Goal: Task Accomplishment & Management: Manage account settings

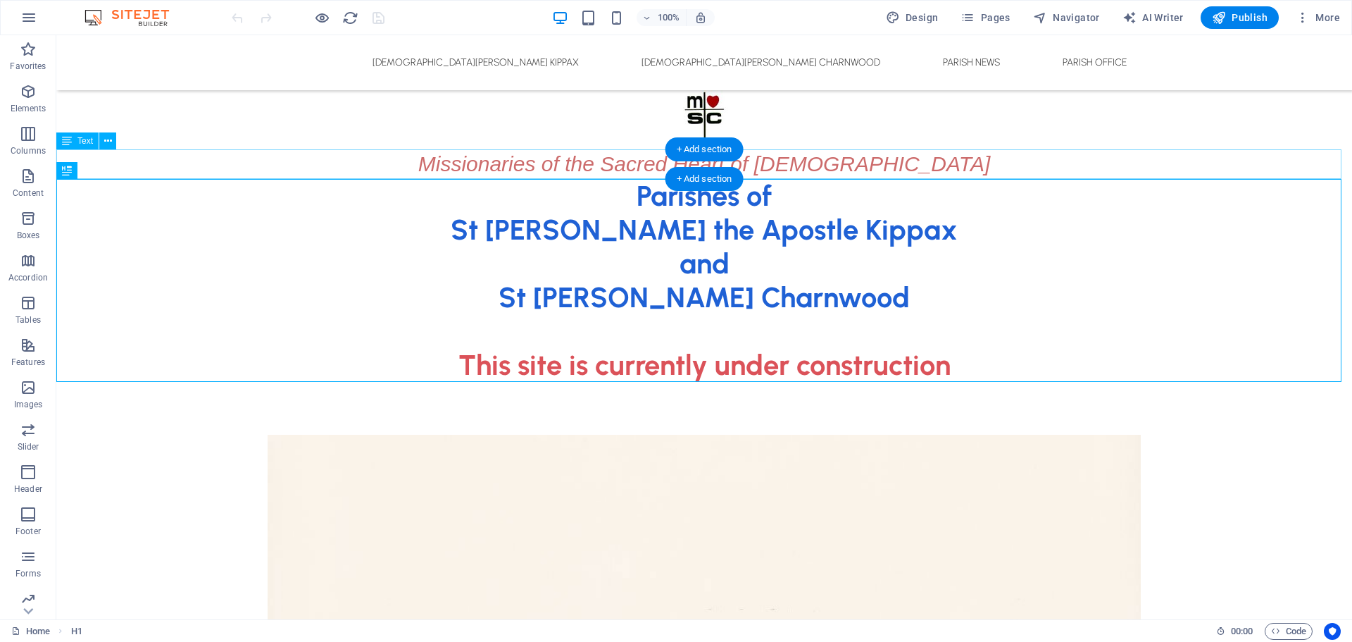
click at [530, 166] on div "Missionaries of the Sacred Heart of [DEMOGRAPHIC_DATA]" at bounding box center [704, 164] width 1296 height 30
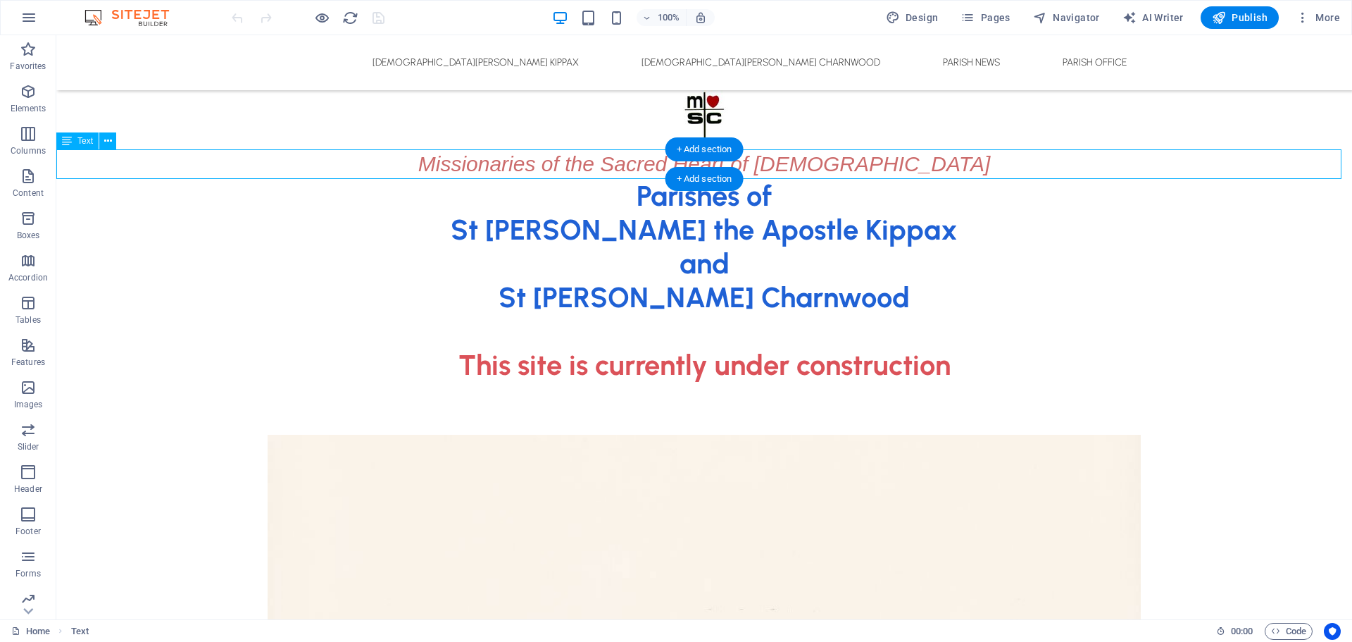
click at [530, 166] on div "Missionaries of the Sacred Heart of [DEMOGRAPHIC_DATA]" at bounding box center [704, 164] width 1296 height 30
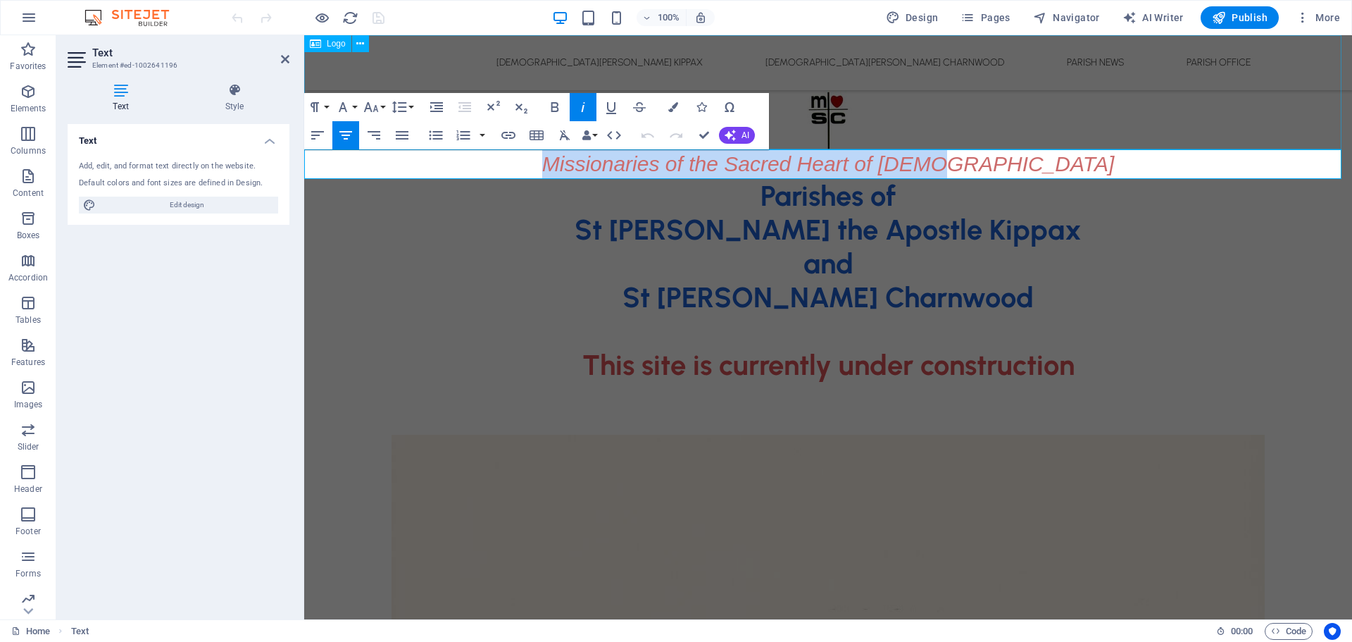
drag, startPoint x: 584, startPoint y: 168, endPoint x: 1100, endPoint y: 143, distance: 516.9
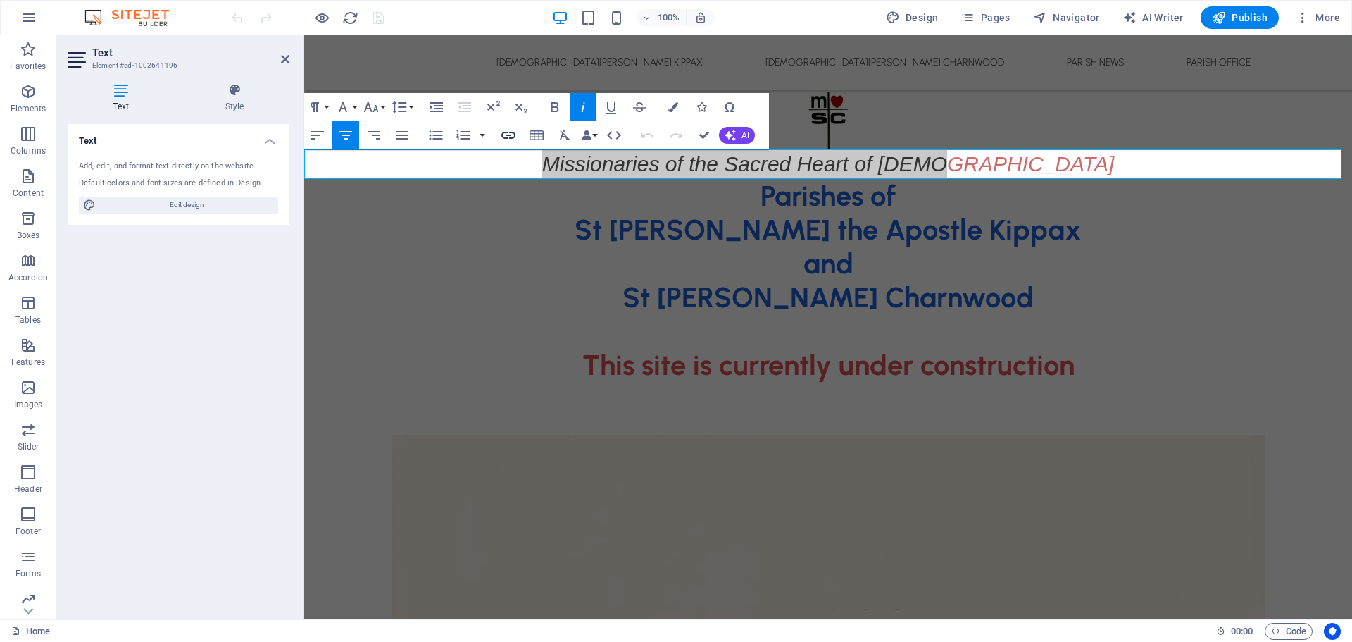
click at [510, 131] on icon "button" at bounding box center [508, 135] width 17 height 17
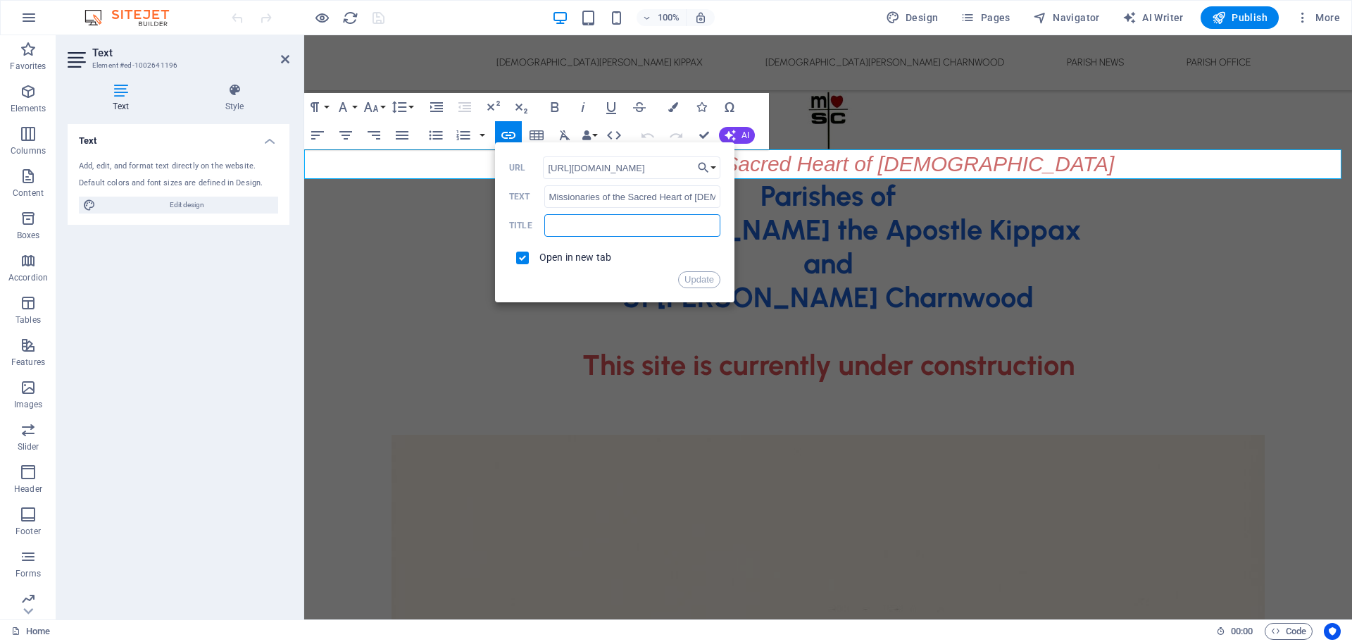
click at [628, 220] on input "text" at bounding box center [632, 225] width 176 height 23
click at [699, 282] on button "Update" at bounding box center [699, 279] width 42 height 17
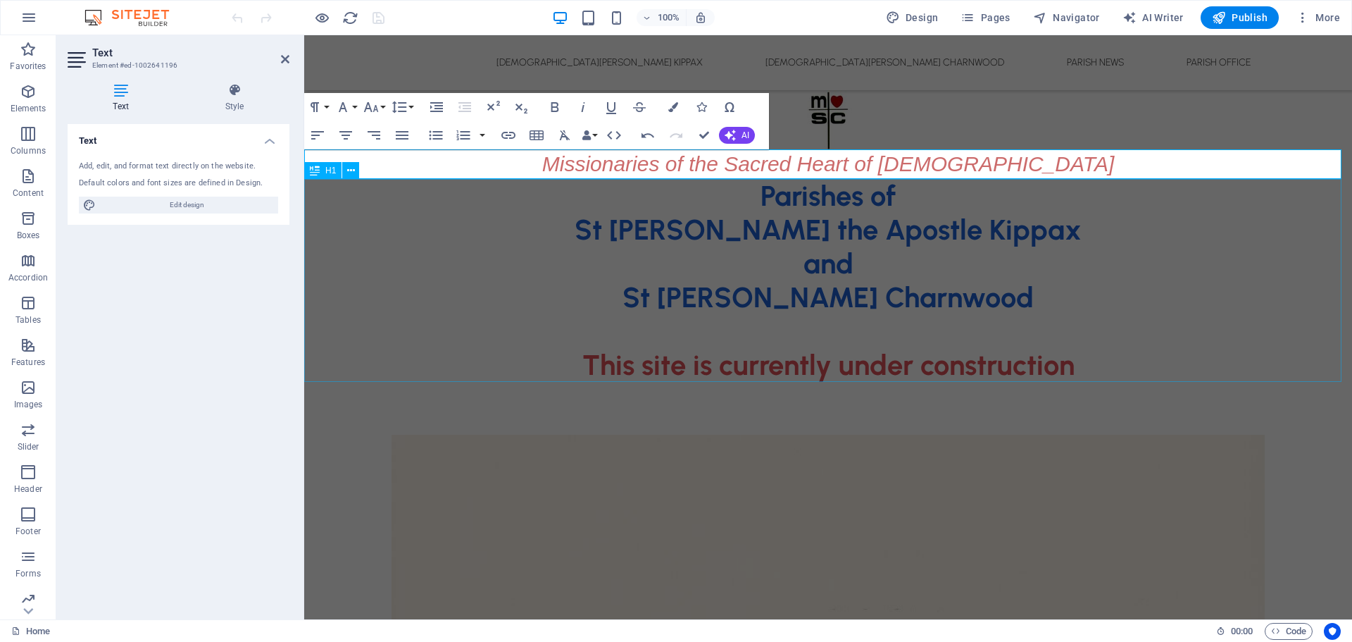
click at [778, 230] on div "Parishes of St [PERSON_NAME] the Apostle Kippax and [GEOGRAPHIC_DATA][PERSON_NA…" at bounding box center [828, 280] width 1048 height 203
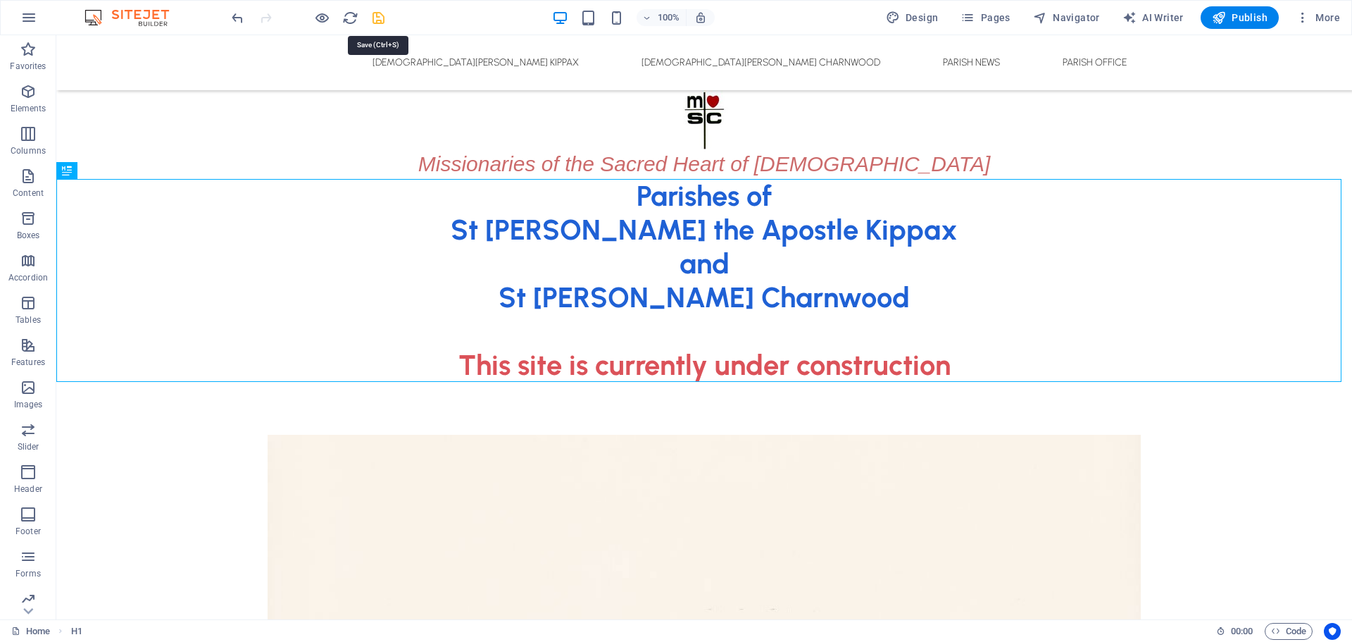
click at [378, 15] on icon "save" at bounding box center [379, 18] width 16 height 16
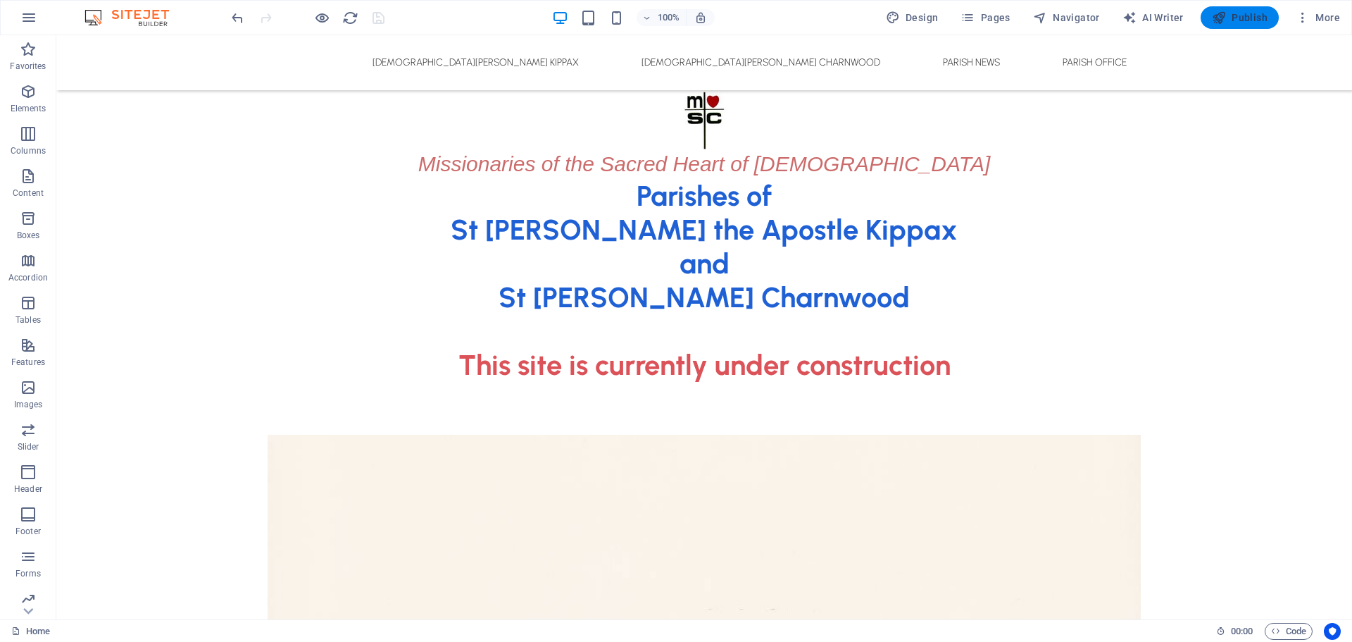
click at [1230, 15] on span "Publish" at bounding box center [1240, 18] width 56 height 14
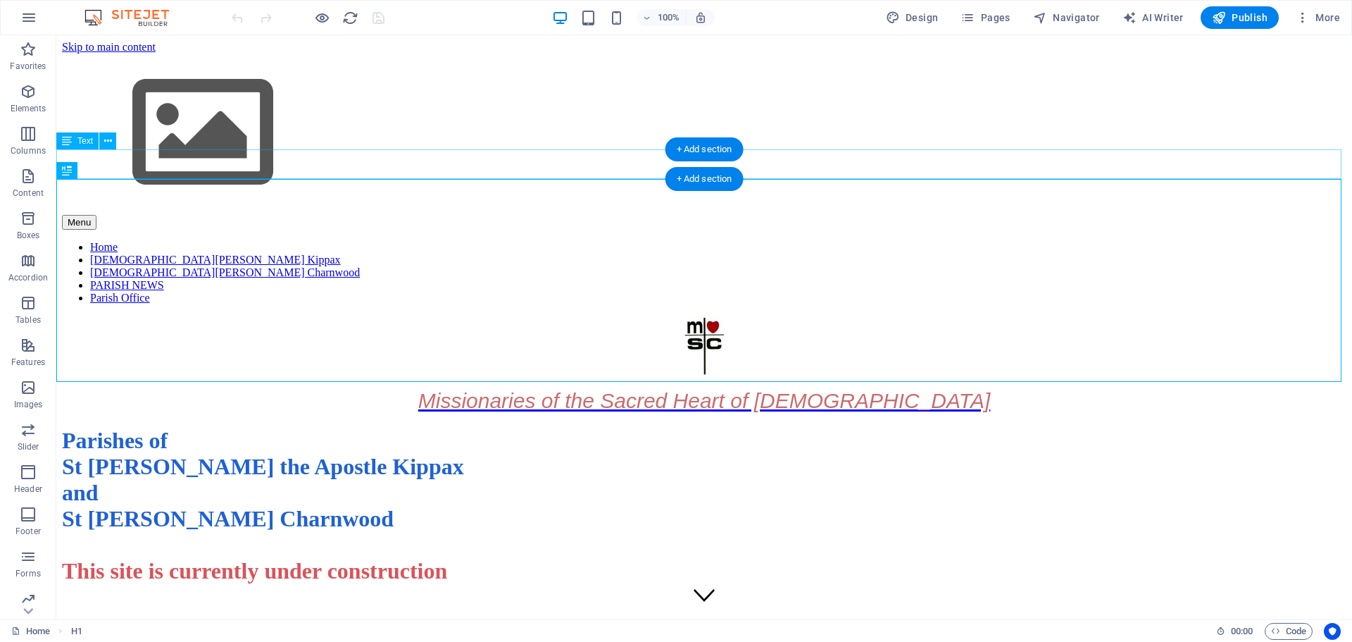
click at [906, 389] on div "Missionaries of the Sacred Heart of [DEMOGRAPHIC_DATA]" at bounding box center [704, 401] width 1285 height 24
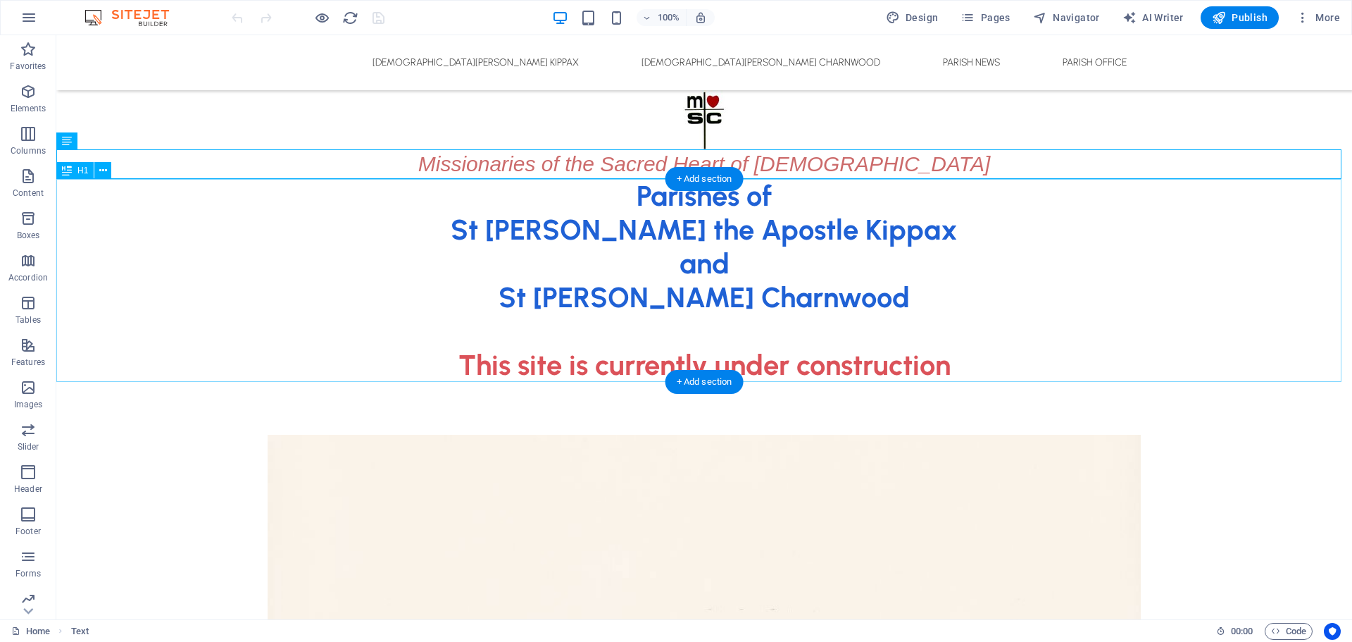
click at [671, 251] on div "Parishes of St [PERSON_NAME] the Apostle Kippax and [GEOGRAPHIC_DATA][PERSON_NA…" at bounding box center [704, 280] width 1296 height 203
click at [506, 164] on div "Missionaries of the Sacred Heart of [DEMOGRAPHIC_DATA]" at bounding box center [704, 164] width 1296 height 30
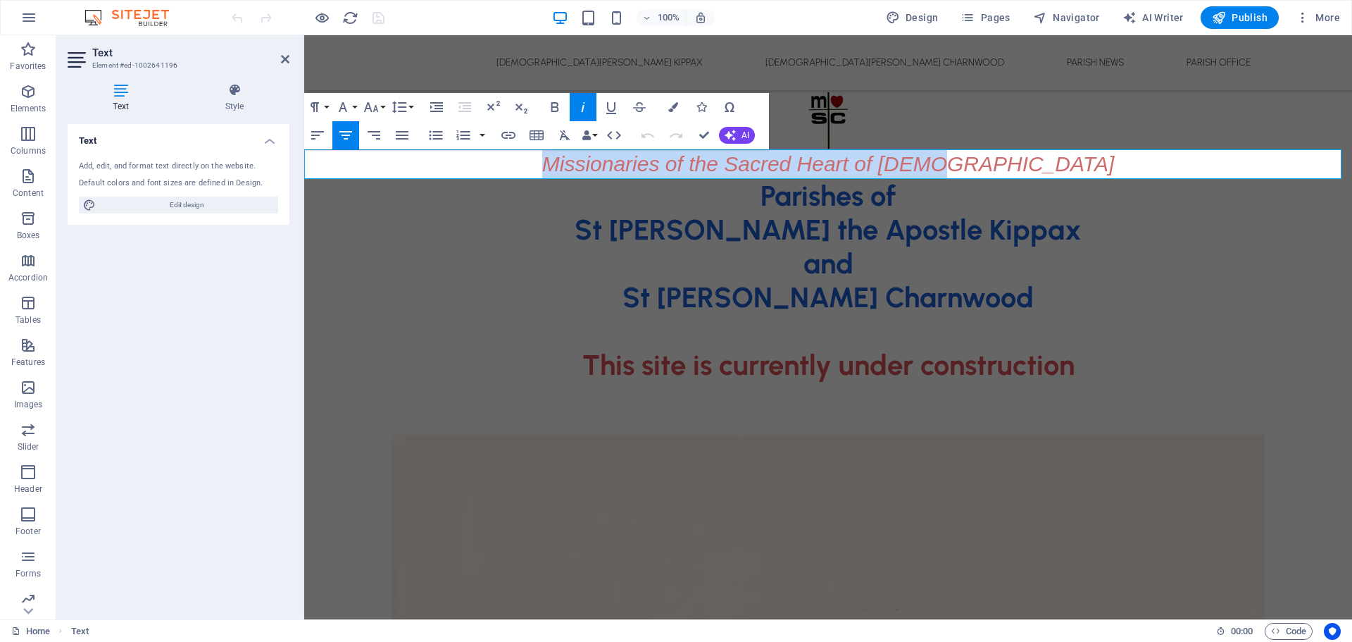
drag, startPoint x: 599, startPoint y: 163, endPoint x: 1120, endPoint y: 154, distance: 521.3
click at [1120, 154] on p "Missionaries of the Sacred Heart of [DEMOGRAPHIC_DATA]" at bounding box center [828, 164] width 1048 height 30
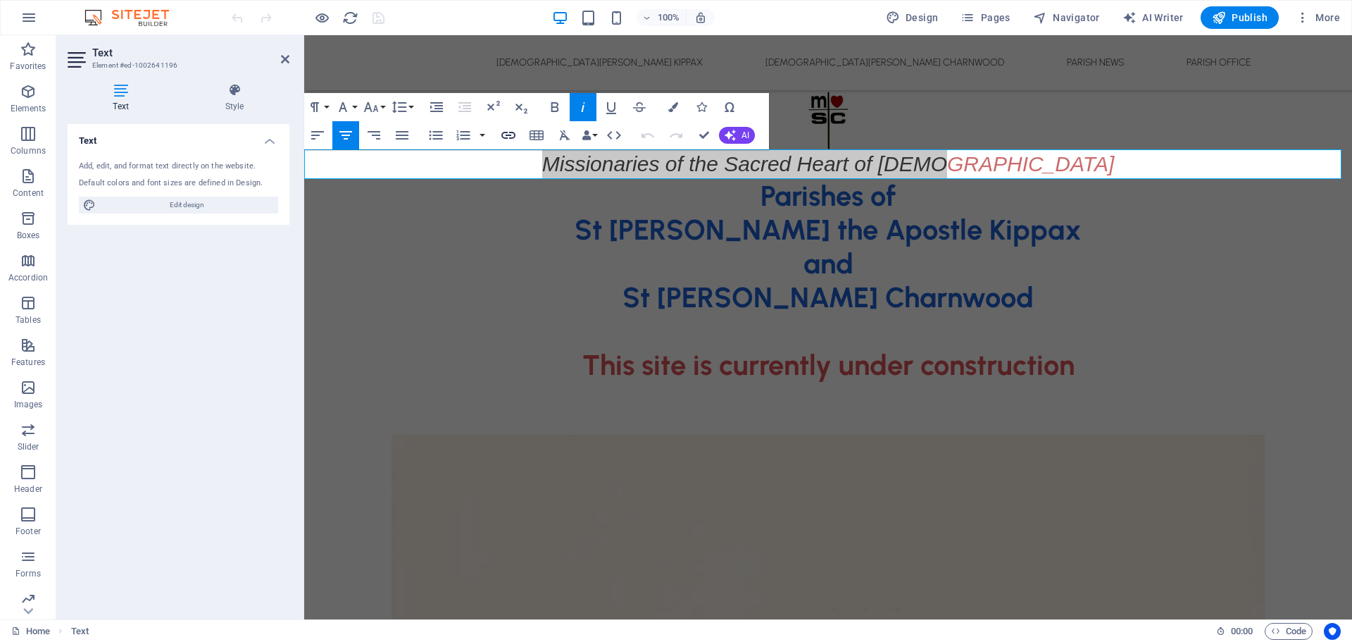
click at [508, 135] on icon "button" at bounding box center [509, 135] width 14 height 7
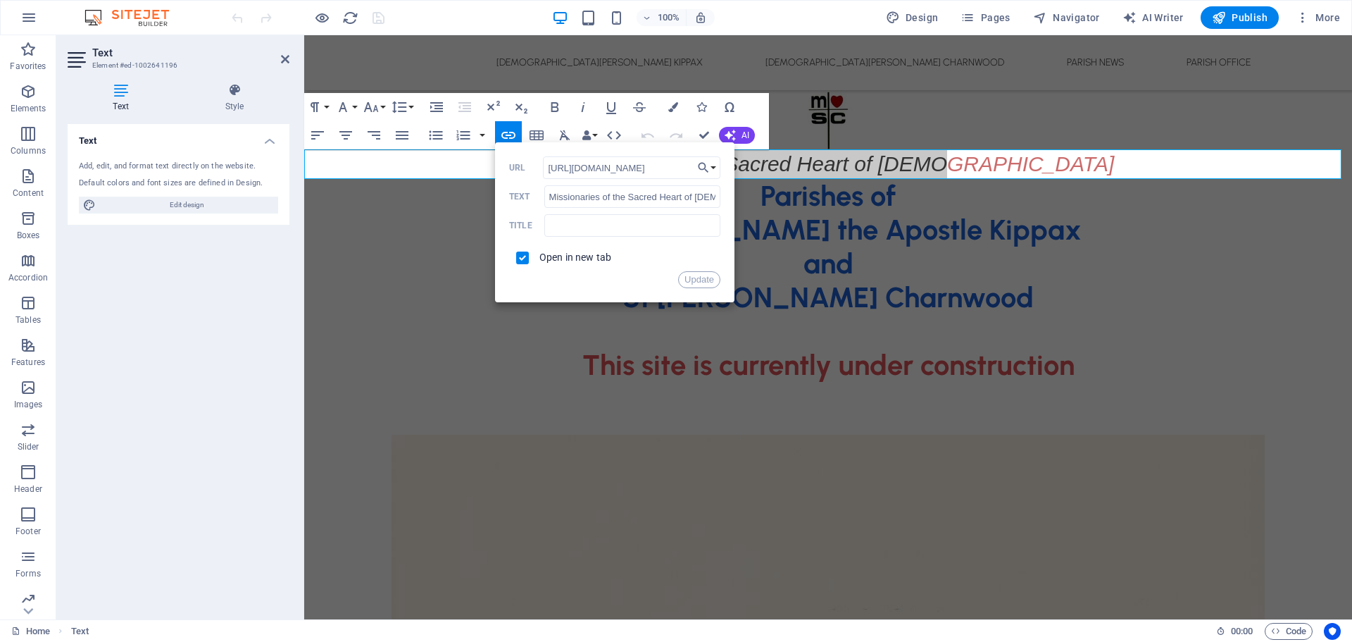
drag, startPoint x: 888, startPoint y: 197, endPoint x: 453, endPoint y: 165, distance: 435.8
paste input "text"
type input "https://misacor.org.au/"
click at [641, 226] on input "text" at bounding box center [632, 225] width 176 height 23
type input "m"
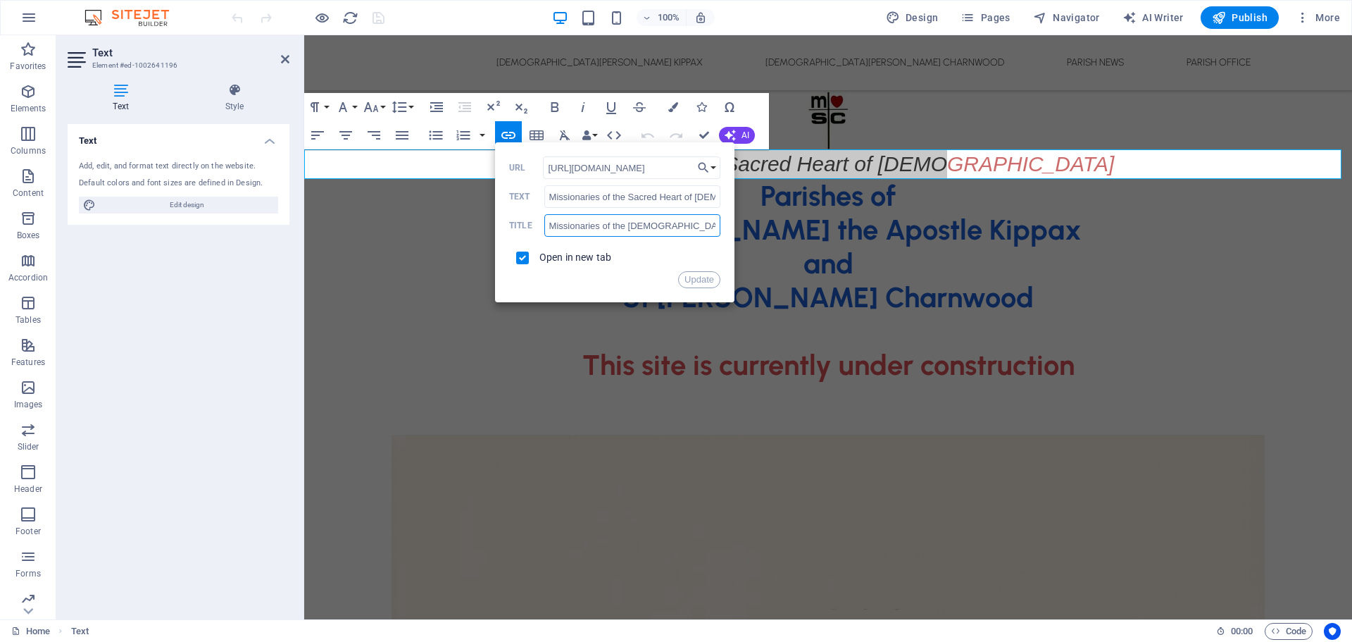
type input "Missionaries of the Sacred Heart of [DEMOGRAPHIC_DATA]"
click at [711, 284] on button "Update" at bounding box center [699, 279] width 42 height 17
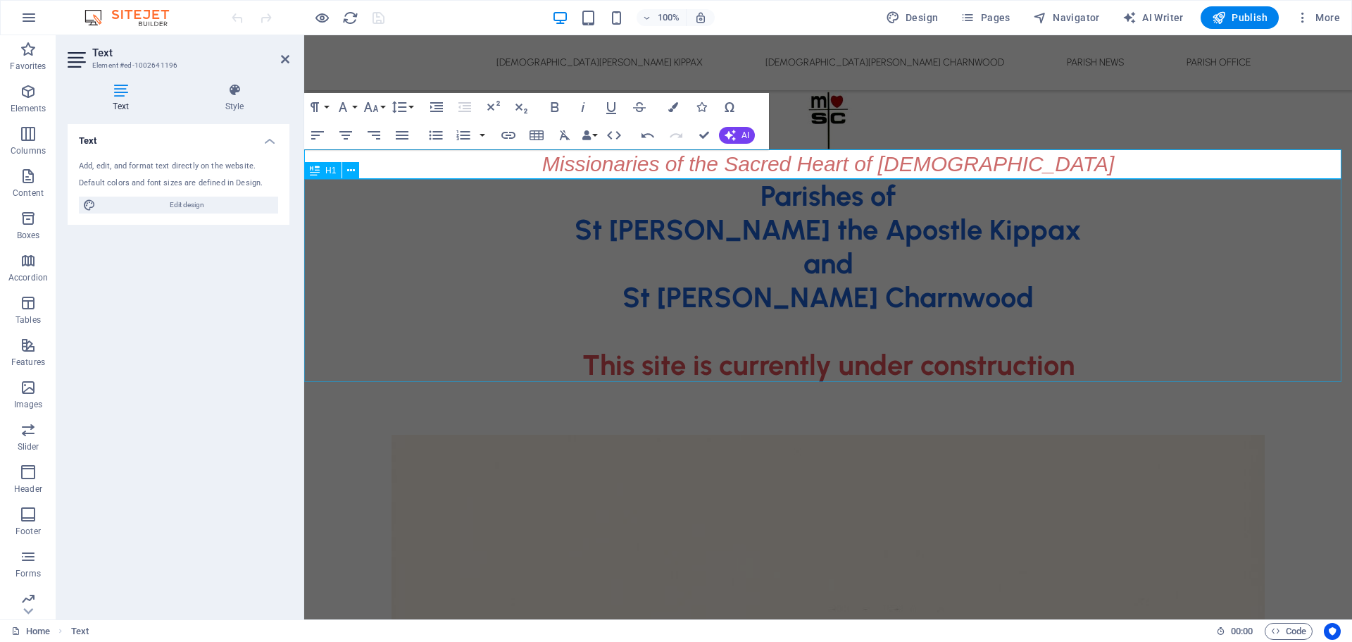
click at [789, 263] on div "Parishes of St [PERSON_NAME] the Apostle Kippax and [GEOGRAPHIC_DATA][PERSON_NA…" at bounding box center [828, 280] width 1048 height 203
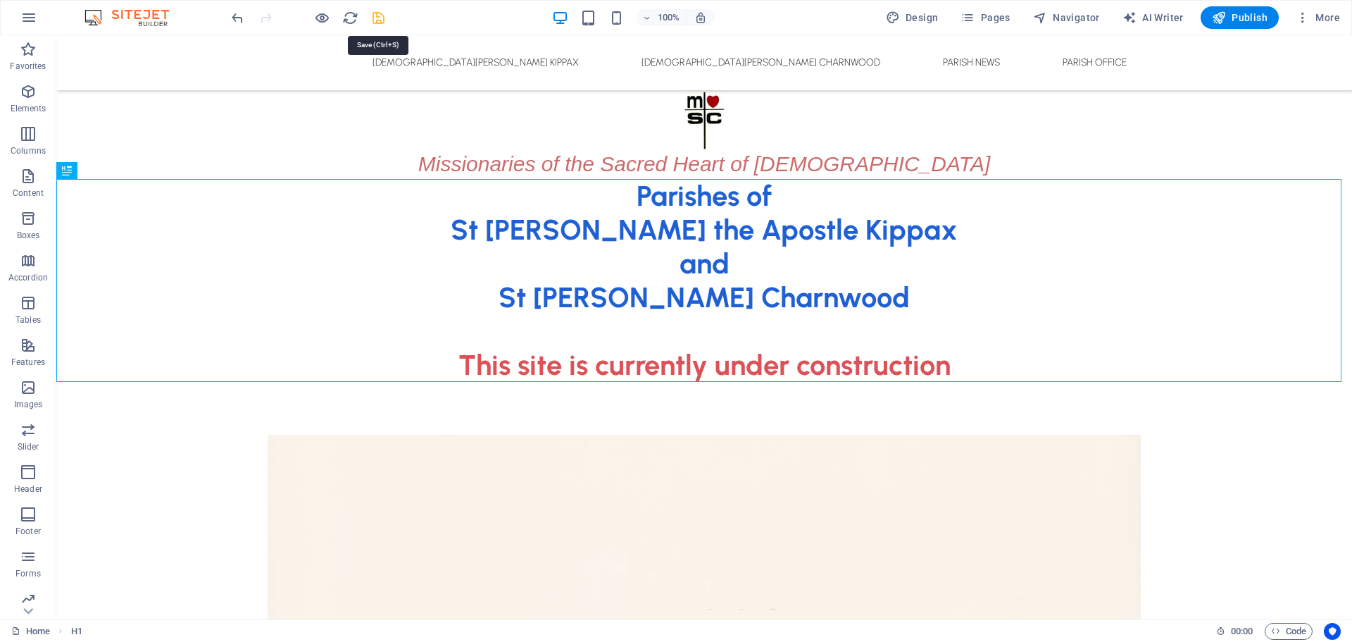
click at [376, 16] on icon "save" at bounding box center [379, 18] width 16 height 16
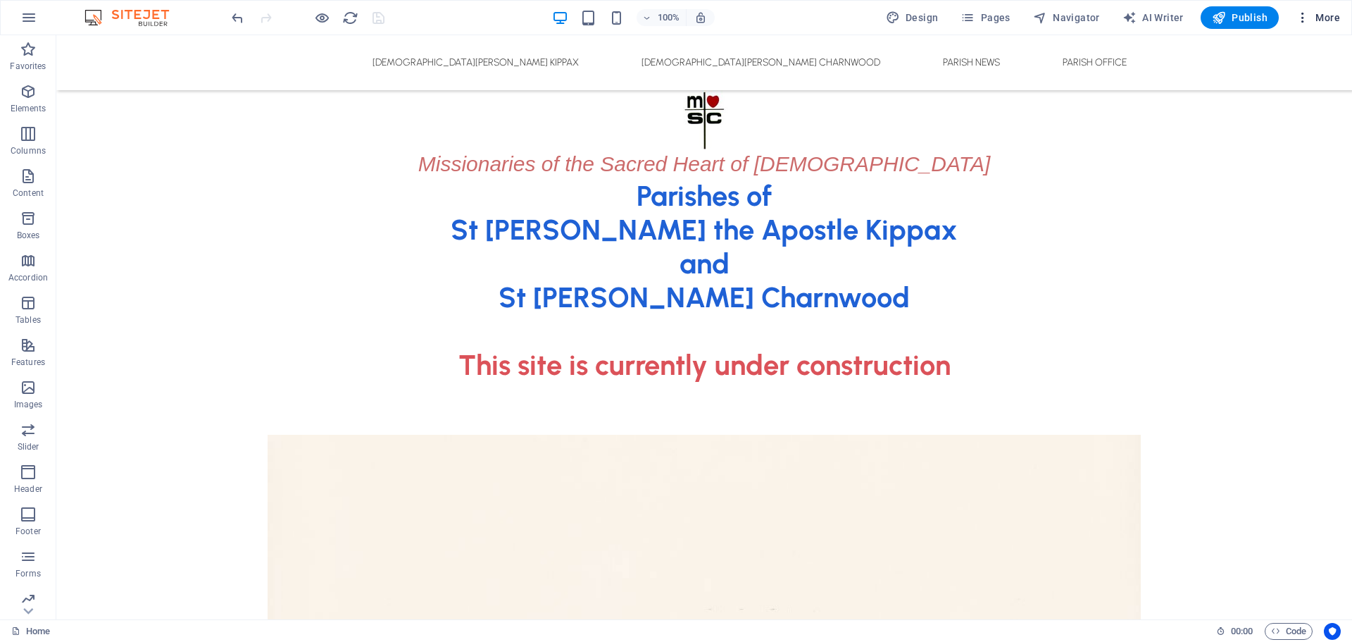
click at [1335, 14] on span "More" at bounding box center [1318, 18] width 44 height 14
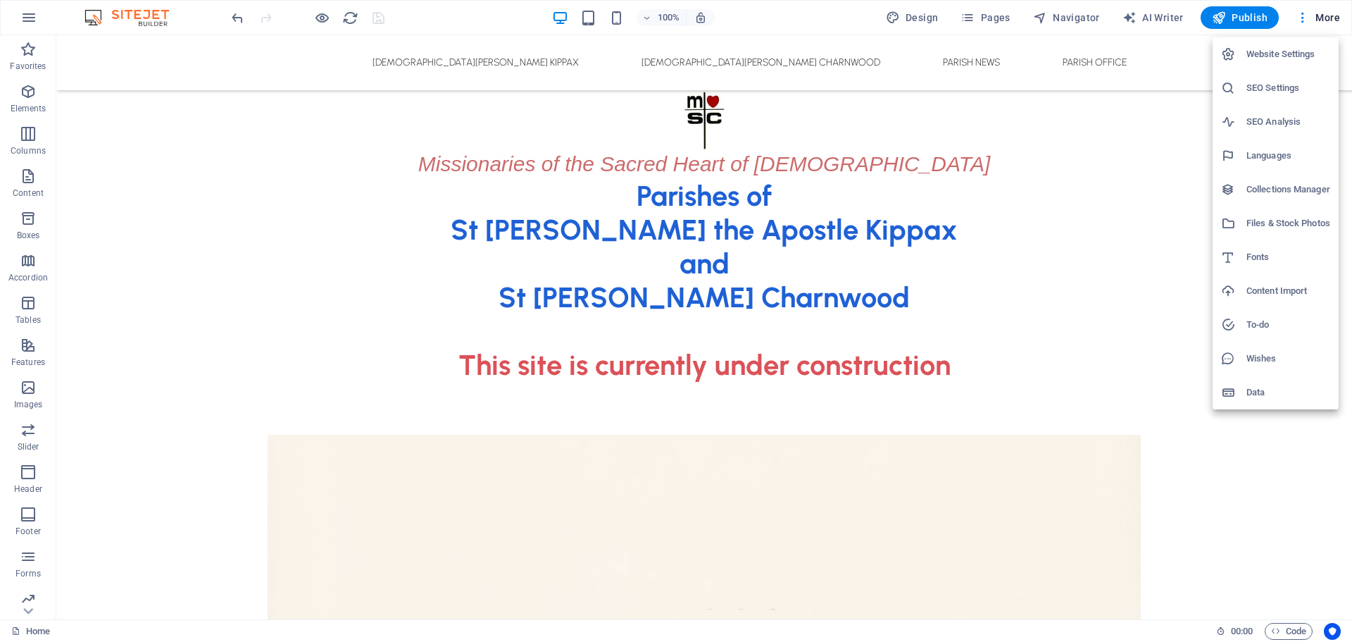
click at [1302, 220] on h6 "Files & Stock Photos" at bounding box center [1289, 223] width 84 height 17
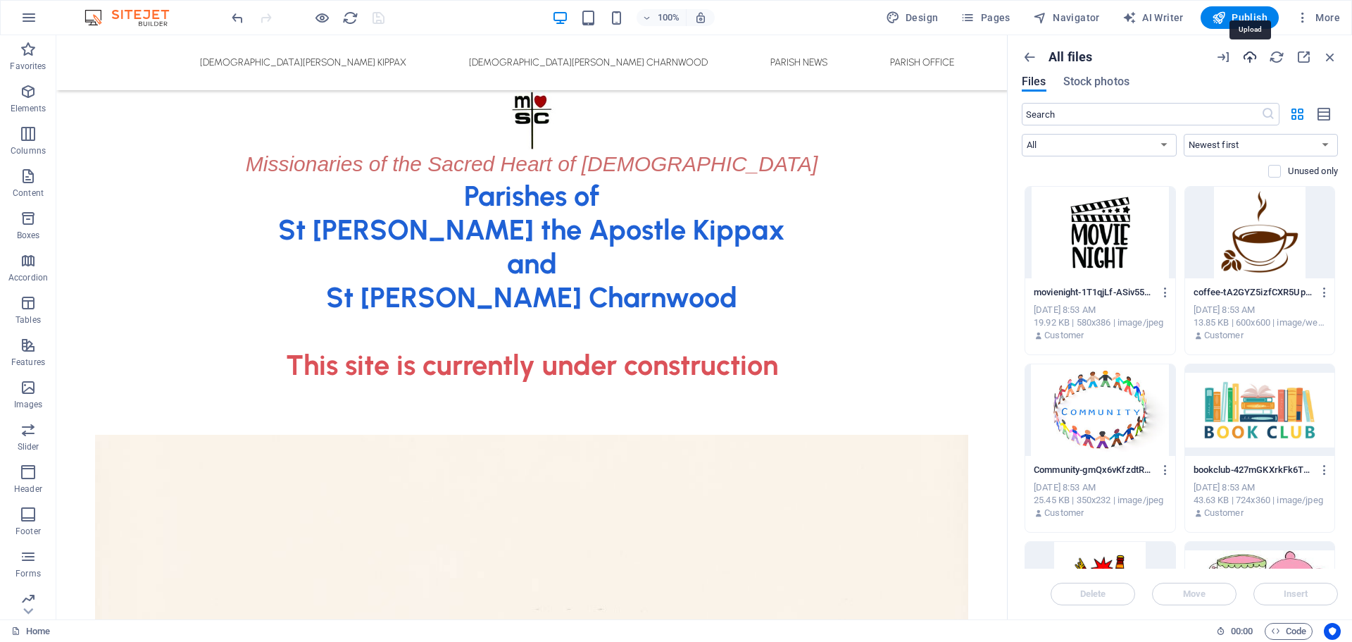
click at [1251, 56] on icon "button" at bounding box center [1250, 56] width 15 height 15
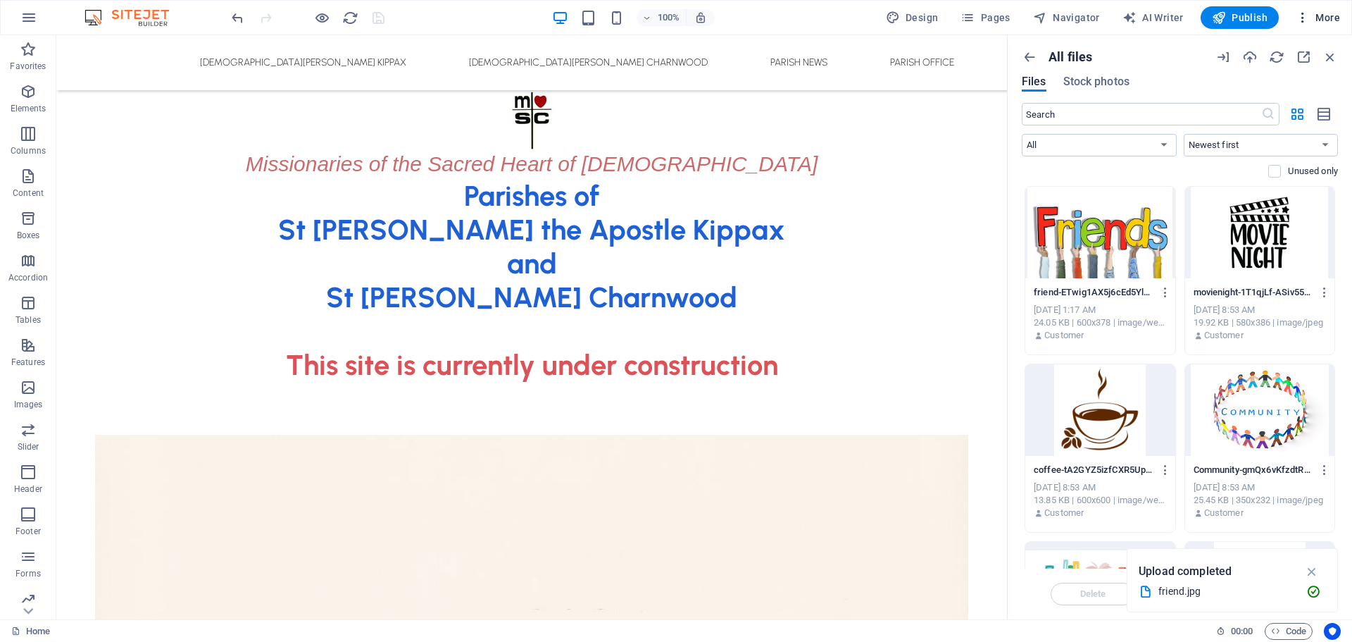
click at [1332, 15] on span "More" at bounding box center [1318, 18] width 44 height 14
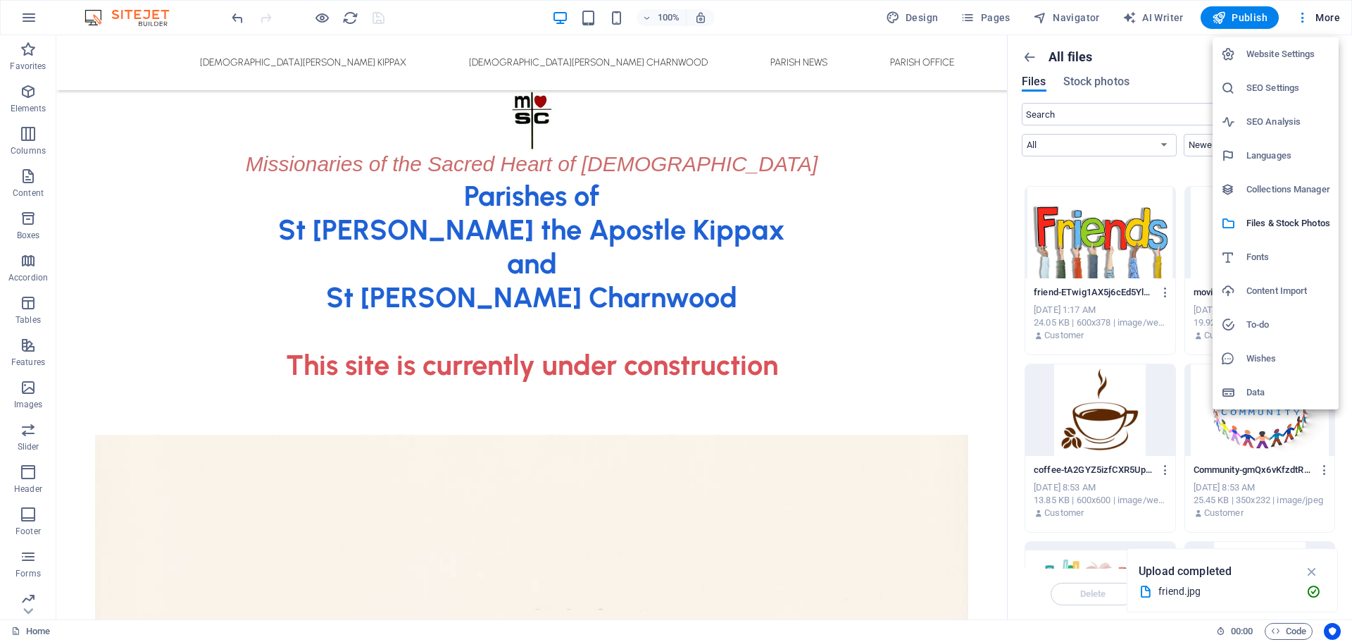
click at [1279, 287] on h6 "Content Import" at bounding box center [1289, 290] width 84 height 17
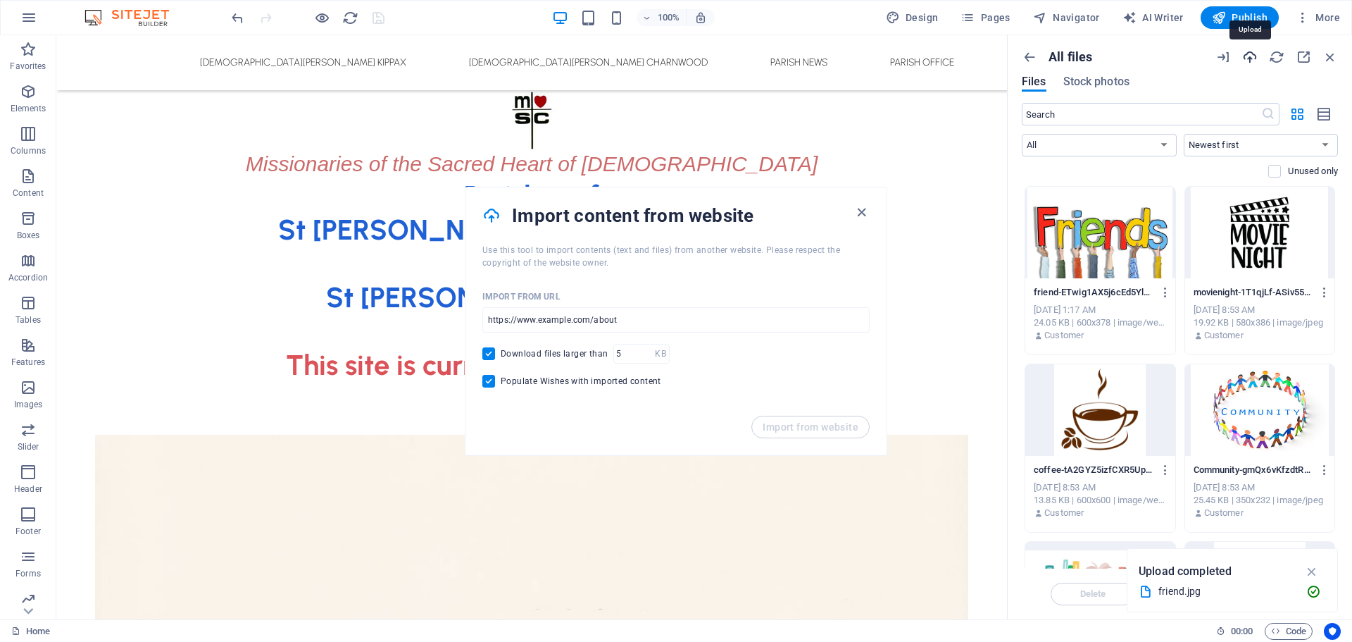
click at [1249, 54] on icon "button" at bounding box center [1250, 56] width 15 height 15
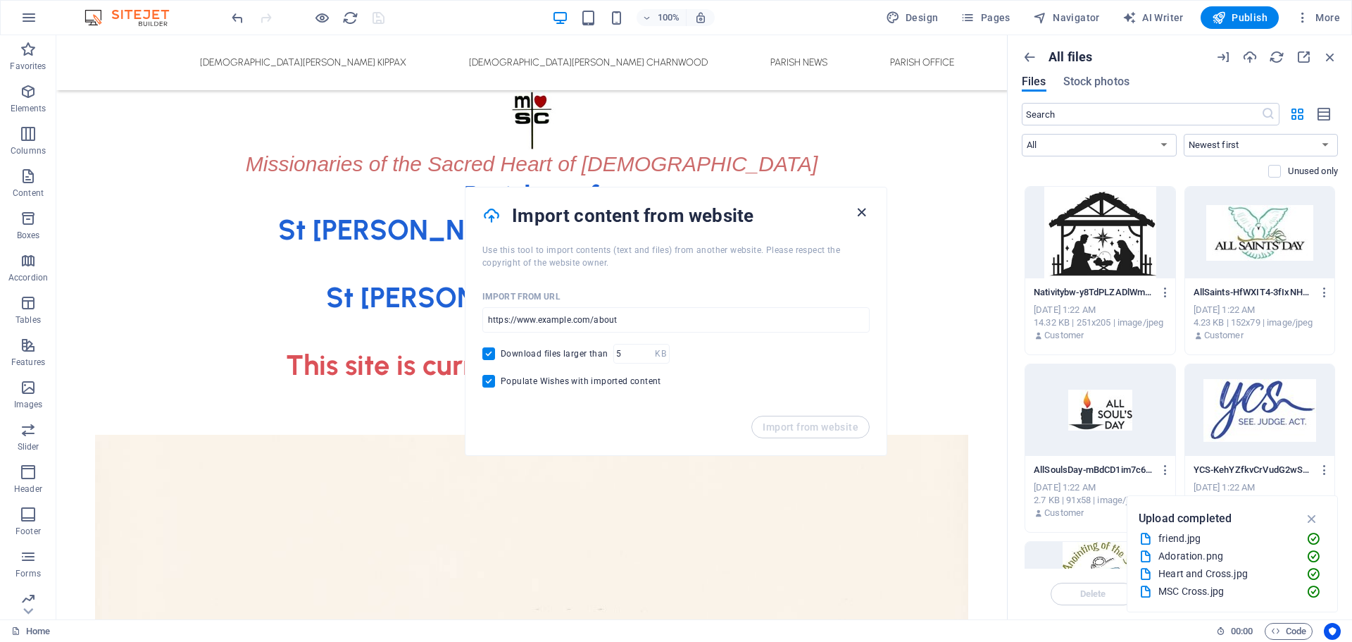
click at [864, 213] on icon "button" at bounding box center [862, 212] width 16 height 16
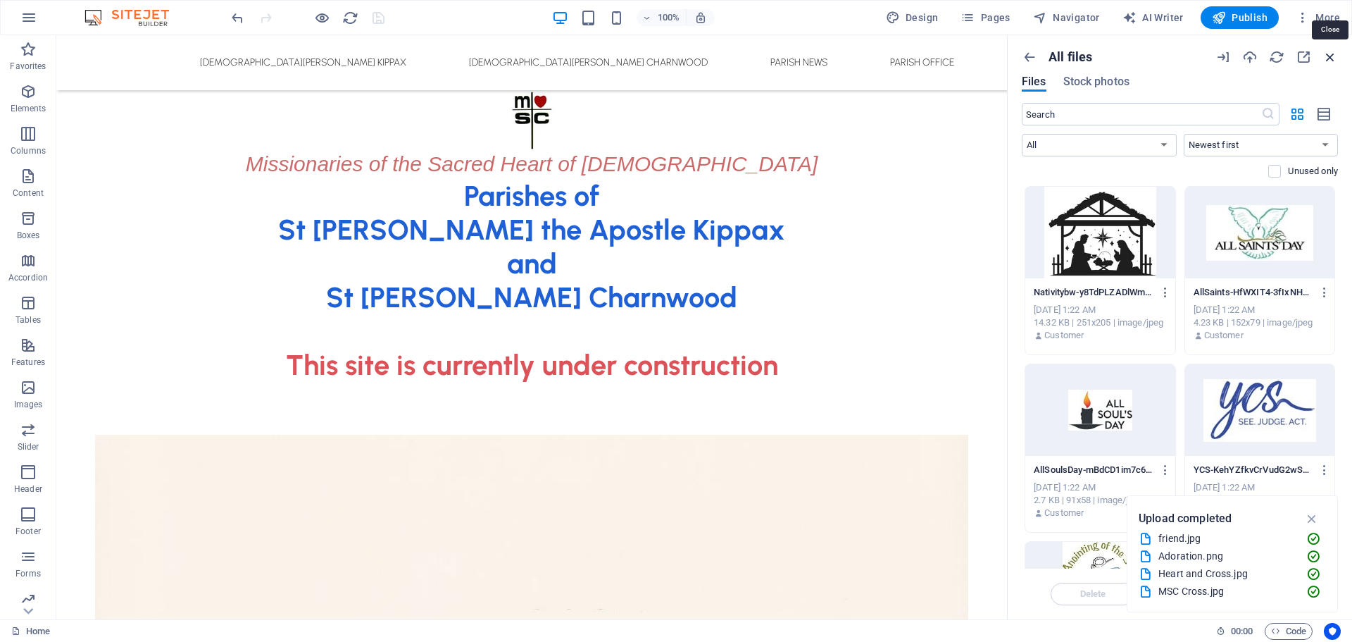
click at [1330, 54] on icon "button" at bounding box center [1330, 56] width 15 height 15
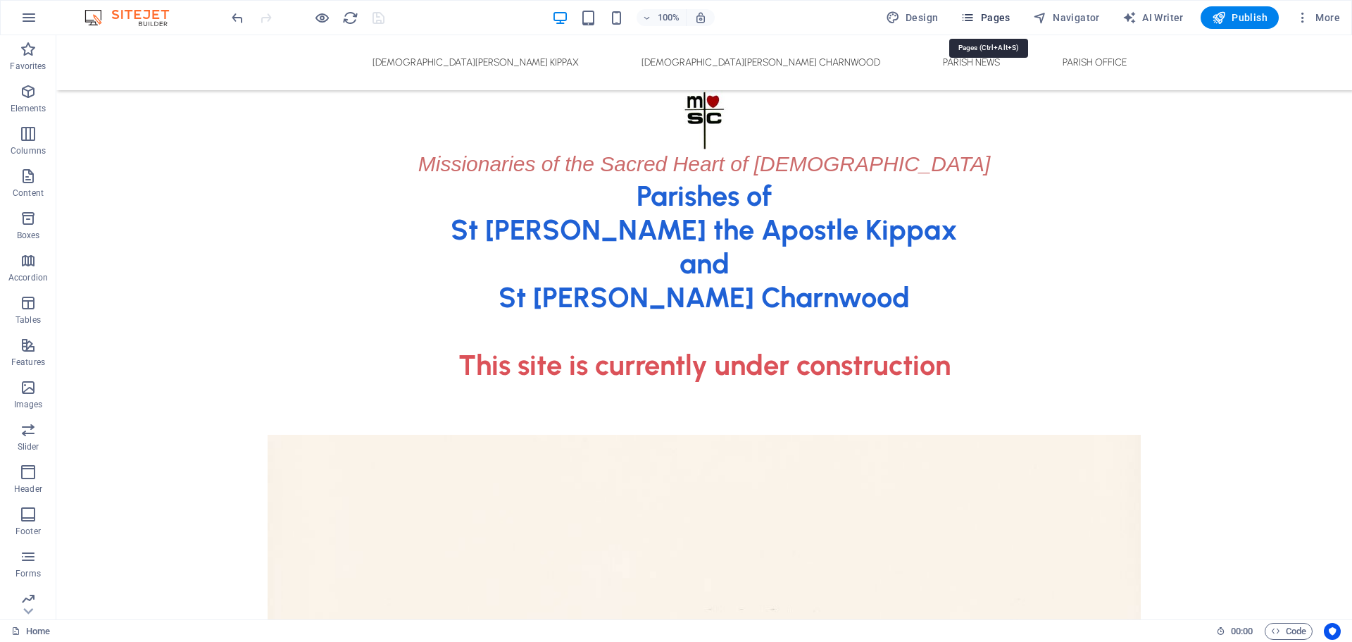
click at [1000, 21] on span "Pages" at bounding box center [985, 18] width 49 height 14
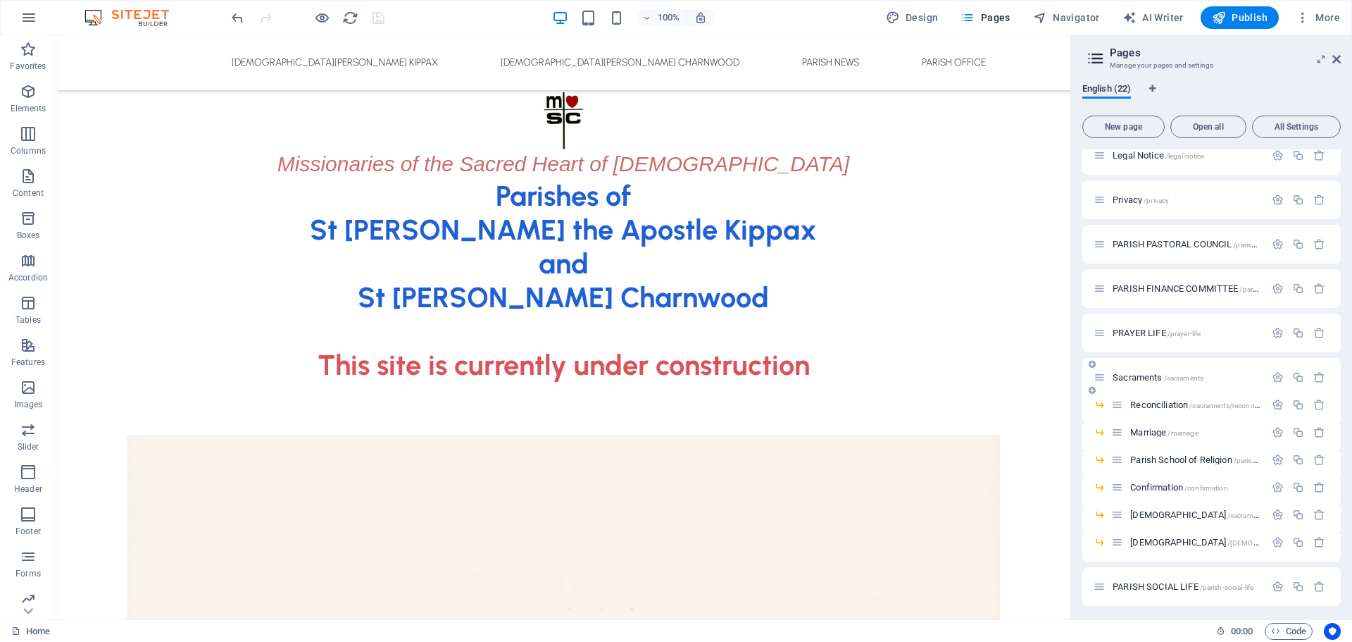
scroll to position [382, 0]
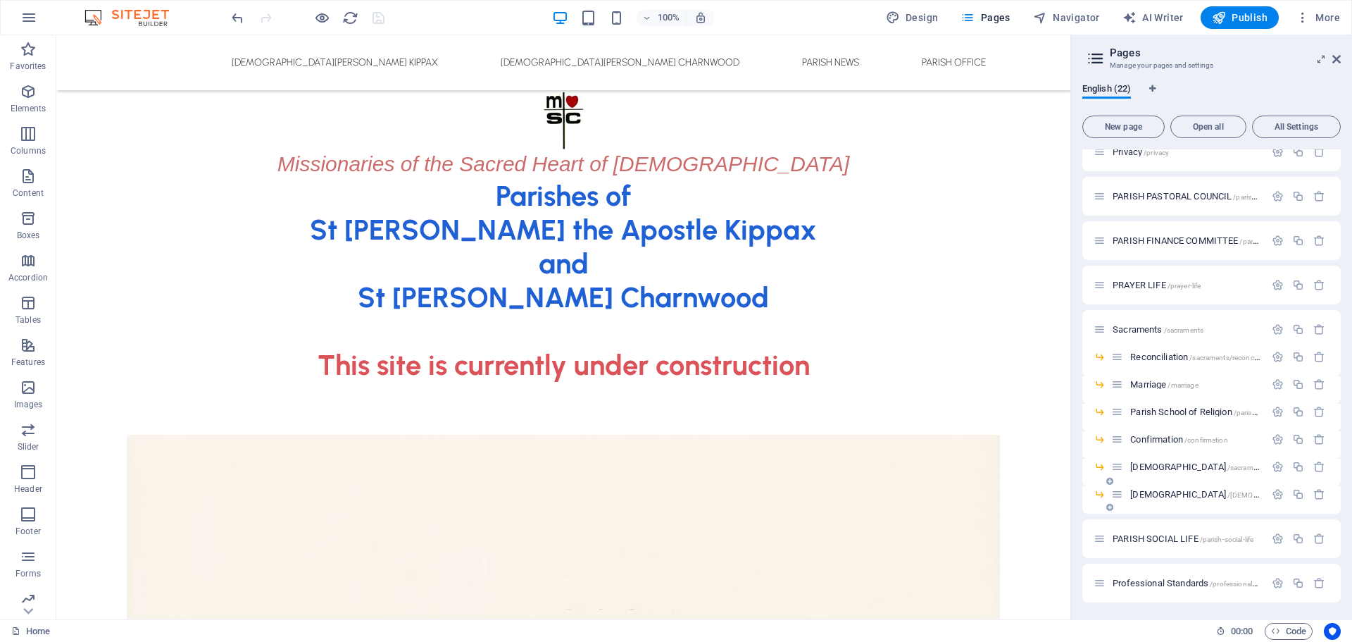
click at [1154, 535] on span "PARISH SOCIAL LIFE /parish-social-life" at bounding box center [1183, 538] width 141 height 11
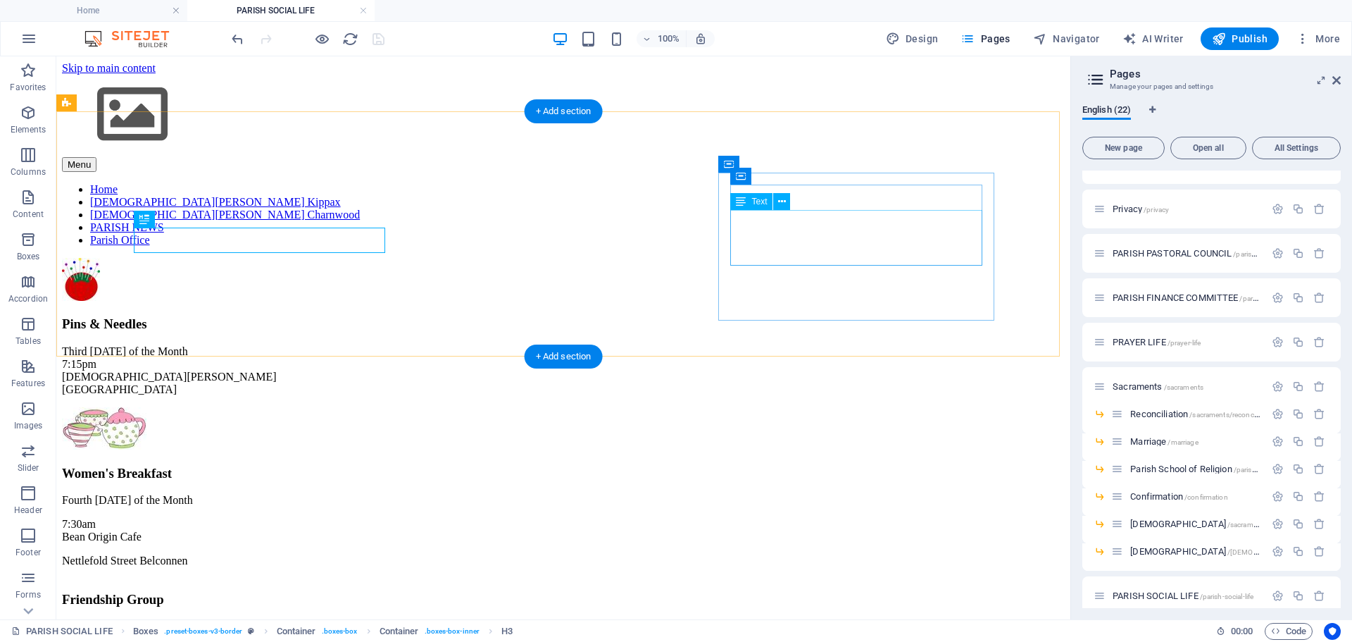
scroll to position [0, 0]
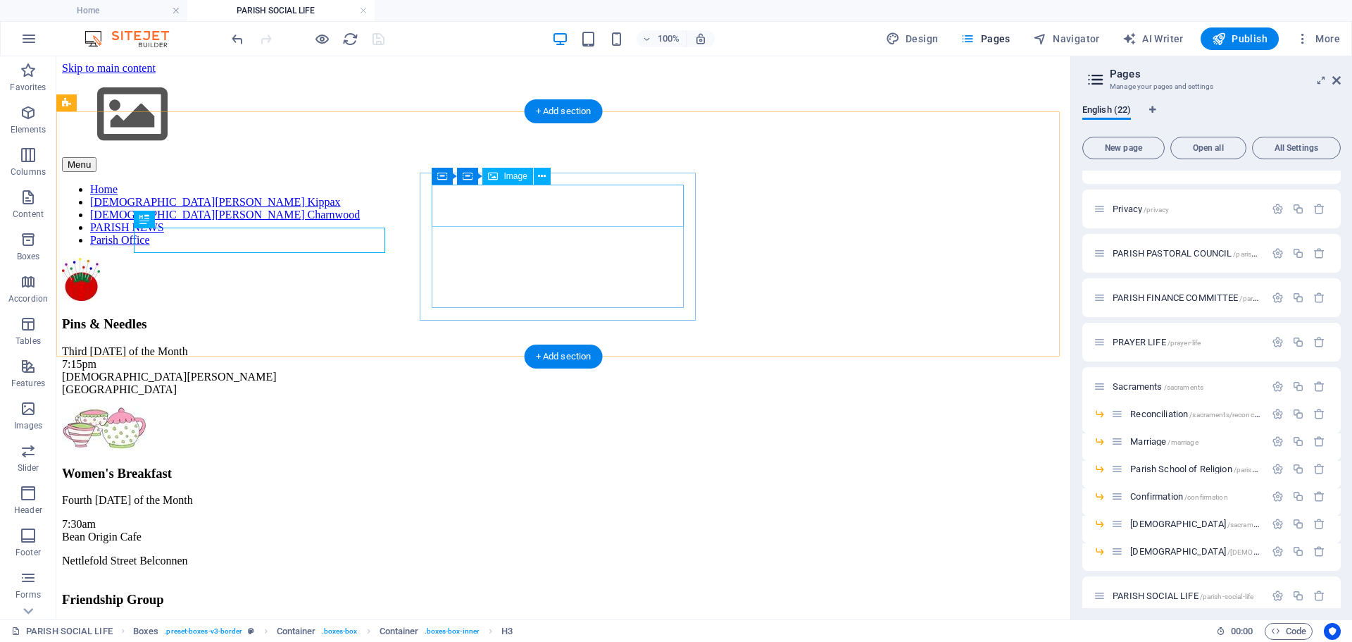
click at [520, 407] on figure at bounding box center [563, 429] width 1003 height 45
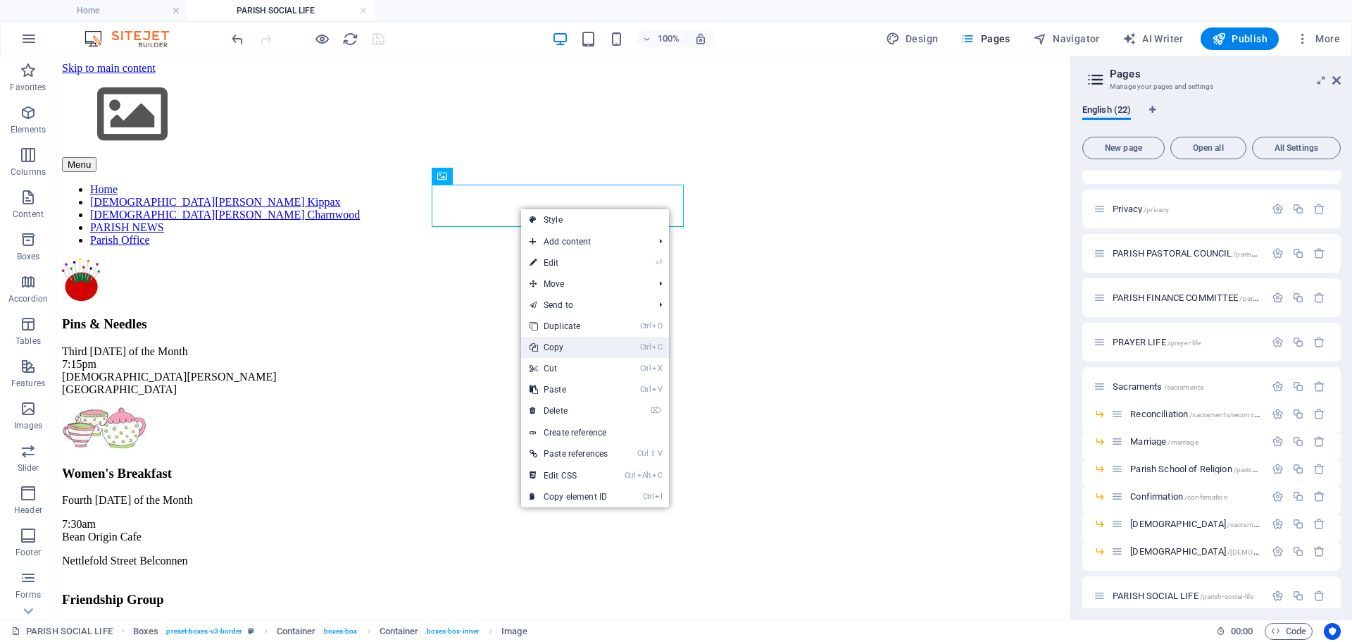
click at [576, 347] on link "Ctrl C Copy" at bounding box center [568, 347] width 95 height 21
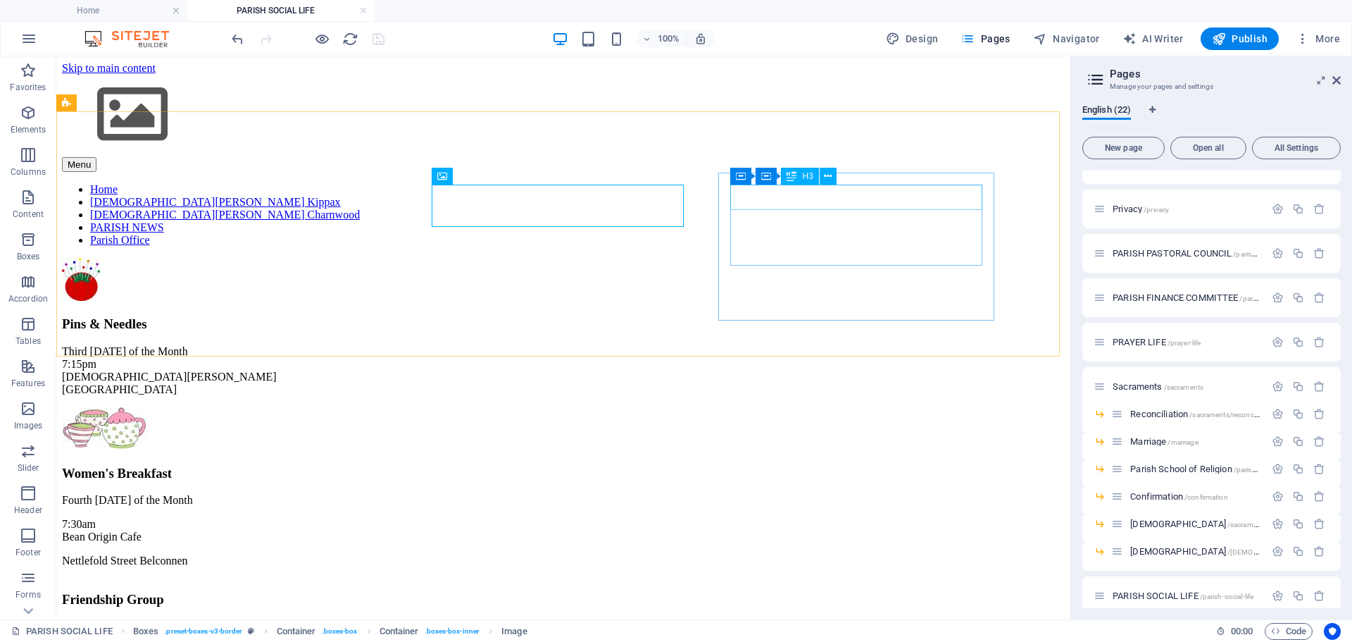
click at [842, 185] on div "Container Container H3" at bounding box center [787, 177] width 115 height 18
click at [876, 592] on div "Friendship Group" at bounding box center [563, 599] width 1003 height 15
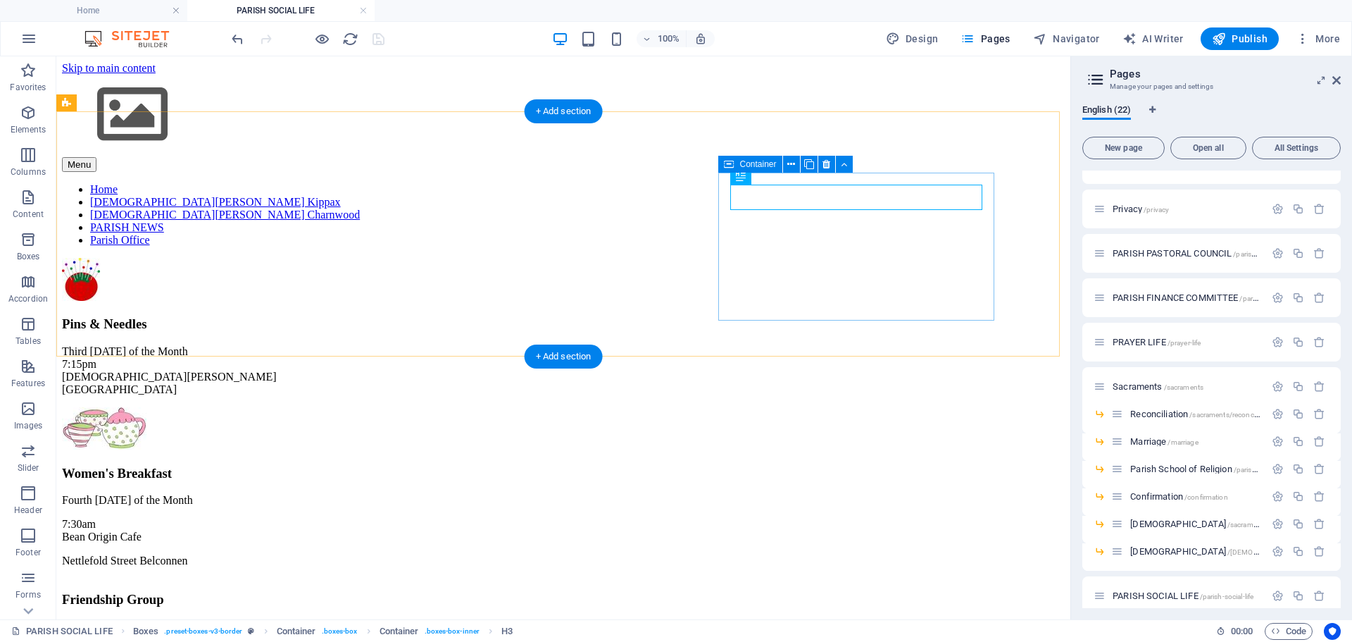
drag, startPoint x: 861, startPoint y: 299, endPoint x: 812, endPoint y: 287, distance: 50.9
click at [861, 578] on div "Friendship Group Last Wednesday of the Month 10:15am St John the Apostle Cathol…" at bounding box center [563, 635] width 1003 height 115
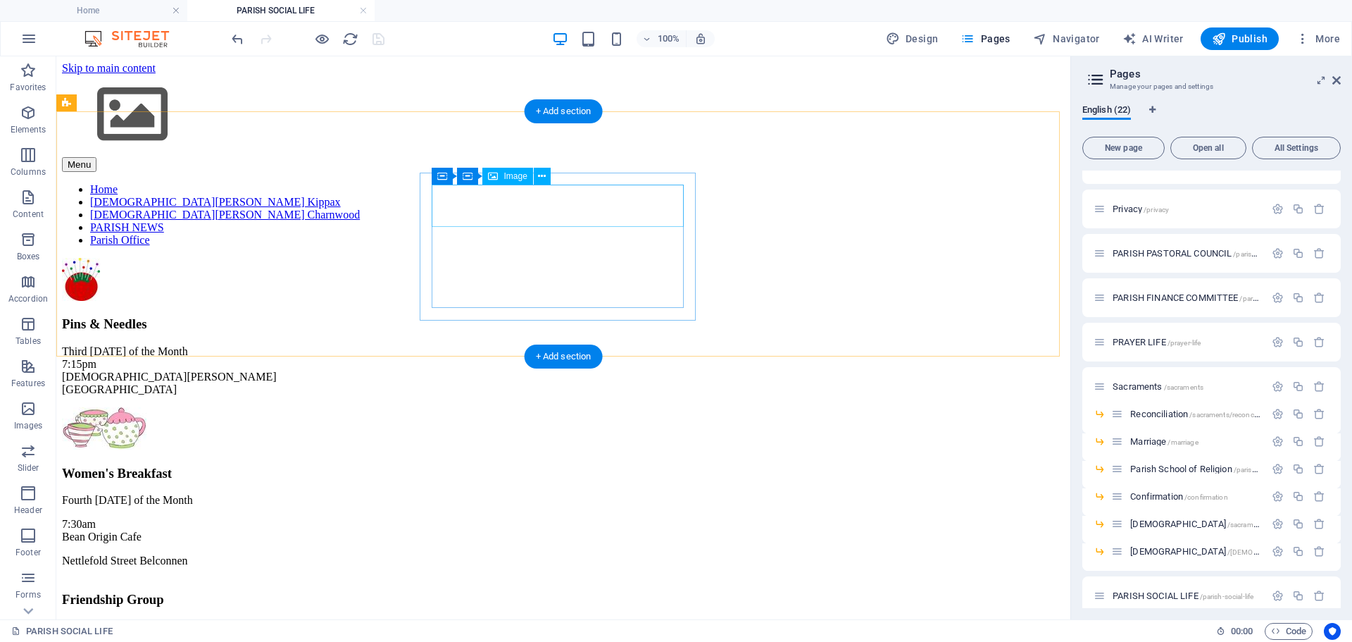
click at [544, 407] on figure at bounding box center [563, 429] width 1003 height 45
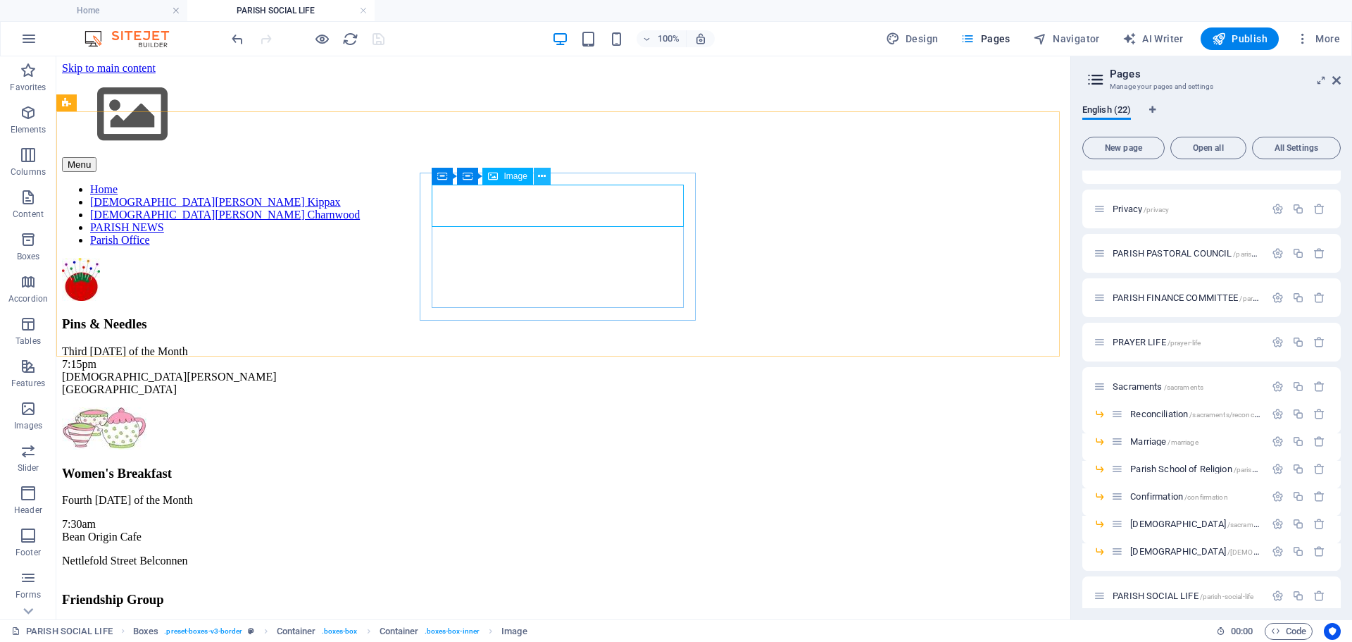
click at [541, 179] on icon at bounding box center [542, 176] width 8 height 15
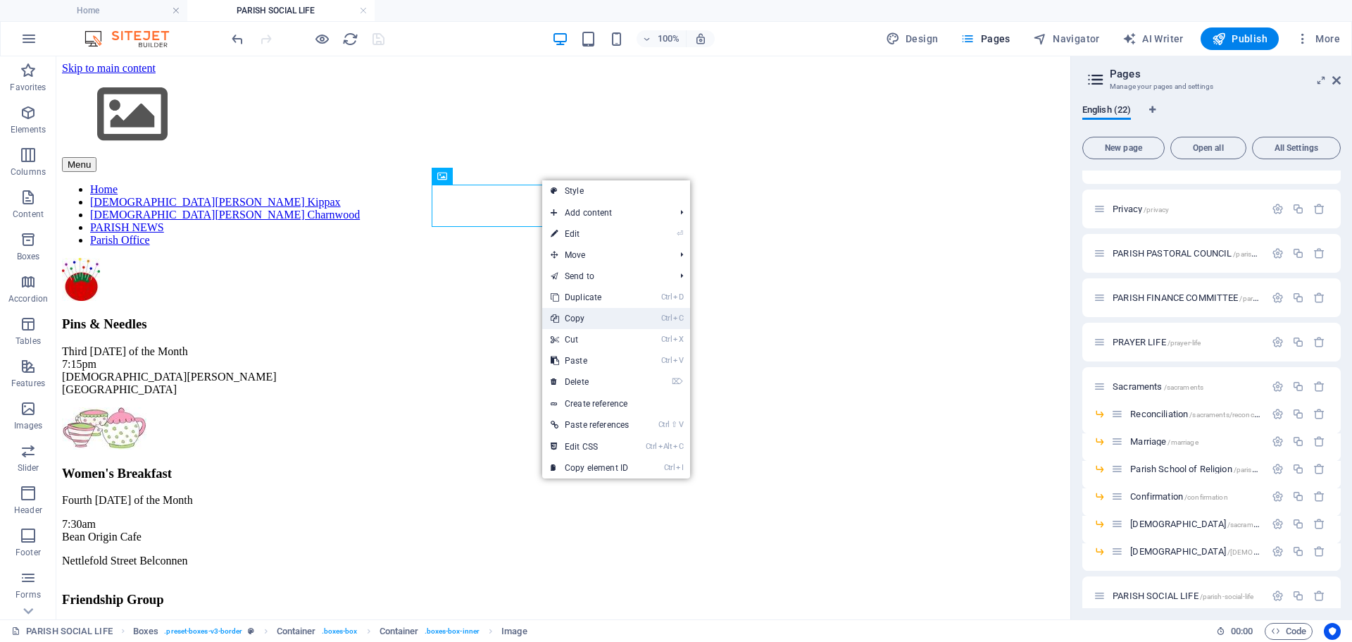
click at [578, 319] on link "Ctrl C Copy" at bounding box center [589, 318] width 95 height 21
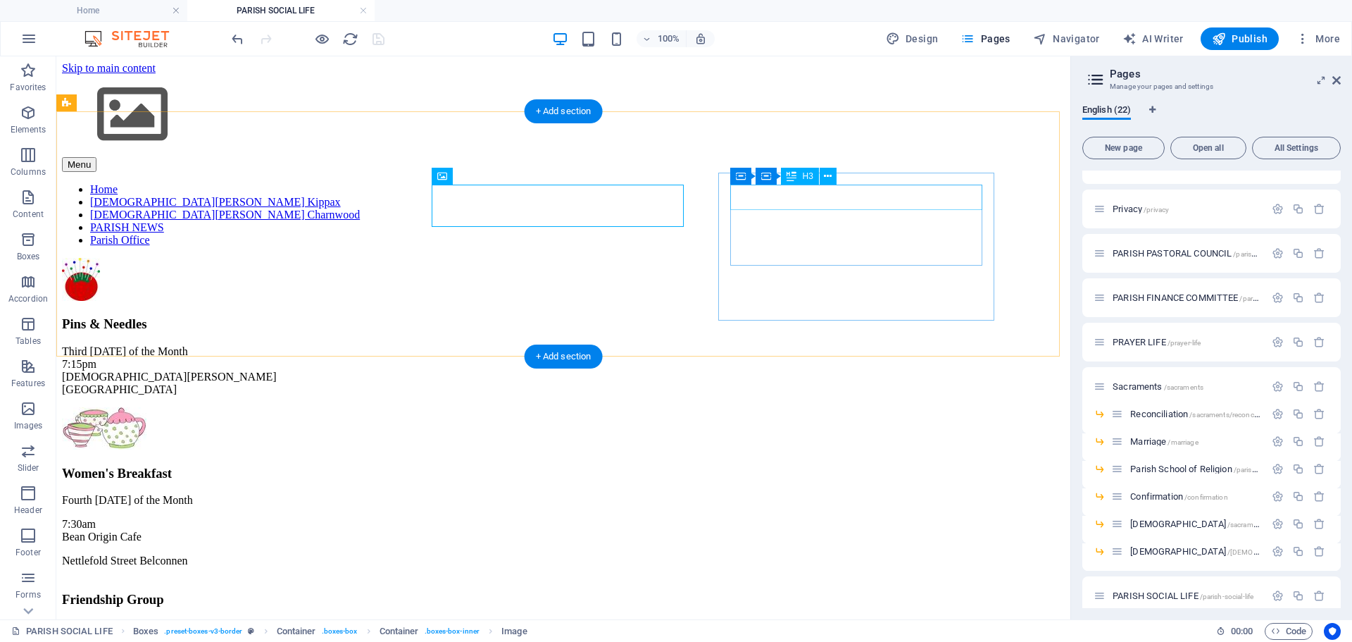
click at [773, 592] on div "Friendship Group" at bounding box center [563, 599] width 1003 height 15
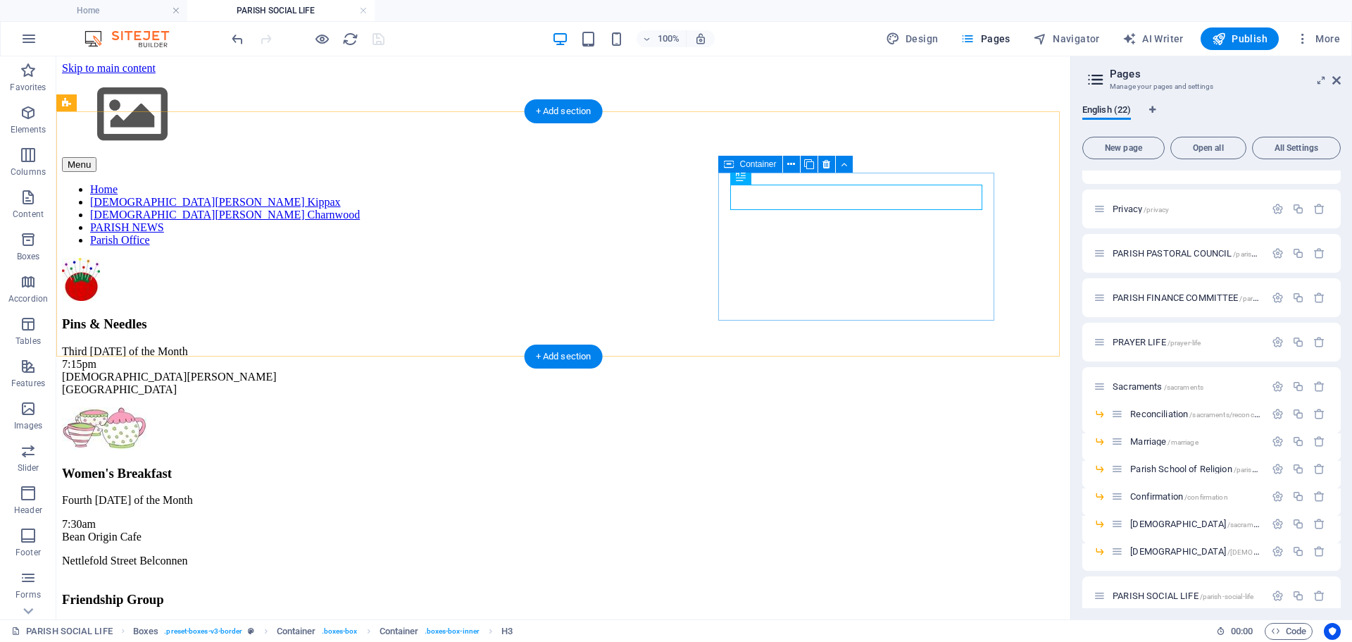
click at [860, 578] on div "Friendship Group Last Wednesday of the Month 10:15am St John the Apostle Cathol…" at bounding box center [563, 635] width 1003 height 115
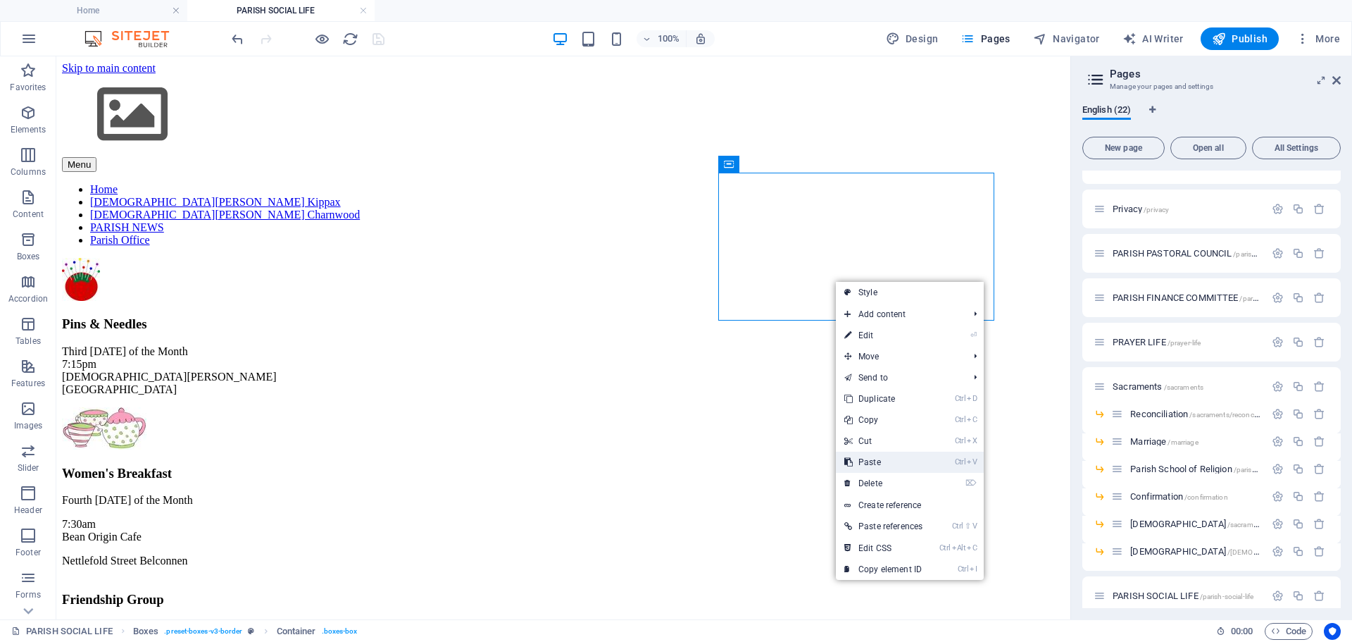
drag, startPoint x: 905, startPoint y: 458, endPoint x: 848, endPoint y: 401, distance: 80.2
click at [905, 458] on link "Ctrl V Paste" at bounding box center [883, 462] width 95 height 21
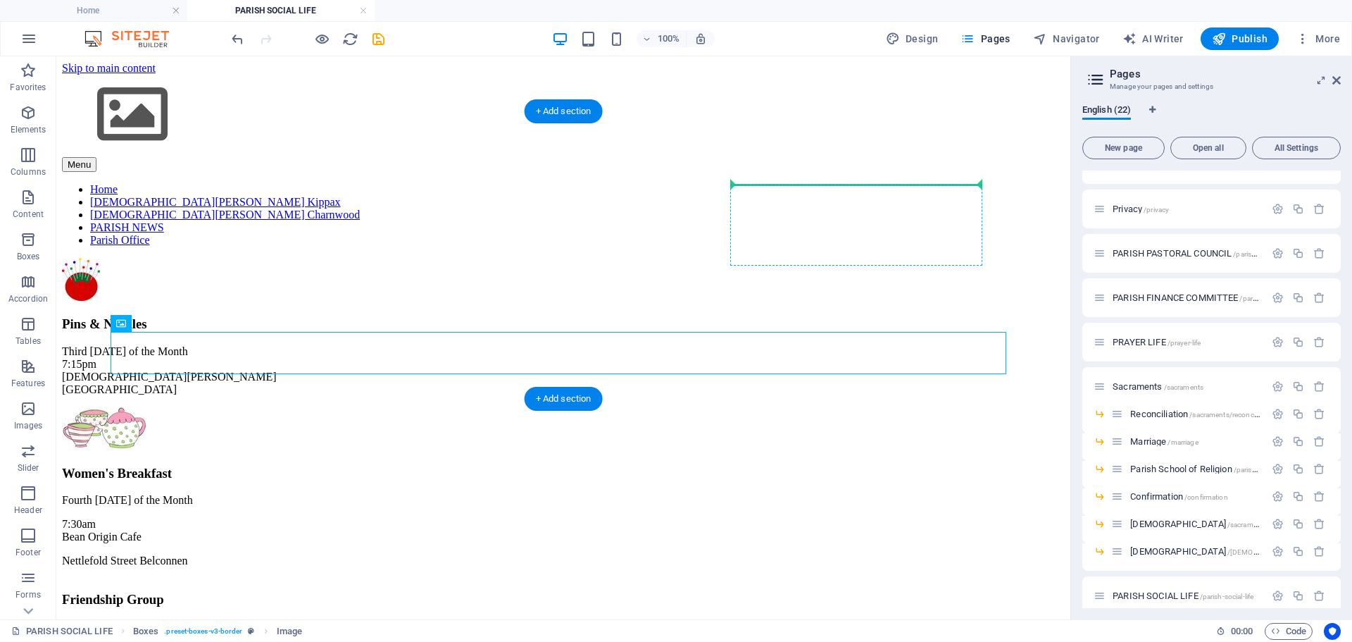
drag, startPoint x: 178, startPoint y: 381, endPoint x: 784, endPoint y: 193, distance: 635.0
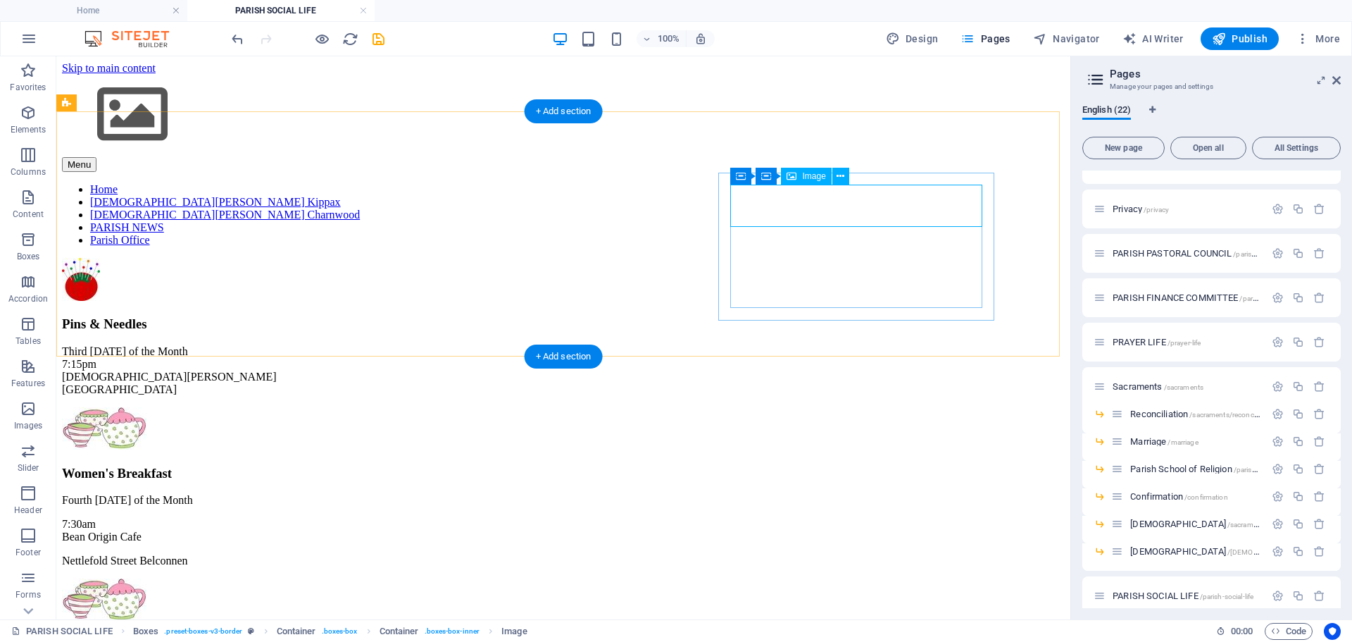
click at [876, 578] on figure at bounding box center [563, 600] width 1003 height 45
click at [875, 578] on figure at bounding box center [563, 600] width 1003 height 45
select select "px"
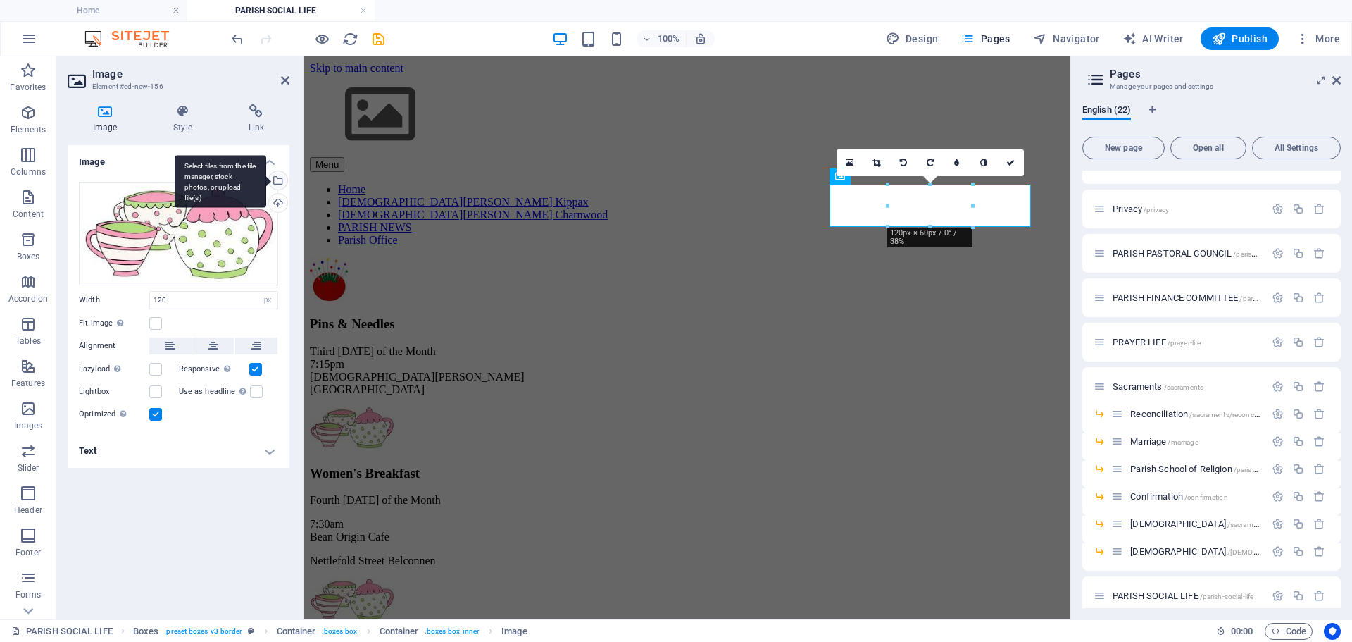
click at [280, 182] on div "Select files from the file manager, stock photos, or upload file(s)" at bounding box center [276, 181] width 21 height 21
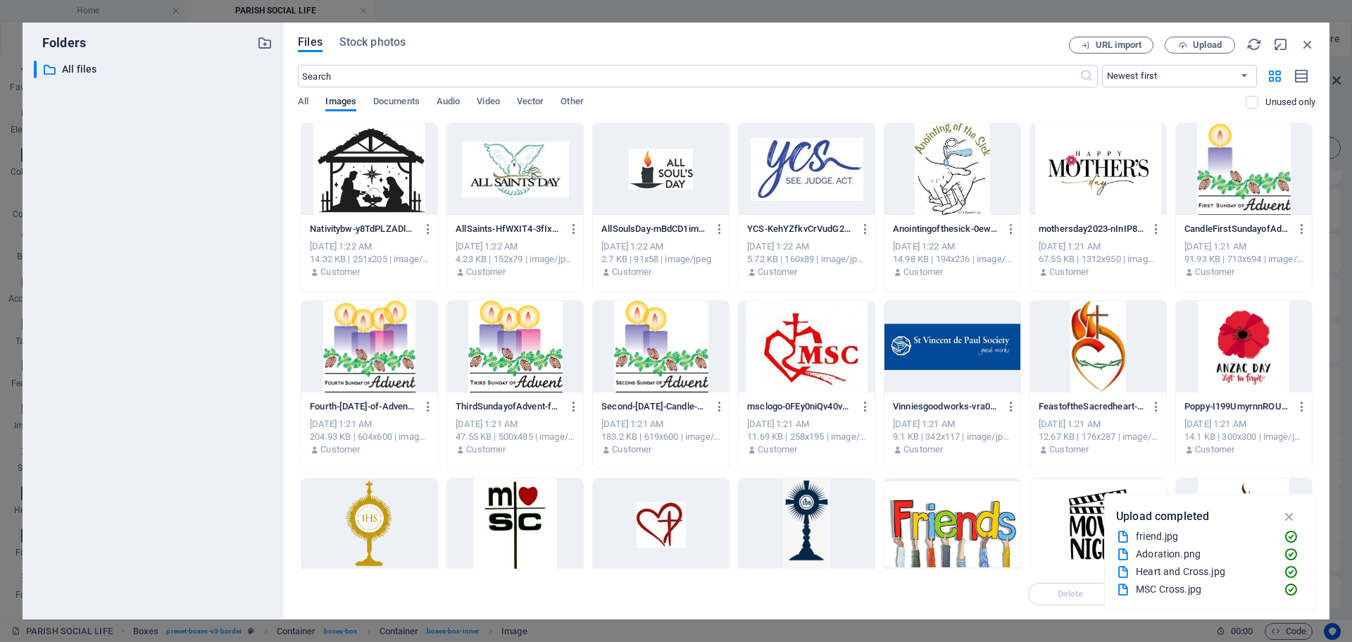
click at [974, 518] on div at bounding box center [953, 524] width 136 height 92
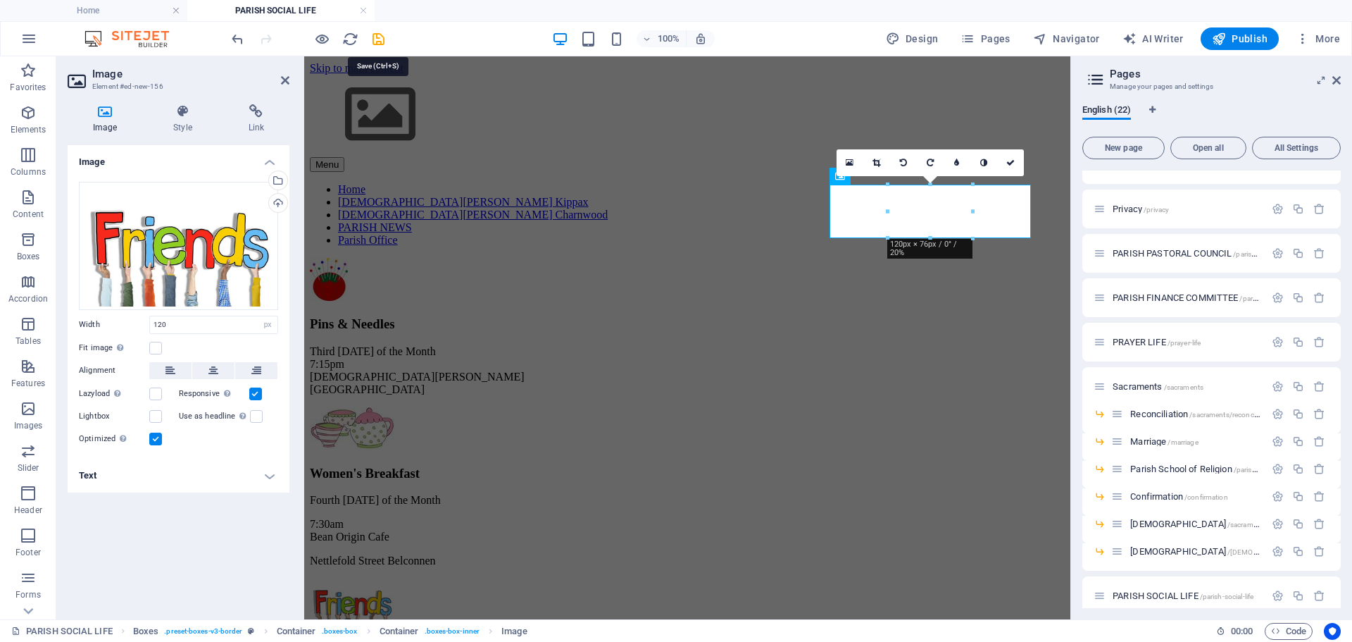
click at [380, 35] on icon "save" at bounding box center [379, 39] width 16 height 16
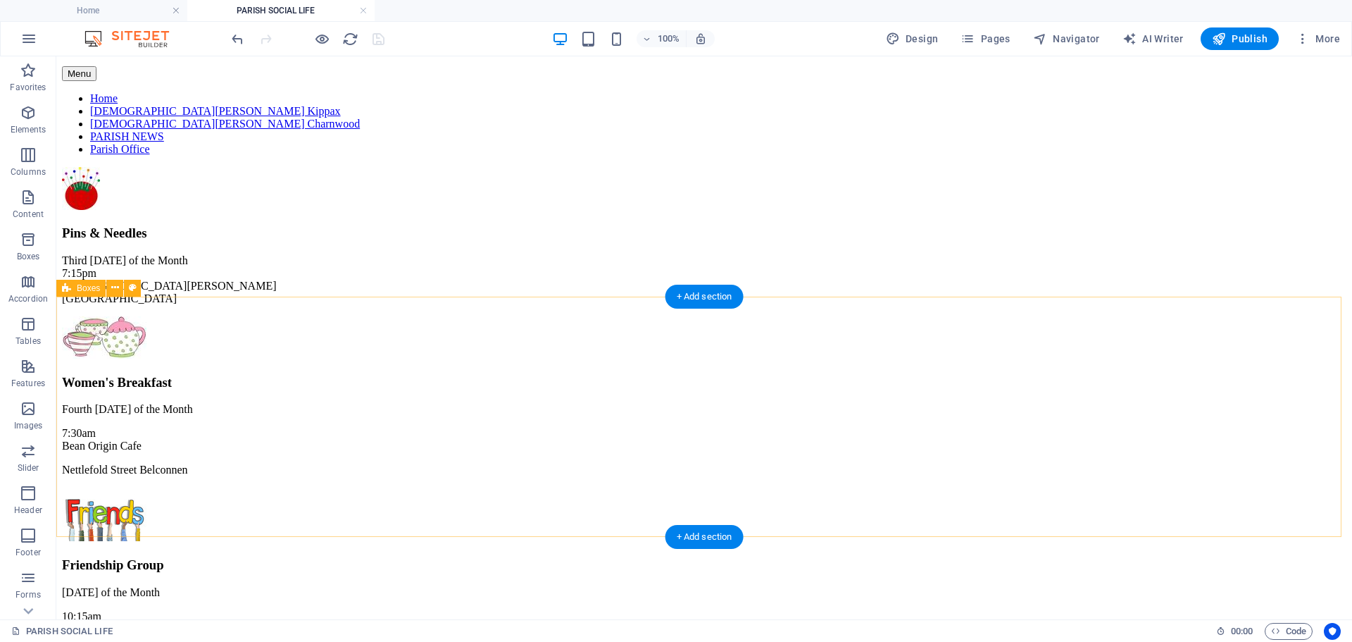
scroll to position [89, 0]
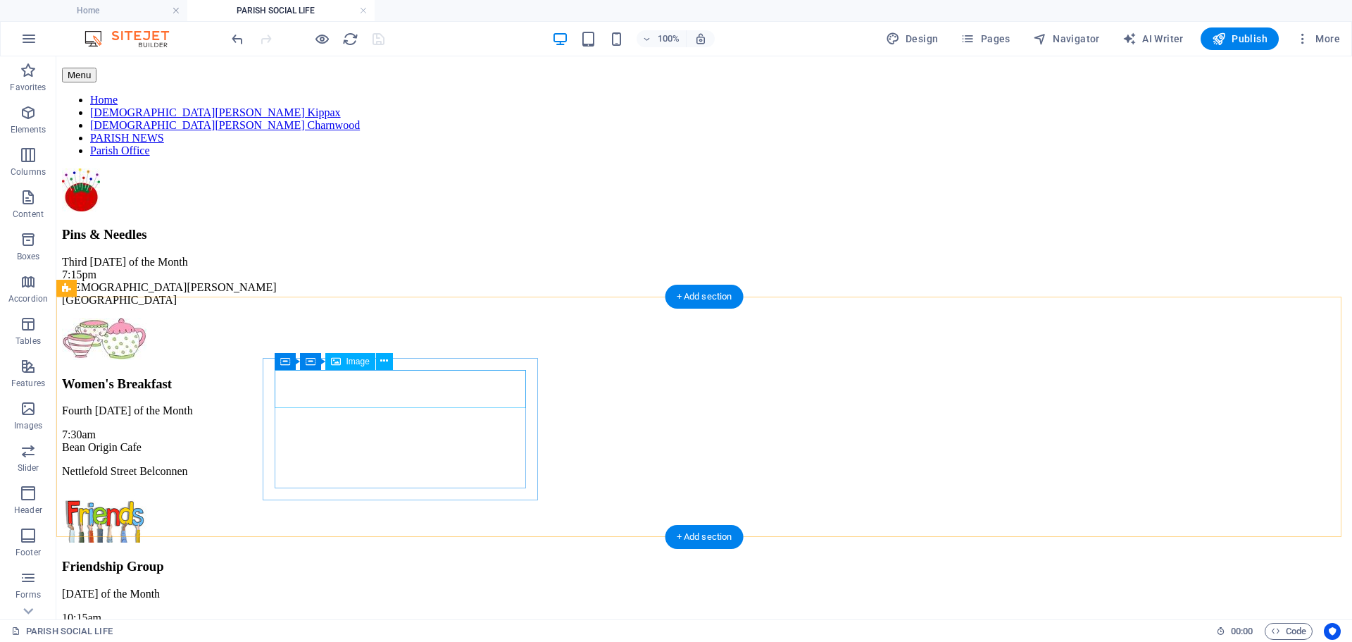
select select "px"
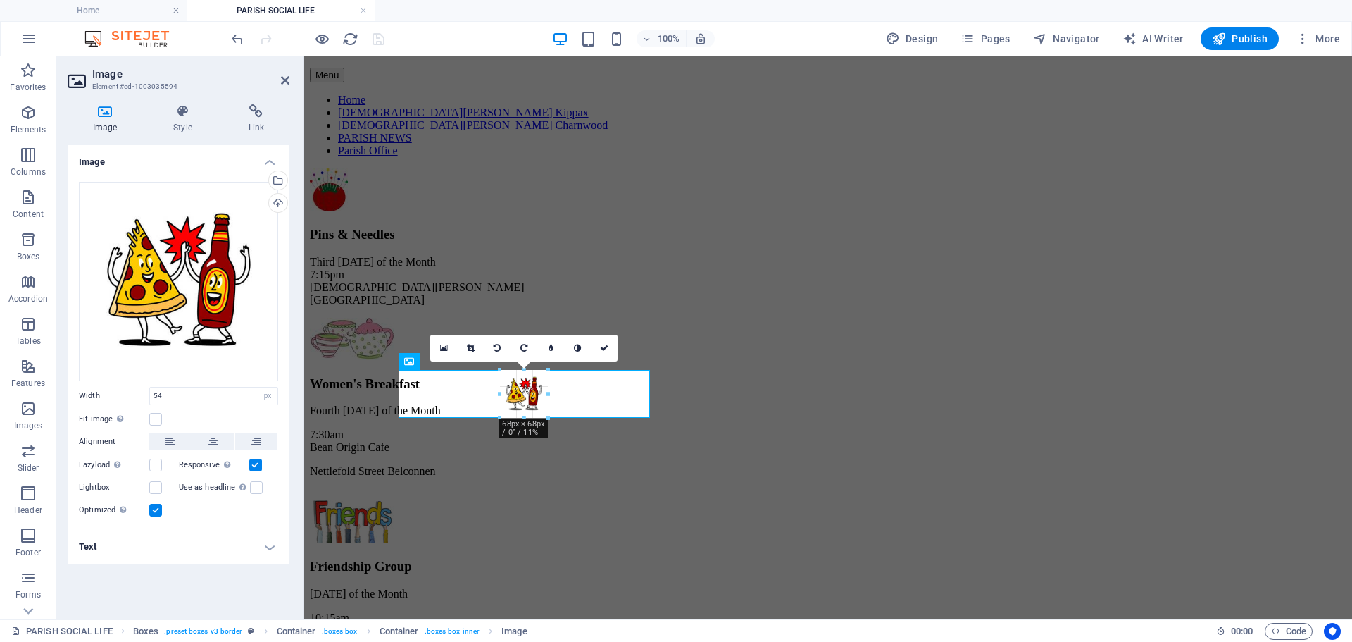
drag, startPoint x: 503, startPoint y: 405, endPoint x: 493, endPoint y: 418, distance: 16.6
type input "68"
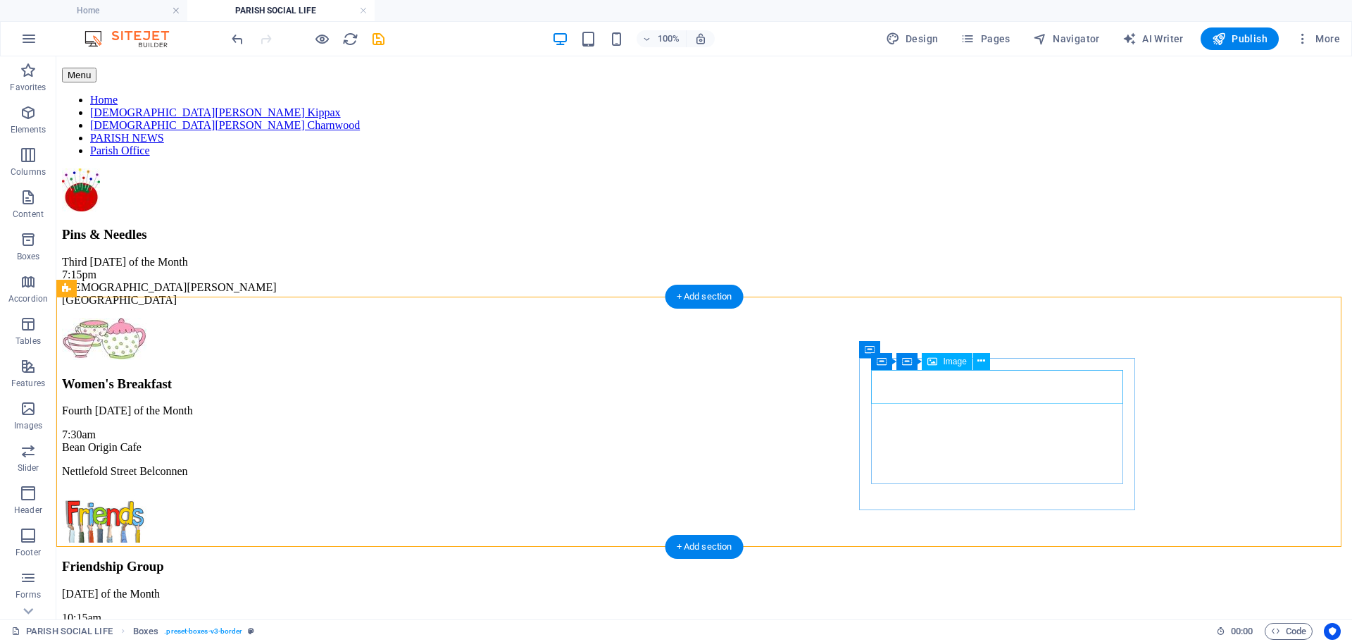
select select "px"
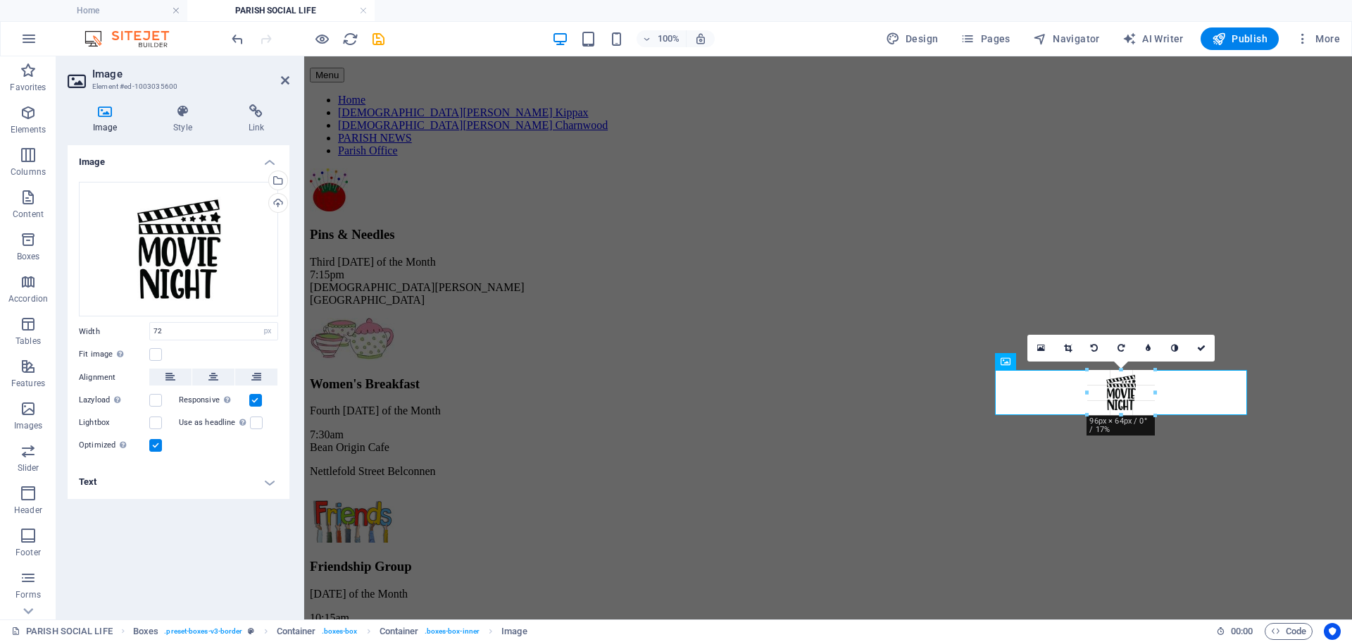
drag, startPoint x: 1095, startPoint y: 401, endPoint x: 1084, endPoint y: 414, distance: 17.5
type input "96"
select select "px"
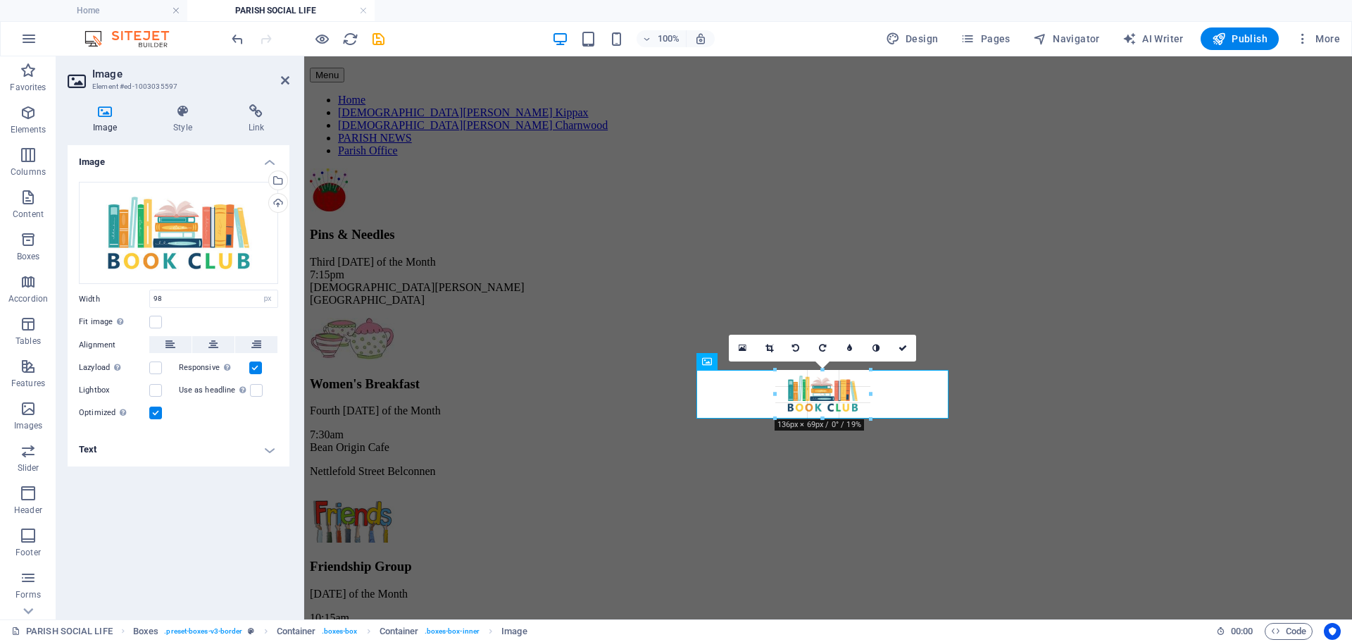
drag, startPoint x: 787, startPoint y: 405, endPoint x: 766, endPoint y: 421, distance: 26.1
type input "135"
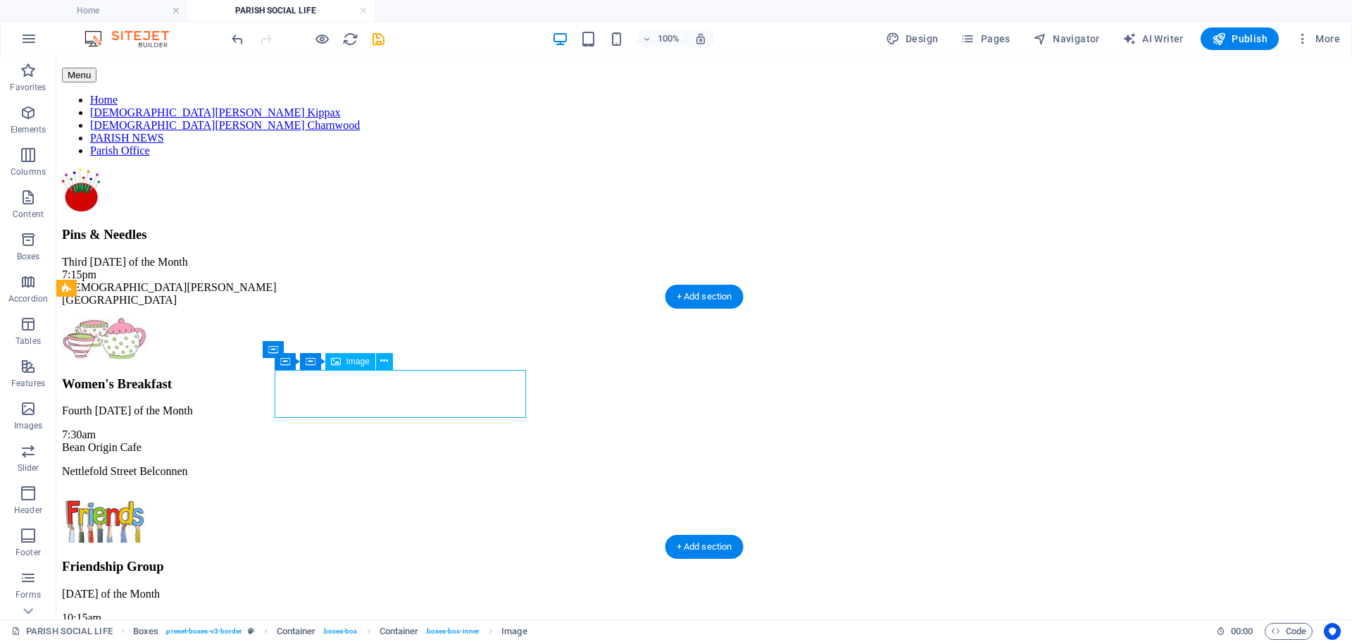
select select "px"
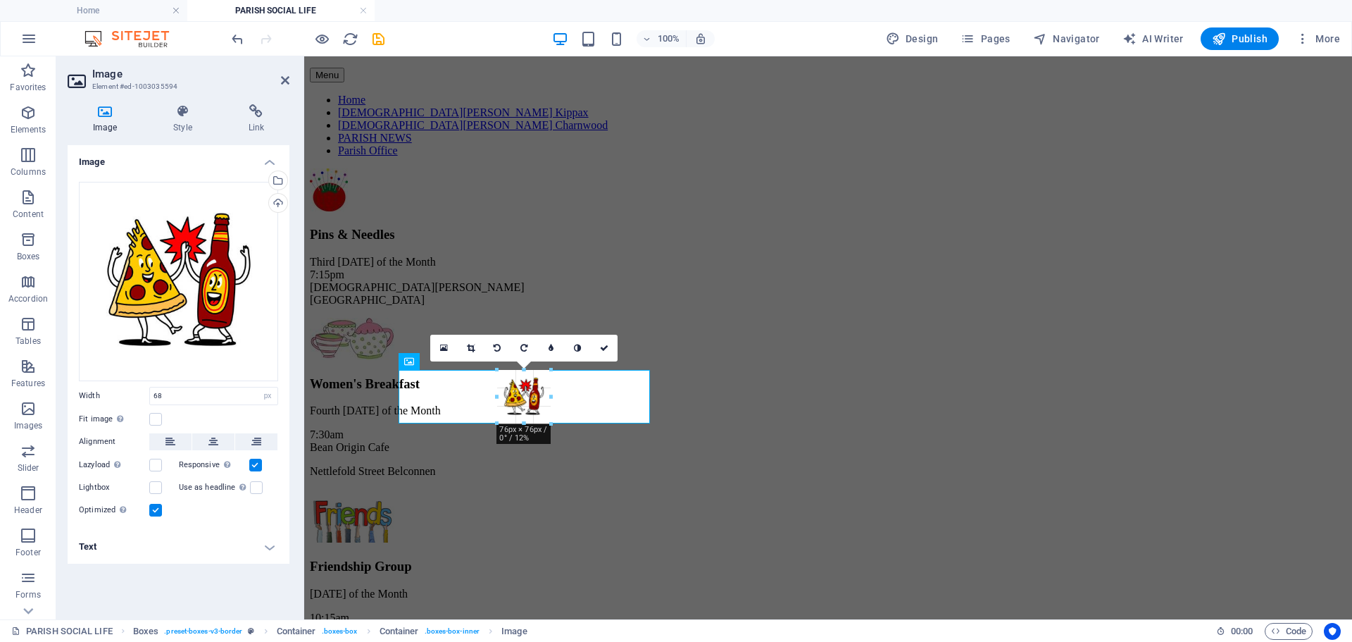
drag, startPoint x: 498, startPoint y: 418, endPoint x: 583, endPoint y: 216, distance: 219.8
type input "76"
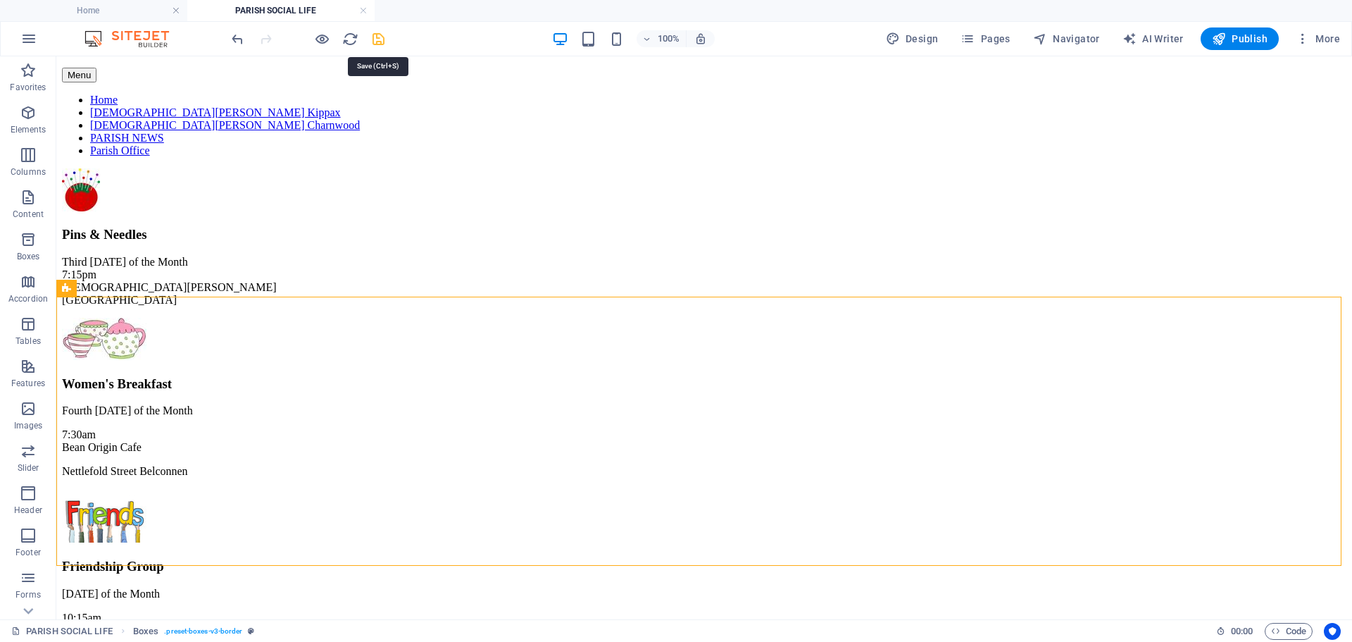
click at [380, 41] on icon "save" at bounding box center [379, 39] width 16 height 16
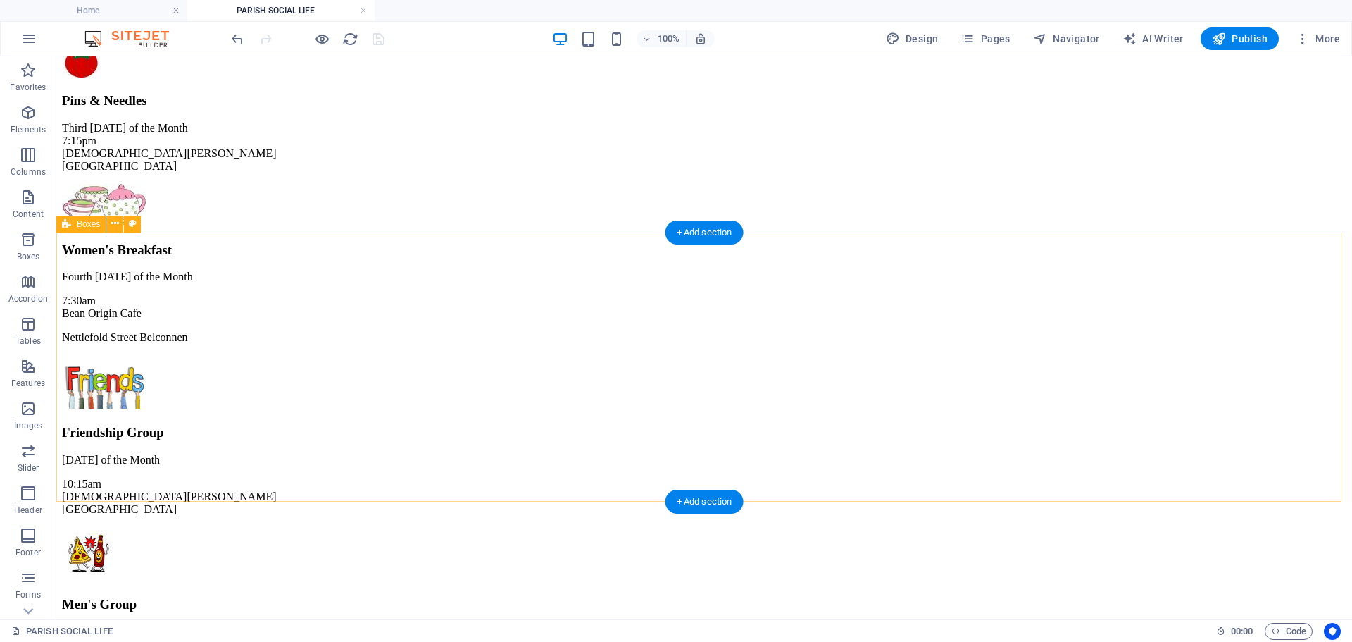
scroll to position [582, 0]
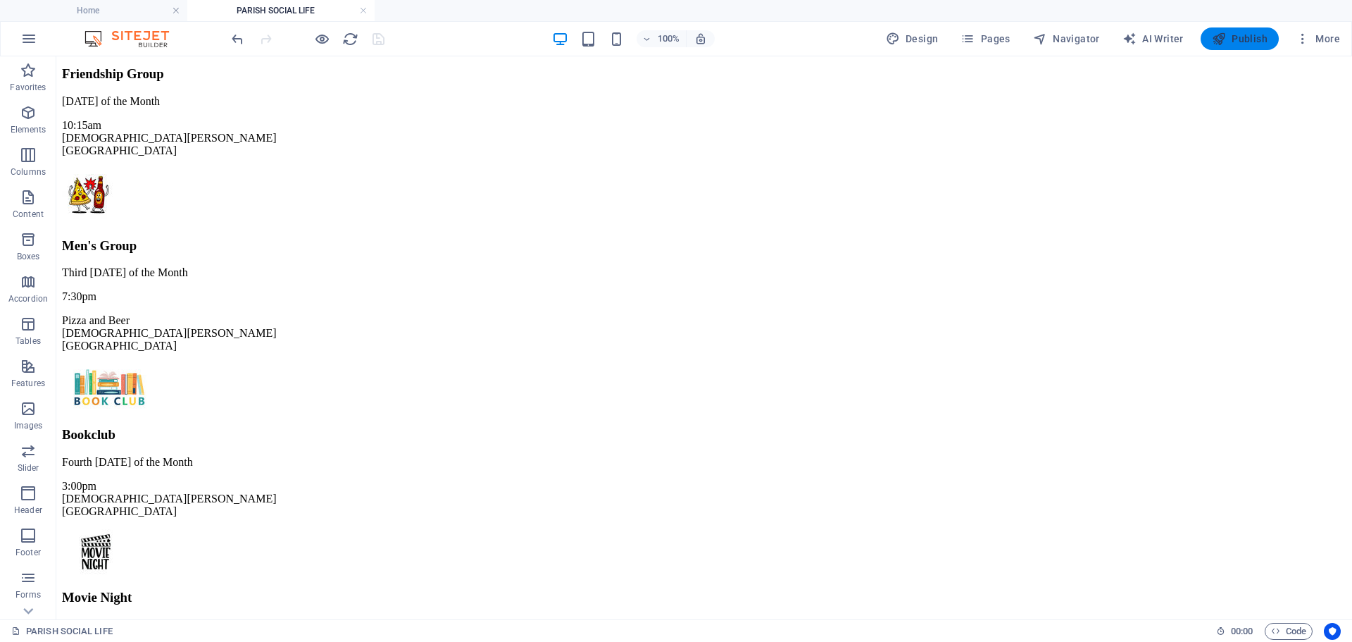
click at [1228, 39] on span "Publish" at bounding box center [1240, 39] width 56 height 14
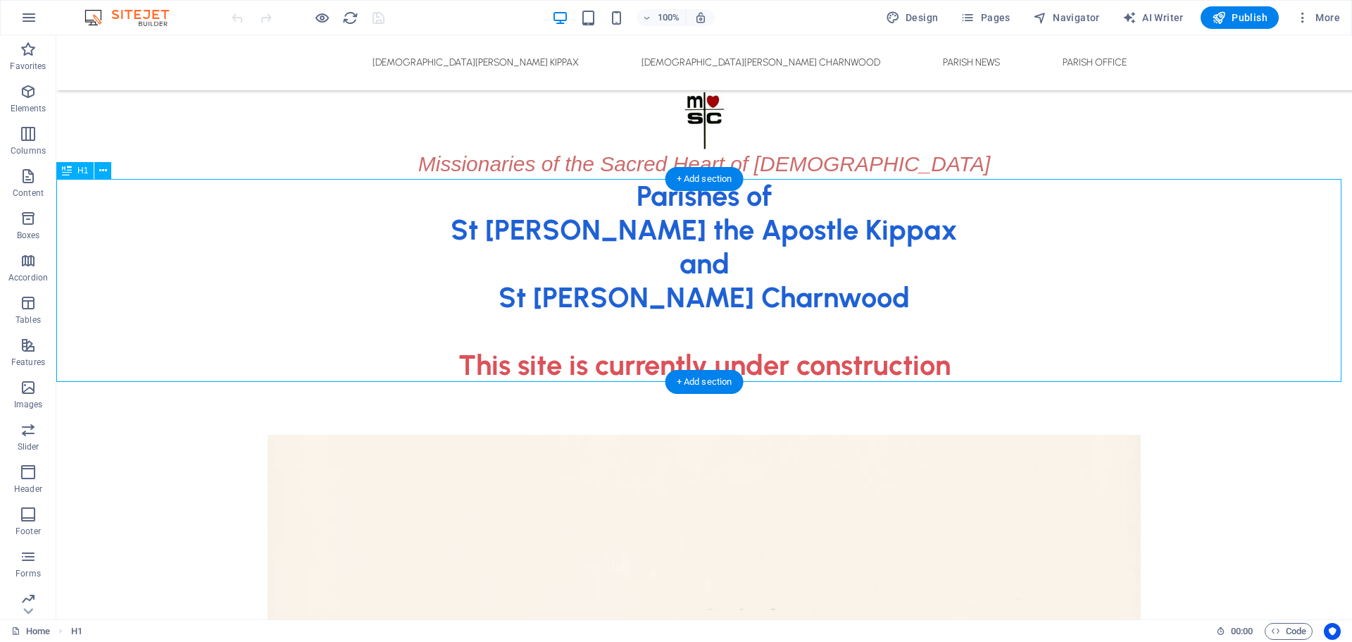
click at [890, 290] on div "Parishes of St [PERSON_NAME] the Apostle Kippax and [GEOGRAPHIC_DATA][PERSON_NA…" at bounding box center [704, 280] width 1296 height 203
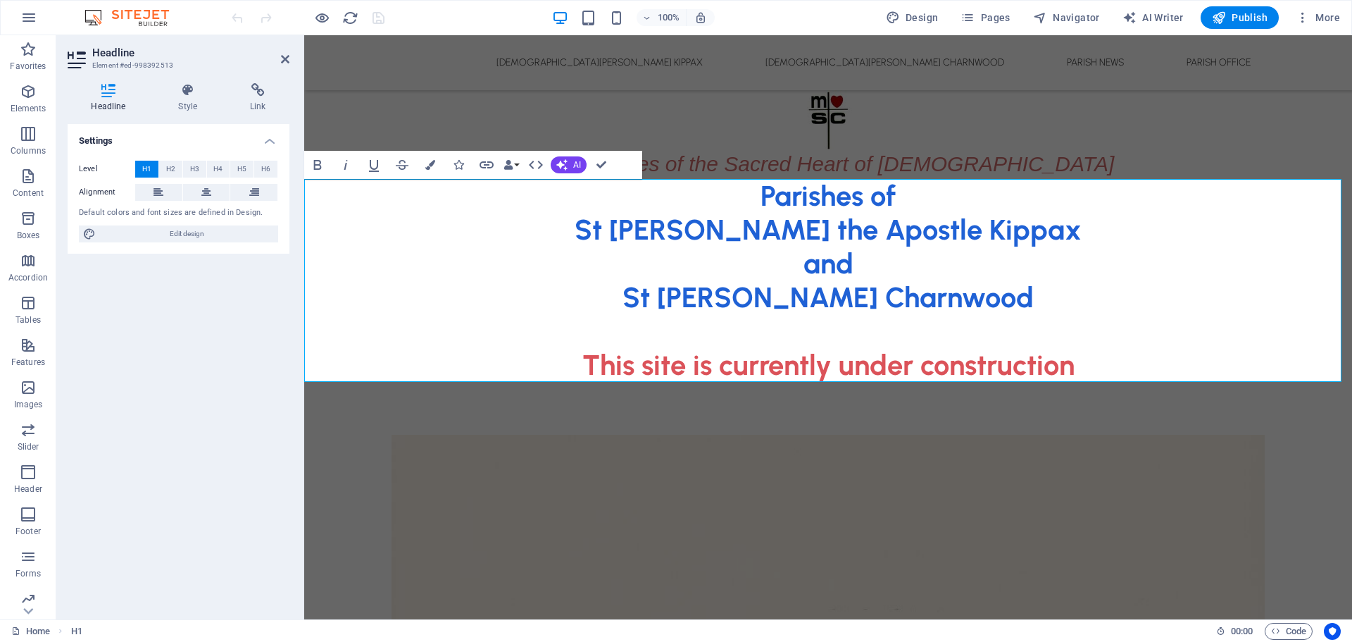
click at [1048, 294] on h1 "Parishes of St [PERSON_NAME] the Apostle Kippax and [GEOGRAPHIC_DATA][PERSON_NA…" at bounding box center [828, 280] width 1048 height 203
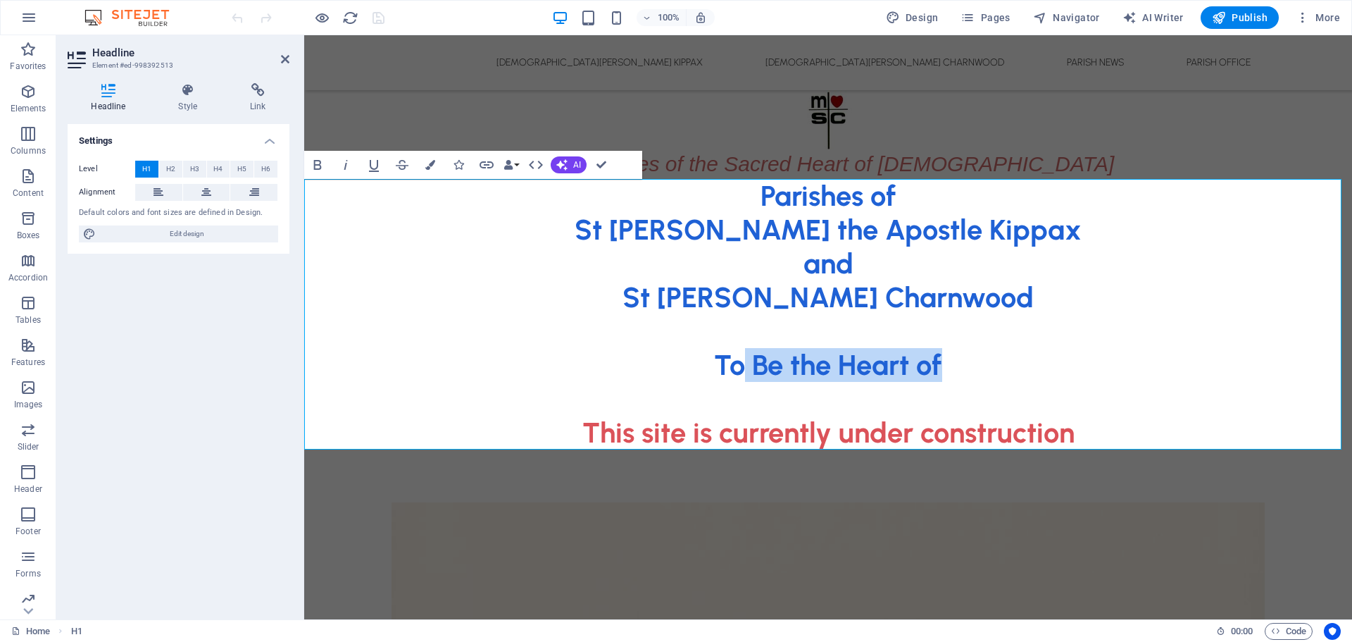
drag, startPoint x: 742, startPoint y: 363, endPoint x: 989, endPoint y: 356, distance: 247.3
click at [989, 356] on h1 "Parishes of St [PERSON_NAME] the Apostle Kippax and St [PERSON_NAME] Charnwood …" at bounding box center [828, 314] width 1048 height 270
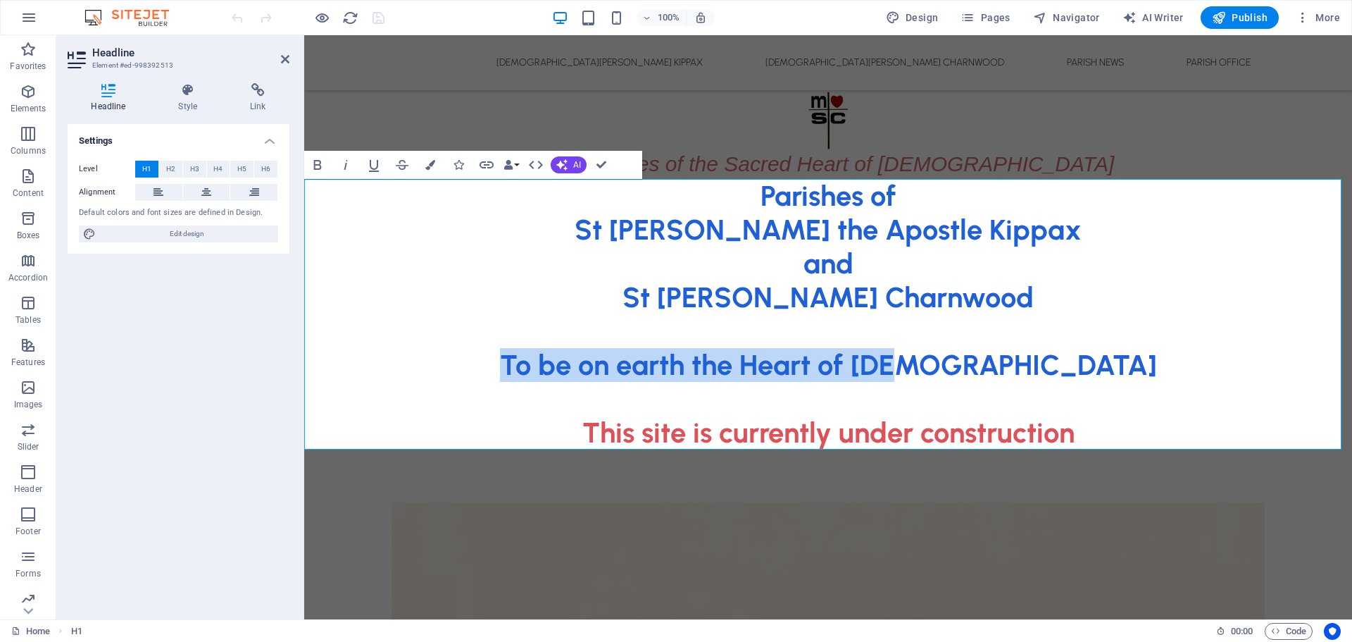
drag, startPoint x: 623, startPoint y: 360, endPoint x: 753, endPoint y: 324, distance: 135.2
click at [1116, 349] on h1 "Parishes of St [PERSON_NAME] the Apostle Kippax and St [PERSON_NAME] ‌ ‌To​ be …" at bounding box center [828, 314] width 1048 height 270
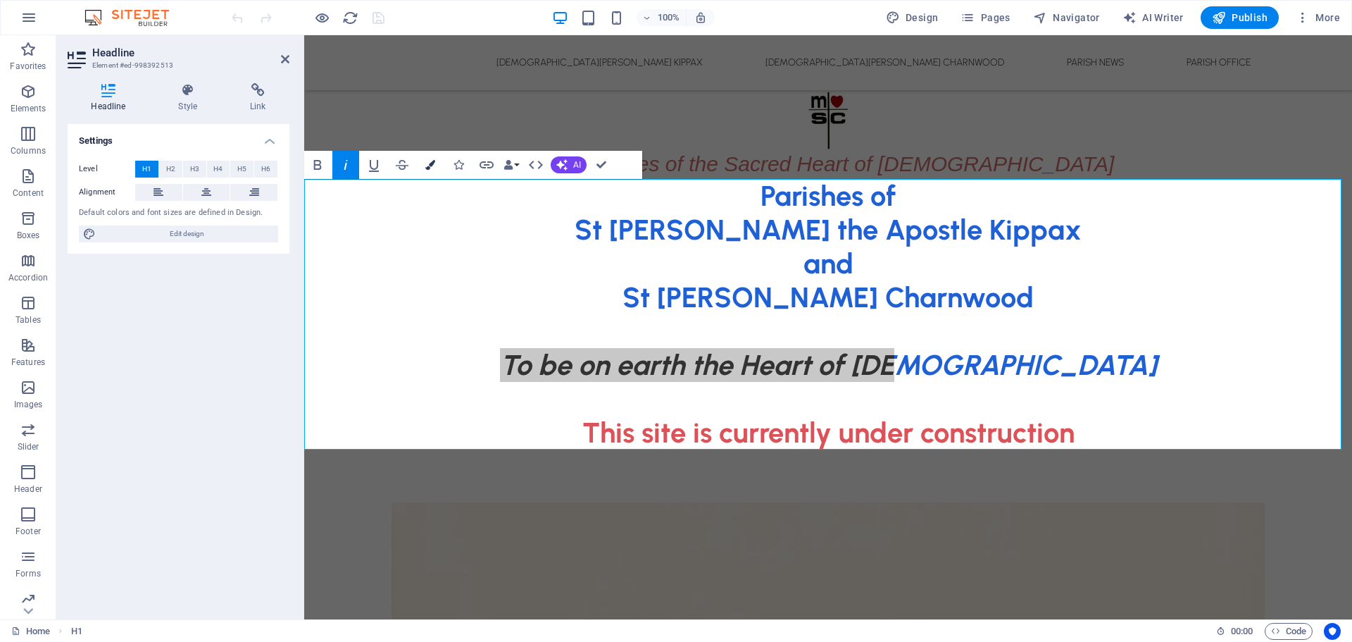
click at [429, 166] on icon "button" at bounding box center [430, 165] width 10 height 10
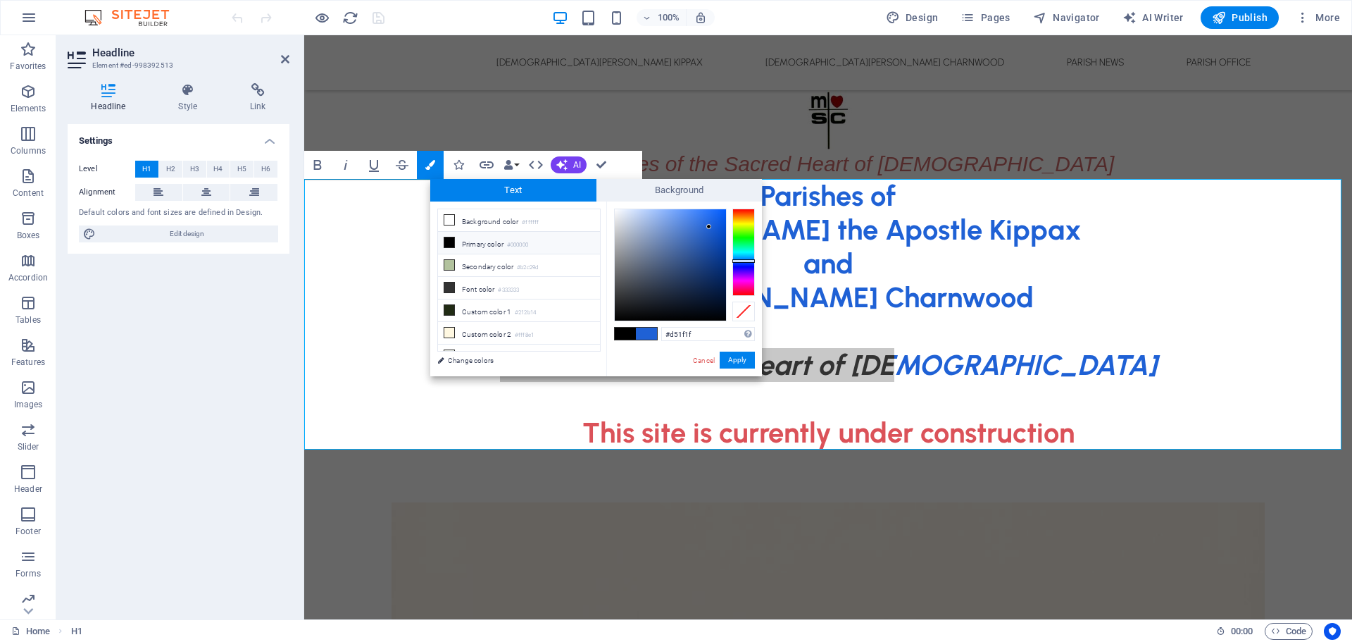
click at [748, 294] on div at bounding box center [744, 251] width 23 height 87
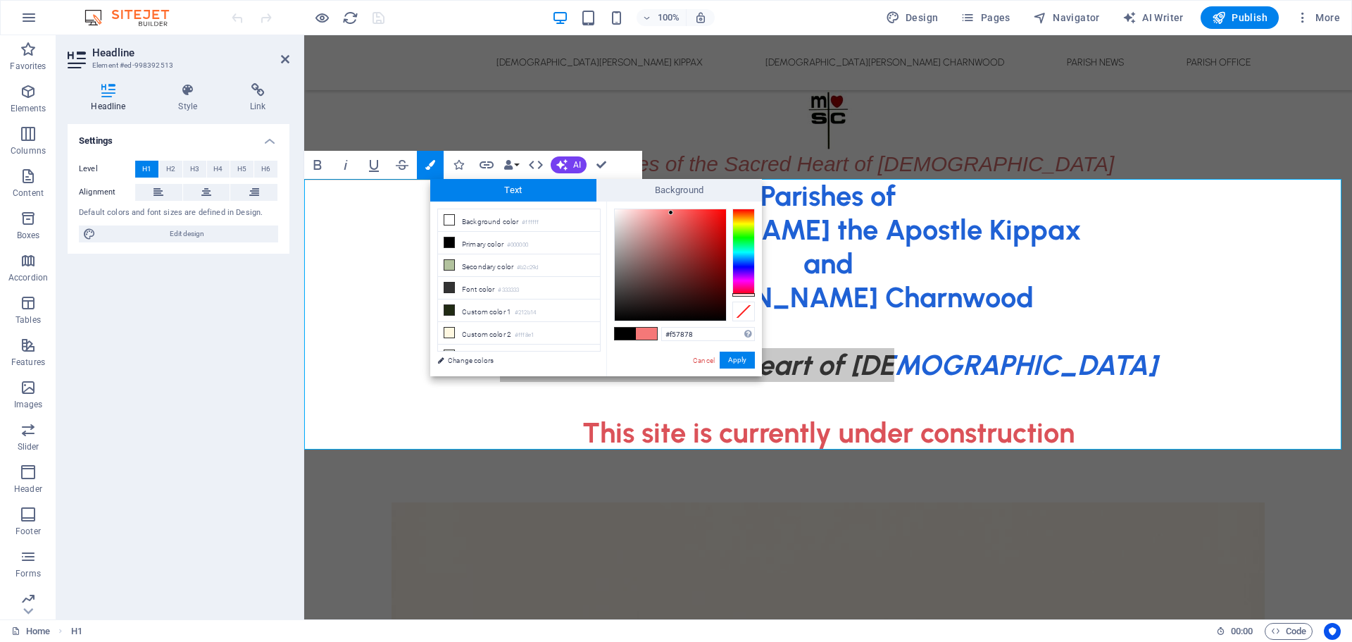
drag, startPoint x: 704, startPoint y: 223, endPoint x: 671, endPoint y: 213, distance: 34.1
click at [671, 213] on div at bounding box center [670, 264] width 111 height 111
click at [738, 361] on button "Apply" at bounding box center [737, 359] width 35 height 17
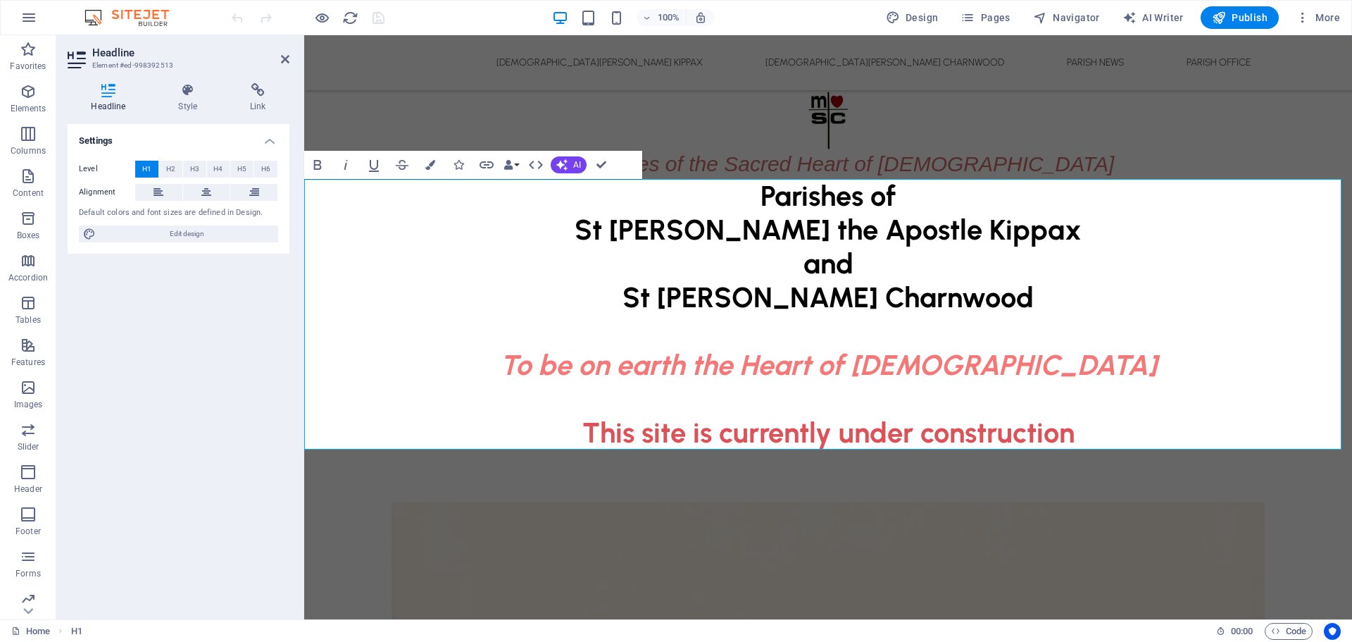
click at [871, 294] on h1 "Parishes of St [PERSON_NAME] the Apostle Kippax and St [PERSON_NAME] ‌ ‌ To​ be…" at bounding box center [828, 314] width 1048 height 270
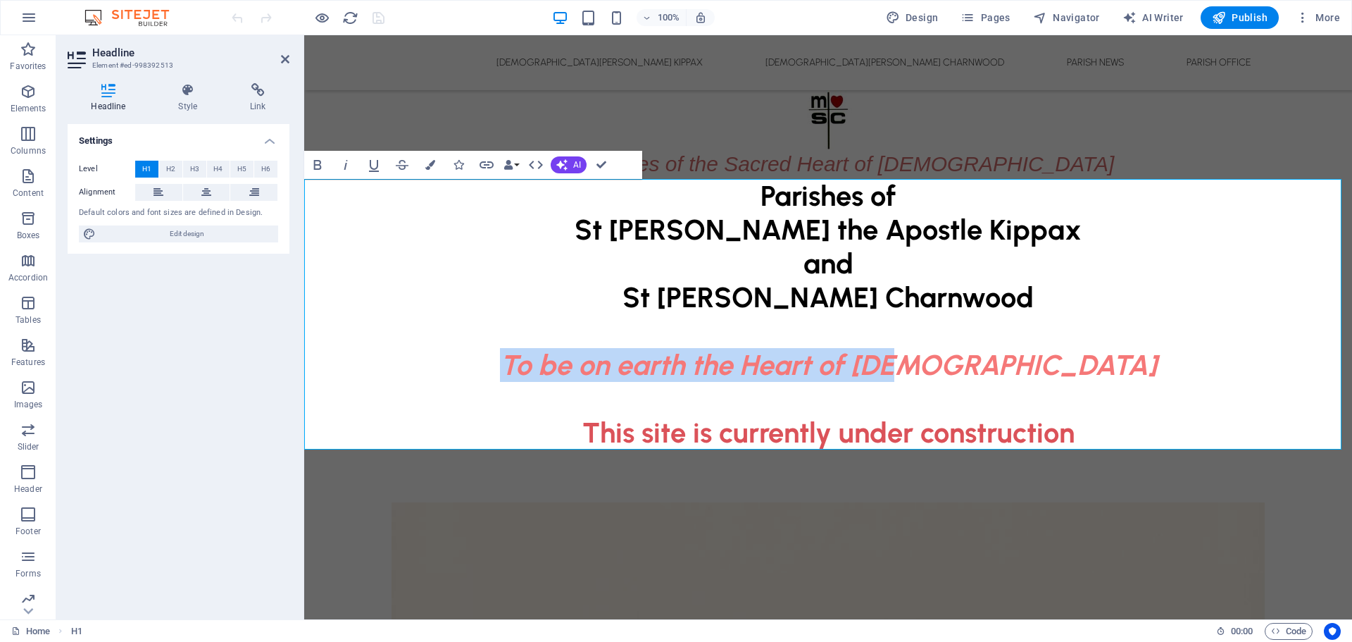
drag, startPoint x: 620, startPoint y: 365, endPoint x: 1090, endPoint y: 351, distance: 470.0
click at [1090, 351] on h1 "Parishes of St [PERSON_NAME] the Apostle Kippax and St [PERSON_NAME] ‌ ‌ To​ be…" at bounding box center [828, 314] width 1048 height 270
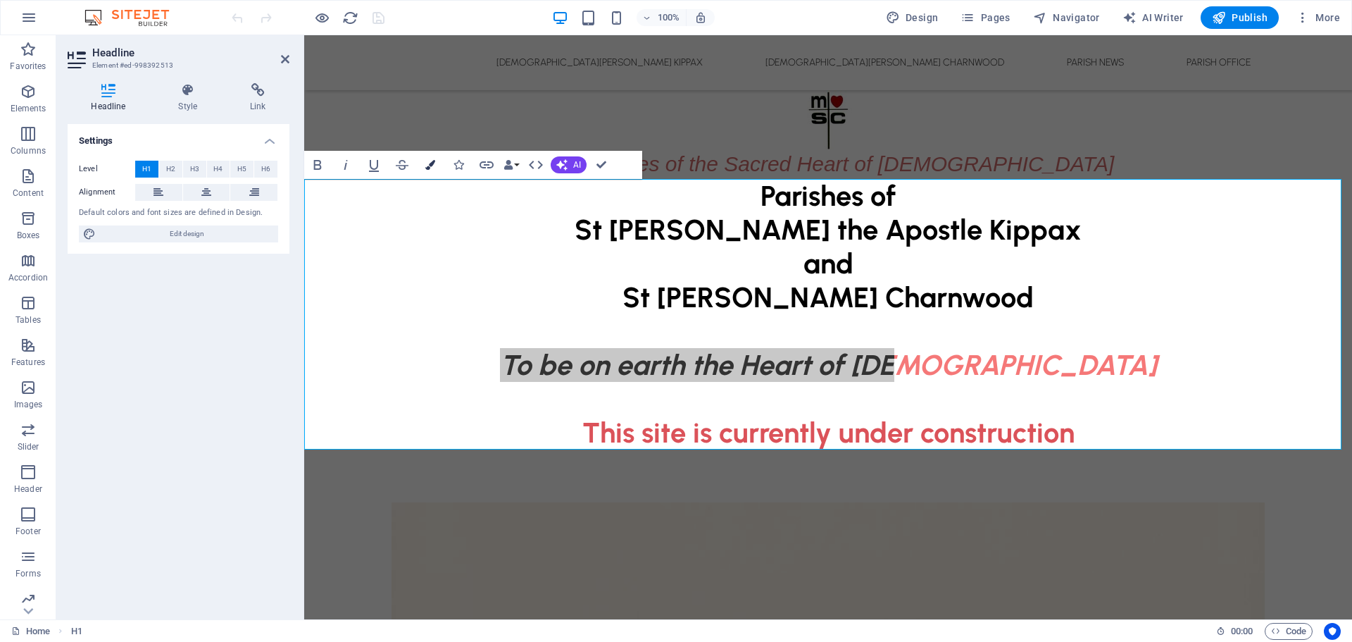
click at [429, 170] on button "Colors" at bounding box center [430, 165] width 27 height 28
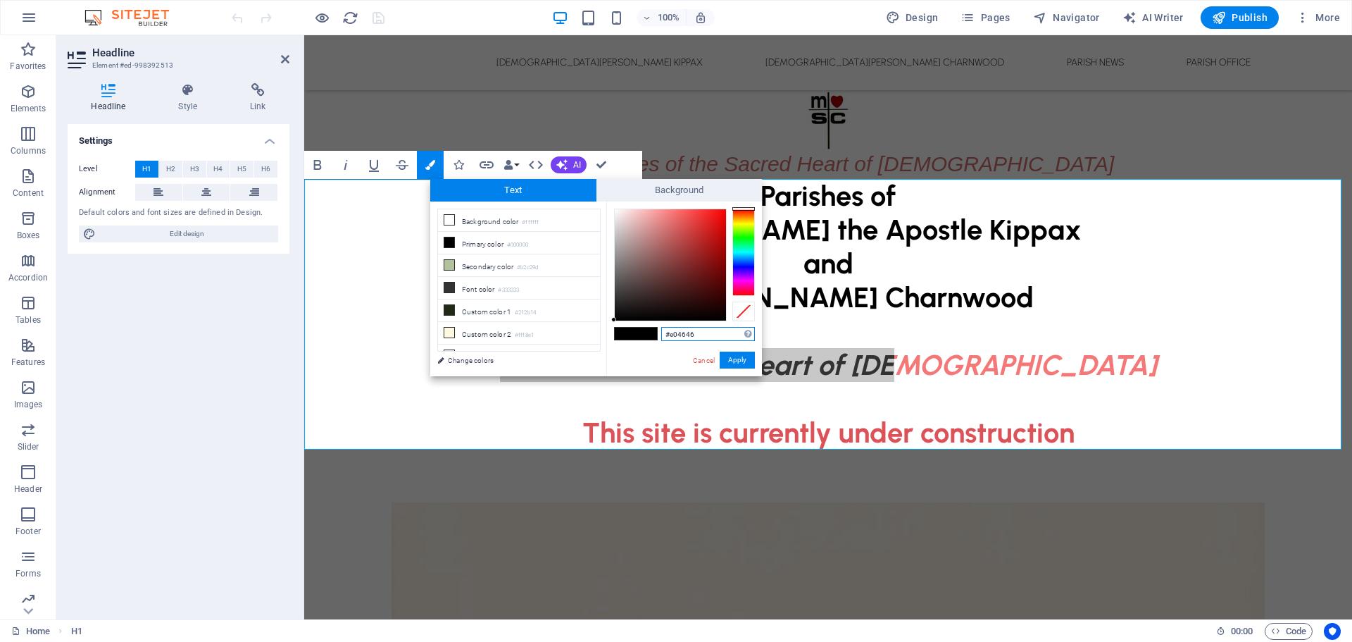
click at [691, 222] on div at bounding box center [670, 264] width 111 height 111
type input "#e04a4a"
click at [689, 222] on div at bounding box center [688, 221] width 5 height 5
click at [748, 359] on button "Apply" at bounding box center [737, 359] width 35 height 17
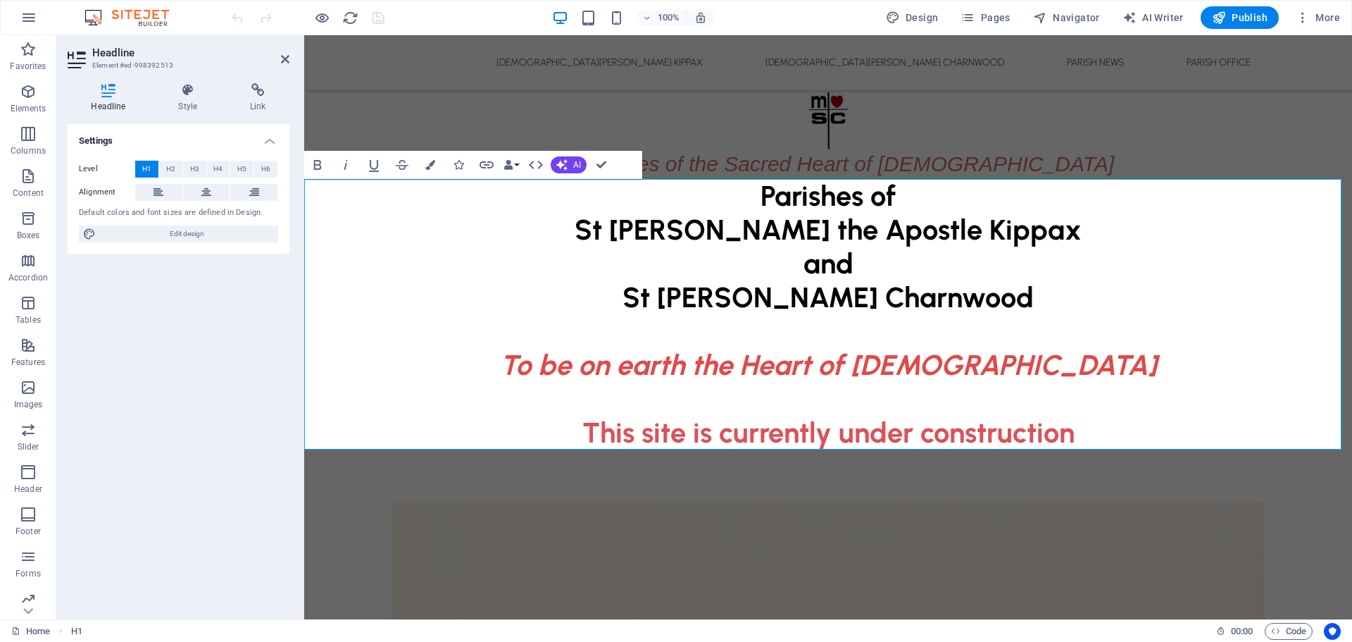
click at [833, 228] on h1 "Parishes of St [PERSON_NAME] the Apostle Kippax and St [PERSON_NAME] ‌ ‌ To​ be…" at bounding box center [828, 314] width 1048 height 270
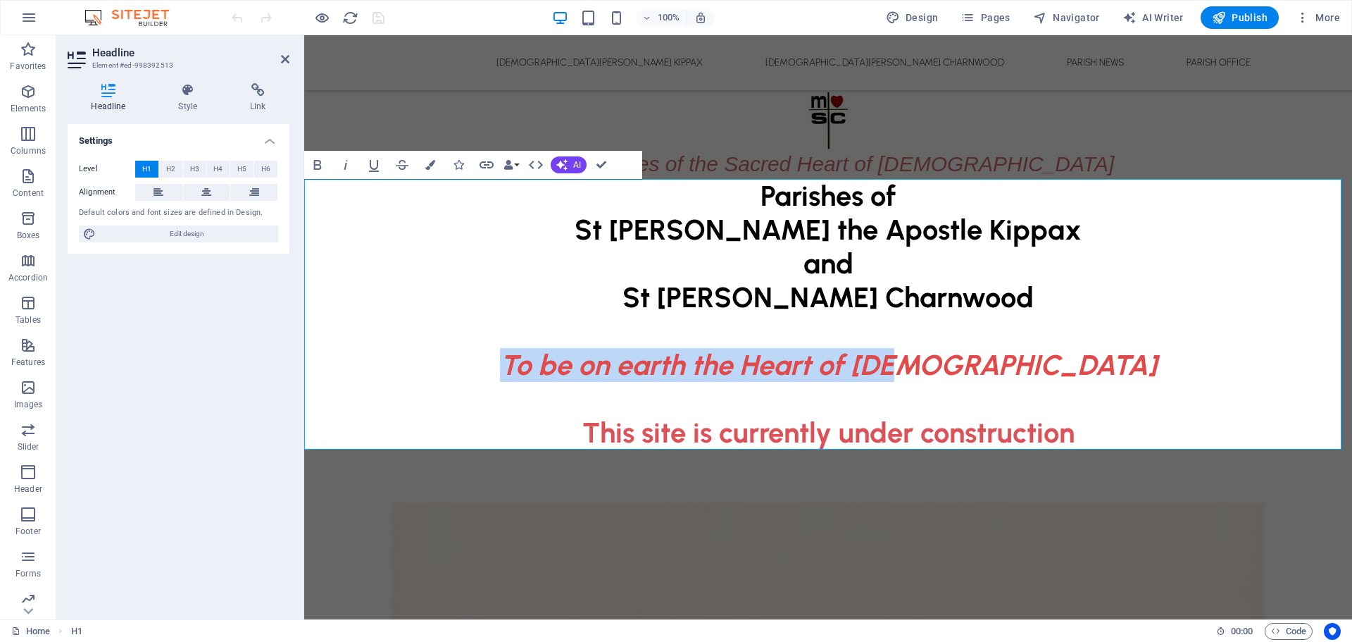
drag, startPoint x: 618, startPoint y: 363, endPoint x: 1140, endPoint y: 356, distance: 522.0
click at [1145, 362] on h1 "Parishes of St [PERSON_NAME] the Apostle Kippax and St [PERSON_NAME] ‌ ‌ To​ be…" at bounding box center [828, 314] width 1048 height 270
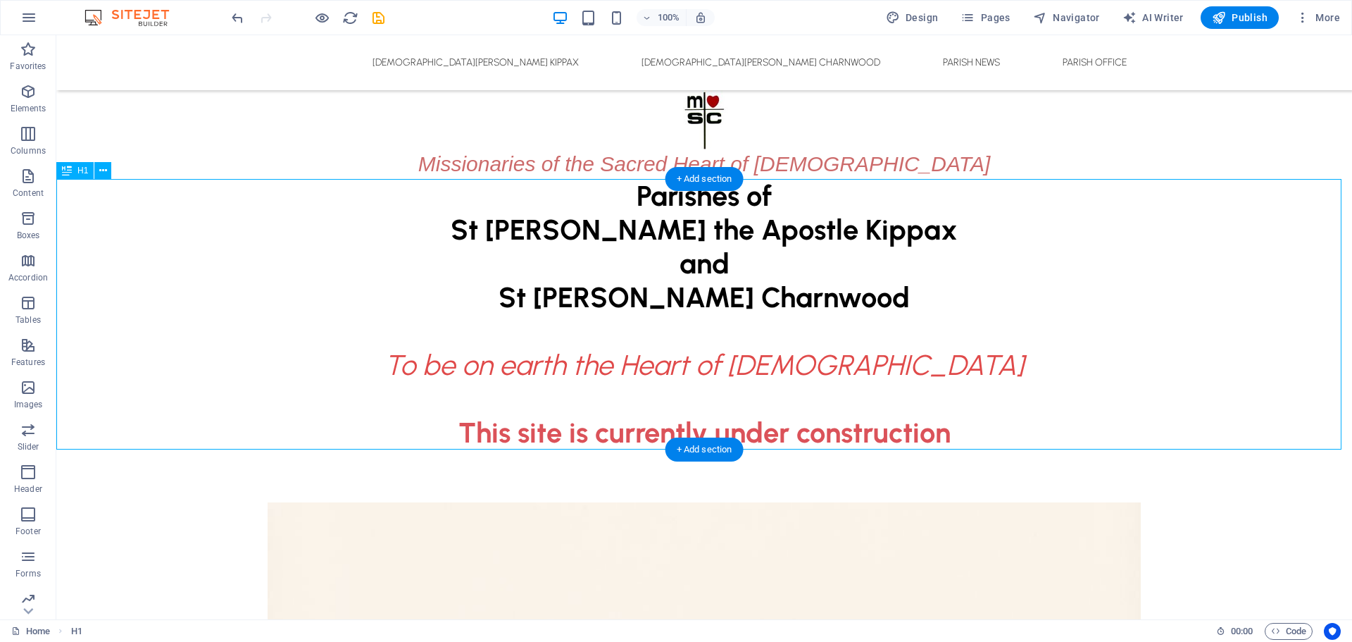
click at [640, 298] on div "Parishes of St [PERSON_NAME] the Apostle Kippax and St [PERSON_NAME] Charnwood …" at bounding box center [704, 314] width 1296 height 270
click at [381, 16] on icon "save" at bounding box center [379, 18] width 16 height 16
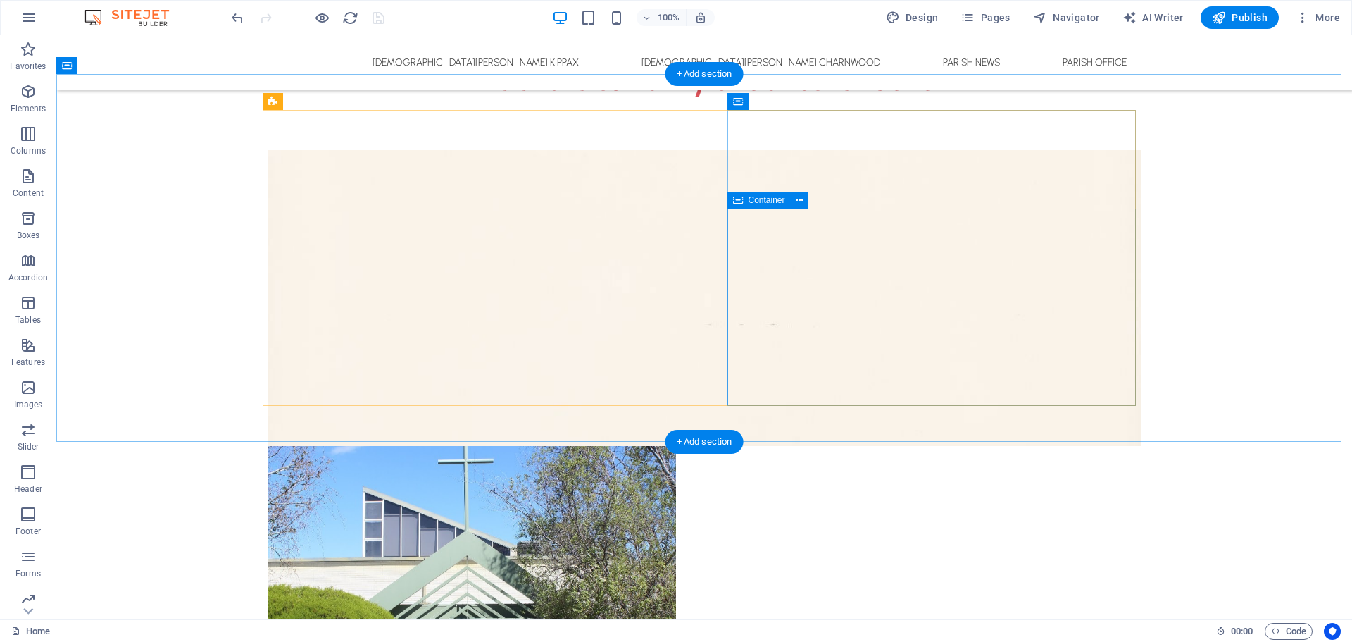
scroll to position [564, 0]
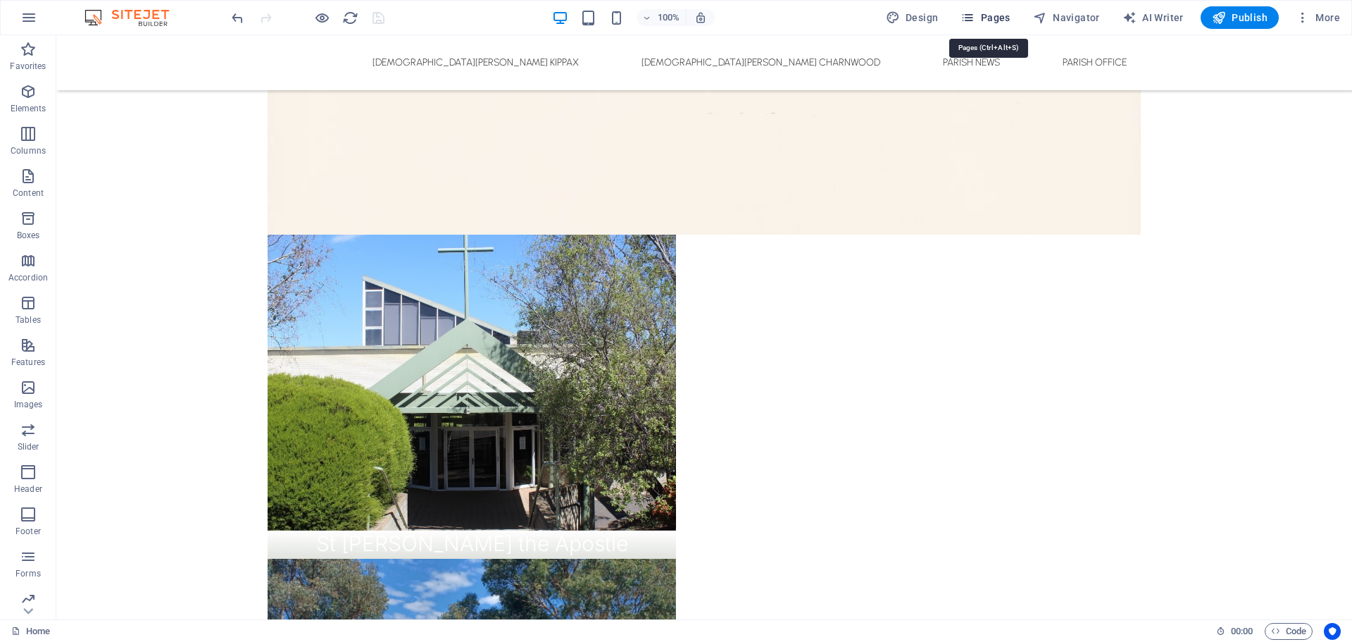
click at [1000, 21] on span "Pages" at bounding box center [985, 18] width 49 height 14
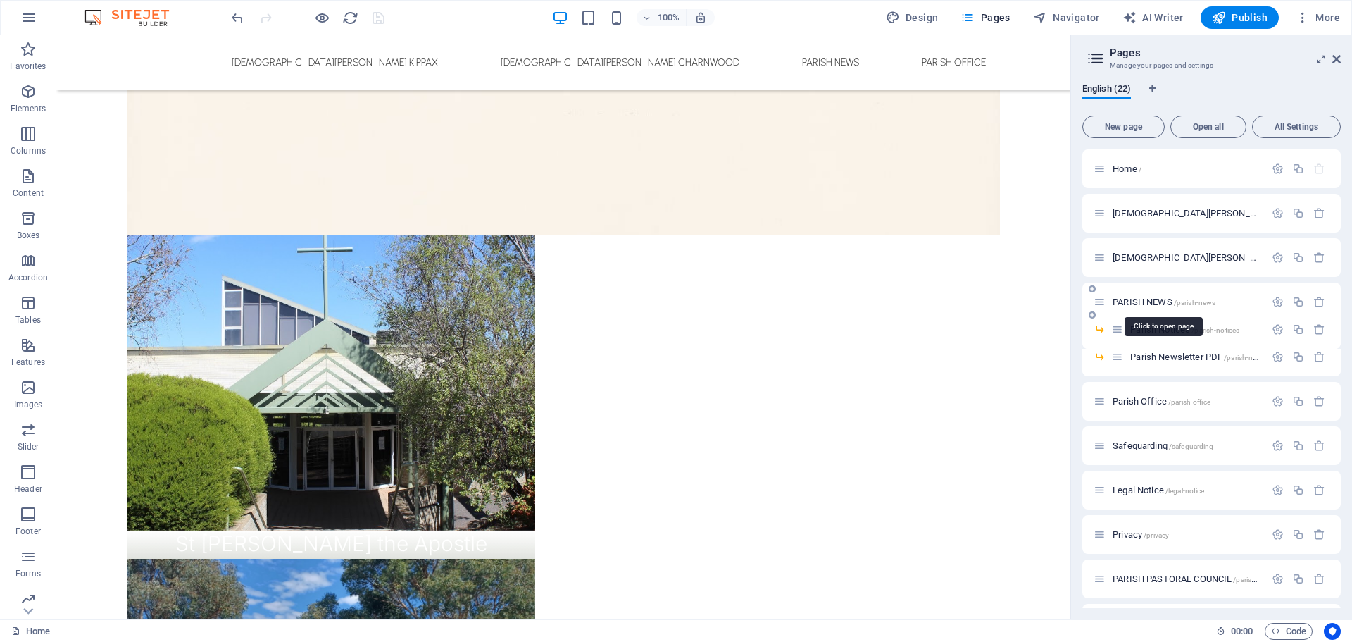
click at [1159, 297] on span "PARISH NEWS /parish-news" at bounding box center [1164, 302] width 103 height 11
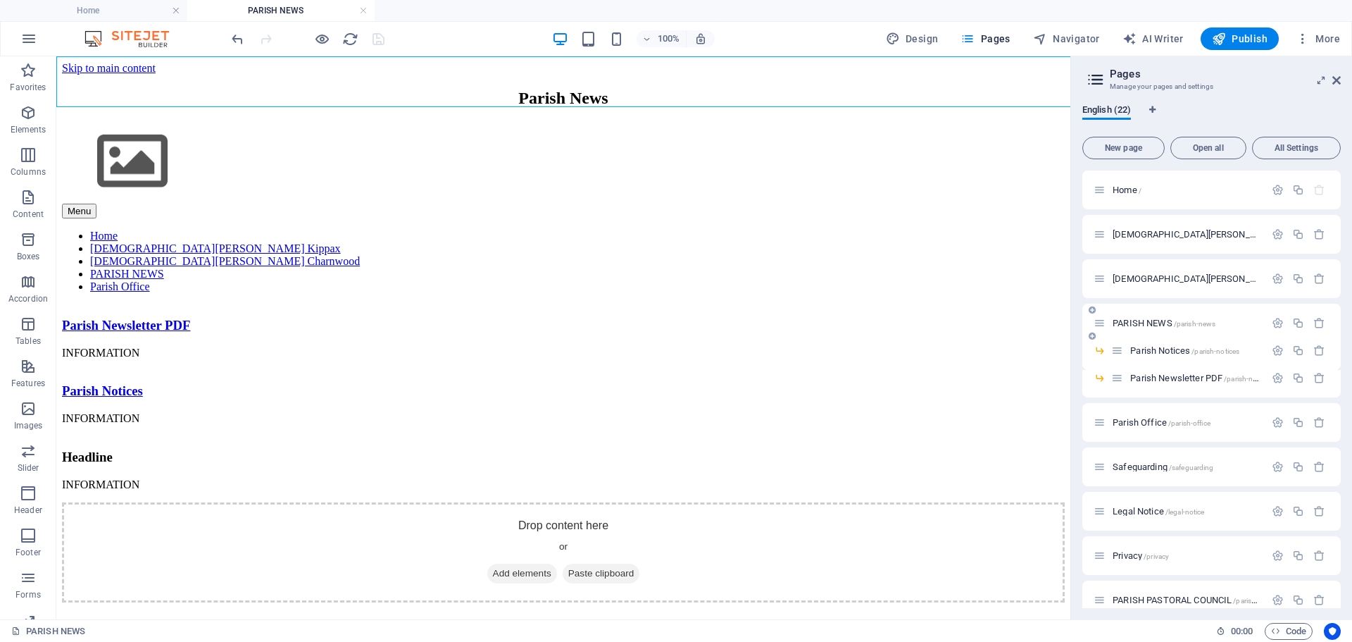
scroll to position [0, 0]
click at [1274, 349] on icon "button" at bounding box center [1278, 350] width 12 height 12
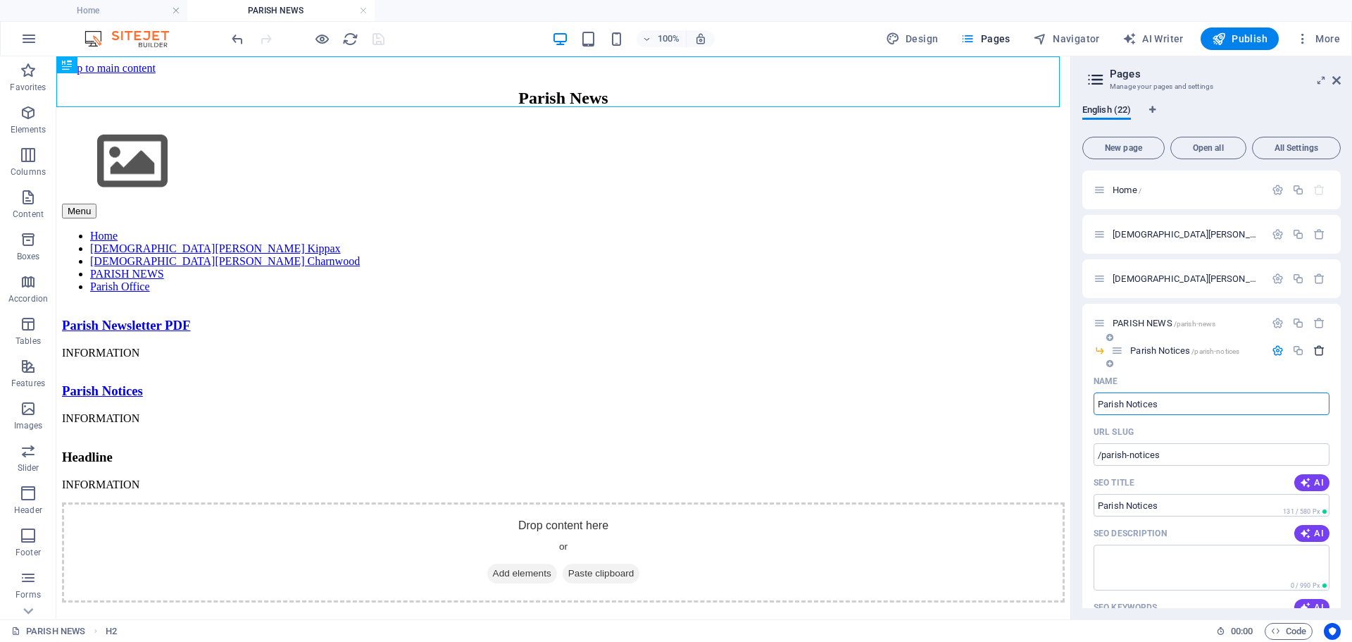
click at [1316, 351] on icon "button" at bounding box center [1320, 350] width 12 height 12
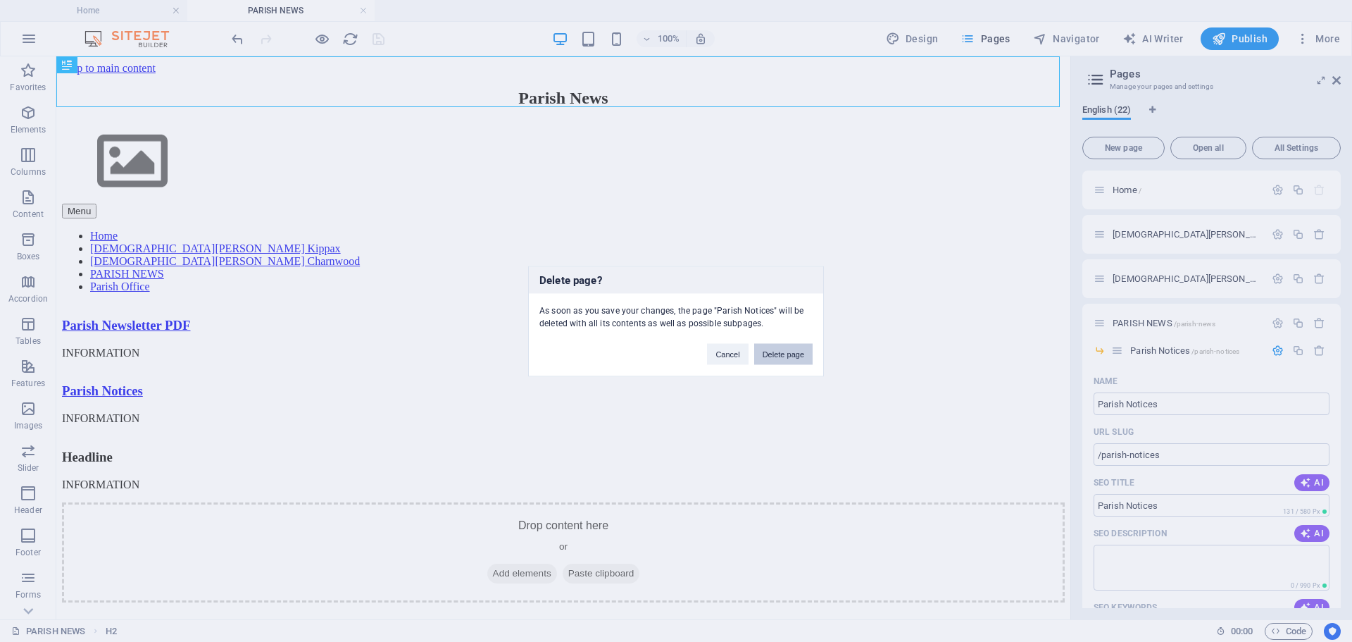
click at [790, 357] on button "Delete page" at bounding box center [783, 353] width 58 height 21
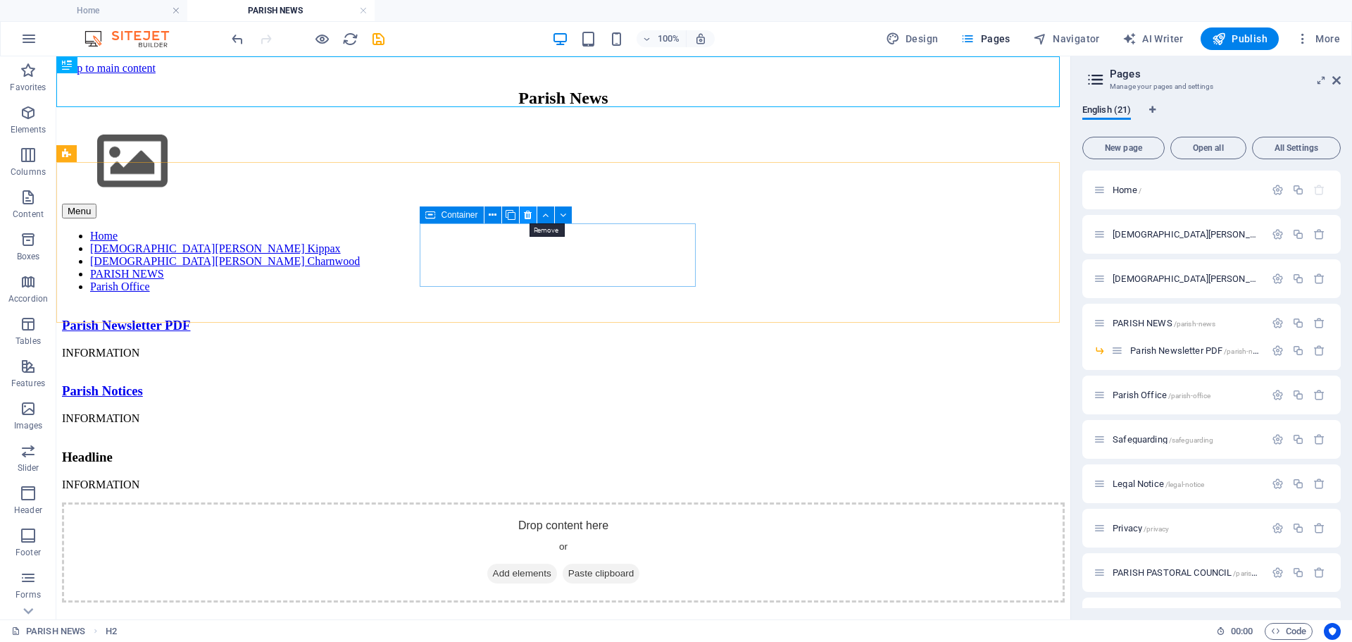
click at [527, 211] on icon at bounding box center [528, 215] width 8 height 15
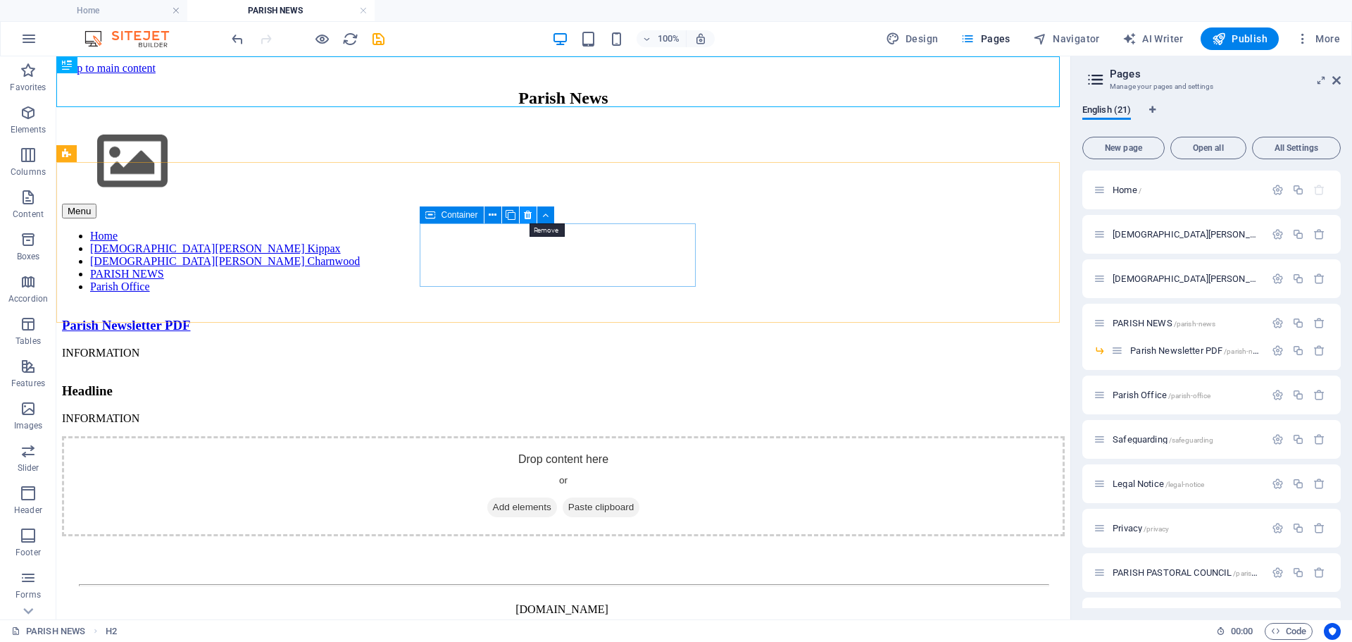
click at [525, 213] on icon at bounding box center [528, 215] width 8 height 15
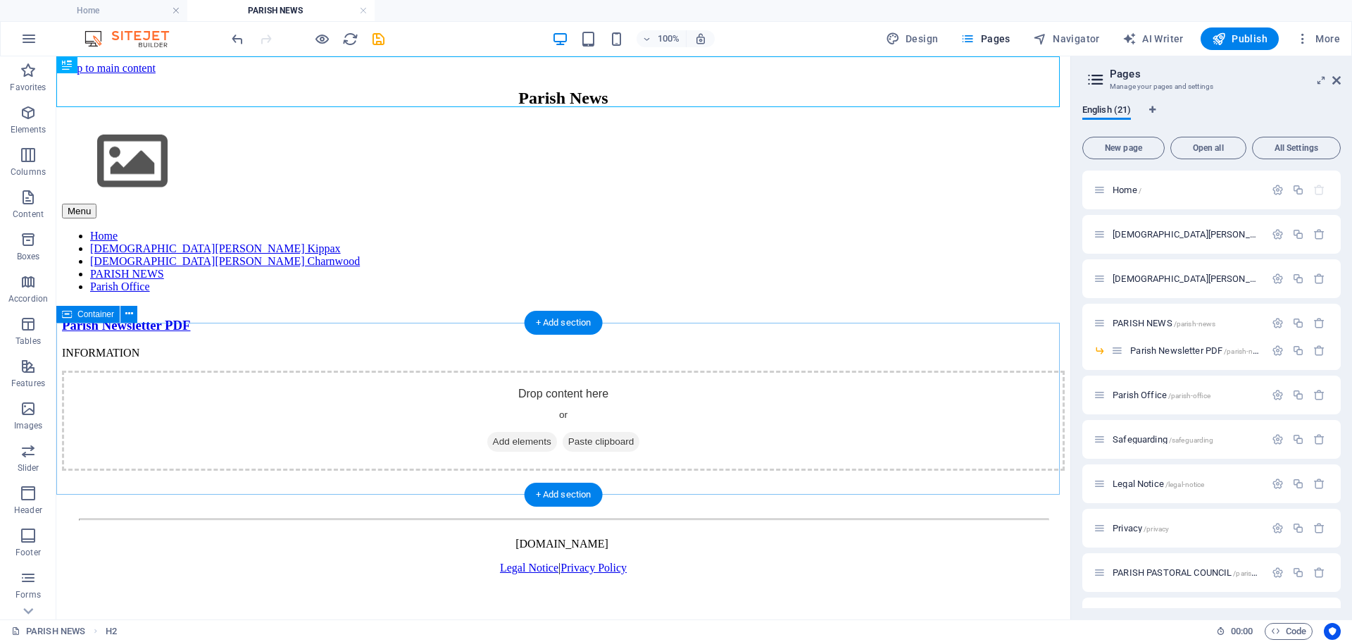
click at [654, 389] on div "Drop content here or Add elements Paste clipboard" at bounding box center [563, 421] width 1003 height 100
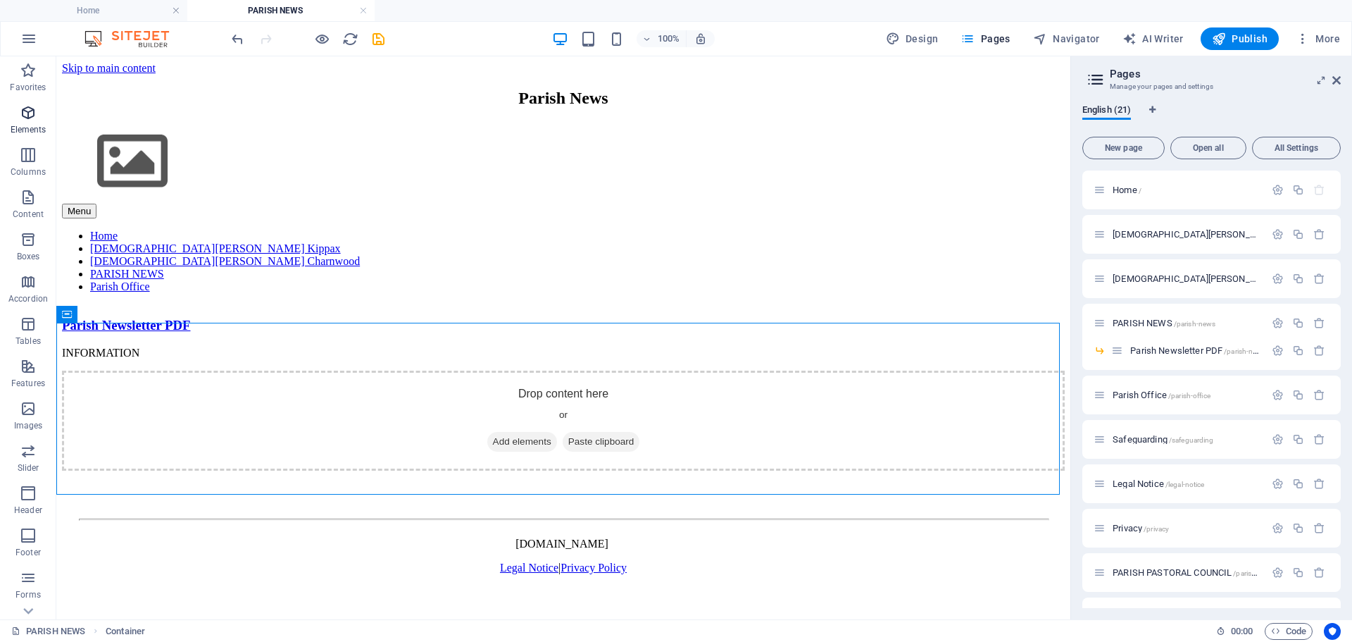
click at [20, 123] on span "Elements" at bounding box center [28, 121] width 56 height 34
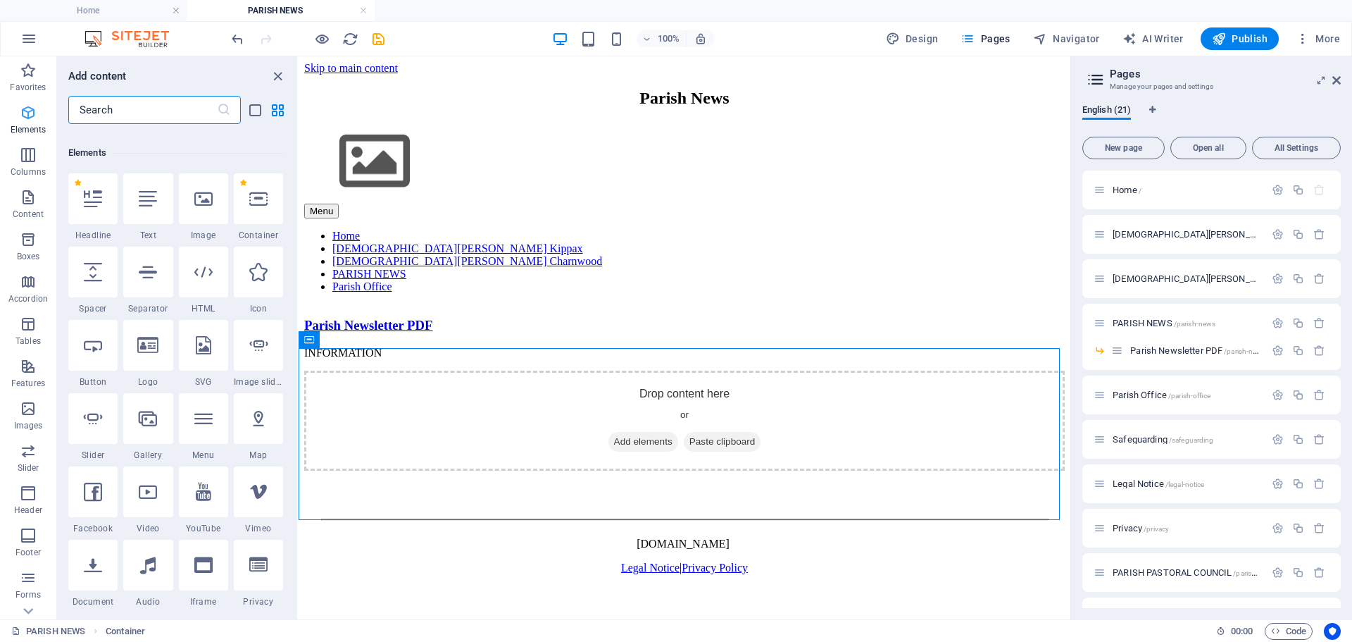
scroll to position [150, 0]
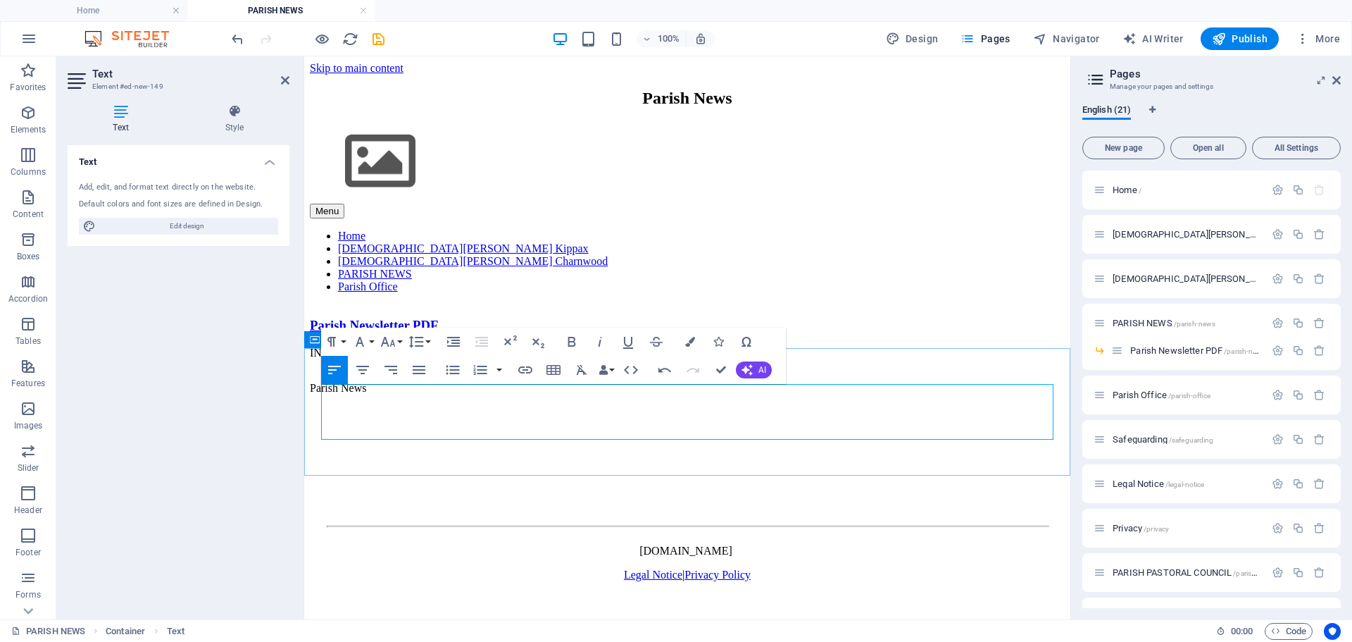
click at [451, 406] on p at bounding box center [687, 412] width 755 height 13
click at [371, 391] on p "​Parish News" at bounding box center [687, 388] width 755 height 13
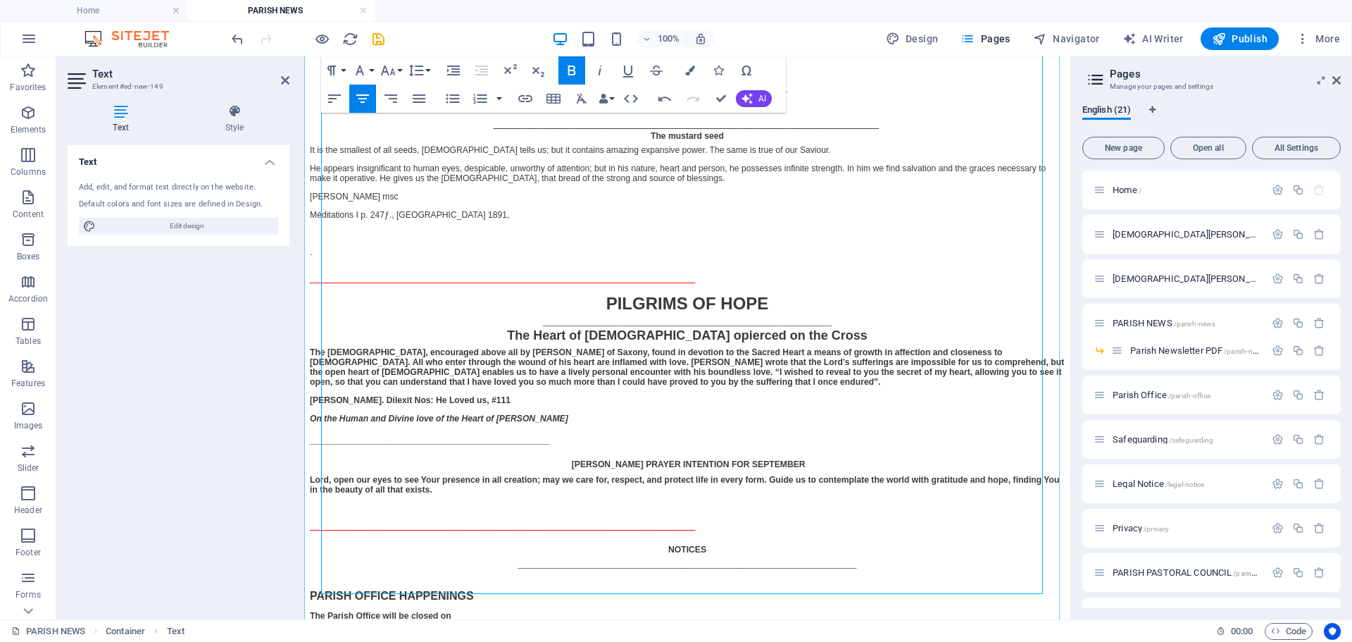
scroll to position [564, 0]
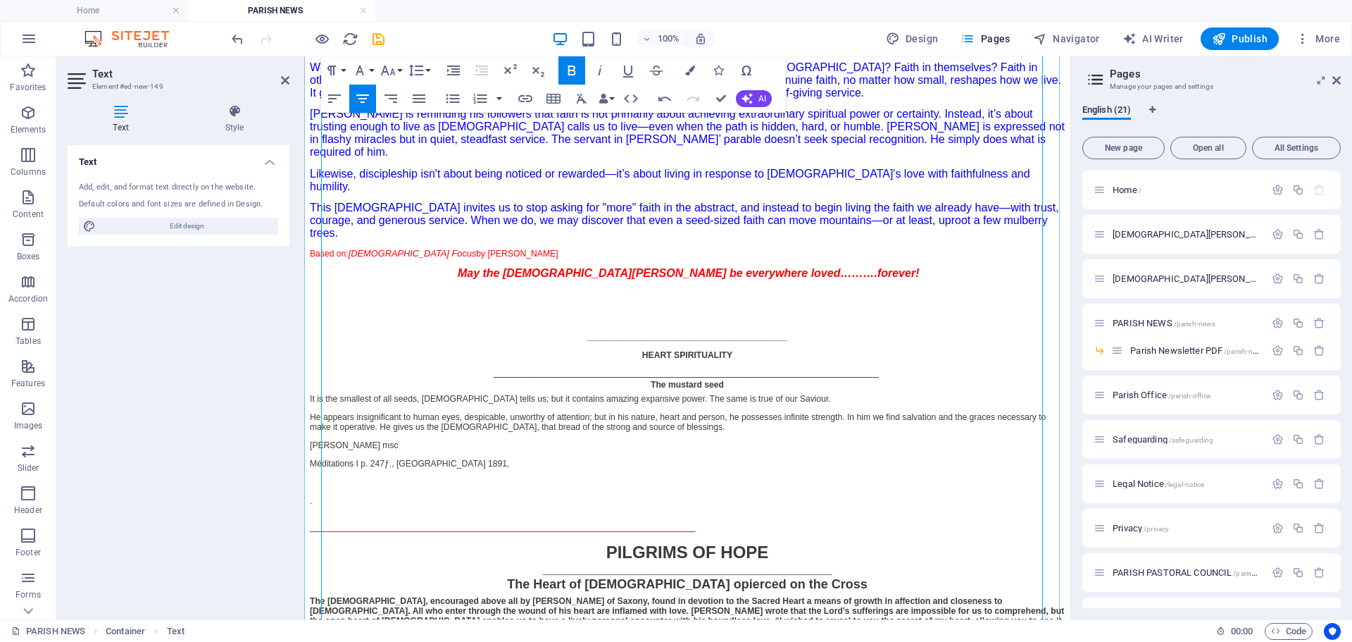
click at [623, 301] on p "​" at bounding box center [687, 294] width 755 height 13
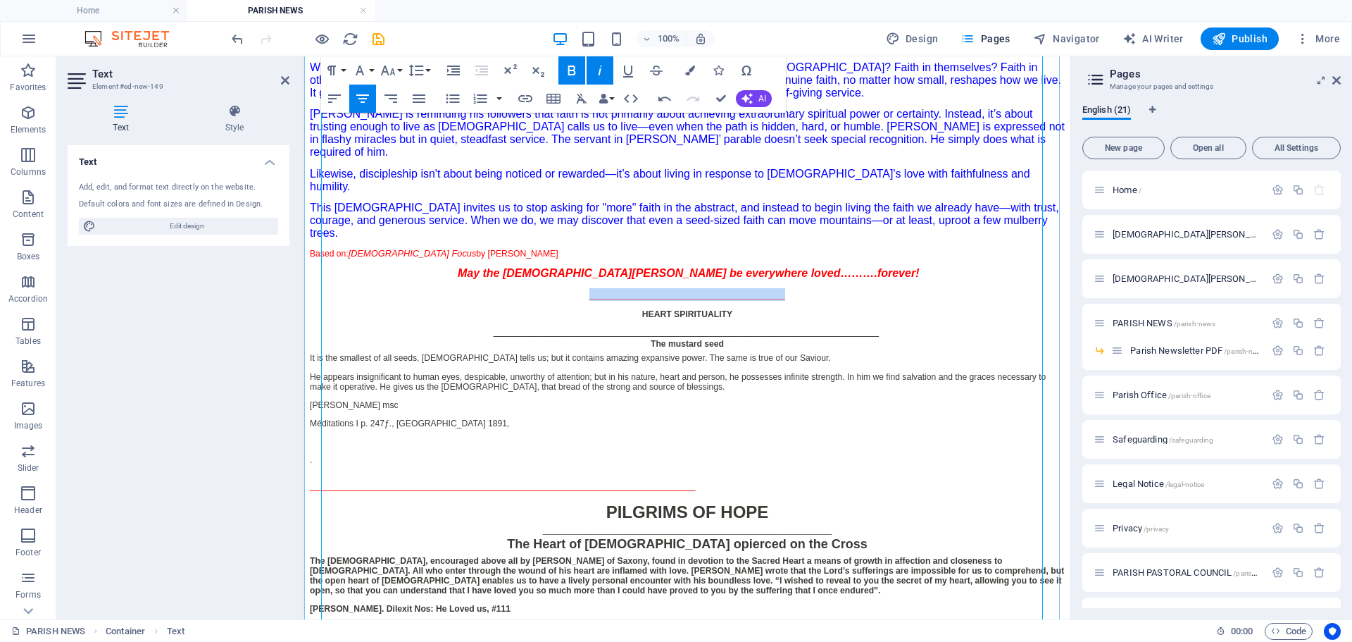
drag, startPoint x: 751, startPoint y: 325, endPoint x: 836, endPoint y: 309, distance: 86.8
click at [887, 301] on p "_______________________________________" at bounding box center [687, 294] width 755 height 13
click at [387, 73] on icon "button" at bounding box center [388, 70] width 17 height 17
click at [401, 243] on link "24" at bounding box center [403, 245] width 51 height 21
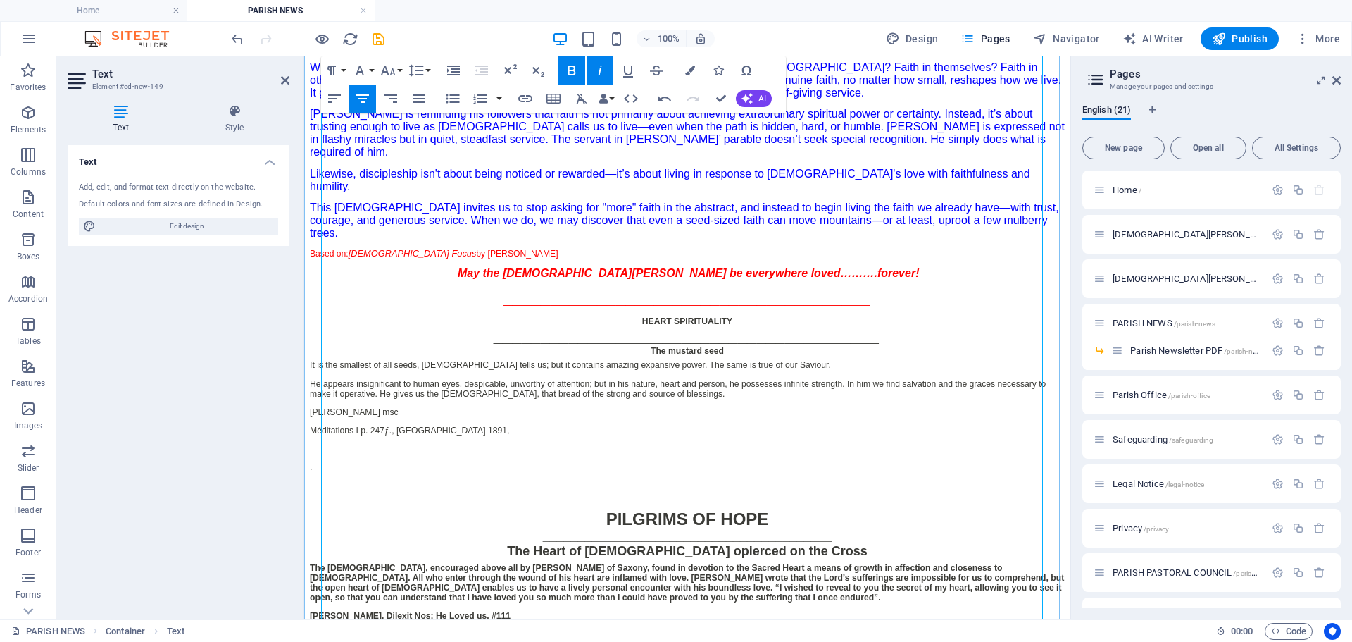
click at [600, 279] on em "May the [DEMOGRAPHIC_DATA][PERSON_NAME] be everywhere loved……….forever!" at bounding box center [689, 273] width 462 height 12
click at [693, 66] on icon "button" at bounding box center [690, 71] width 10 height 10
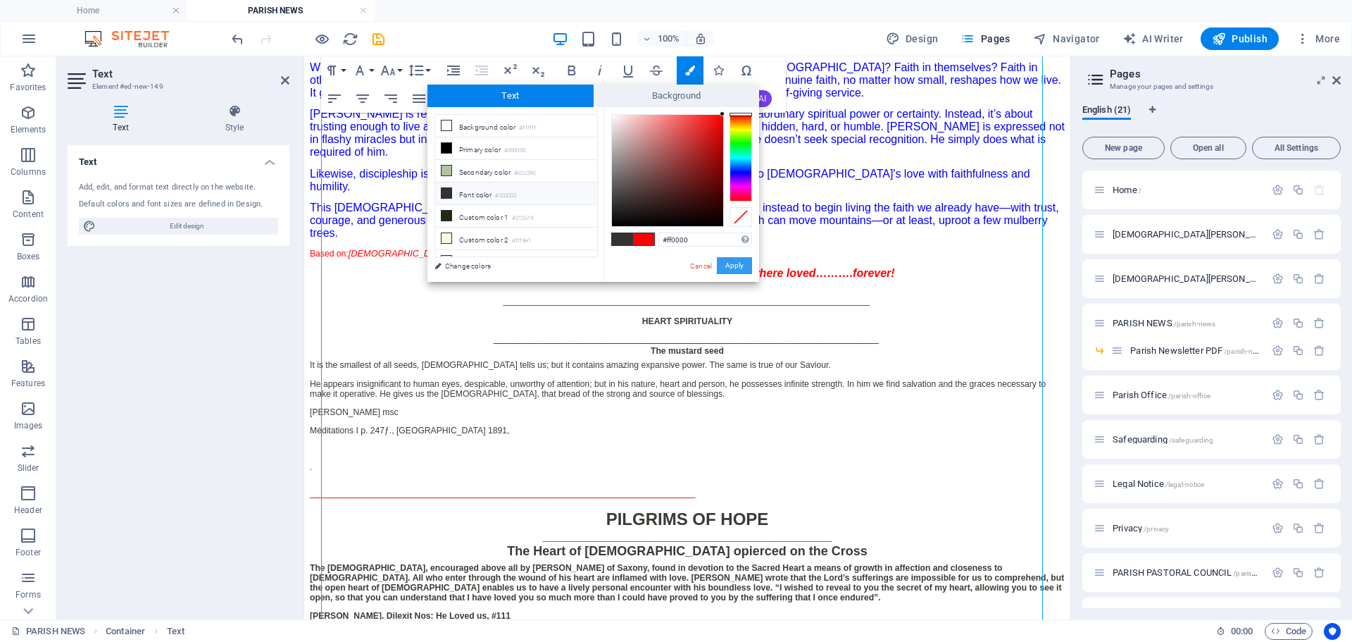
click at [735, 267] on button "Apply" at bounding box center [734, 265] width 35 height 17
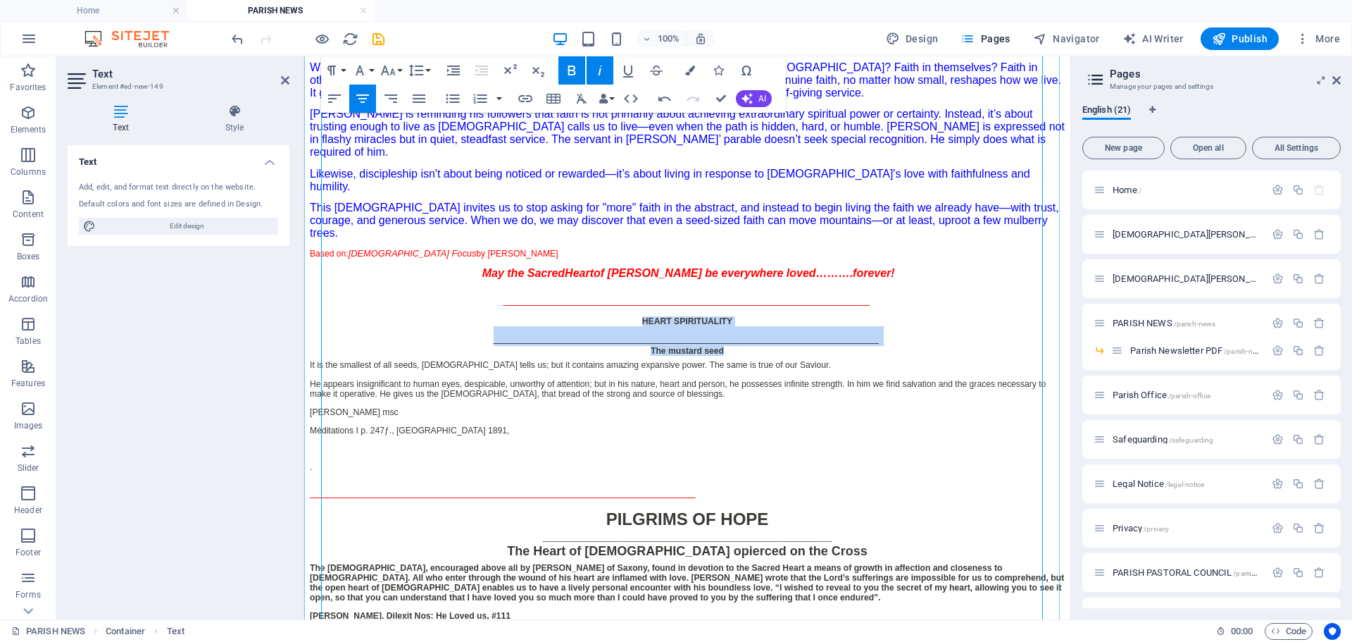
drag, startPoint x: 661, startPoint y: 349, endPoint x: 923, endPoint y: 384, distance: 265.1
click at [923, 356] on div "HEART SPIRITUALITY _________________________________________ The mustard seed" at bounding box center [687, 335] width 755 height 39
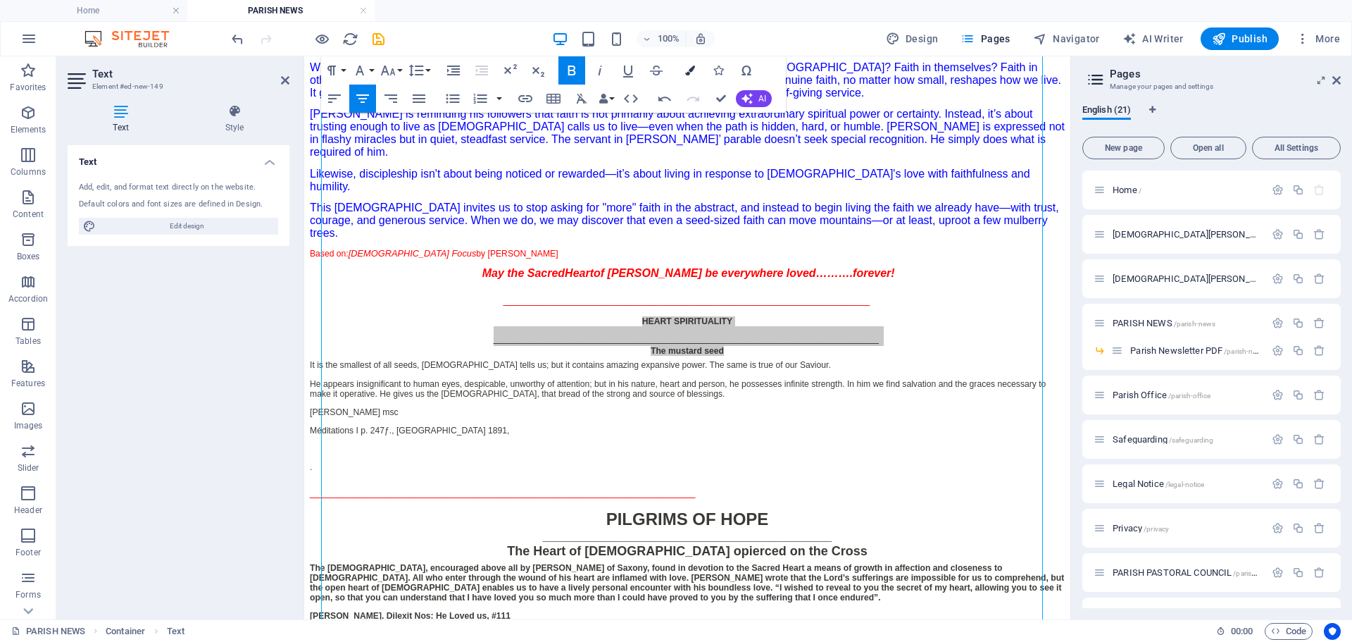
click at [692, 68] on icon "button" at bounding box center [690, 71] width 10 height 10
type input "#3a3a36"
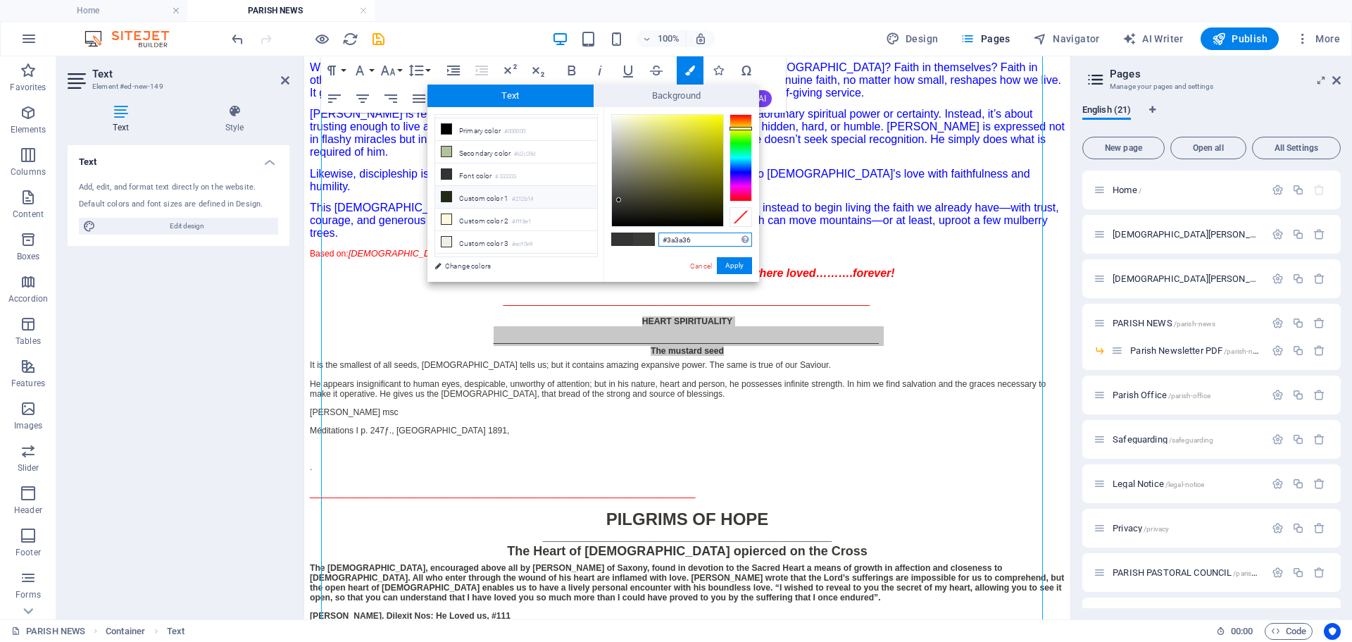
scroll to position [0, 0]
click at [486, 269] on link "Change colors" at bounding box center [509, 266] width 163 height 18
select select "500"
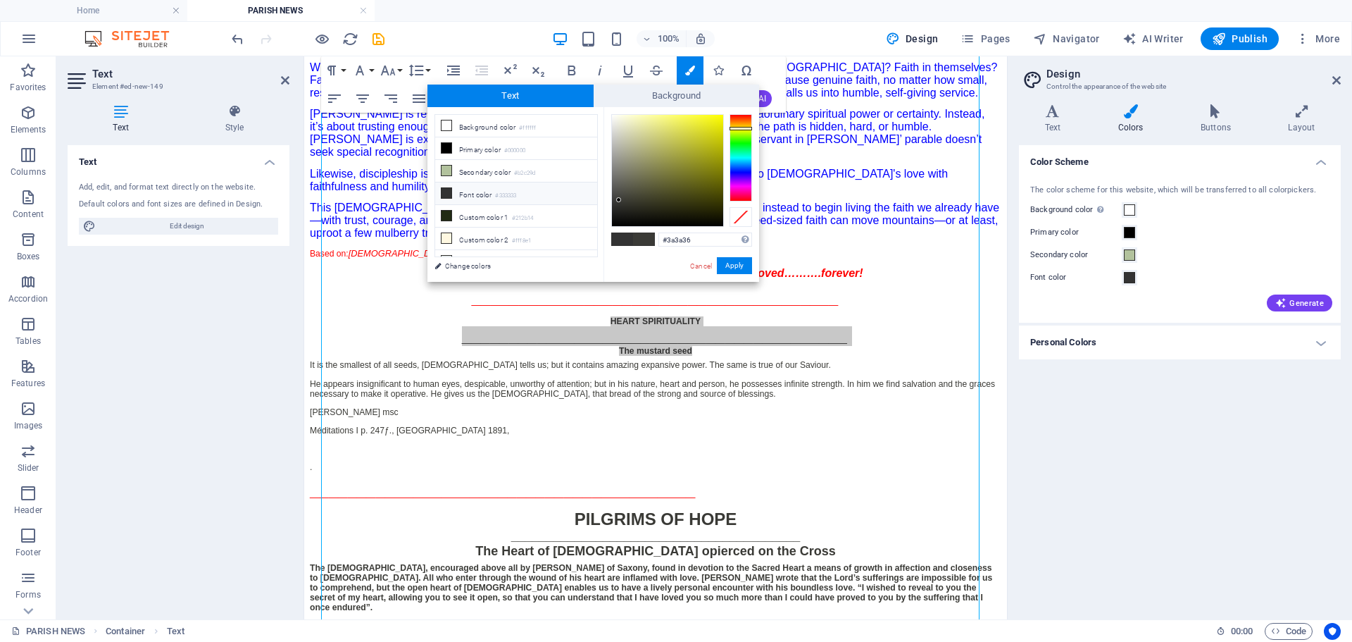
scroll to position [55, 0]
click at [1336, 80] on icon at bounding box center [1337, 80] width 8 height 11
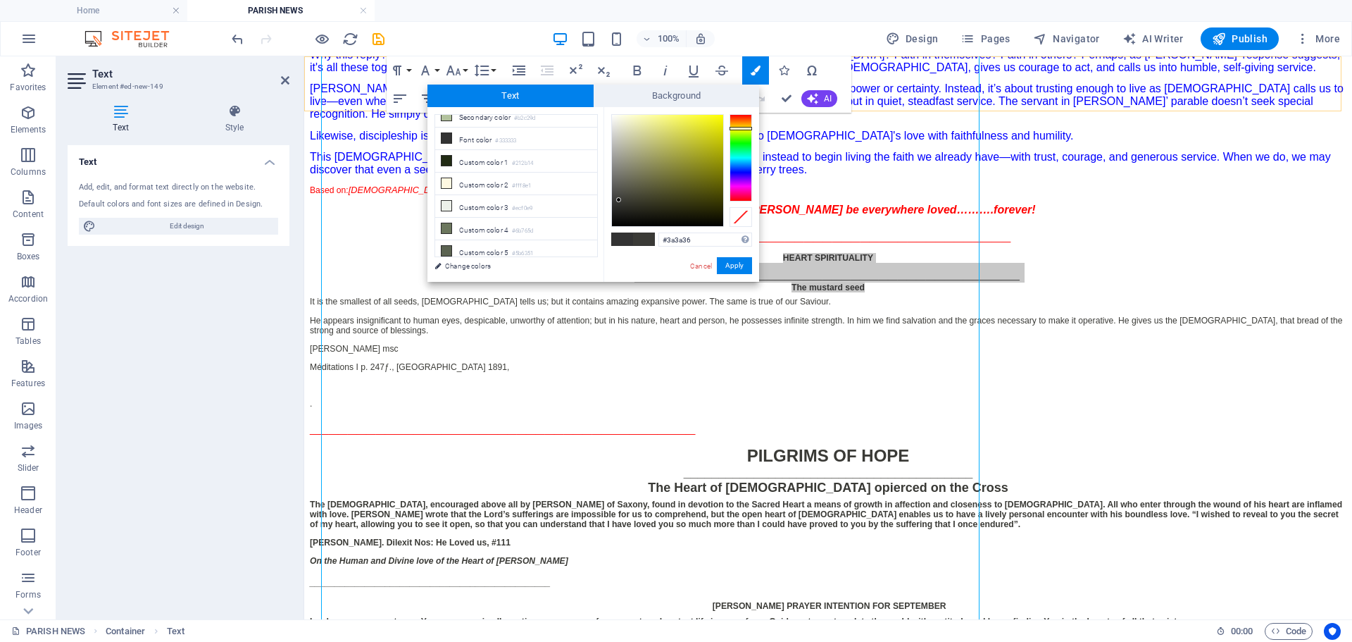
scroll to position [538, 0]
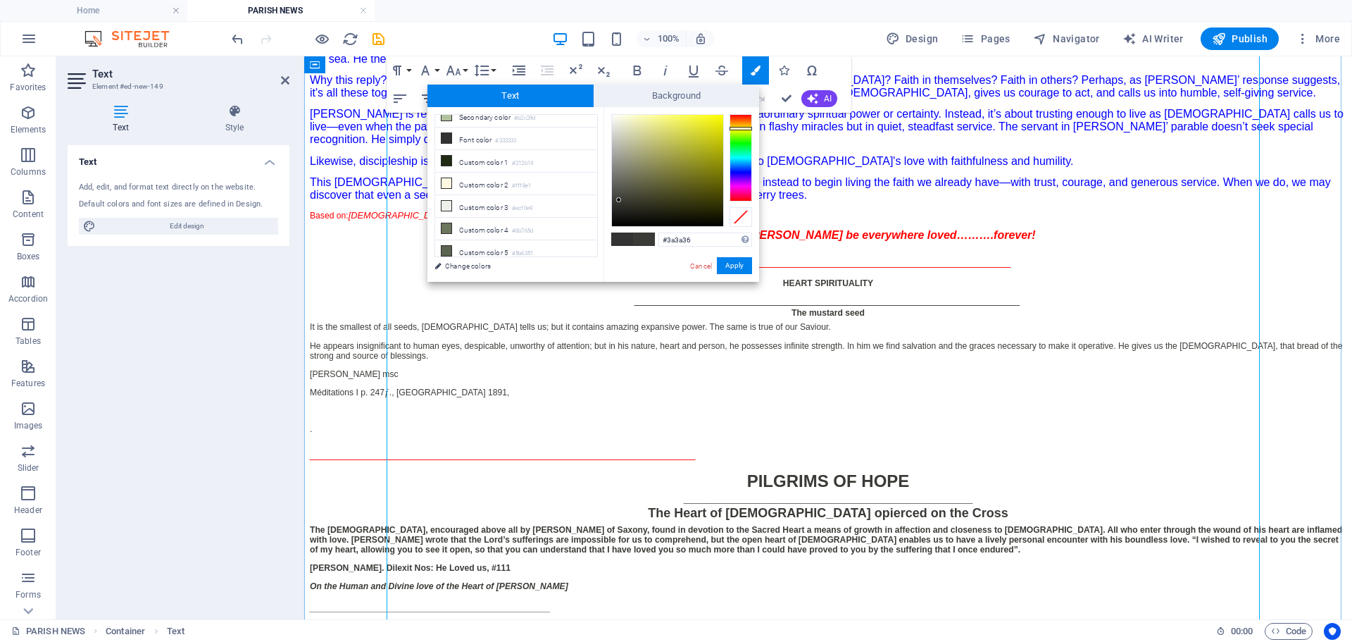
click at [854, 167] on span "Likewise, discipleship isn't about being noticed or rewarded—it’s about living …" at bounding box center [692, 161] width 764 height 12
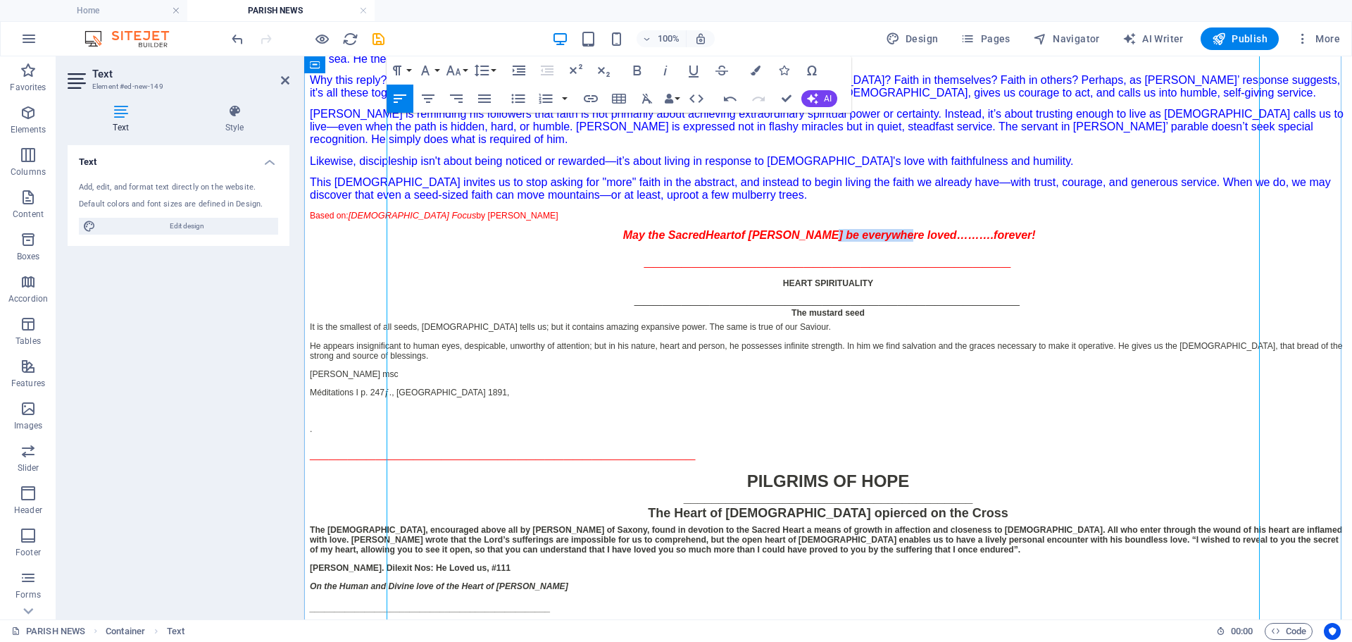
drag, startPoint x: 842, startPoint y: 272, endPoint x: 931, endPoint y: 275, distance: 88.8
click at [931, 275] on div "​Parish News 27th [DATE] in Ordinary Time Year C [DATE] #45.25 ________________…" at bounding box center [828, 369] width 1037 height 1050
click at [753, 69] on icon "button" at bounding box center [756, 71] width 10 height 10
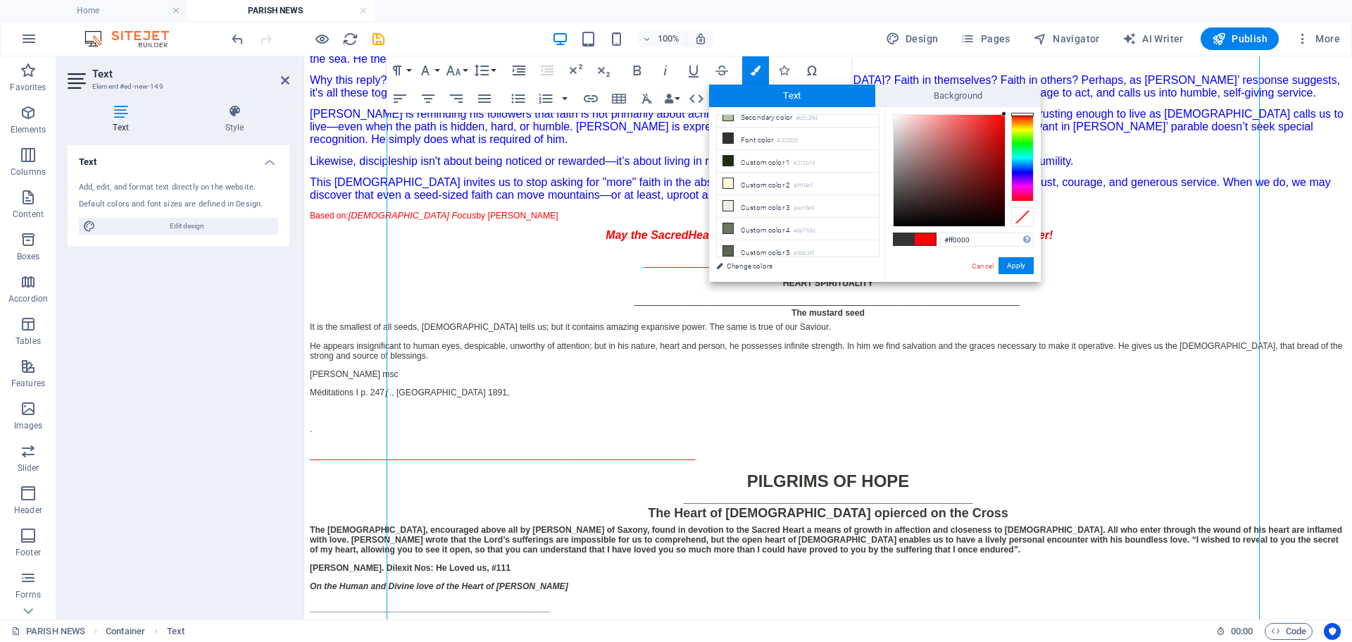
click at [932, 239] on span at bounding box center [925, 239] width 21 height 12
drag, startPoint x: 790, startPoint y: 343, endPoint x: 778, endPoint y: 340, distance: 13.0
click at [790, 307] on strong "_________________________________________" at bounding box center [827, 297] width 385 height 19
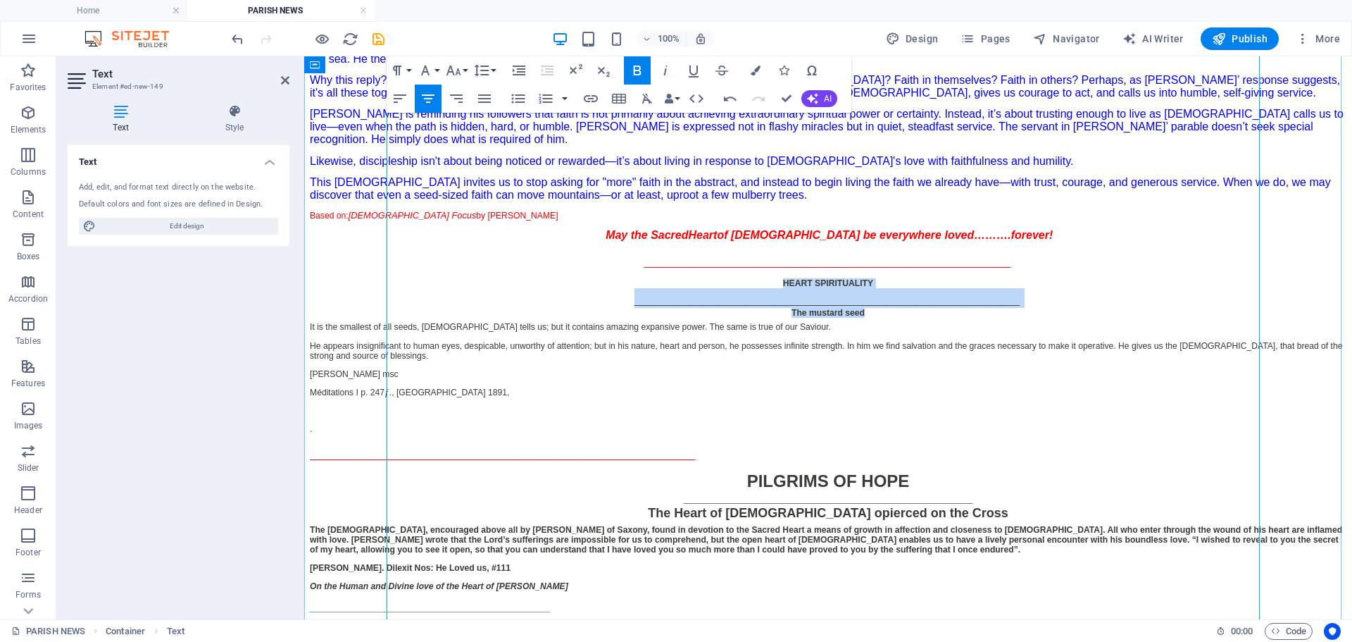
drag, startPoint x: 838, startPoint y: 340, endPoint x: 959, endPoint y: 369, distance: 125.4
click at [959, 318] on div "HEART SPIRITUALITY _________________________________________ The mustard seed" at bounding box center [828, 297] width 1037 height 39
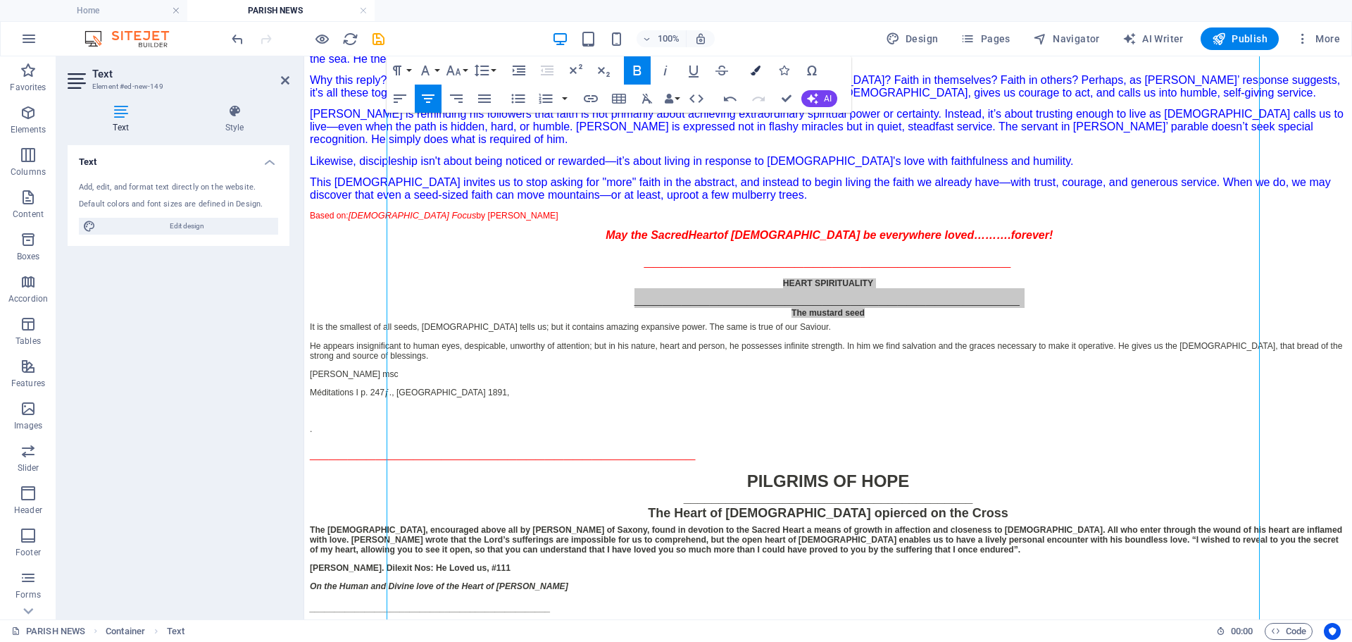
click at [756, 70] on icon "button" at bounding box center [756, 71] width 10 height 10
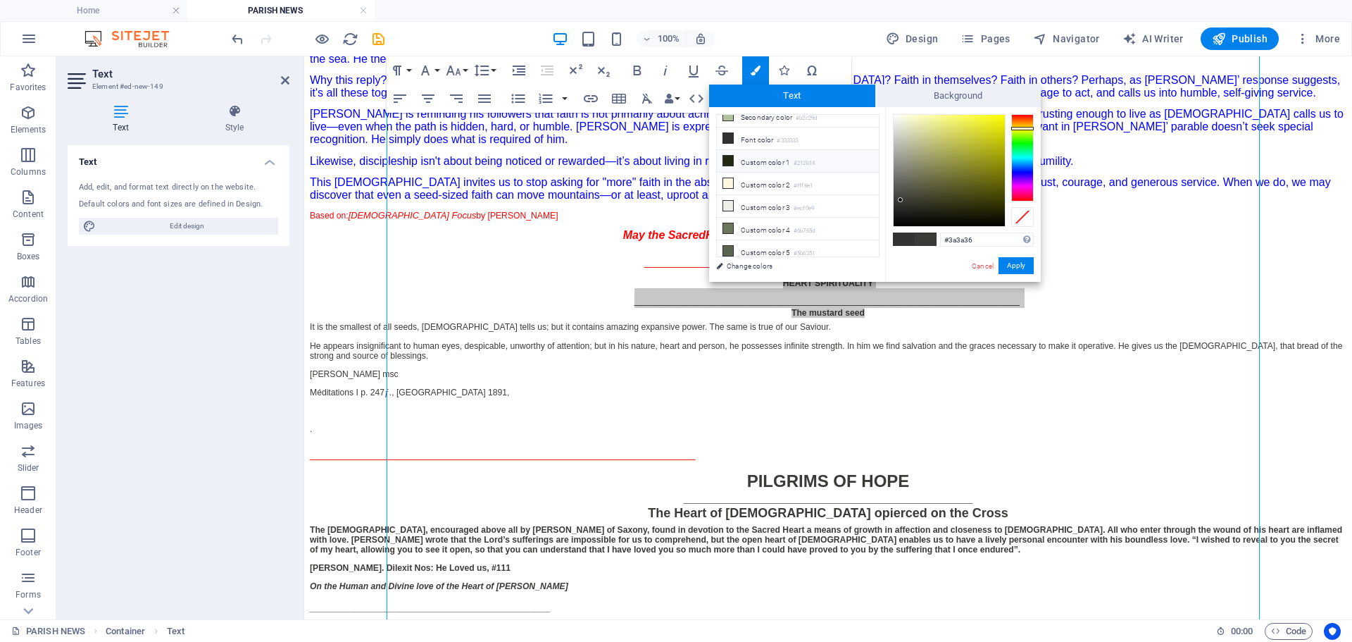
scroll to position [0, 0]
click at [814, 147] on li "Primary color #000000" at bounding box center [798, 148] width 162 height 23
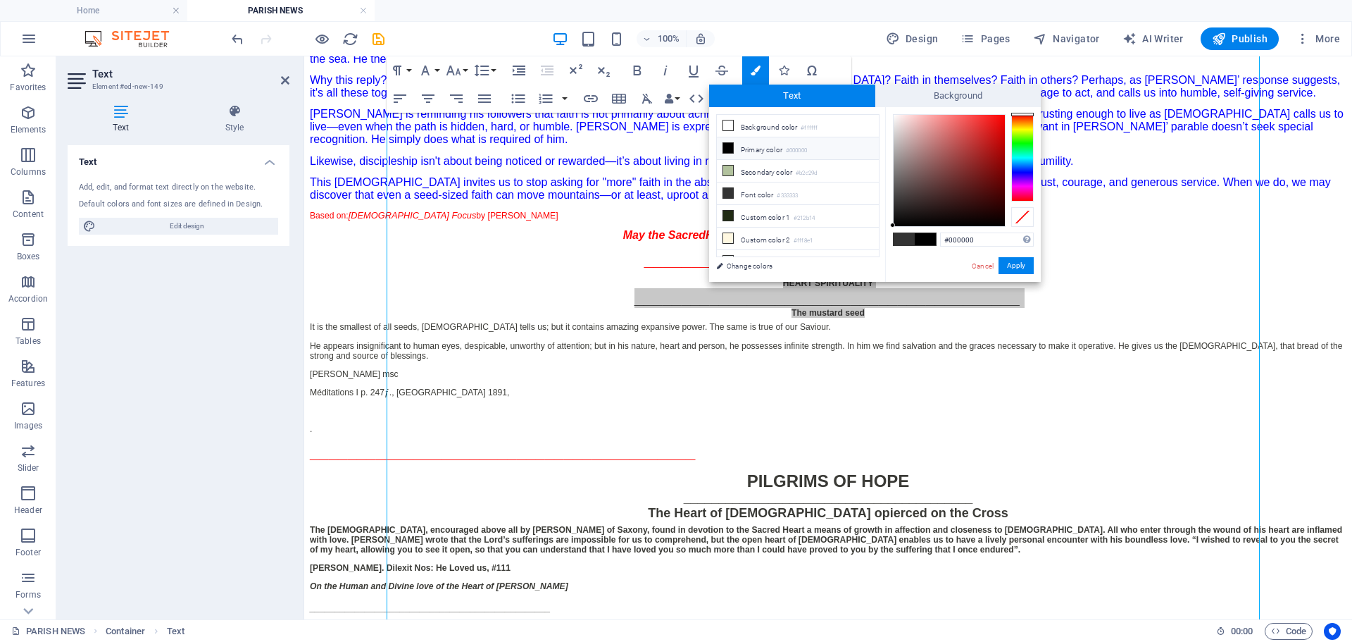
click at [807, 149] on small "#000000" at bounding box center [796, 151] width 21 height 10
drag, startPoint x: 983, startPoint y: 235, endPoint x: 947, endPoint y: 239, distance: 35.4
click at [947, 239] on input "#000000" at bounding box center [987, 239] width 94 height 14
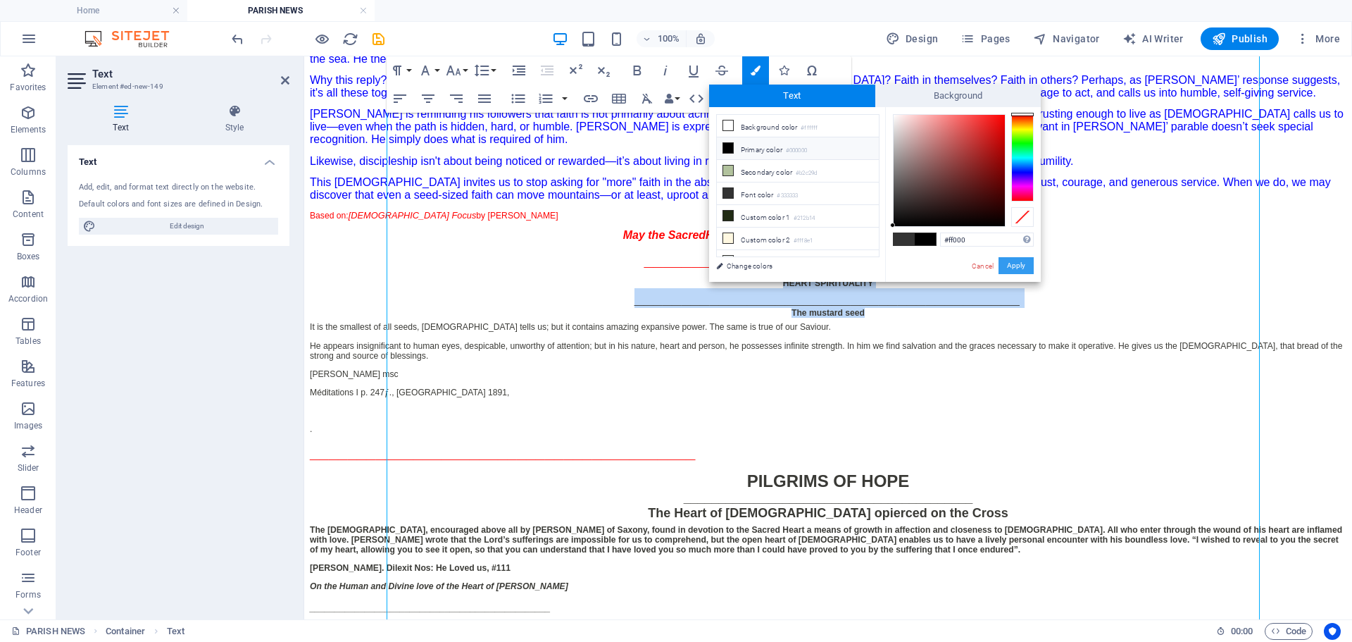
click at [1026, 267] on button "Apply" at bounding box center [1016, 265] width 35 height 17
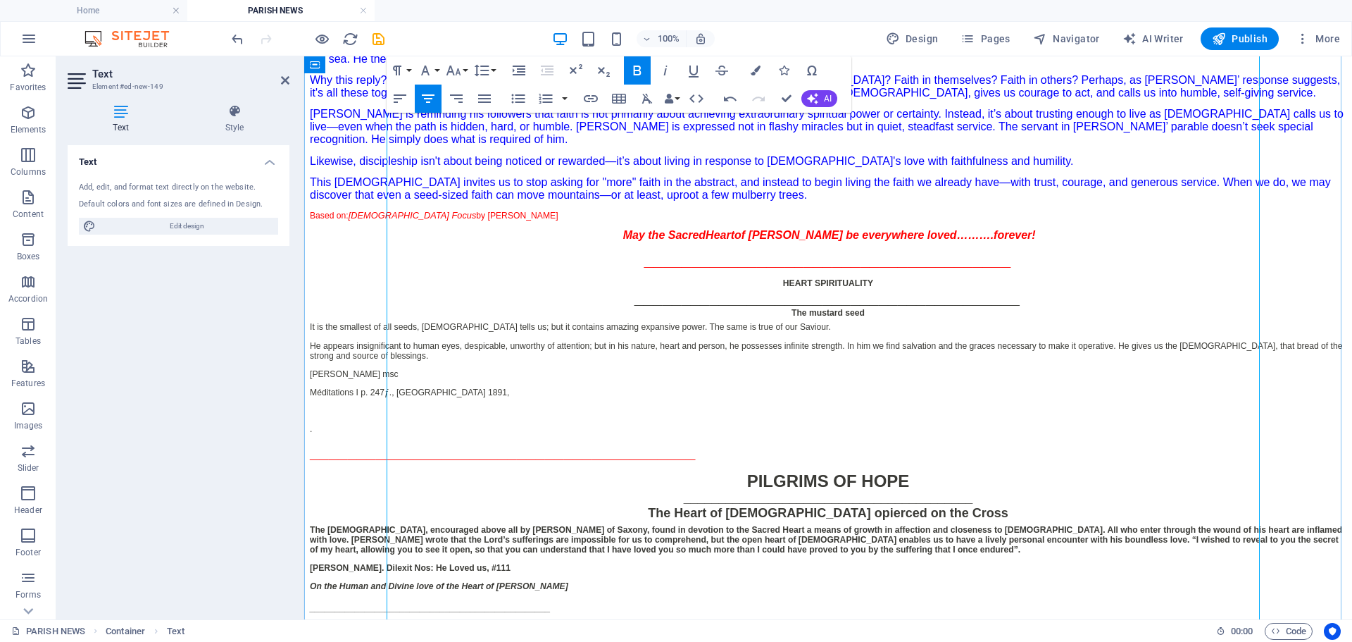
click at [1000, 201] on p "This [DEMOGRAPHIC_DATA] invites us to stop asking for "more" faith in the abstr…" at bounding box center [828, 188] width 1037 height 25
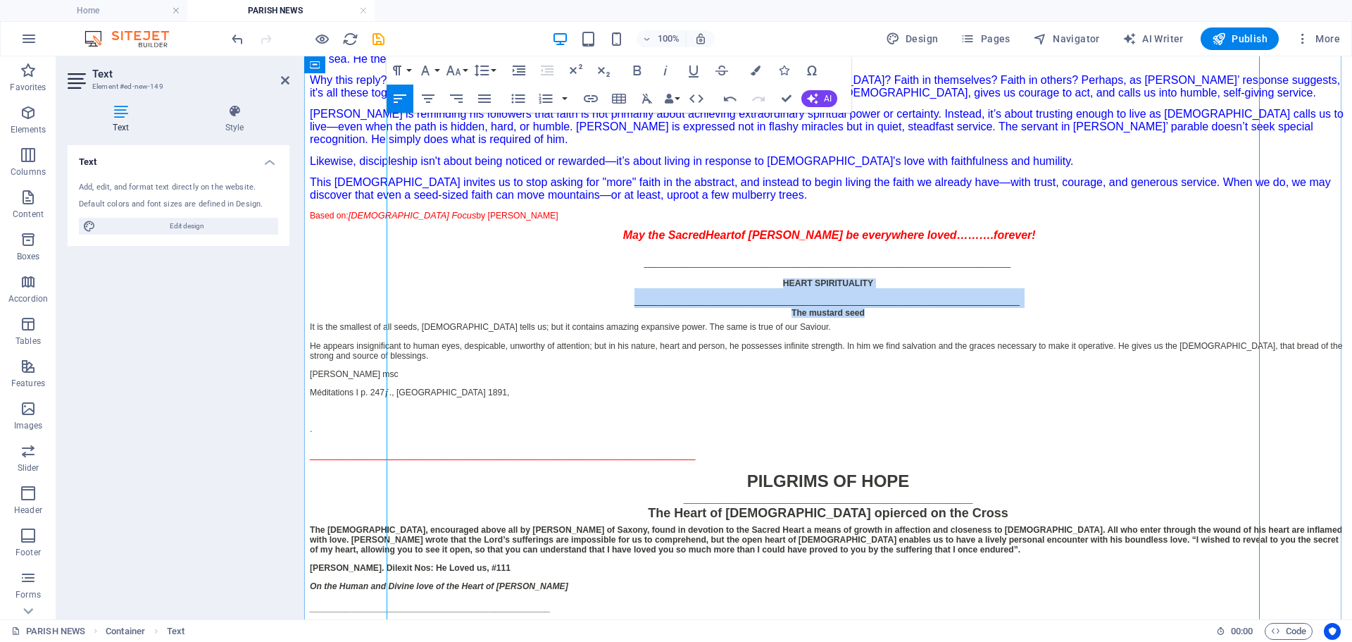
drag, startPoint x: 748, startPoint y: 333, endPoint x: 876, endPoint y: 368, distance: 132.3
click at [876, 318] on div "HEART SPIRITUALITY _________________________________________ The mustard seed" at bounding box center [828, 297] width 1037 height 39
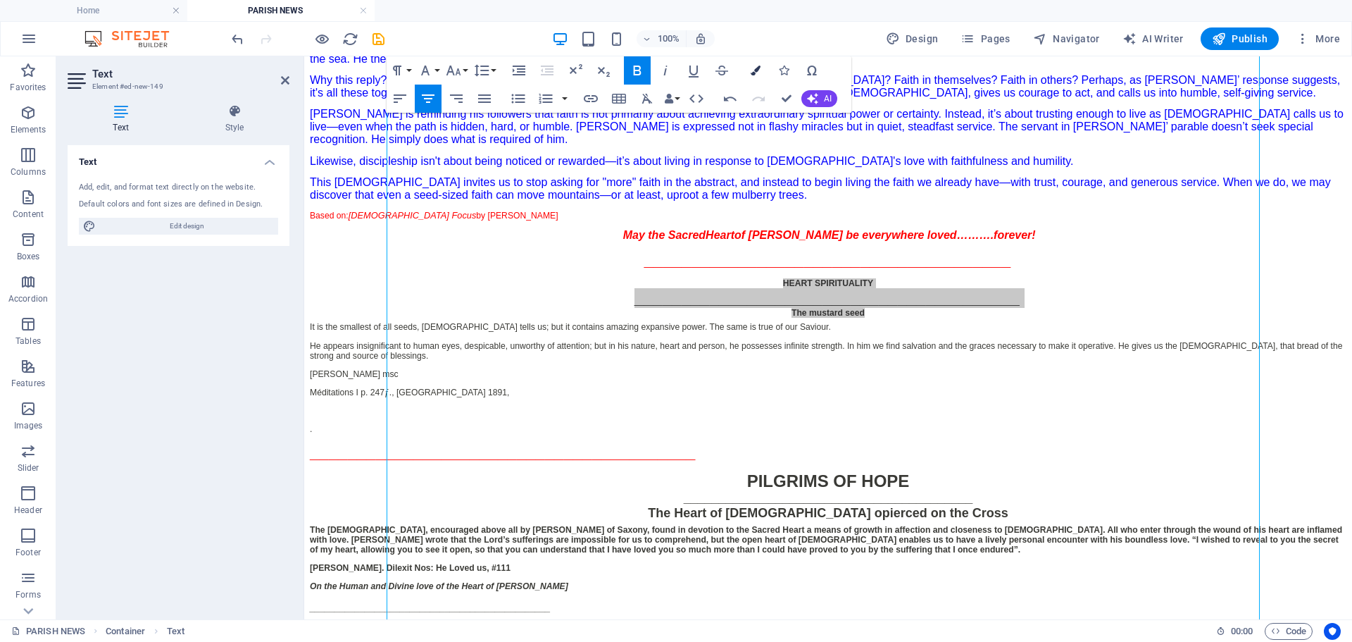
click at [754, 70] on icon "button" at bounding box center [756, 71] width 10 height 10
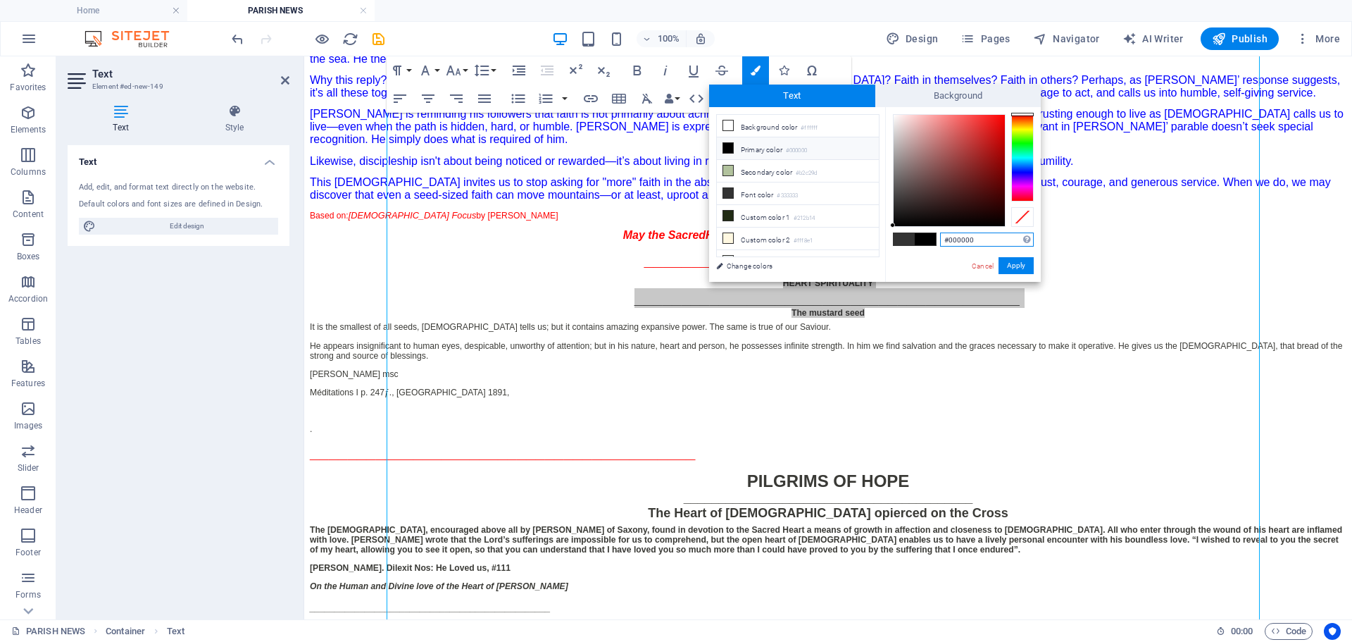
drag, startPoint x: 949, startPoint y: 240, endPoint x: 1009, endPoint y: 233, distance: 61.0
click at [1009, 233] on input "#000000" at bounding box center [987, 239] width 94 height 14
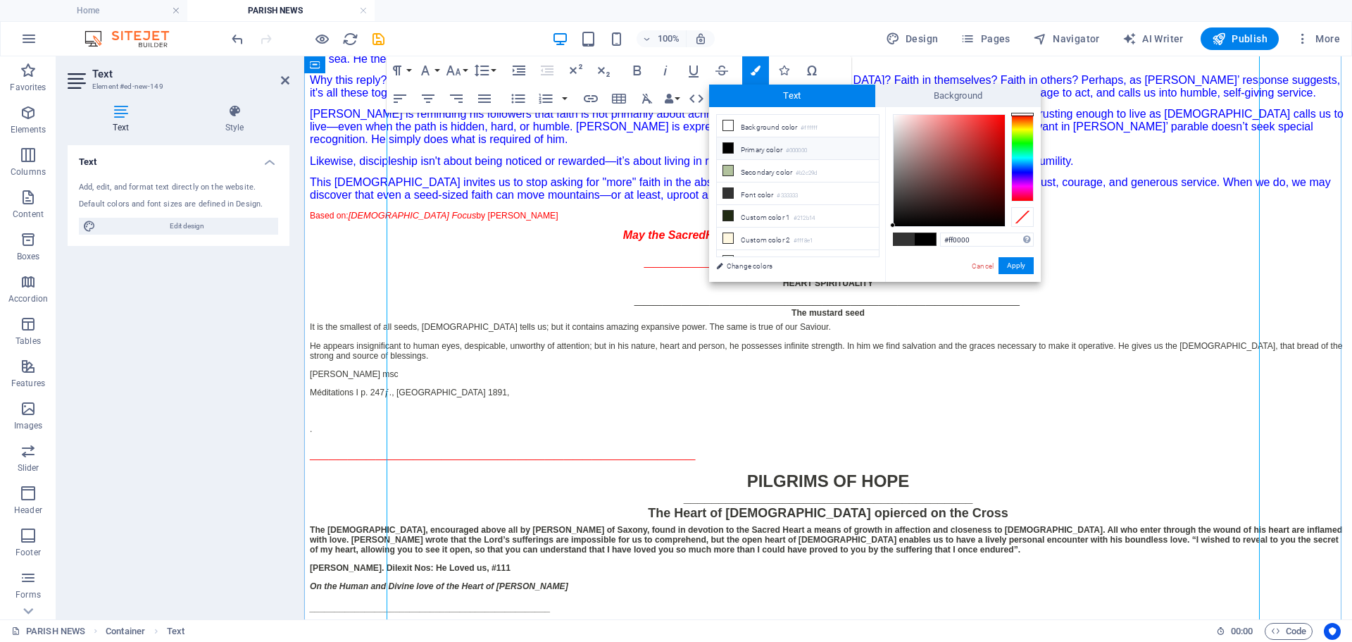
click at [611, 167] on span "Likewise, discipleship isn't about being noticed or rewarded—it’s about living …" at bounding box center [692, 161] width 764 height 12
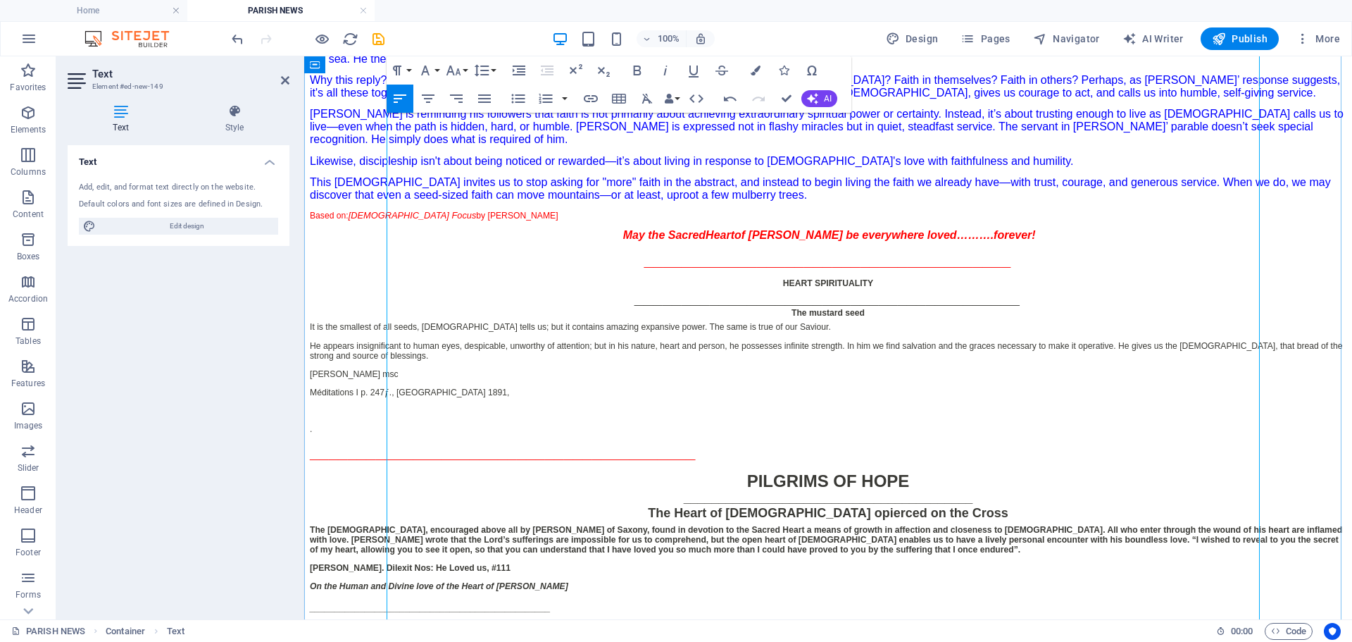
click at [699, 241] on em "May the [DEMOGRAPHIC_DATA][PERSON_NAME] be everywhere loved……….forever!" at bounding box center [829, 235] width 413 height 12
click at [756, 68] on icon "button" at bounding box center [756, 71] width 10 height 10
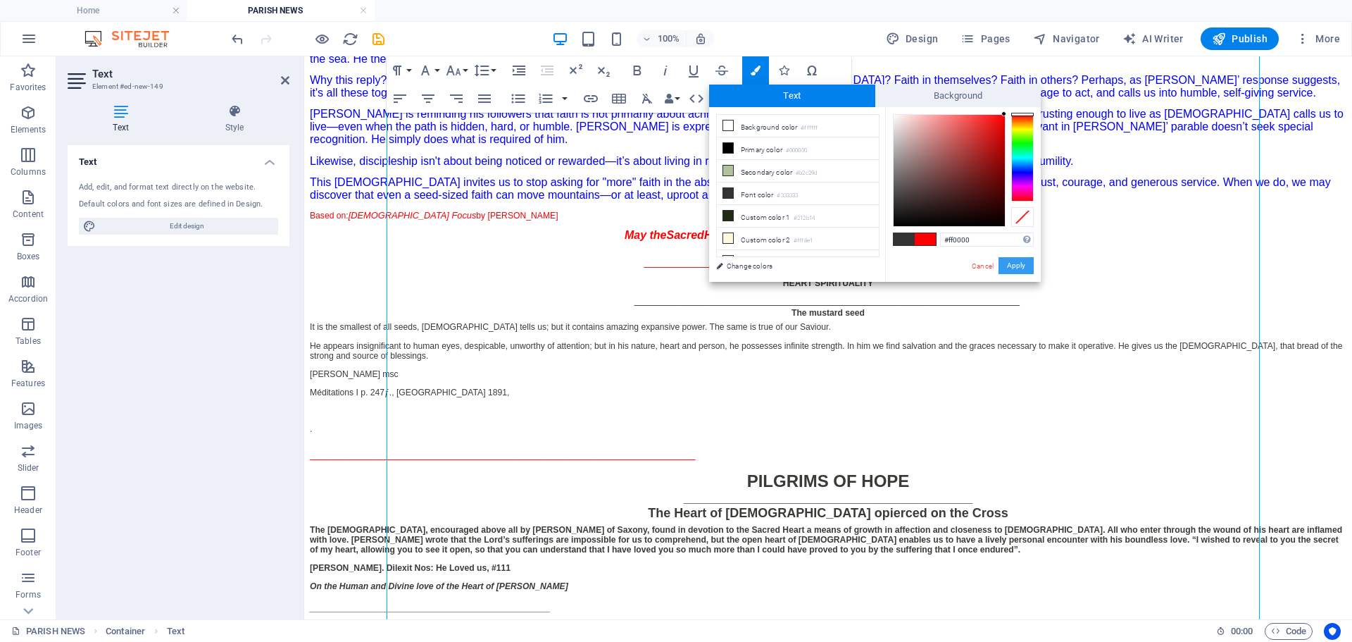
click at [1024, 266] on button "Apply" at bounding box center [1016, 265] width 35 height 17
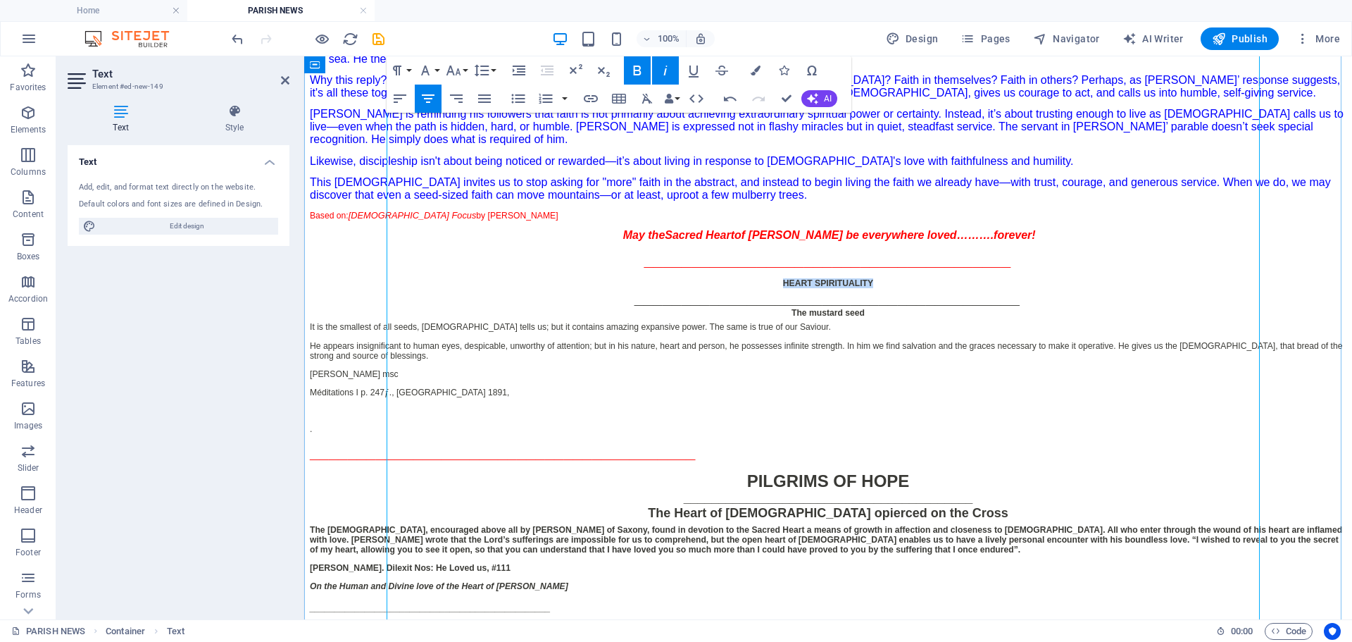
drag, startPoint x: 854, startPoint y: 335, endPoint x: 893, endPoint y: 331, distance: 39.0
click at [893, 318] on div "HEART SPIRITUALITY _________________________________________ The mustard seed" at bounding box center [828, 297] width 1037 height 39
click at [756, 70] on icon "button" at bounding box center [756, 71] width 10 height 10
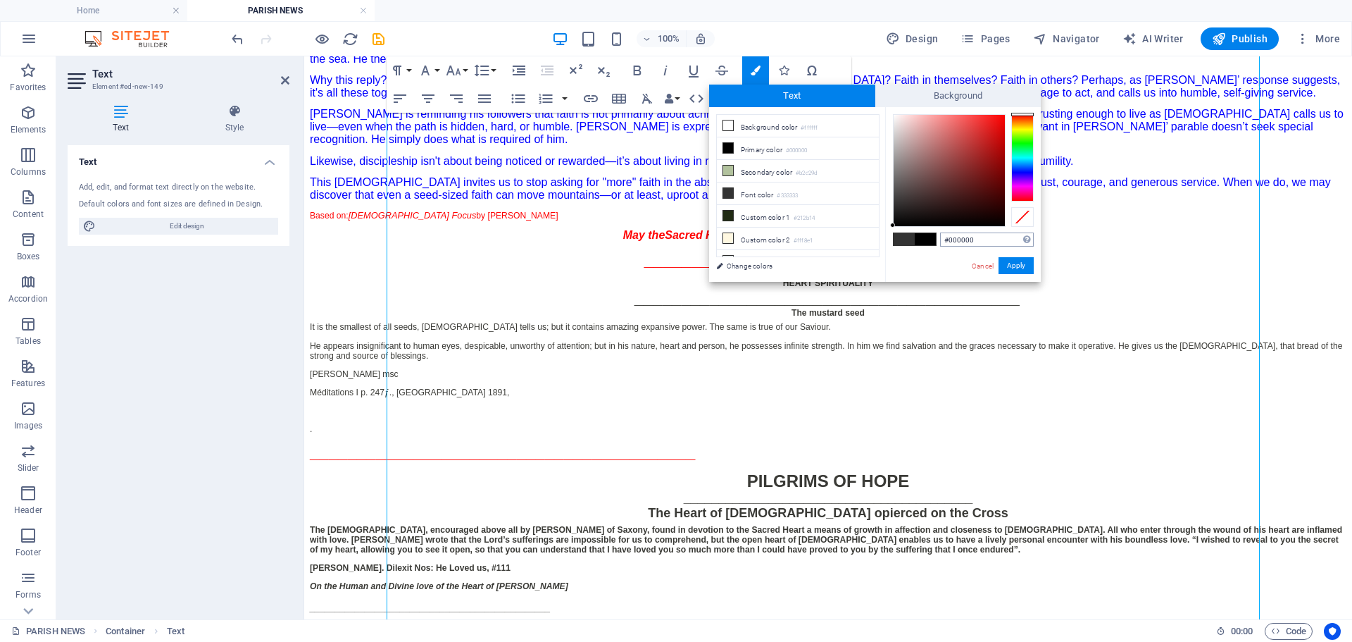
click at [956, 239] on input "#000000" at bounding box center [987, 239] width 94 height 14
click at [1027, 232] on div "Supported formats #0852ed rgb(8, 82, 237) rgba(8, 82, 237, 90%) hsv(221,97,93) …" at bounding box center [975, 195] width 132 height 74
click at [1016, 266] on button "Apply" at bounding box center [1016, 265] width 35 height 17
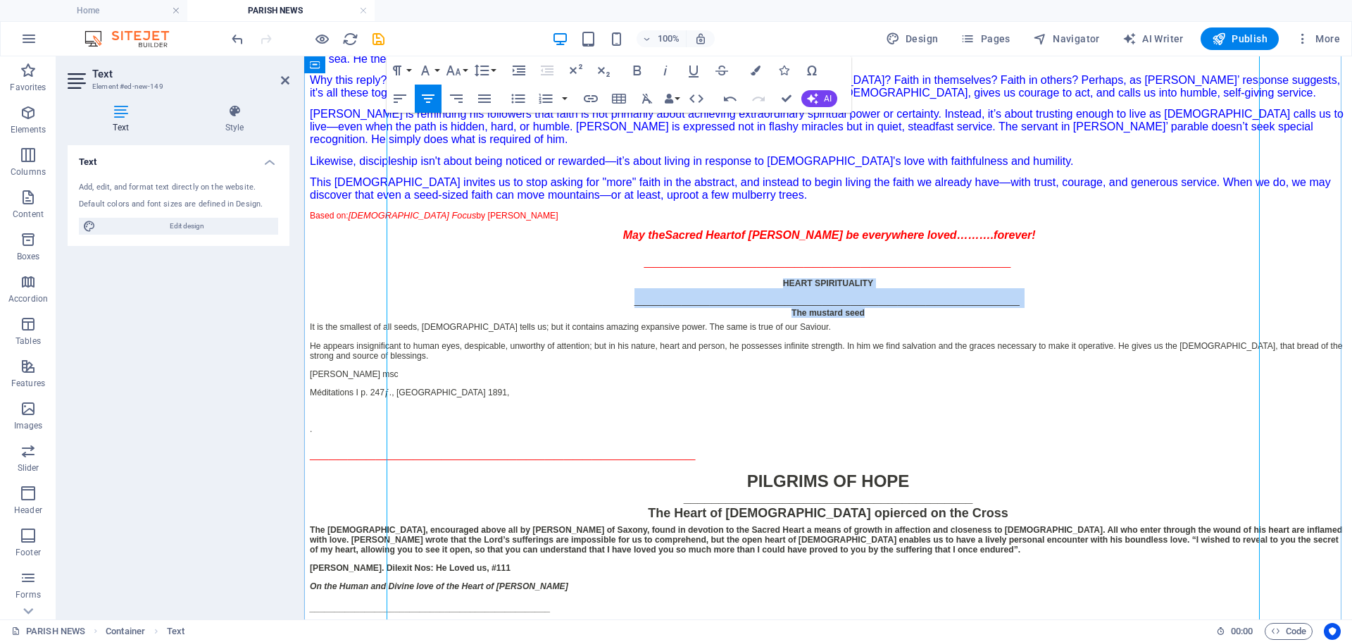
drag, startPoint x: 755, startPoint y: 335, endPoint x: 881, endPoint y: 370, distance: 130.9
click at [881, 318] on div "​ ​ HEART SPIRITUALITY ​ _________________________________________ The mustard …" at bounding box center [828, 297] width 1037 height 39
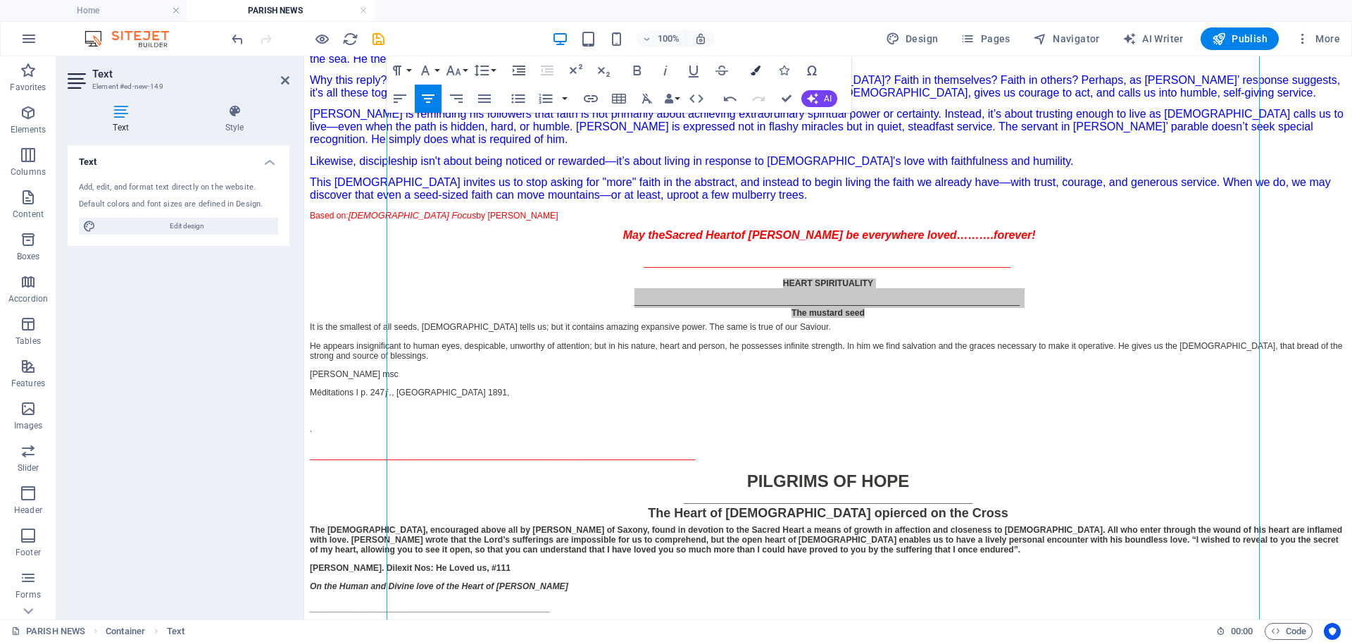
click at [752, 74] on icon "button" at bounding box center [756, 71] width 10 height 10
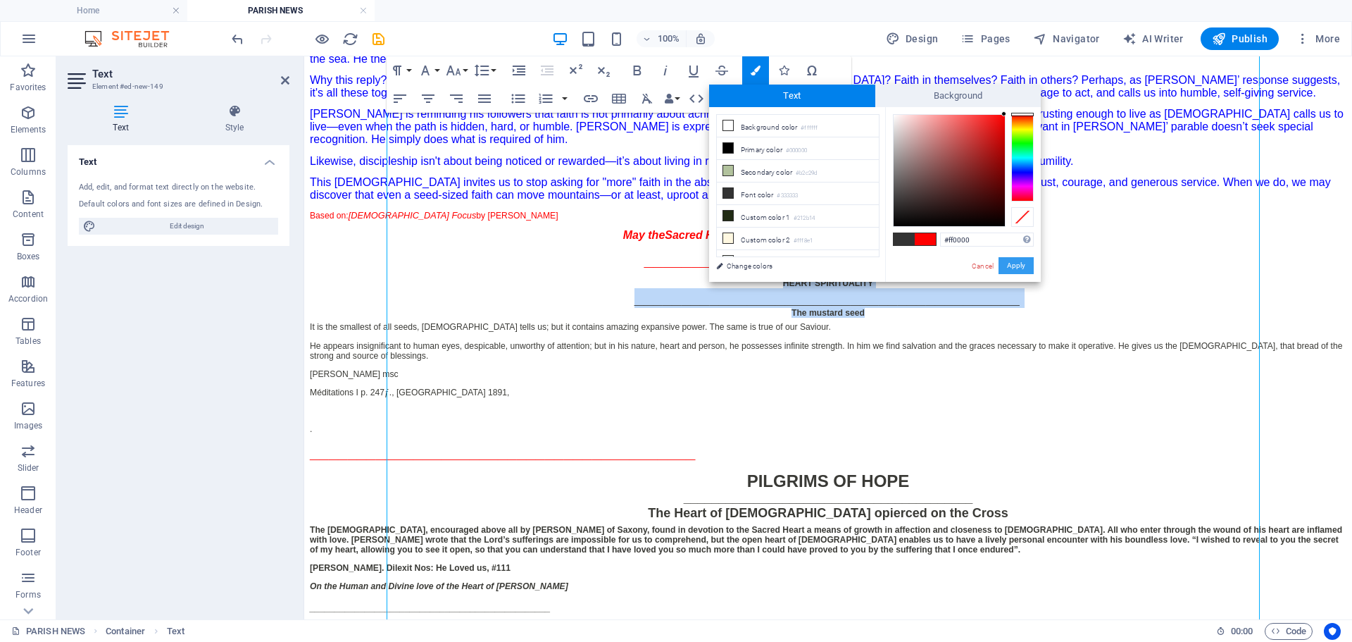
click at [1028, 261] on button "Apply" at bounding box center [1016, 265] width 35 height 17
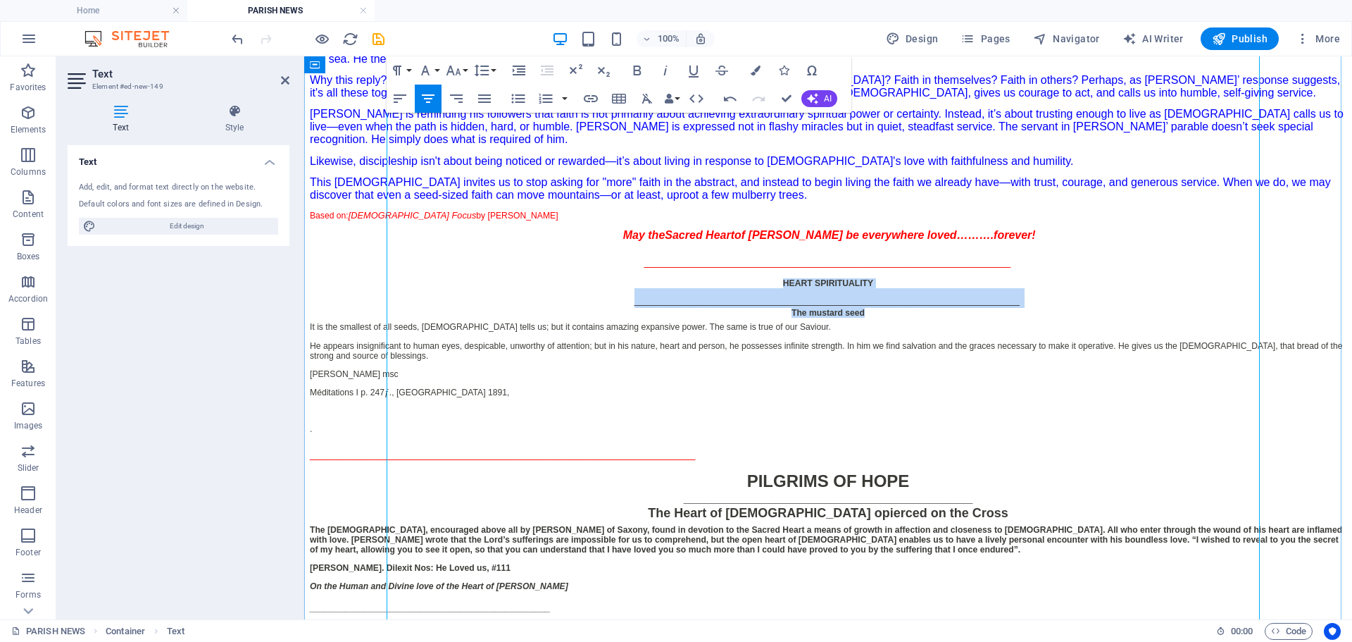
drag, startPoint x: 773, startPoint y: 335, endPoint x: 878, endPoint y: 368, distance: 110.7
click at [878, 318] on div "​ ​ ​​ HEART SPIRITUALITY ​ _________________________________________ The musta…" at bounding box center [828, 297] width 1037 height 39
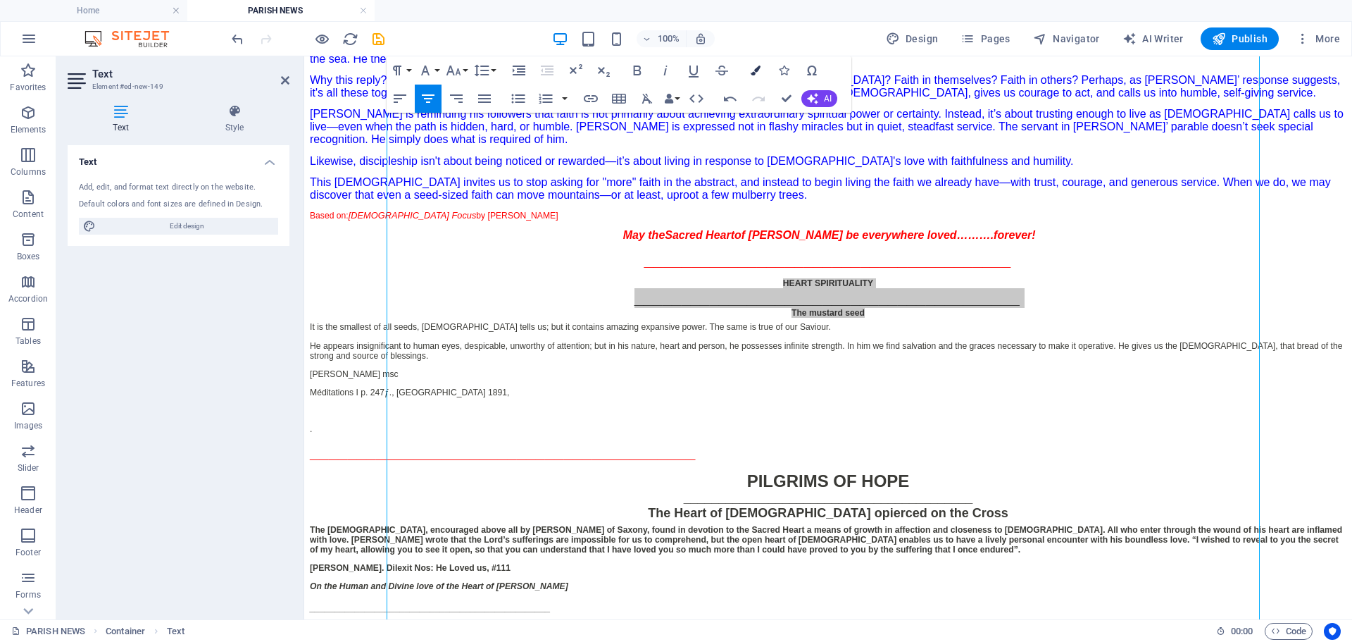
click at [756, 69] on icon "button" at bounding box center [756, 71] width 10 height 10
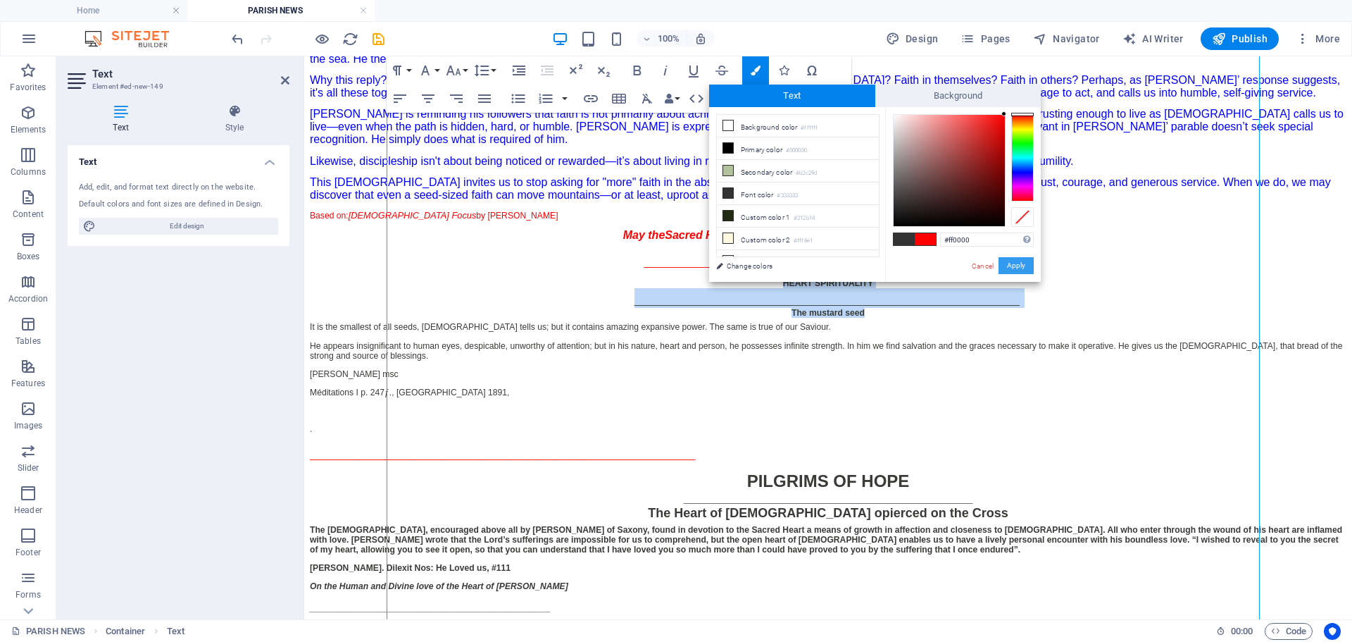
click at [1021, 263] on button "Apply" at bounding box center [1016, 265] width 35 height 17
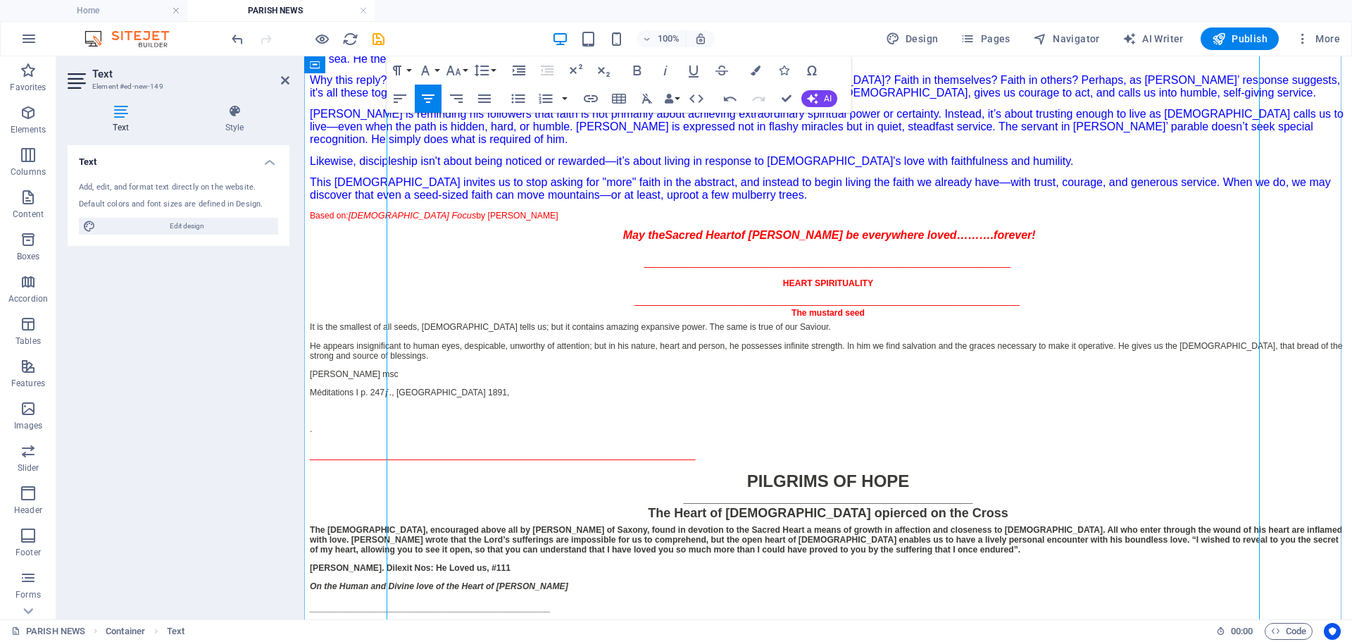
click at [845, 220] on p "Based on: [DEMOGRAPHIC_DATA] Focus by [PERSON_NAME]" at bounding box center [828, 215] width 1037 height 11
drag, startPoint x: 773, startPoint y: 335, endPoint x: 911, endPoint y: 334, distance: 138.1
click at [911, 318] on div "​​​​ HEART SPIRITUALITY ​ _________________________________________ The mustard…" at bounding box center [828, 297] width 1037 height 39
click at [455, 70] on icon "button" at bounding box center [453, 70] width 17 height 17
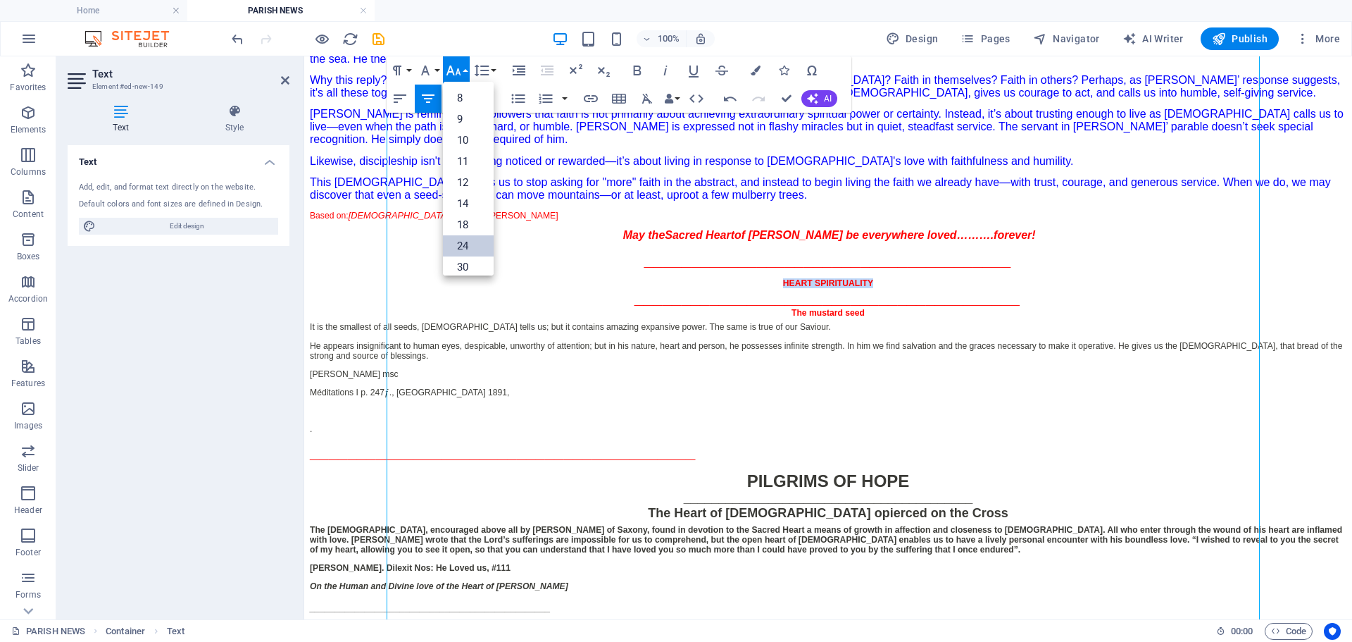
click at [471, 239] on link "24" at bounding box center [468, 245] width 51 height 21
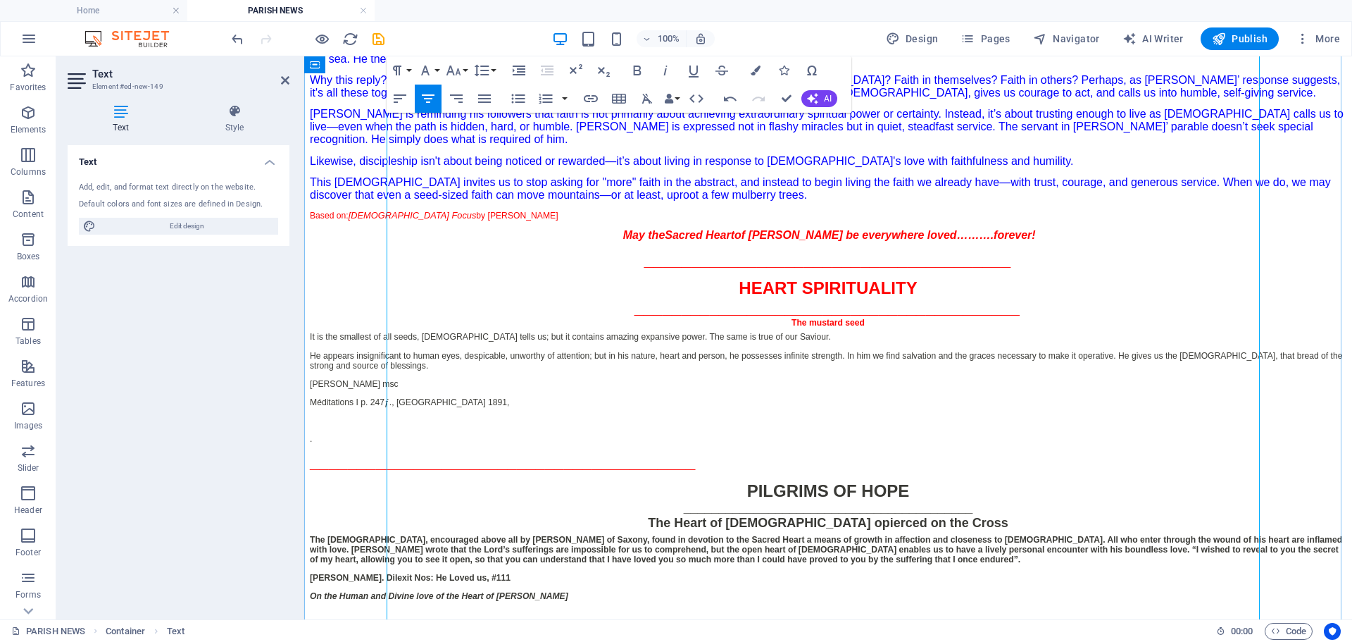
click at [794, 201] on span "This [DEMOGRAPHIC_DATA] invites us to stop asking for "more" faith in the abstr…" at bounding box center [820, 188] width 1021 height 25
drag, startPoint x: 420, startPoint y: 476, endPoint x: 343, endPoint y: 457, distance: 79.1
click at [343, 457] on div "​Parish News 27th [DATE] in Ordinary Time Year C [DATE] #45.25 ________________…" at bounding box center [828, 373] width 1037 height 1059
click at [754, 72] on icon "button" at bounding box center [756, 71] width 10 height 10
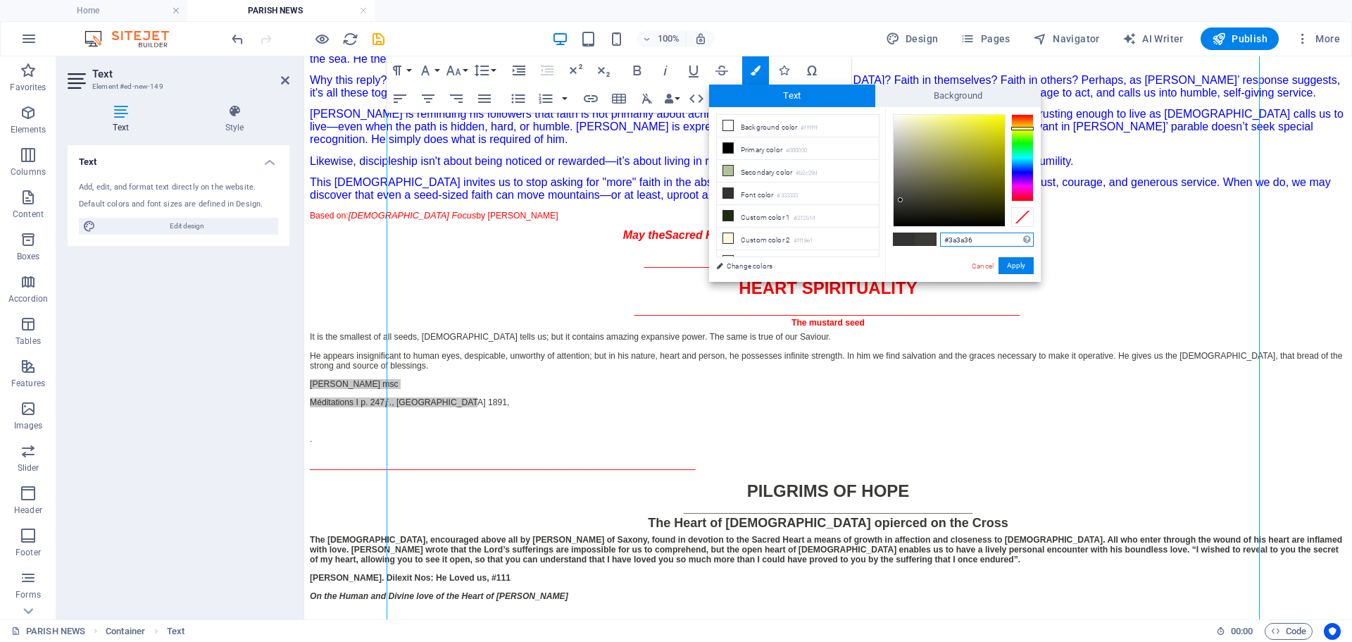
click at [1031, 239] on input "#3a3a36" at bounding box center [987, 239] width 94 height 14
click at [1029, 232] on div "Supported formats #0852ed rgb(8, 82, 237) rgba(8, 82, 237, 90%) hsv(221,97,93) …" at bounding box center [975, 195] width 132 height 74
click at [1007, 239] on input "#3a3a36" at bounding box center [987, 239] width 94 height 14
drag, startPoint x: 1004, startPoint y: 238, endPoint x: 958, endPoint y: 241, distance: 46.6
click at [958, 241] on input "#3a3a36" at bounding box center [987, 239] width 94 height 14
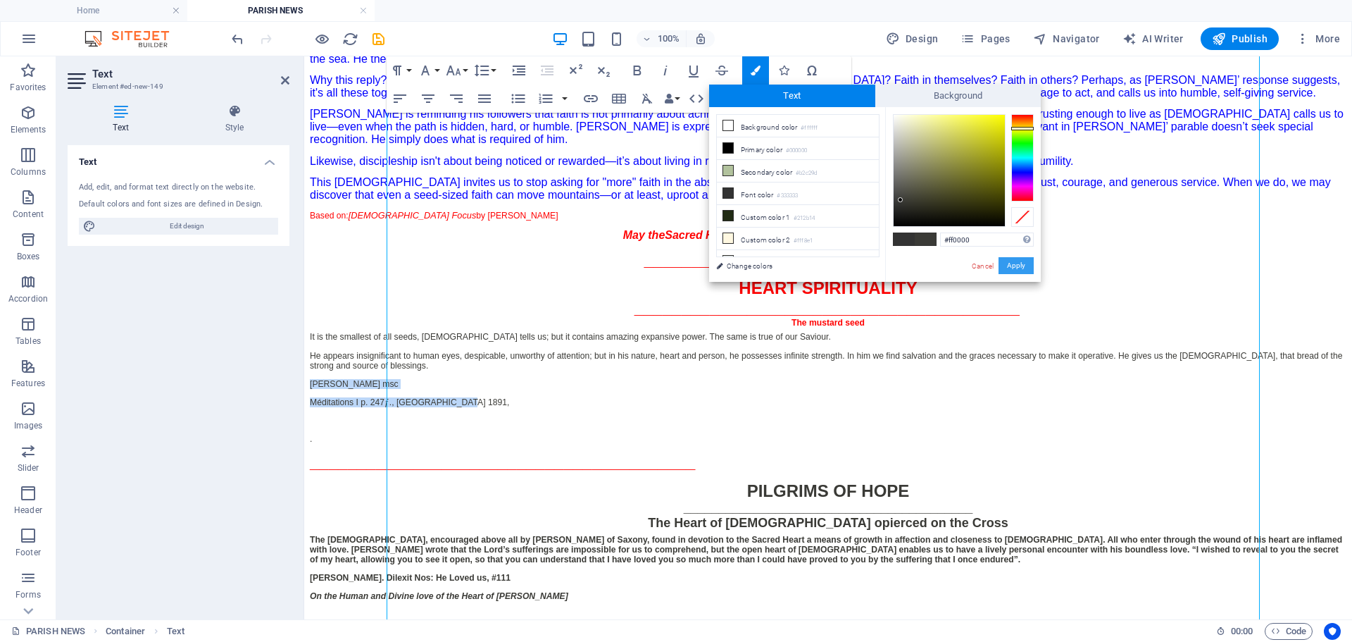
click at [1028, 261] on button "Apply" at bounding box center [1016, 265] width 35 height 17
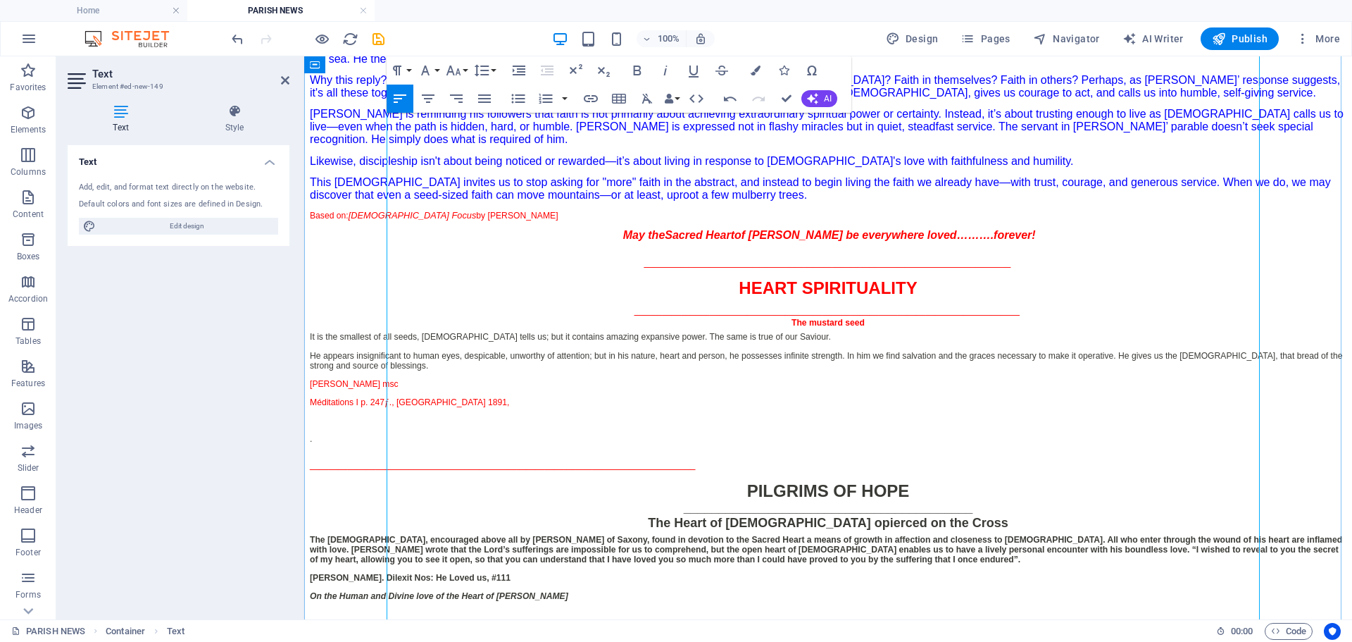
click at [621, 371] on p "He appears insignificant to human eyes, despicable, unworthy of attention; but …" at bounding box center [828, 361] width 1037 height 20
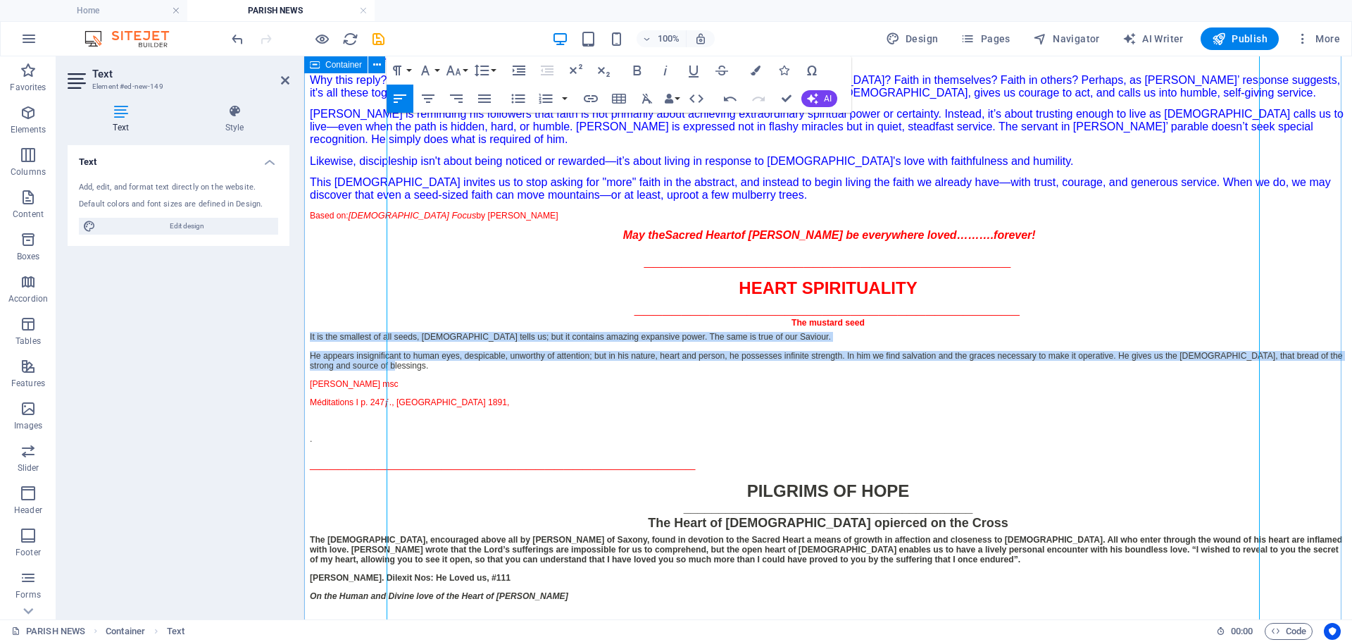
drag, startPoint x: 389, startPoint y: 430, endPoint x: 352, endPoint y: 399, distance: 48.0
click at [352, 399] on div "​Parish News 27th [DATE] in Ordinary Time Year C [DATE] #45.25 ________________…" at bounding box center [828, 373] width 1037 height 1059
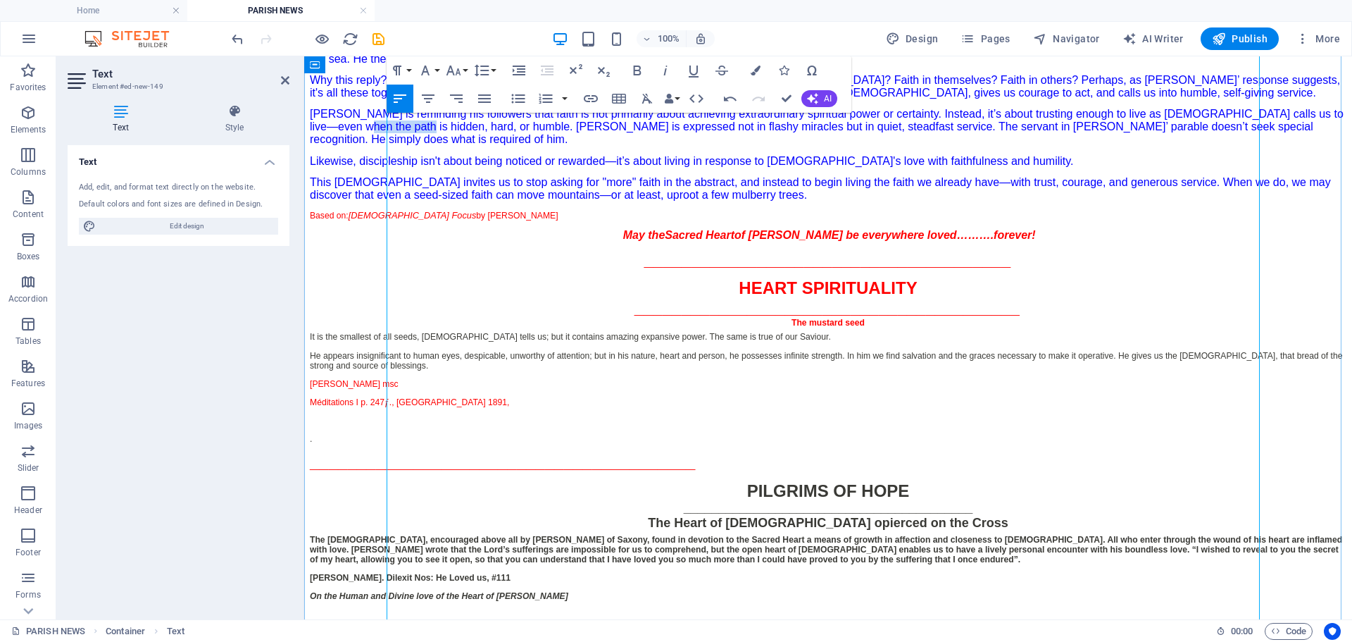
drag, startPoint x: 589, startPoint y: 155, endPoint x: 628, endPoint y: 151, distance: 38.9
click at [628, 145] on span "[PERSON_NAME] is reminding his followers that faith is not primarily about achi…" at bounding box center [827, 126] width 1034 height 37
click at [756, 66] on icon "button" at bounding box center [756, 71] width 10 height 10
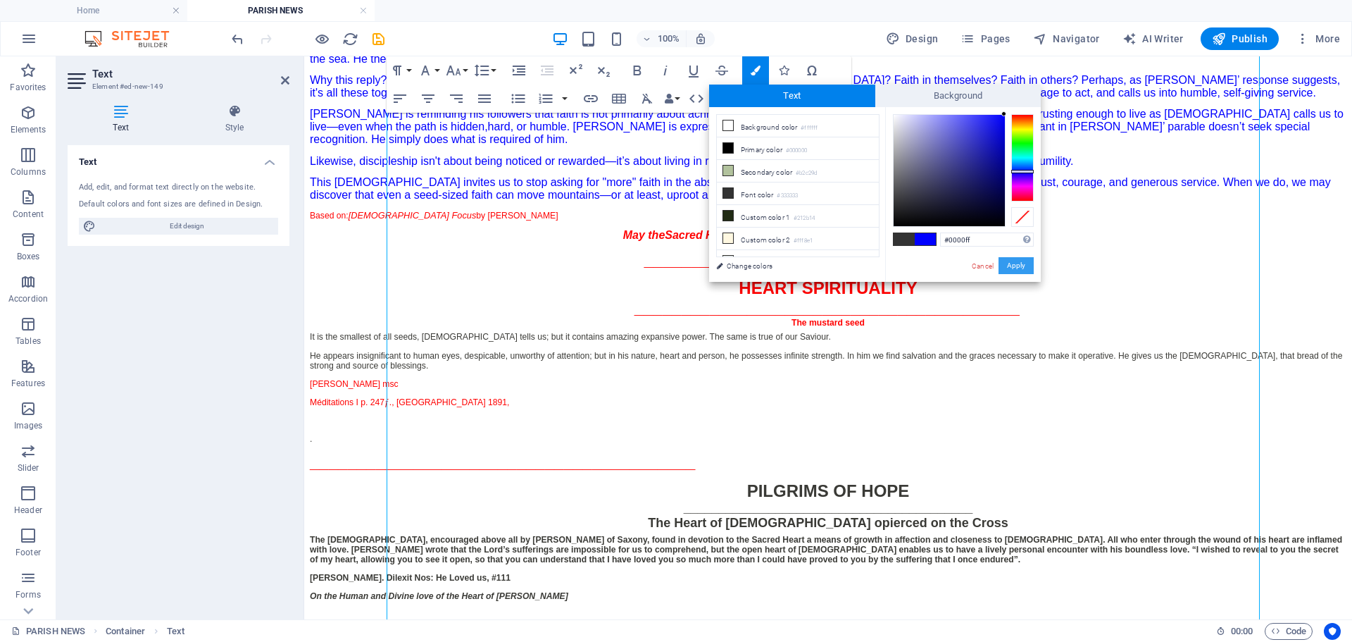
click at [1021, 264] on button "Apply" at bounding box center [1016, 265] width 35 height 17
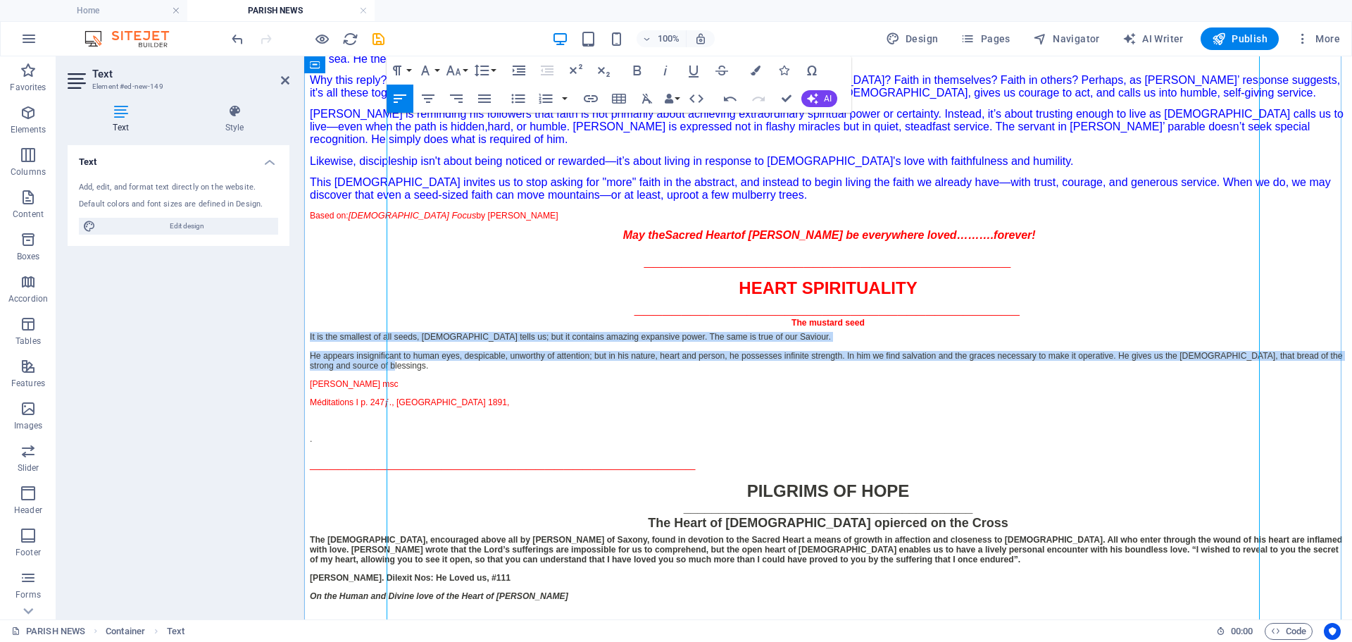
drag, startPoint x: 616, startPoint y: 431, endPoint x: 387, endPoint y: 397, distance: 231.4
click at [387, 397] on div "It is the smallest of all seeds, [DEMOGRAPHIC_DATA] tells us; but it contains a…" at bounding box center [828, 402] width 1037 height 140
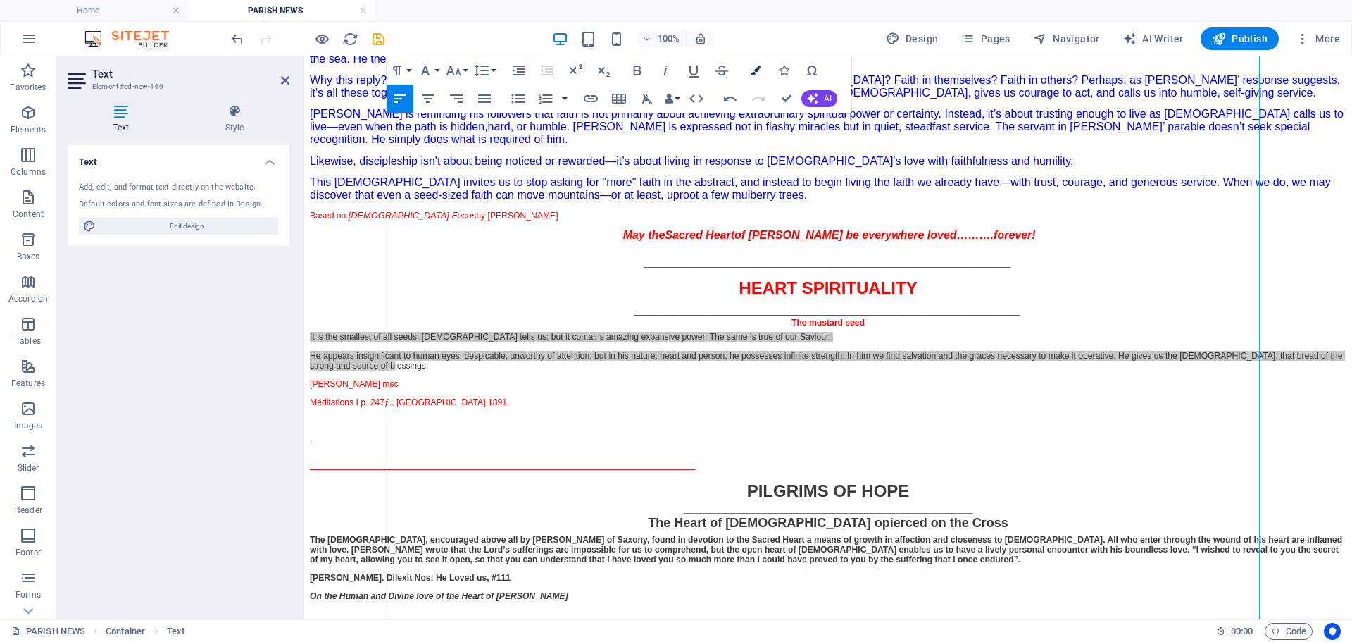
click at [755, 69] on icon "button" at bounding box center [756, 71] width 10 height 10
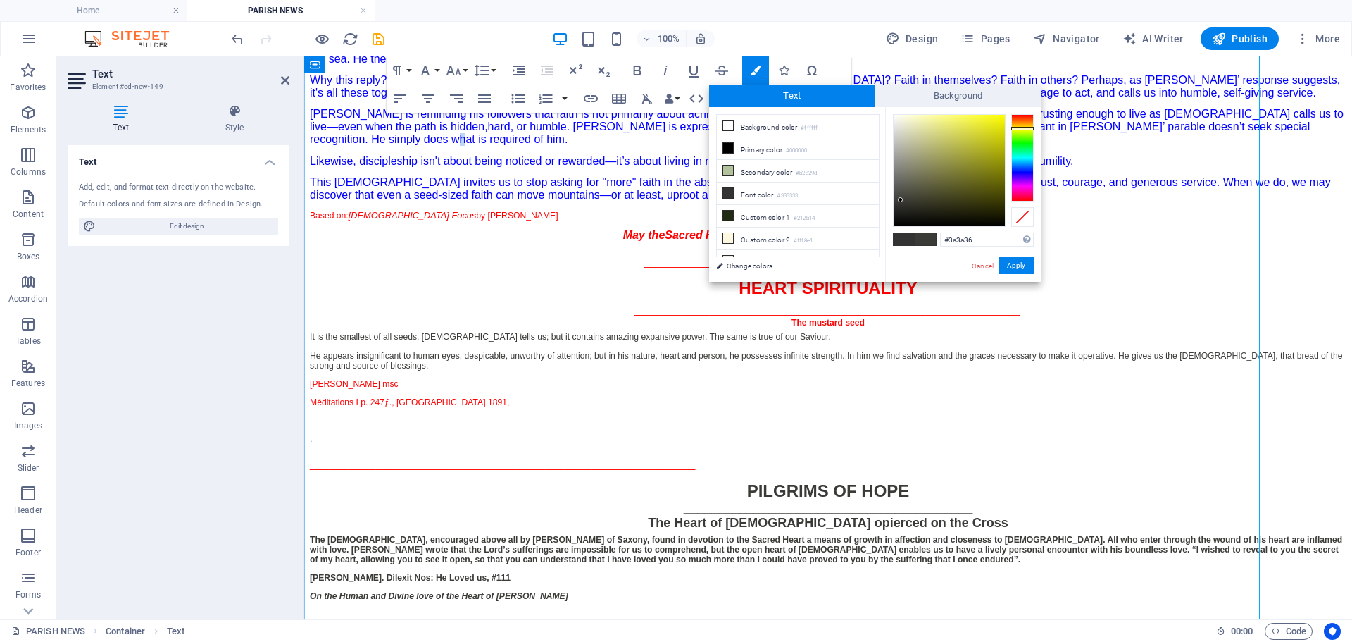
drag, startPoint x: 614, startPoint y: 175, endPoint x: 597, endPoint y: 170, distance: 17.6
click at [614, 145] on span "mble. [PERSON_NAME] is expressed not in flashy miracles but in quiet, steadfast…" at bounding box center [810, 132] width 1000 height 25
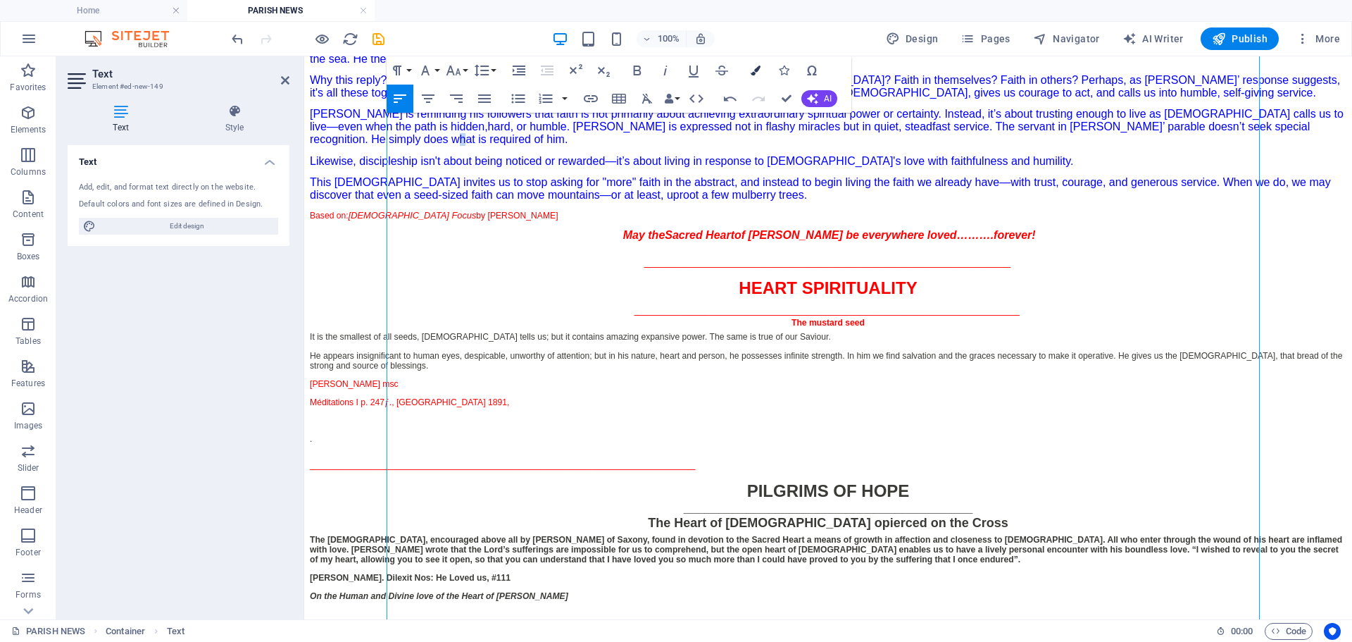
drag, startPoint x: 764, startPoint y: 67, endPoint x: 756, endPoint y: 68, distance: 7.2
click at [762, 67] on button "Colors" at bounding box center [755, 70] width 27 height 28
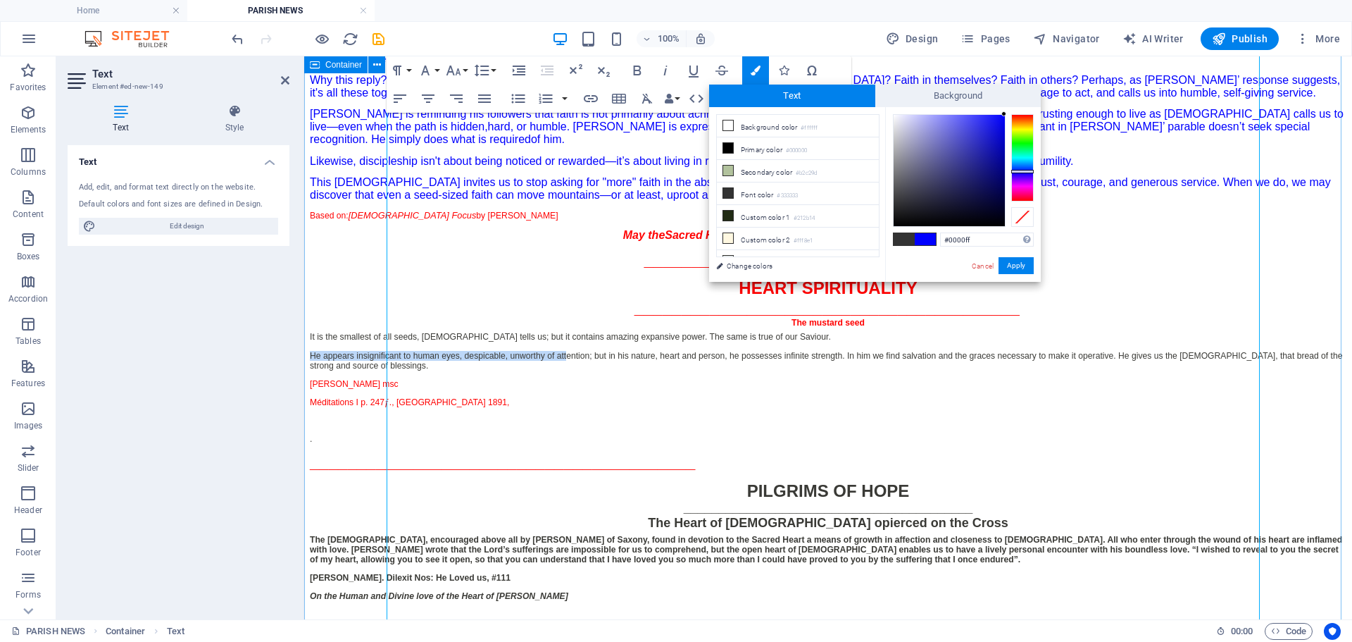
drag, startPoint x: 644, startPoint y: 423, endPoint x: 348, endPoint y: 405, distance: 296.4
click at [348, 405] on div "​Parish News 27th [DATE] in Ordinary Time Year C [DATE] #45.25 ________________…" at bounding box center [828, 373] width 1037 height 1059
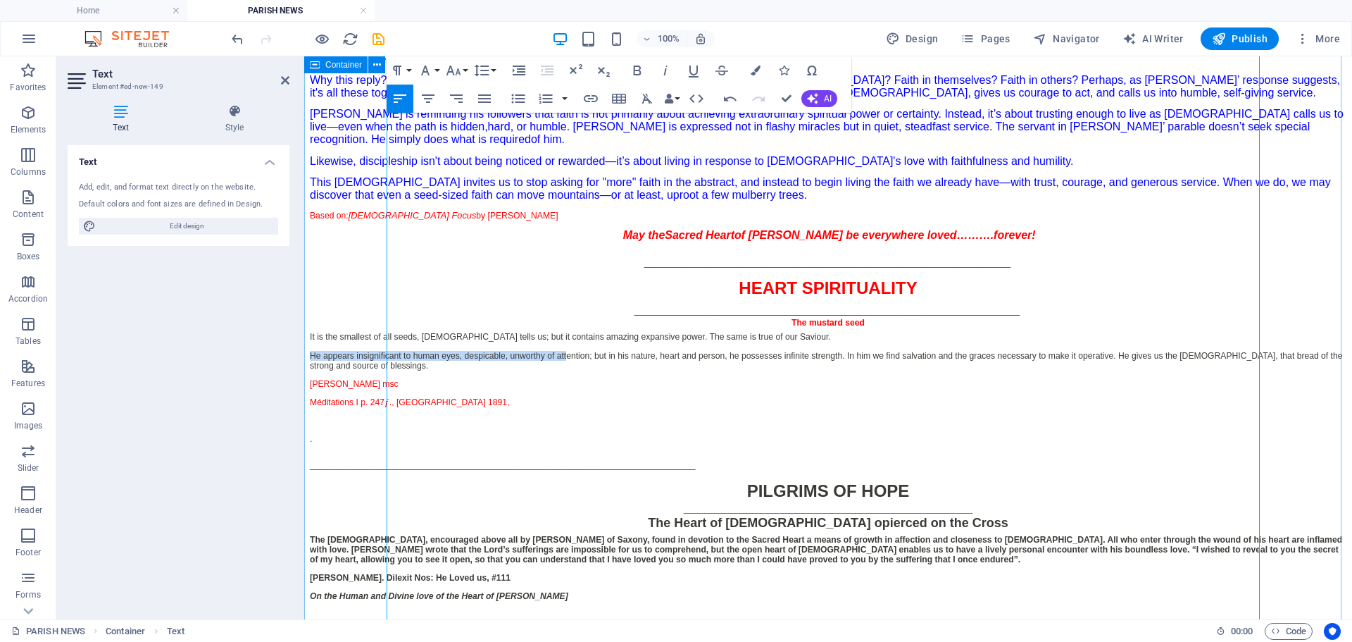
drag, startPoint x: 449, startPoint y: 429, endPoint x: 373, endPoint y: 393, distance: 84.1
click at [373, 393] on div "​Parish News 27th [DATE] in Ordinary Time Year C [DATE] #45.25 ________________…" at bounding box center [828, 373] width 1037 height 1059
drag, startPoint x: 461, startPoint y: 478, endPoint x: 473, endPoint y: 475, distance: 12.5
click at [468, 407] on p "Méditations I p. 247ƒ., [GEOGRAPHIC_DATA] 1891," at bounding box center [828, 402] width 1037 height 10
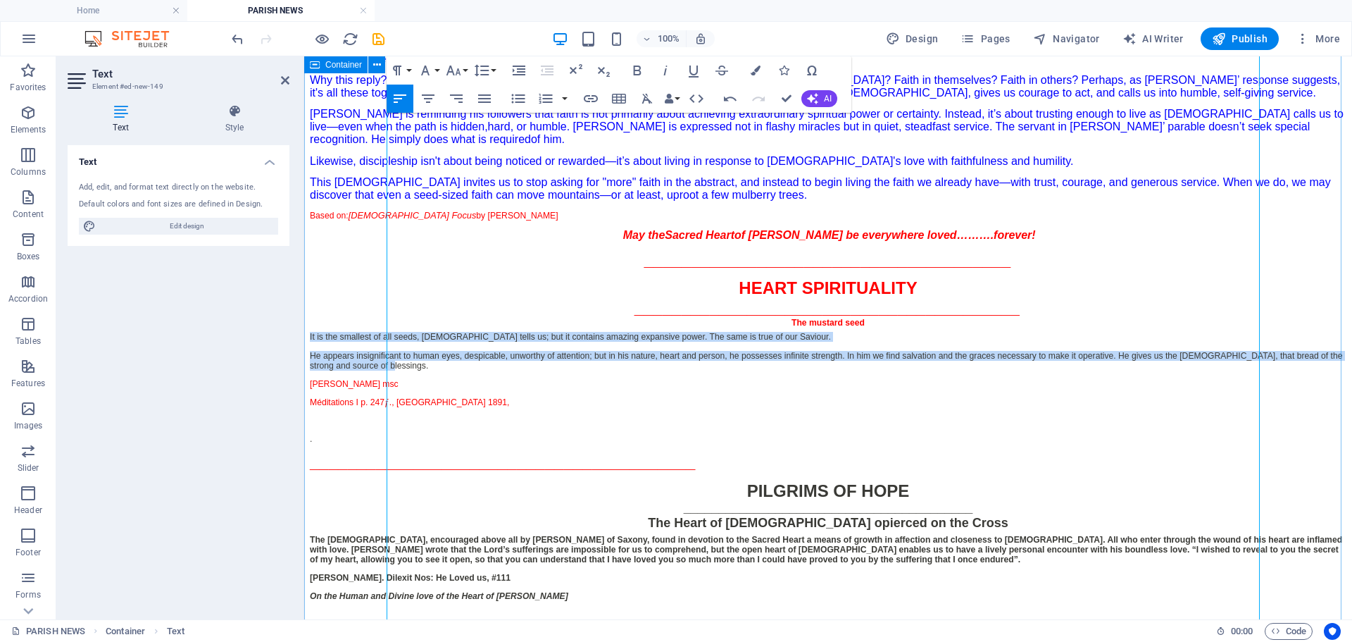
drag, startPoint x: 607, startPoint y: 430, endPoint x: 366, endPoint y: 395, distance: 244.1
click at [366, 395] on div "​Parish News 27th [DATE] in Ordinary Time Year C [DATE] #45.25 ________________…" at bounding box center [828, 373] width 1037 height 1059
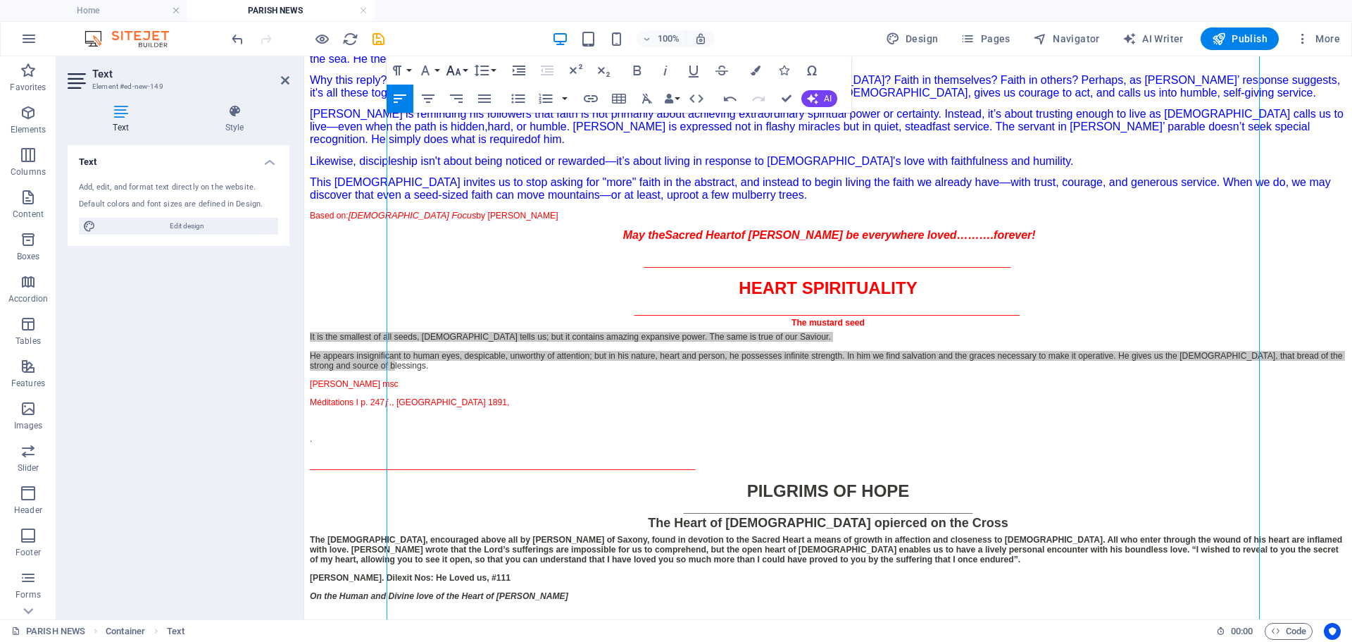
click at [452, 73] on icon "button" at bounding box center [453, 70] width 17 height 17
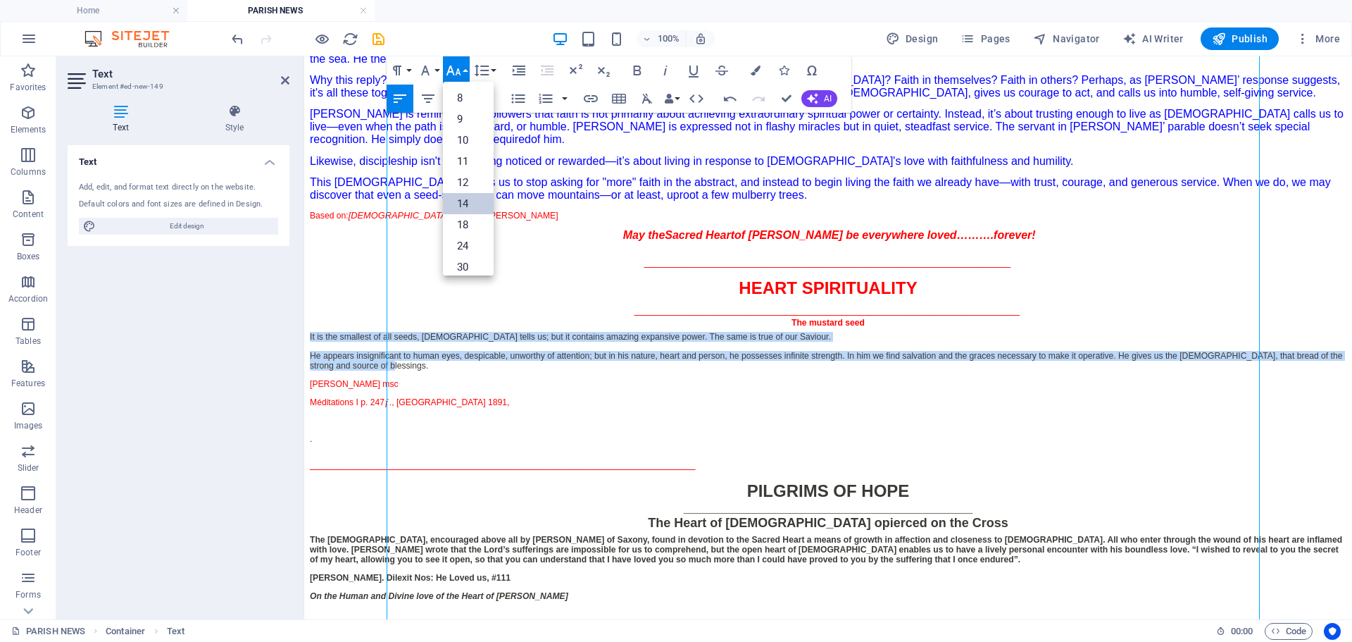
click at [471, 197] on link "14" at bounding box center [468, 203] width 51 height 21
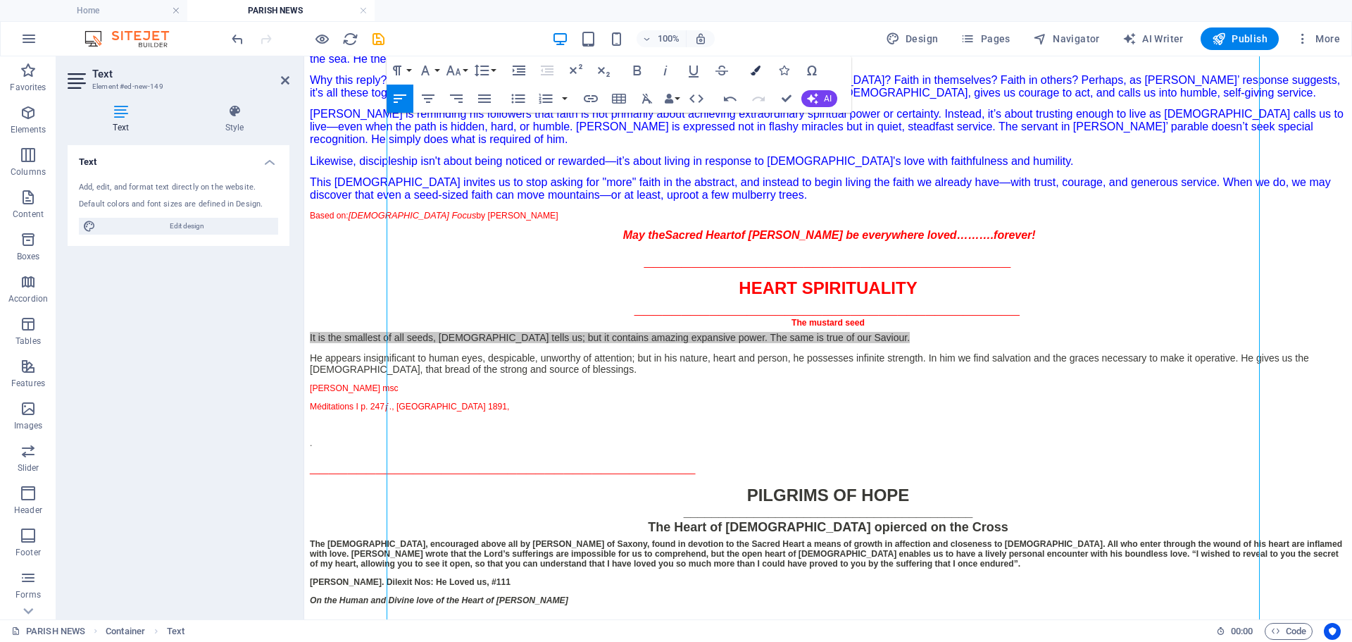
click at [748, 74] on button "Colors" at bounding box center [755, 70] width 27 height 28
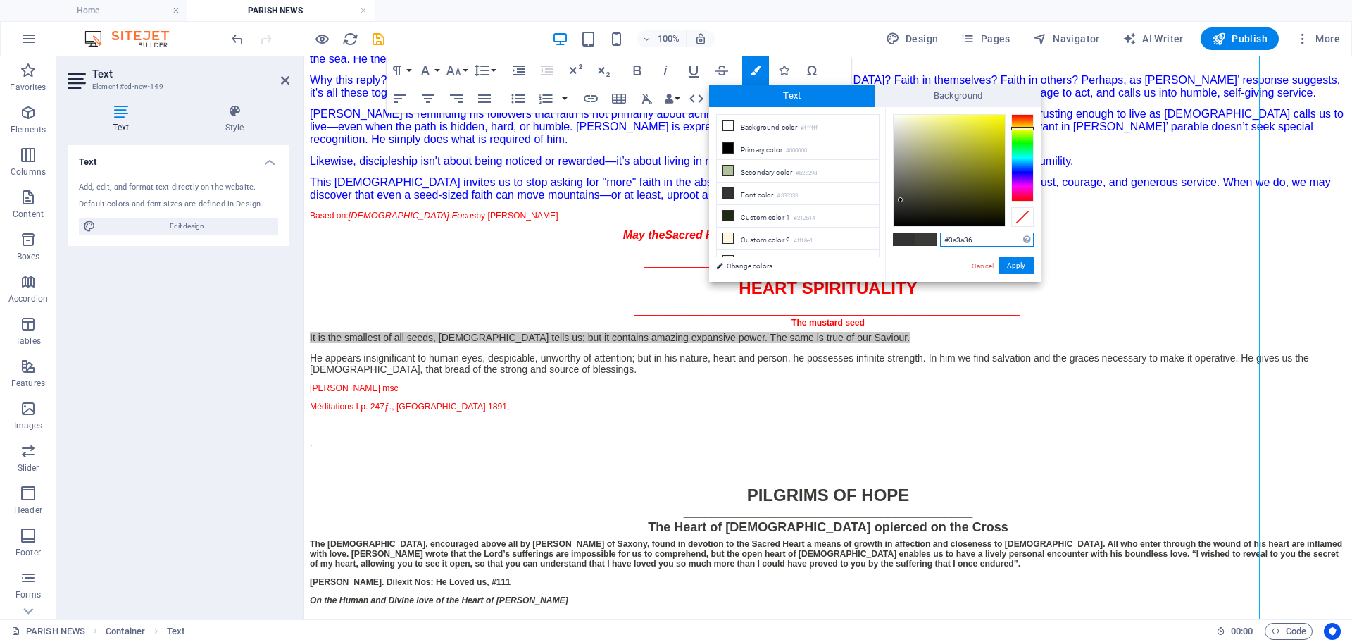
drag, startPoint x: 975, startPoint y: 239, endPoint x: 950, endPoint y: 241, distance: 24.7
click at [950, 241] on input "#3a3a36" at bounding box center [987, 239] width 94 height 14
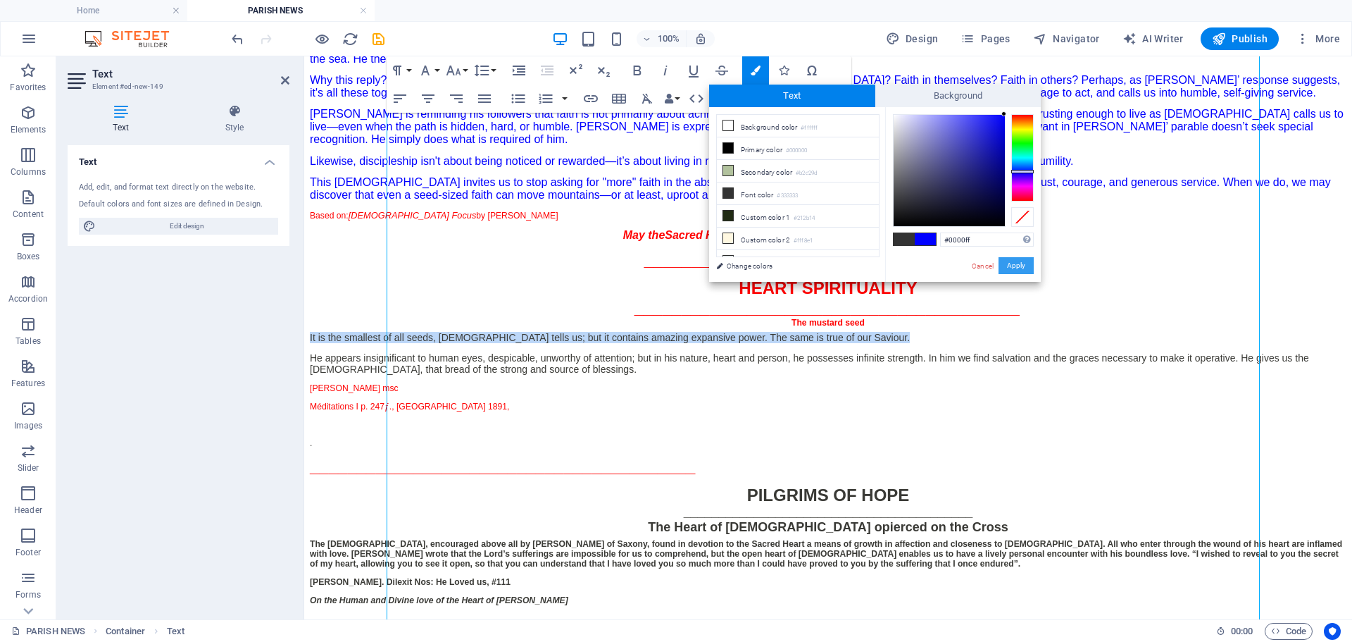
click at [1016, 262] on button "Apply" at bounding box center [1016, 265] width 35 height 17
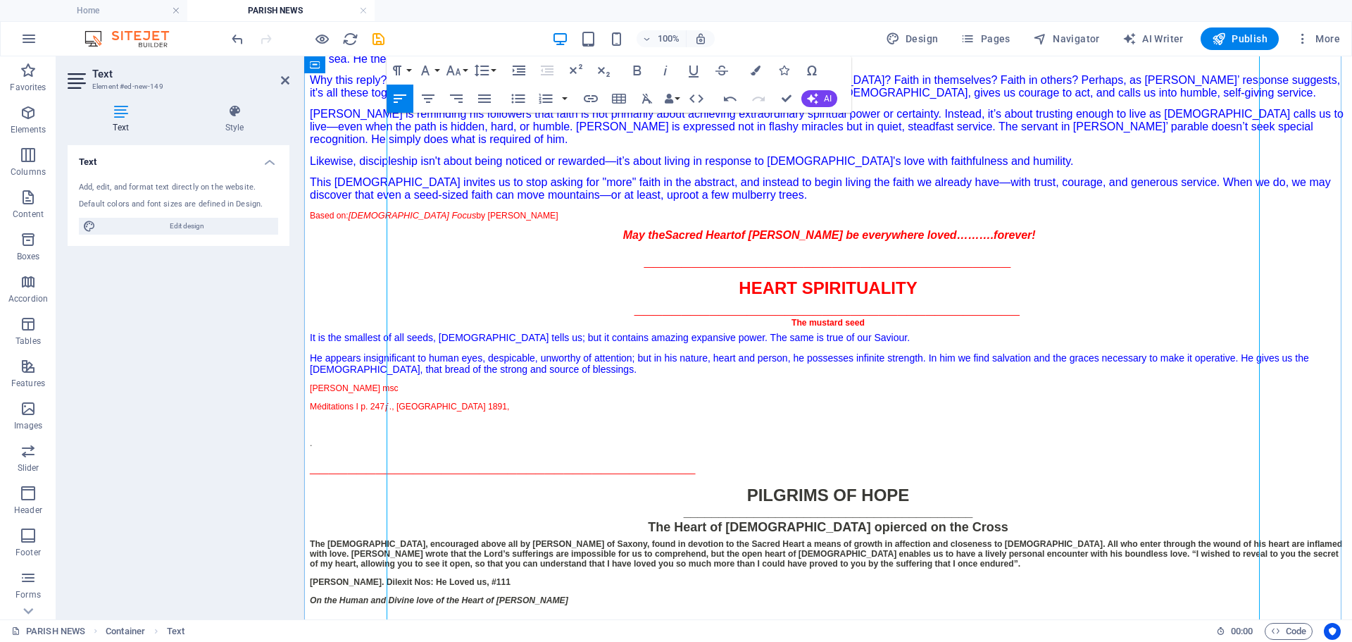
click at [759, 204] on div "REFLECTION _________________________________________ Faith expressed in self-gi…" at bounding box center [828, 86] width 1037 height 268
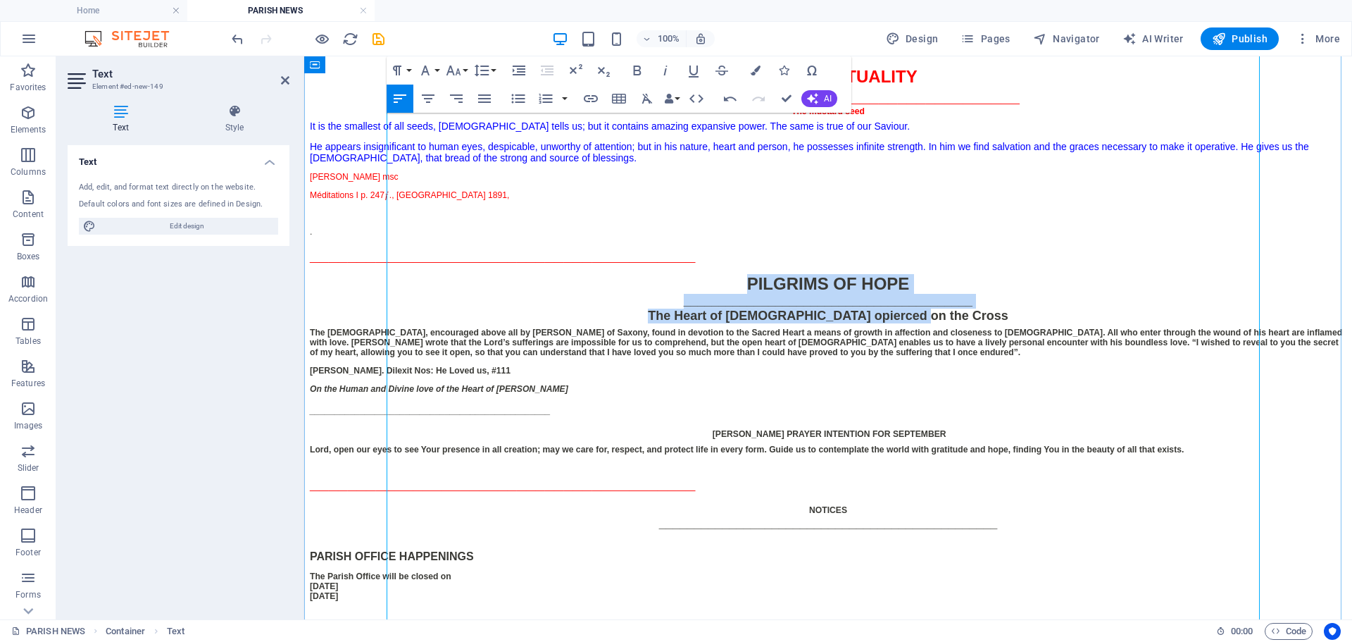
drag, startPoint x: 725, startPoint y: 357, endPoint x: 1012, endPoint y: 406, distance: 291.5
click at [1012, 406] on div "PILGRIMS OF HOPE _________________________________________ The Heart of [DEMOGR…" at bounding box center [828, 449] width 1037 height 350
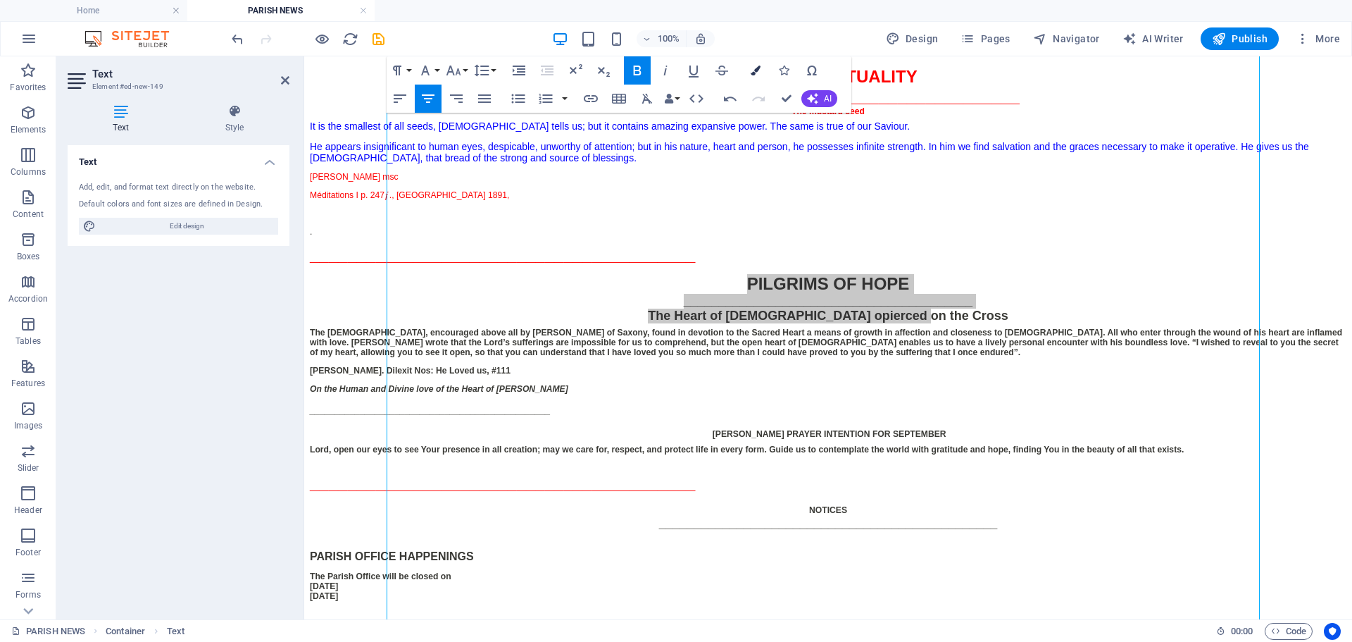
click at [756, 70] on icon "button" at bounding box center [756, 71] width 10 height 10
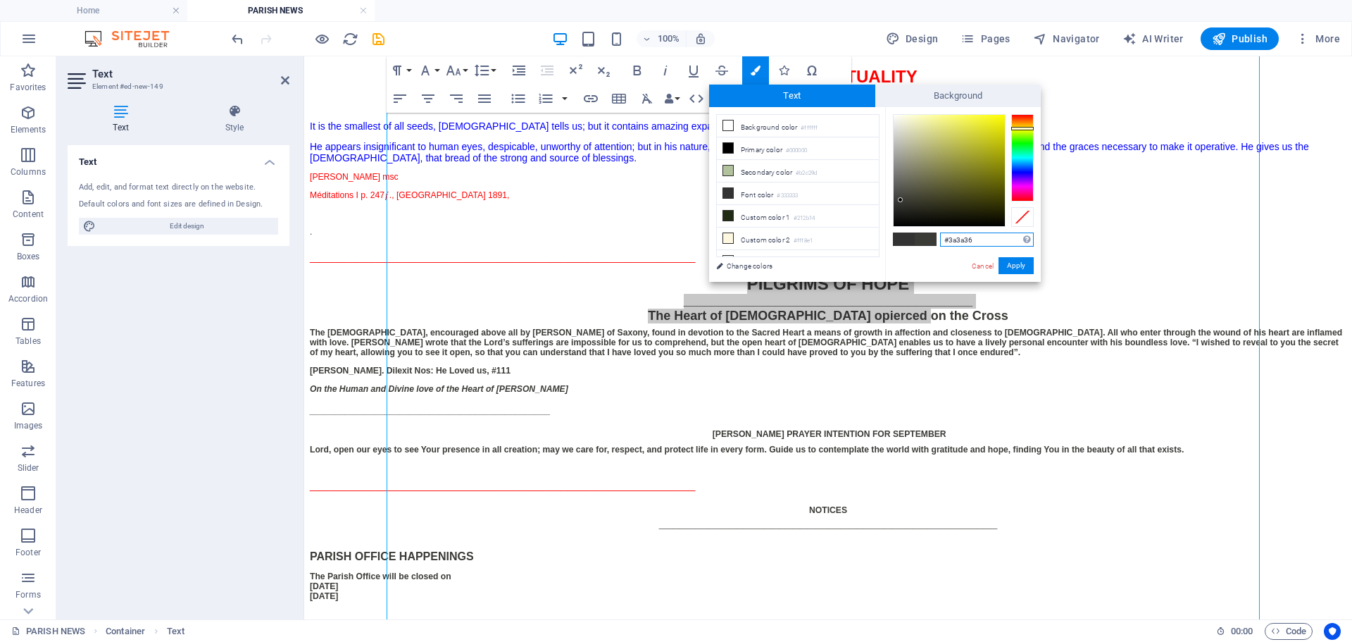
drag, startPoint x: 976, startPoint y: 245, endPoint x: 949, endPoint y: 239, distance: 27.4
click at [949, 239] on input "#3a3a36" at bounding box center [987, 239] width 94 height 14
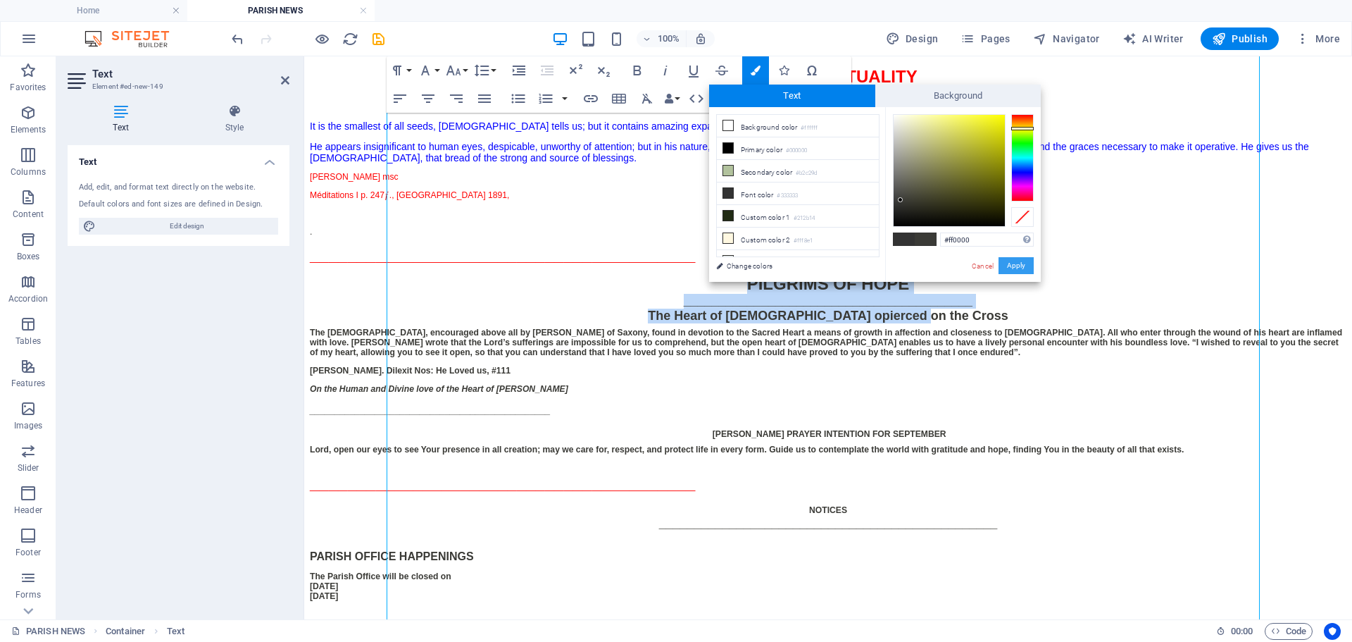
click at [1031, 269] on button "Apply" at bounding box center [1016, 265] width 35 height 17
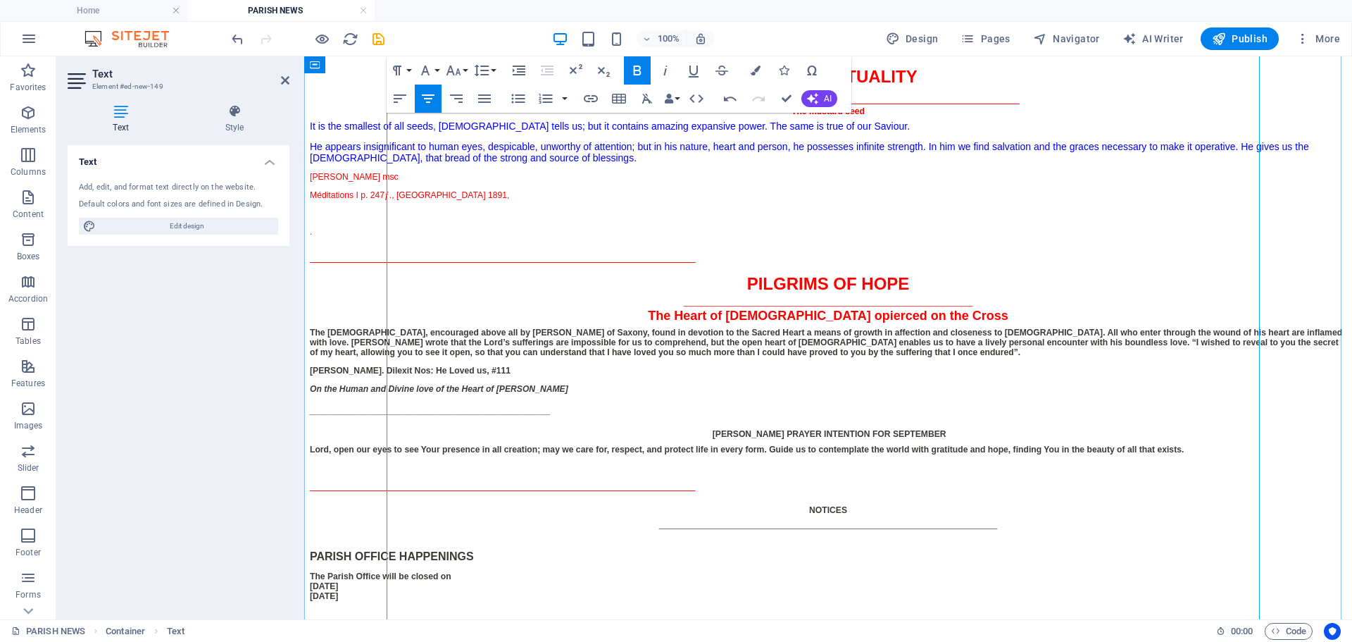
click at [890, 163] on span "He appears insignificant to human eyes, despicable, unworthy of attention; but …" at bounding box center [810, 152] width 1000 height 23
click at [567, 218] on p at bounding box center [828, 213] width 1037 height 10
click at [587, 265] on div "It is the smallest of all seeds, [DEMOGRAPHIC_DATA] tells us; but it contains a…" at bounding box center [828, 192] width 1037 height 144
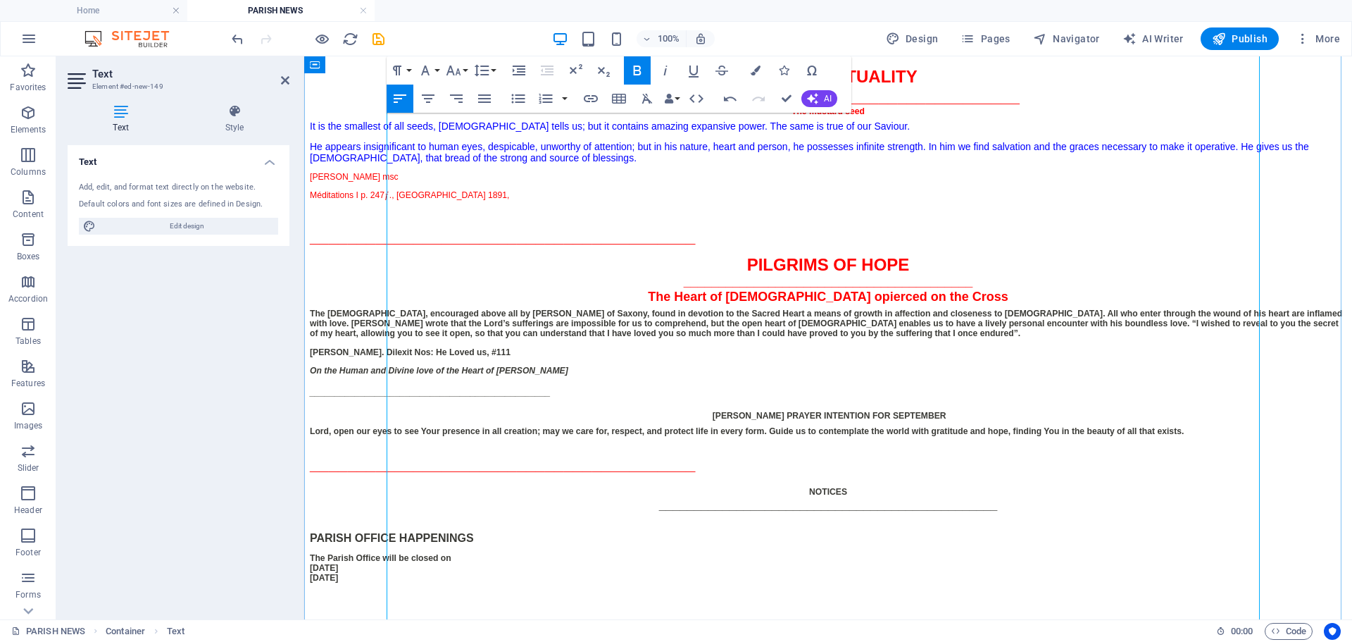
click at [573, 246] on strong "_________________________________________" at bounding box center [502, 236] width 385 height 19
click at [433, 94] on icon "button" at bounding box center [428, 98] width 13 height 8
drag, startPoint x: 883, startPoint y: 398, endPoint x: 733, endPoint y: 429, distance: 152.5
click at [883, 375] on div "_________________________________________ The Heart of [DEMOGRAPHIC_DATA] opier…" at bounding box center [828, 325] width 1037 height 100
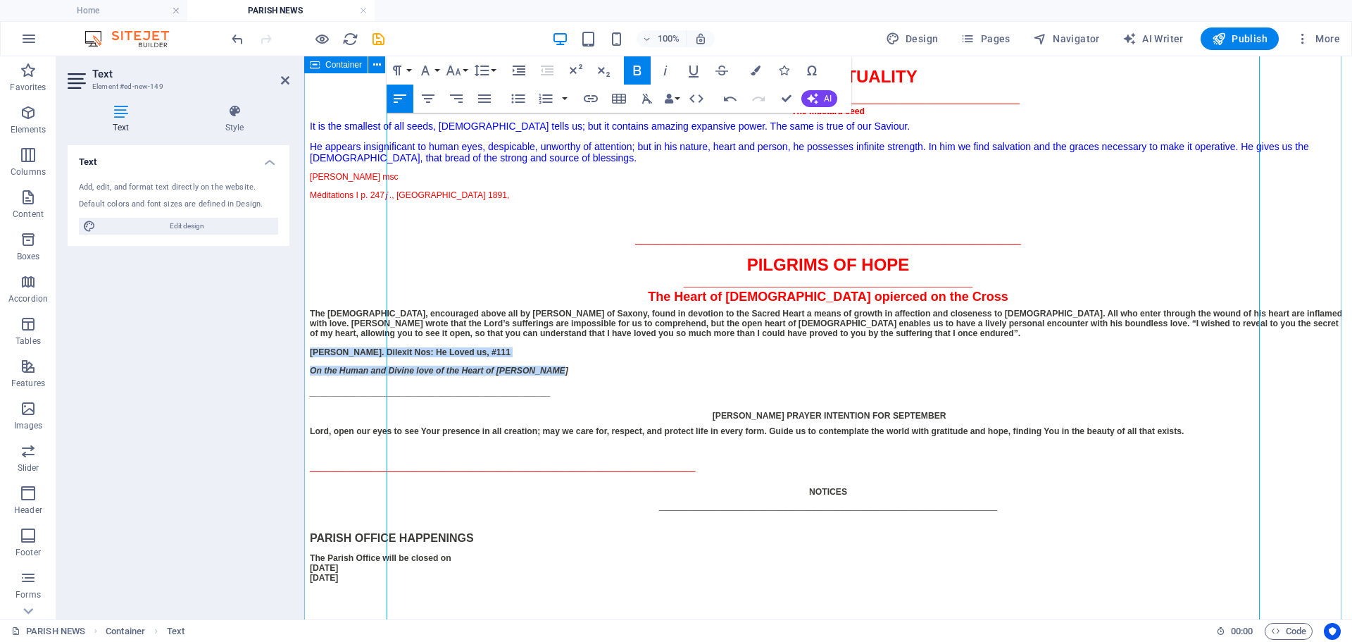
drag, startPoint x: 599, startPoint y: 474, endPoint x: 368, endPoint y: 454, distance: 231.2
click at [368, 454] on div "​Parish News 27th [DATE] in Ordinary Time Year C [DATE] #45.25 ________________…" at bounding box center [828, 154] width 1037 height 1045
click at [756, 73] on icon "button" at bounding box center [756, 71] width 10 height 10
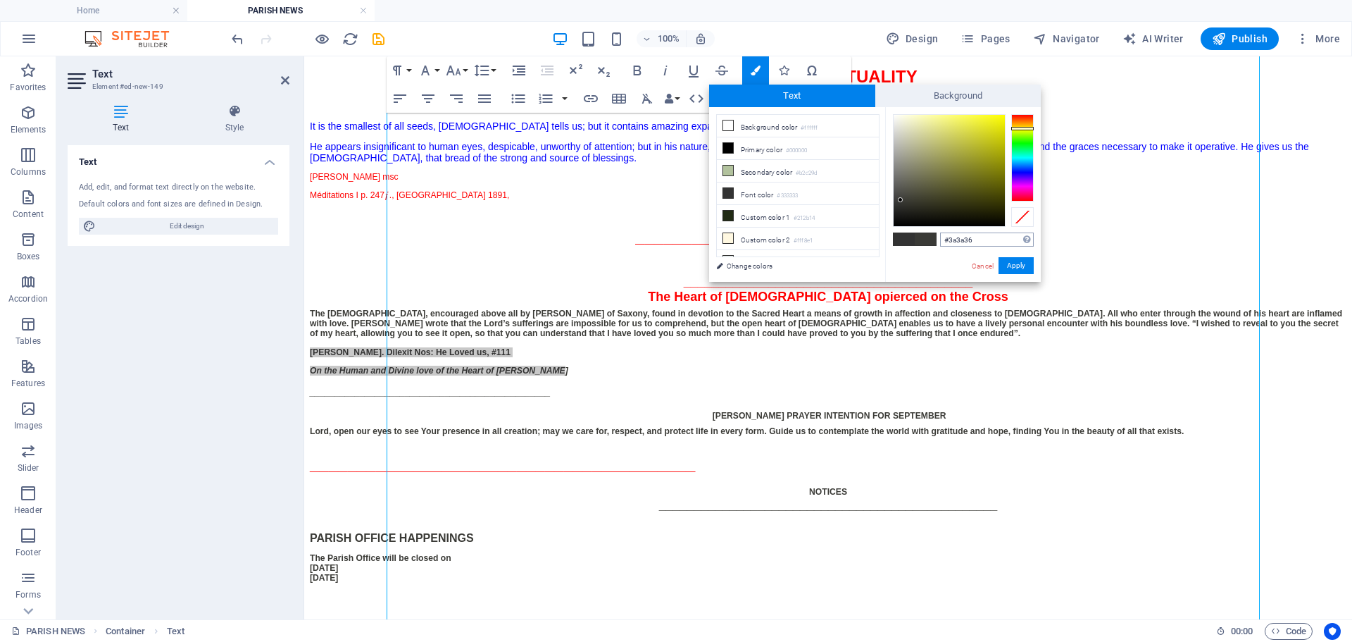
drag, startPoint x: 950, startPoint y: 240, endPoint x: 1008, endPoint y: 236, distance: 57.9
click at [1008, 236] on input "#3a3a36" at bounding box center [987, 239] width 94 height 14
click at [1013, 265] on button "Apply" at bounding box center [1016, 265] width 35 height 17
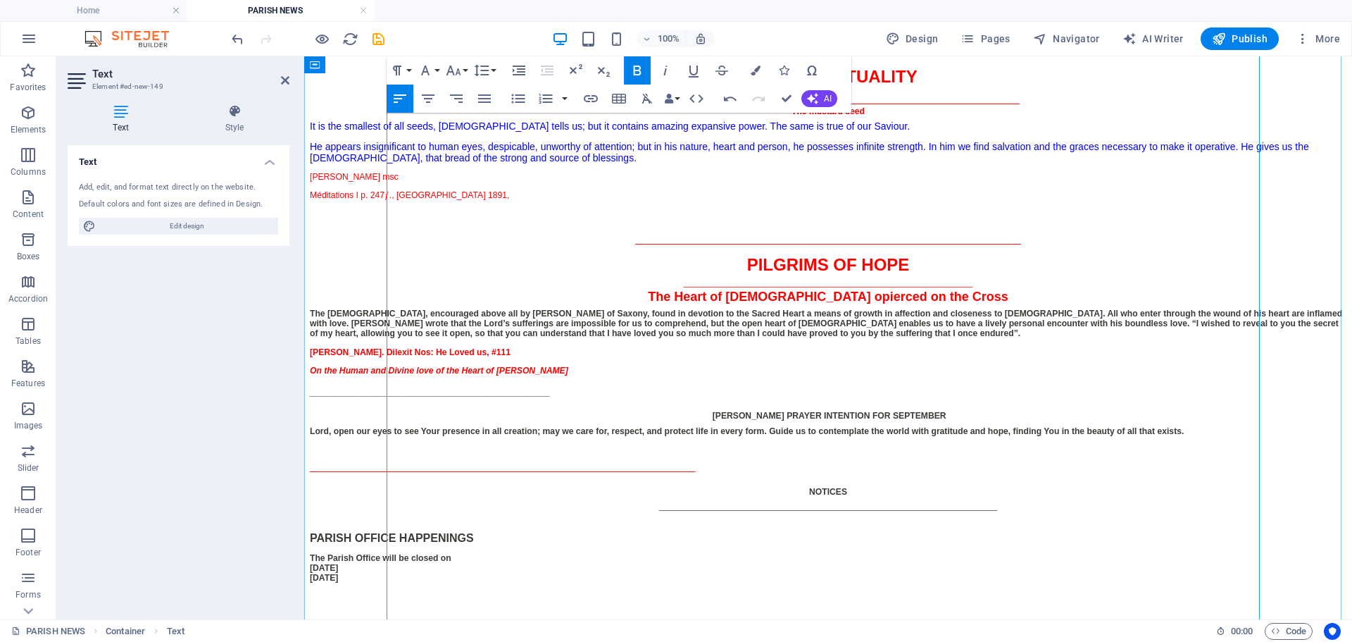
click at [649, 338] on p "The [DEMOGRAPHIC_DATA], encouraged above all by [PERSON_NAME] of Saxony, found …" at bounding box center [828, 324] width 1037 height 30
drag, startPoint x: 652, startPoint y: 368, endPoint x: 943, endPoint y: 358, distance: 291.1
click at [943, 358] on div "_________________________________________ The Heart of [DEMOGRAPHIC_DATA] opier…" at bounding box center [828, 325] width 1037 height 100
click at [826, 374] on div "_________________________________________ The Heart of [DEMOGRAPHIC_DATA] opier…" at bounding box center [828, 325] width 1037 height 100
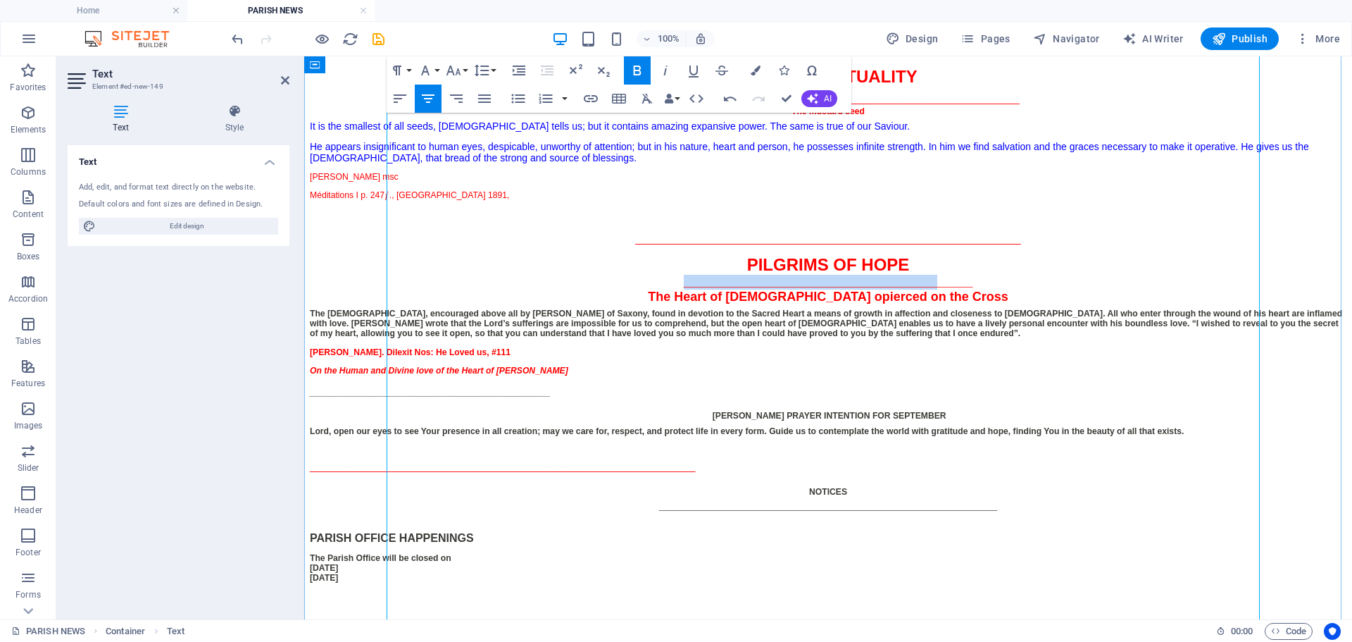
click at [832, 304] on span "_________________________________________ The Heart of [DEMOGRAPHIC_DATA] opier…" at bounding box center [828, 289] width 360 height 29
drag, startPoint x: 821, startPoint y: 383, endPoint x: 863, endPoint y: 383, distance: 41.6
click at [825, 304] on strong "The Heart of [DEMOGRAPHIC_DATA] opierced on the Cross" at bounding box center [828, 296] width 360 height 14
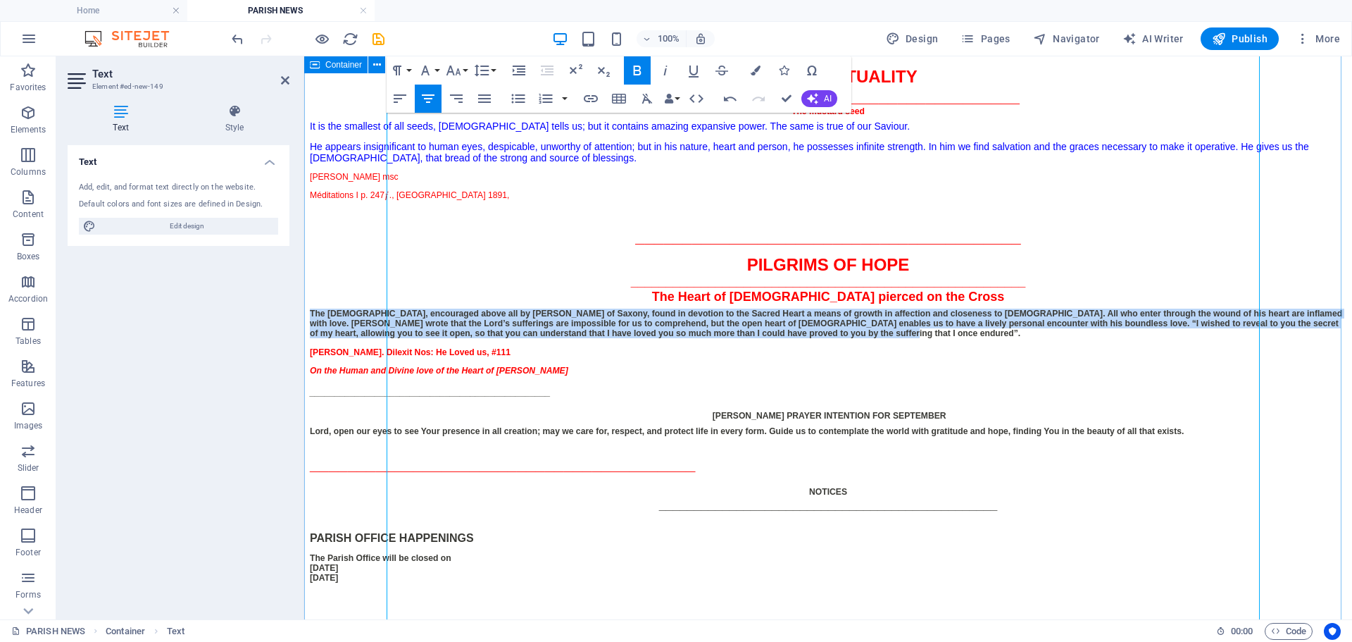
drag, startPoint x: 516, startPoint y: 440, endPoint x: 370, endPoint y: 406, distance: 150.4
click at [370, 406] on div "​Parish News 27th [DATE] in Ordinary Time Year C [DATE] #45.25 ________________…" at bounding box center [828, 154] width 1037 height 1045
click at [634, 70] on icon "button" at bounding box center [637, 71] width 8 height 10
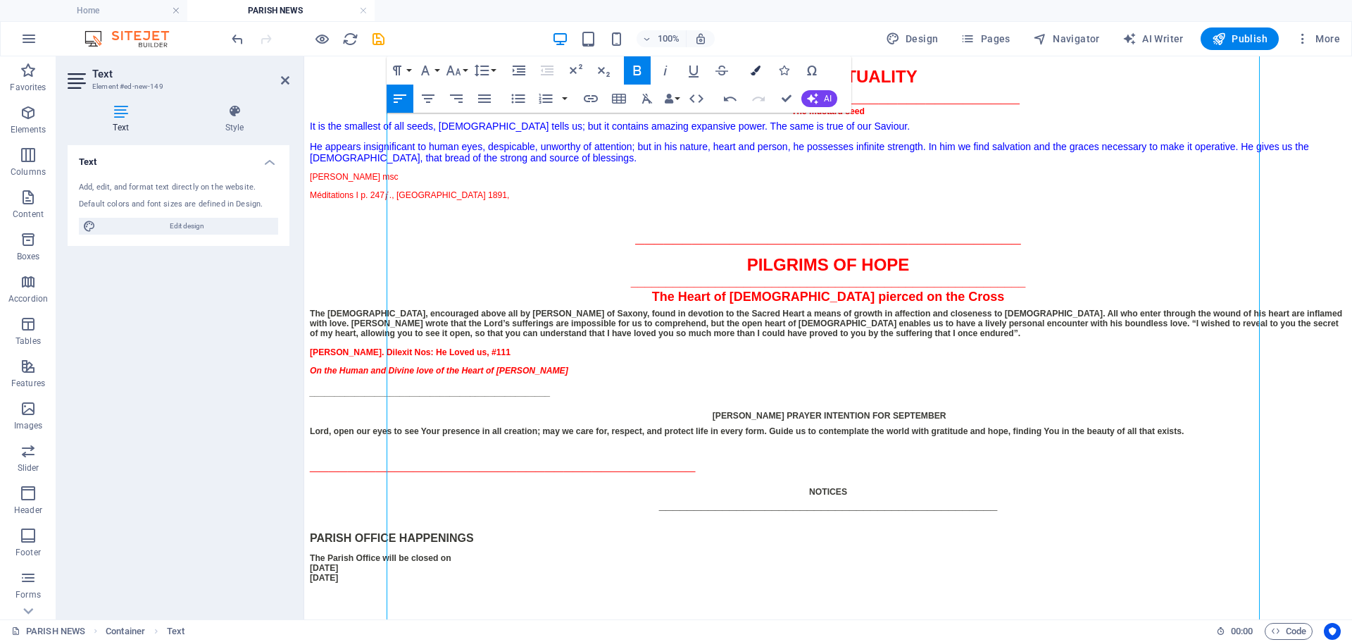
click at [755, 70] on icon "button" at bounding box center [756, 71] width 10 height 10
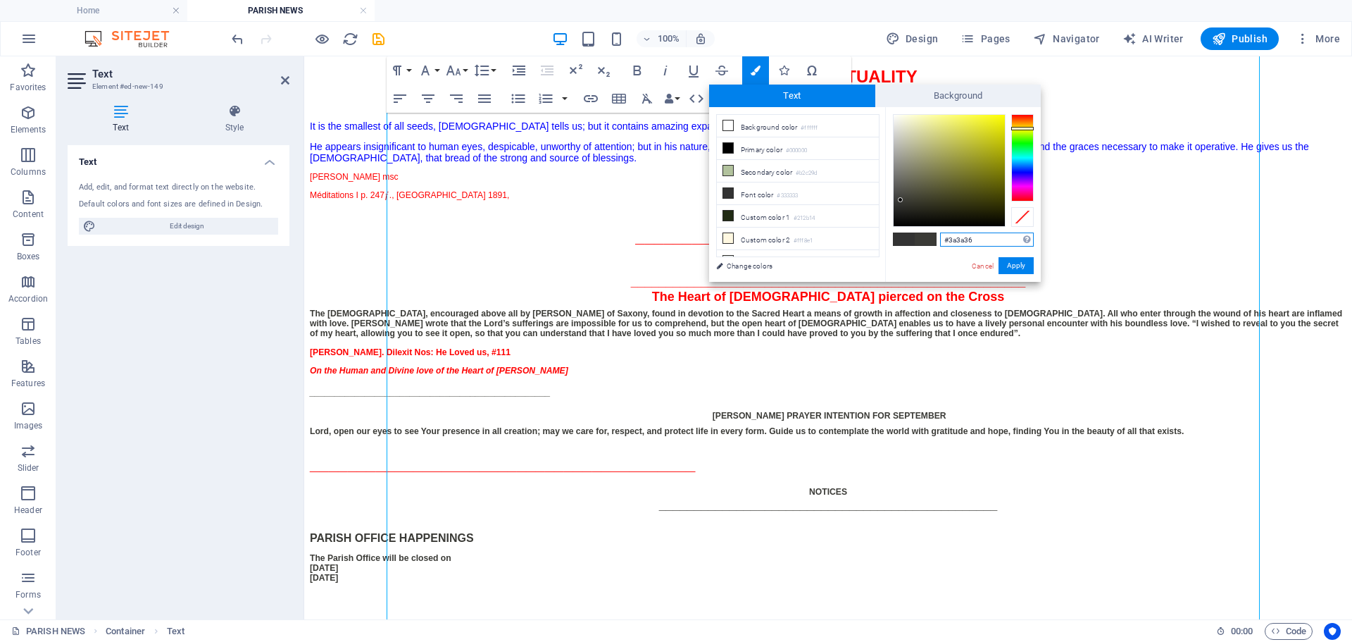
click at [947, 237] on input "#3a3a36" at bounding box center [987, 239] width 94 height 14
type input "#0000ff"
click at [1021, 267] on button "Apply" at bounding box center [1016, 265] width 35 height 17
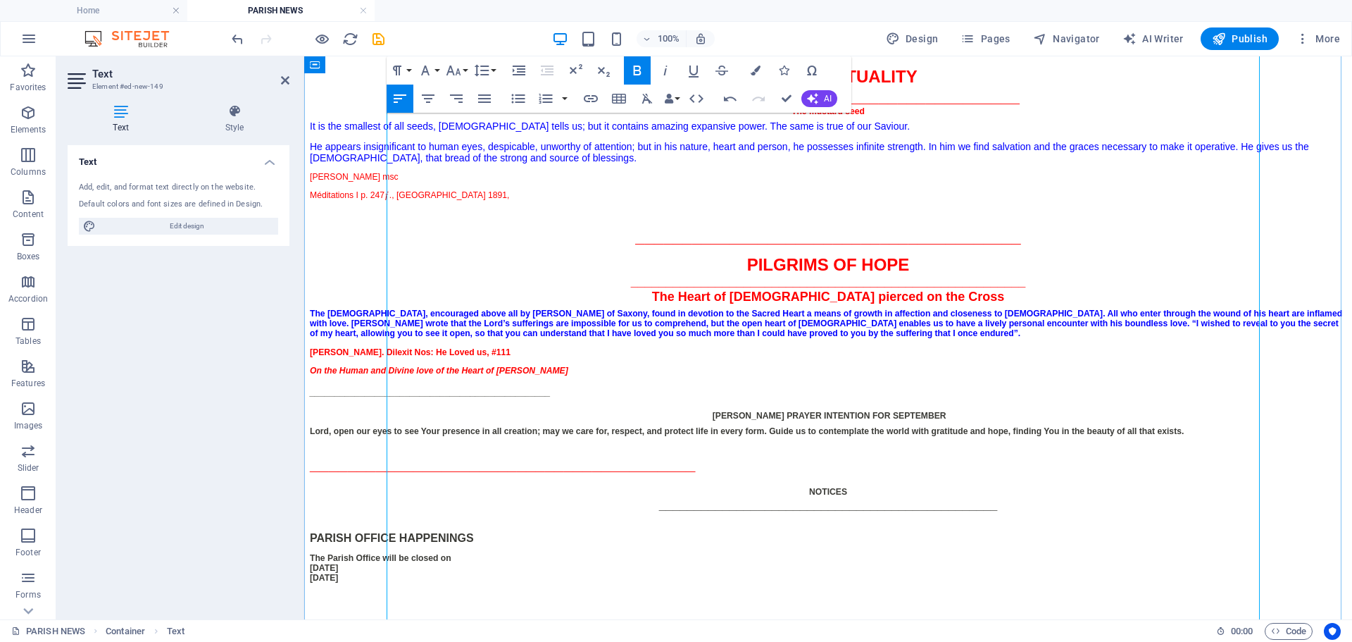
click at [825, 338] on span "The [DEMOGRAPHIC_DATA], encouraged above all by [PERSON_NAME] of Saxony, found …" at bounding box center [826, 324] width 1033 height 30
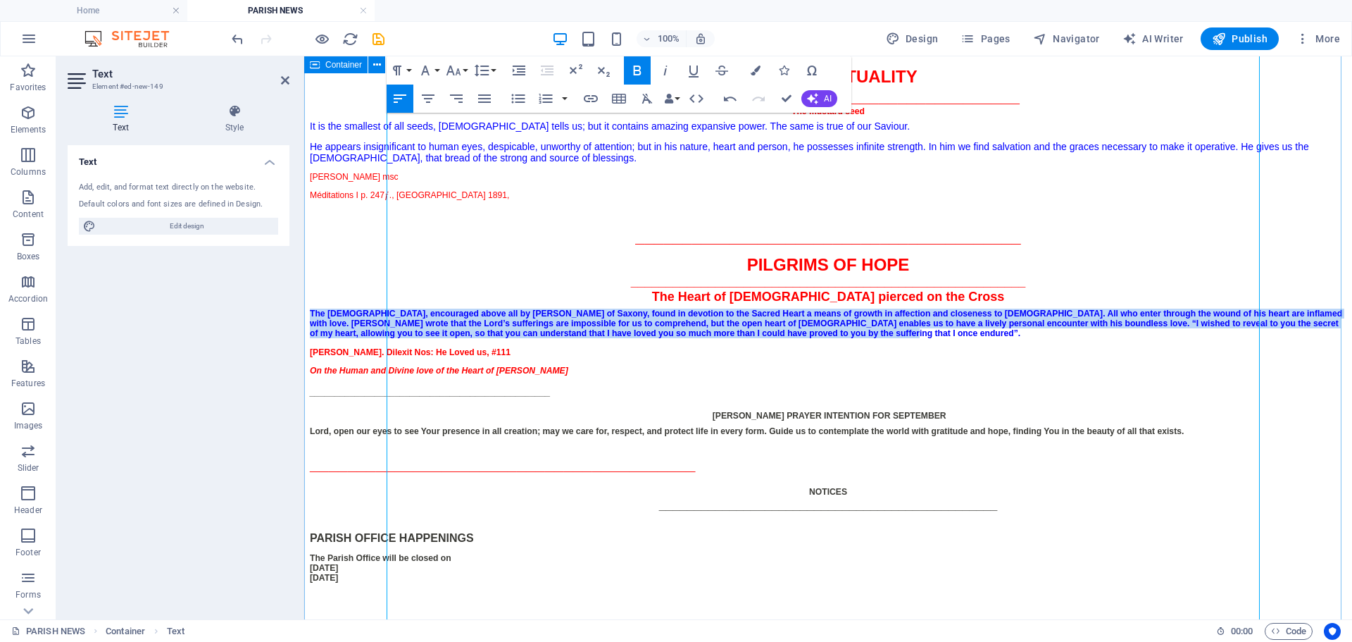
drag, startPoint x: 542, startPoint y: 435, endPoint x: 361, endPoint y: 401, distance: 184.2
click at [361, 401] on div "​Parish News 27th [DATE] in Ordinary Time Year C [DATE] #45.25 ________________…" at bounding box center [828, 154] width 1037 height 1045
click at [639, 76] on icon "button" at bounding box center [637, 70] width 17 height 17
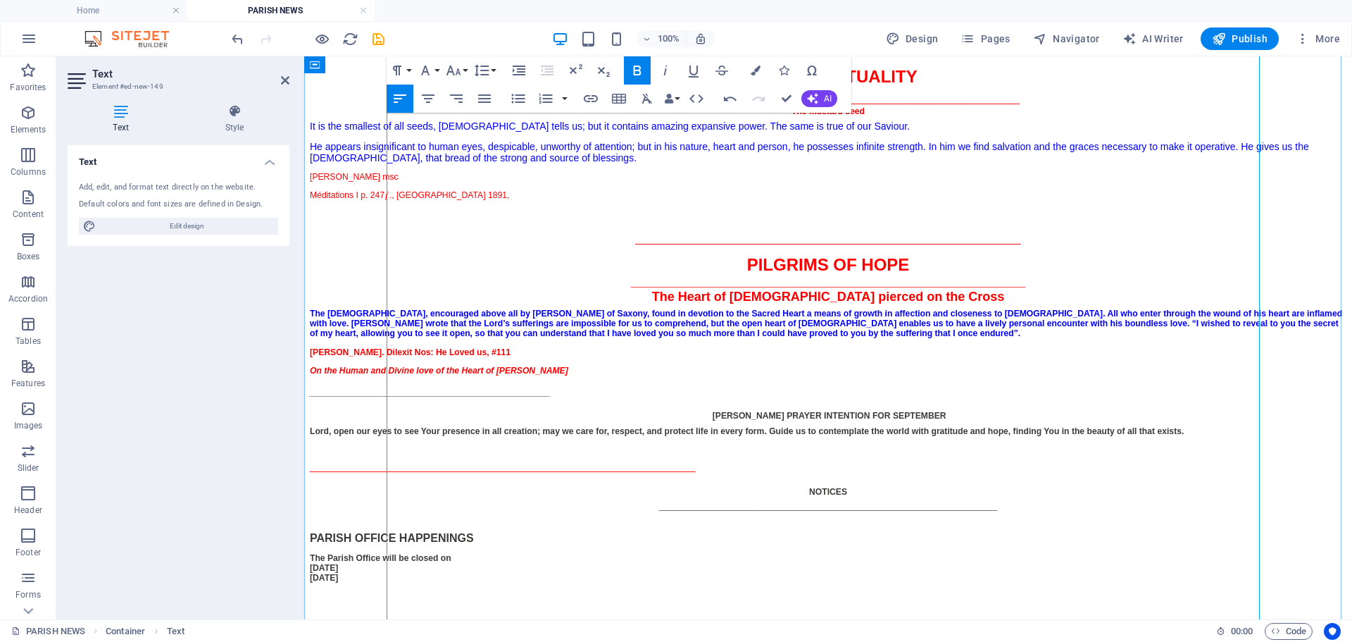
click at [738, 163] on span "He appears insignificant to human eyes, despicable, unworthy of attention; but …" at bounding box center [810, 152] width 1000 height 23
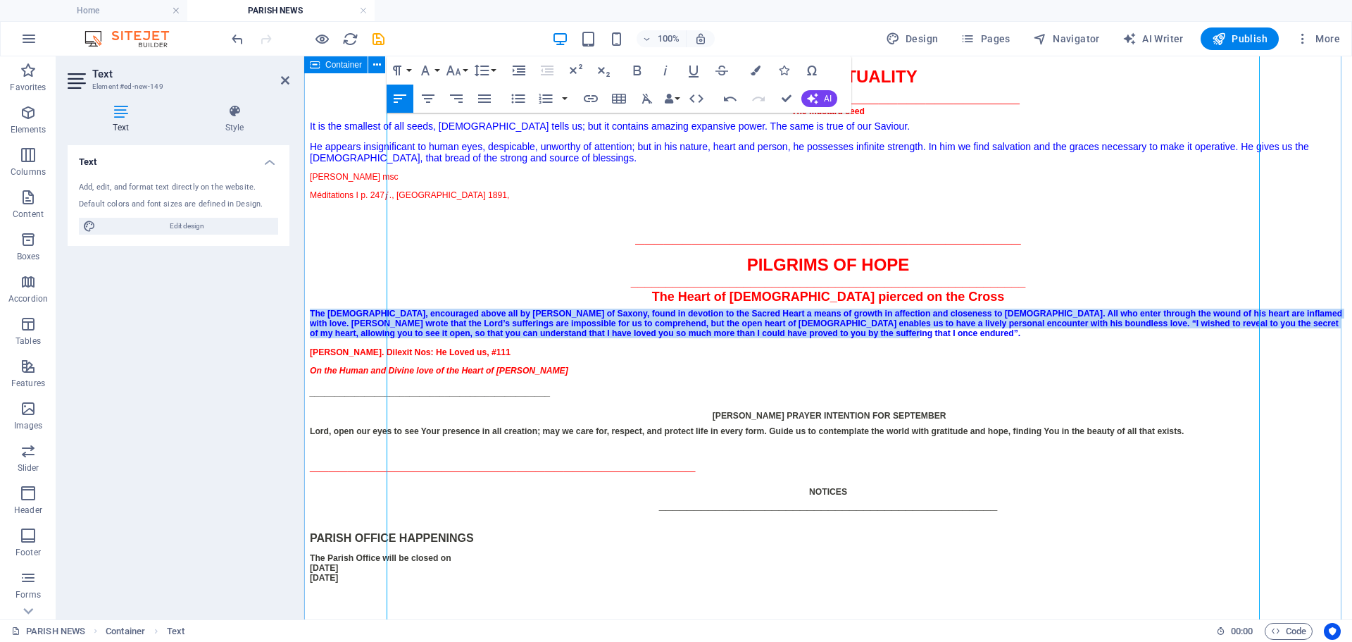
drag, startPoint x: 409, startPoint y: 436, endPoint x: 342, endPoint y: 405, distance: 73.7
click at [342, 405] on div "​Parish News 27th [DATE] in Ordinary Time Year C [DATE] #45.25 ________________…" at bounding box center [828, 154] width 1037 height 1045
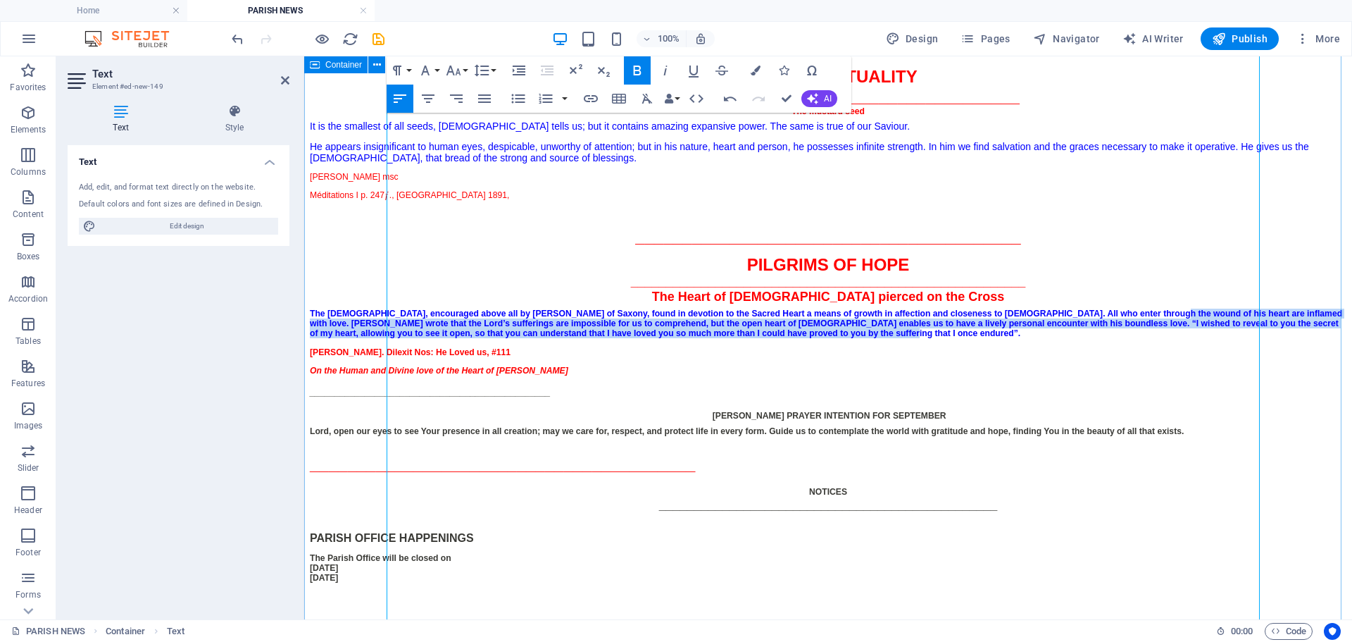
drag, startPoint x: 497, startPoint y: 437, endPoint x: 361, endPoint y: 411, distance: 138.4
click at [361, 411] on div "​Parish News 27th [DATE] in Ordinary Time Year C [DATE] #45.25 ________________…" at bounding box center [828, 154] width 1037 height 1045
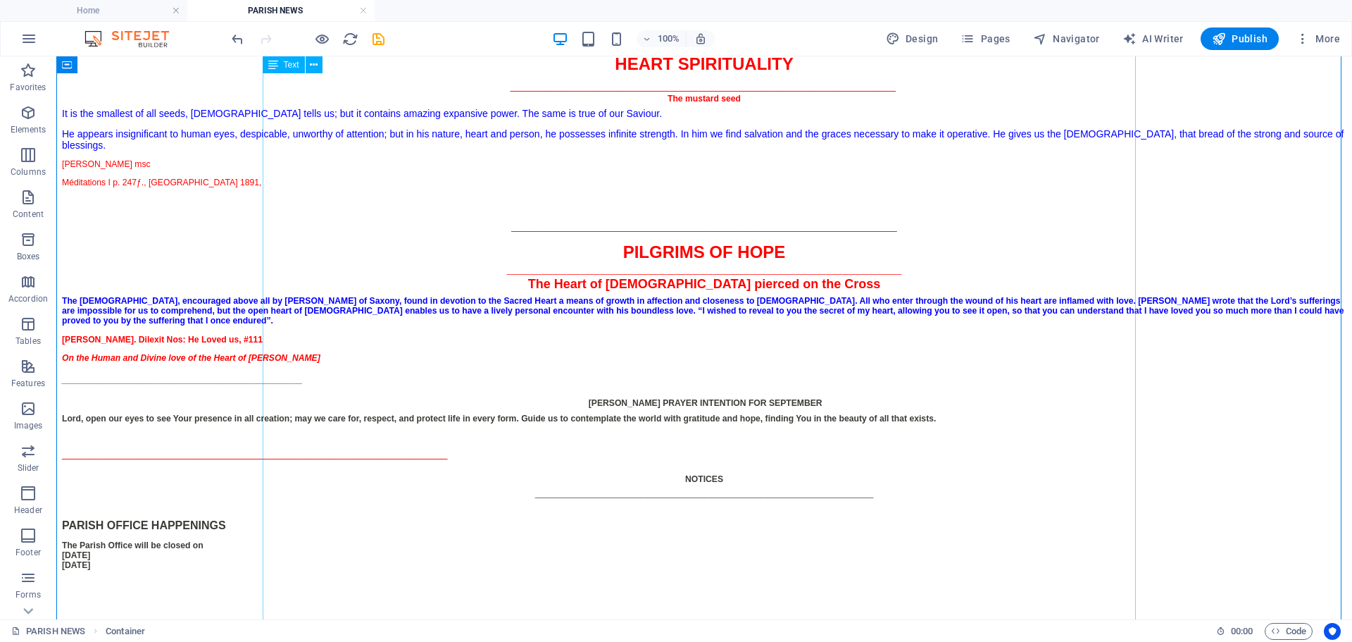
click at [386, 449] on div "Parish News 27th [DATE] in Ordinary Time Year C [DATE] #45.25 _________________…" at bounding box center [704, 148] width 1285 height 1033
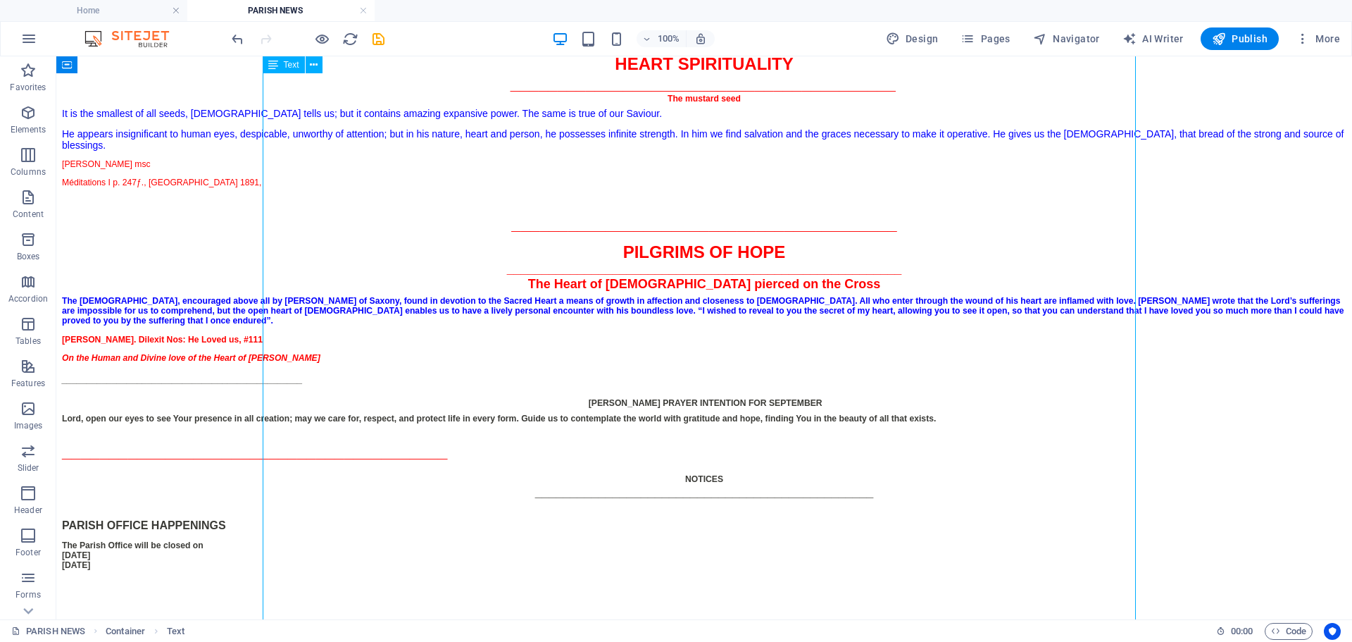
click at [414, 421] on div "Parish News 27th [DATE] in Ordinary Time Year C [DATE] #45.25 _________________…" at bounding box center [704, 148] width 1285 height 1033
drag, startPoint x: 409, startPoint y: 440, endPoint x: 259, endPoint y: 431, distance: 149.6
click at [259, 431] on div "Parish News 27th [DATE] in Ordinary Time Year C [DATE] #45.25 _________________…" at bounding box center [704, 148] width 1285 height 1033
click at [635, 411] on div "Parish News 27th [DATE] in Ordinary Time Year C [DATE] #45.25 _________________…" at bounding box center [704, 148] width 1285 height 1033
click at [387, 441] on div "Parish News 27th [DATE] in Ordinary Time Year C [DATE] #45.25 _________________…" at bounding box center [704, 148] width 1285 height 1033
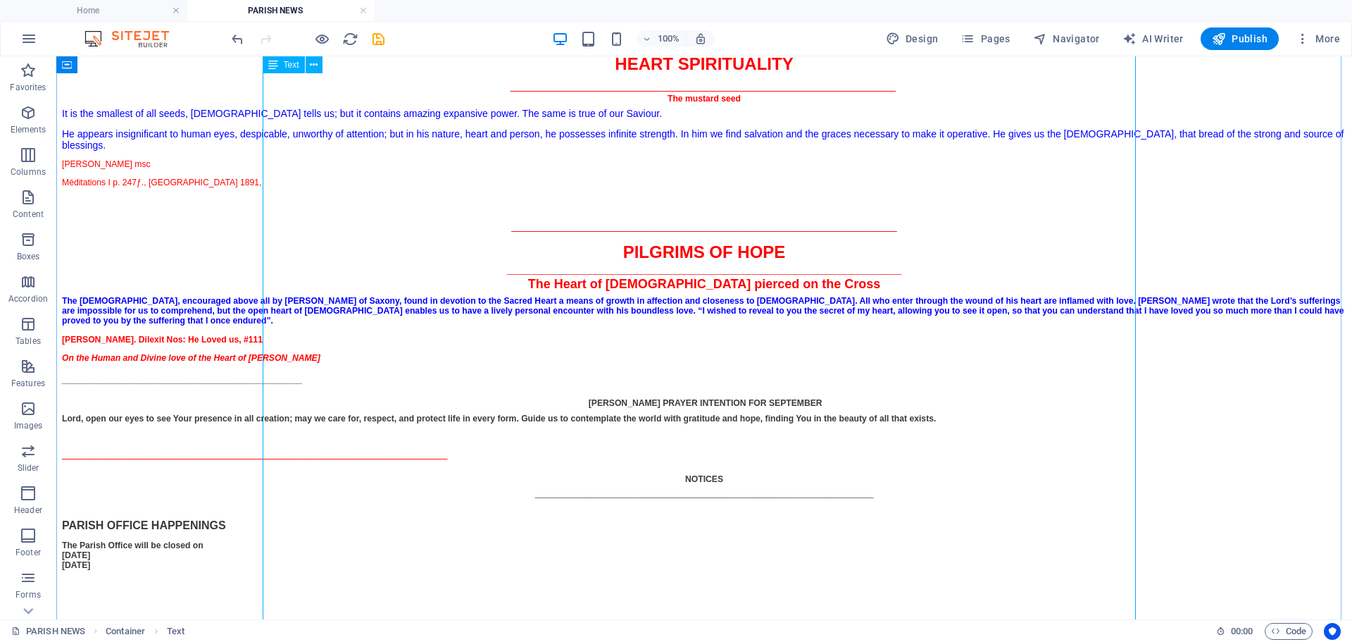
click at [387, 441] on div "Parish News 27th [DATE] in Ordinary Time Year C [DATE] #45.25 _________________…" at bounding box center [704, 148] width 1285 height 1033
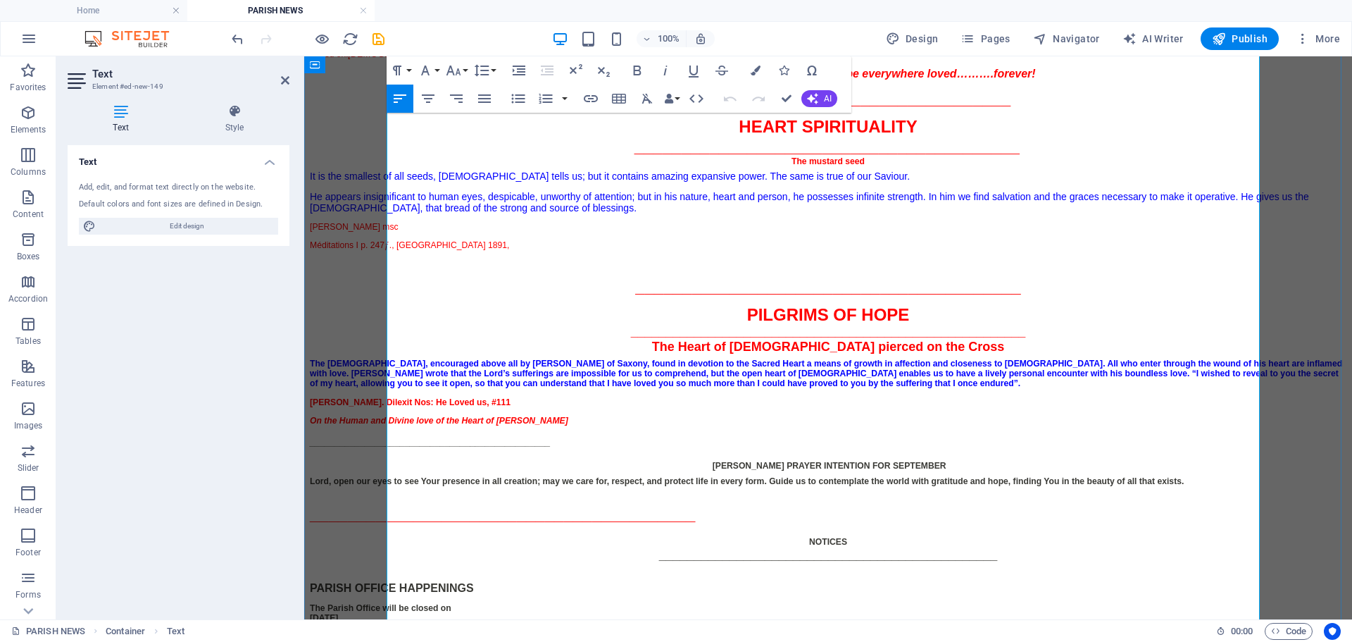
scroll to position [845, 0]
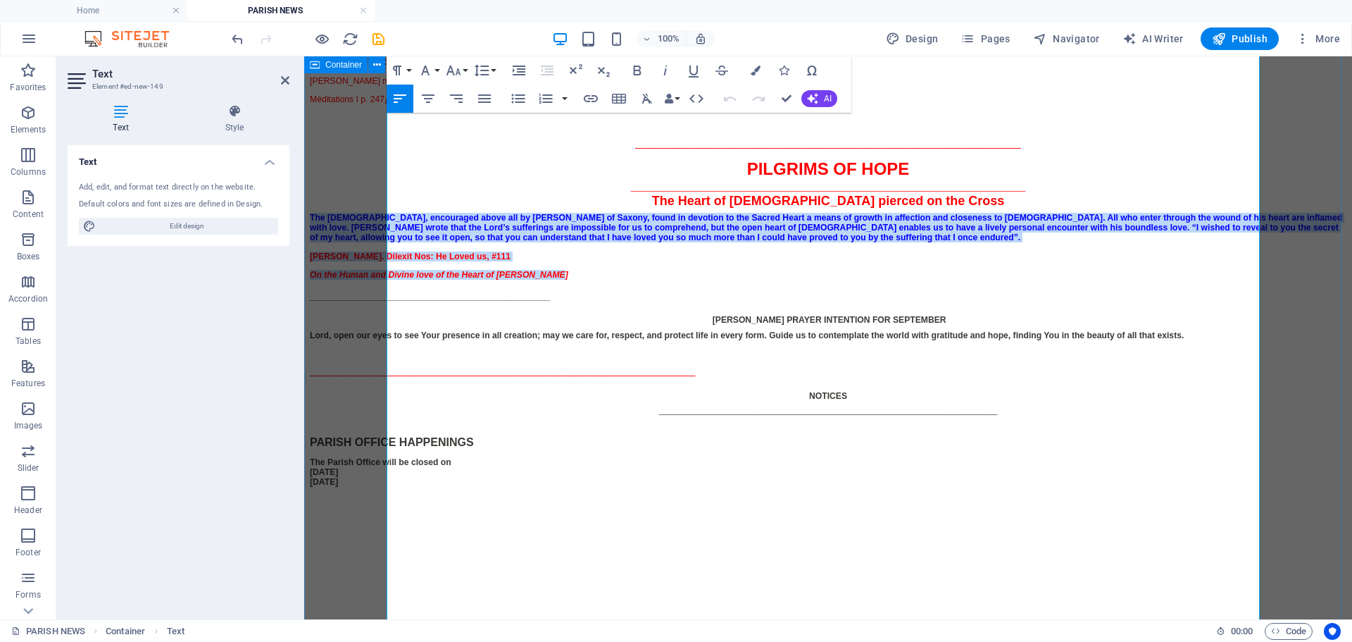
drag, startPoint x: 640, startPoint y: 384, endPoint x: 382, endPoint y: 310, distance: 268.9
click at [382, 310] on div "Parish News 27th [DATE] in Ordinary Time Year C [DATE] #45.25 _________________…" at bounding box center [828, 59] width 1037 height 1045
click at [633, 67] on icon "button" at bounding box center [637, 70] width 17 height 17
click at [662, 66] on icon "button" at bounding box center [665, 70] width 17 height 17
click at [664, 66] on icon "button" at bounding box center [665, 70] width 17 height 17
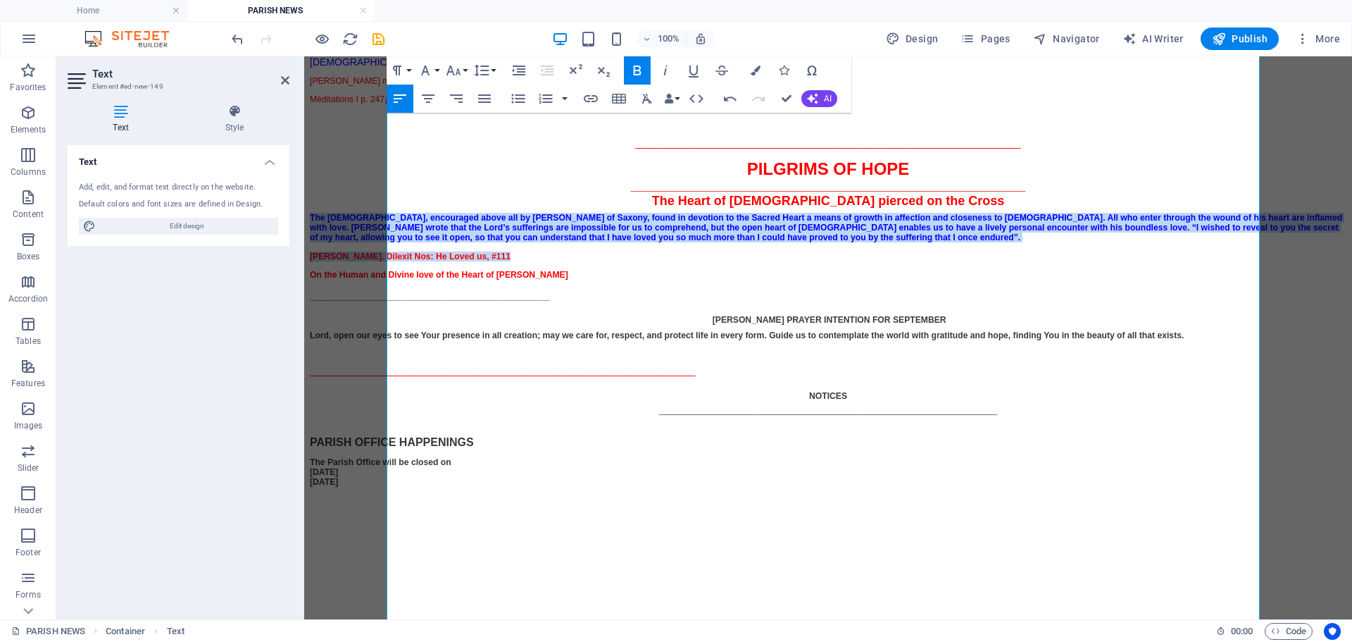
click at [630, 70] on icon "button" at bounding box center [637, 70] width 17 height 17
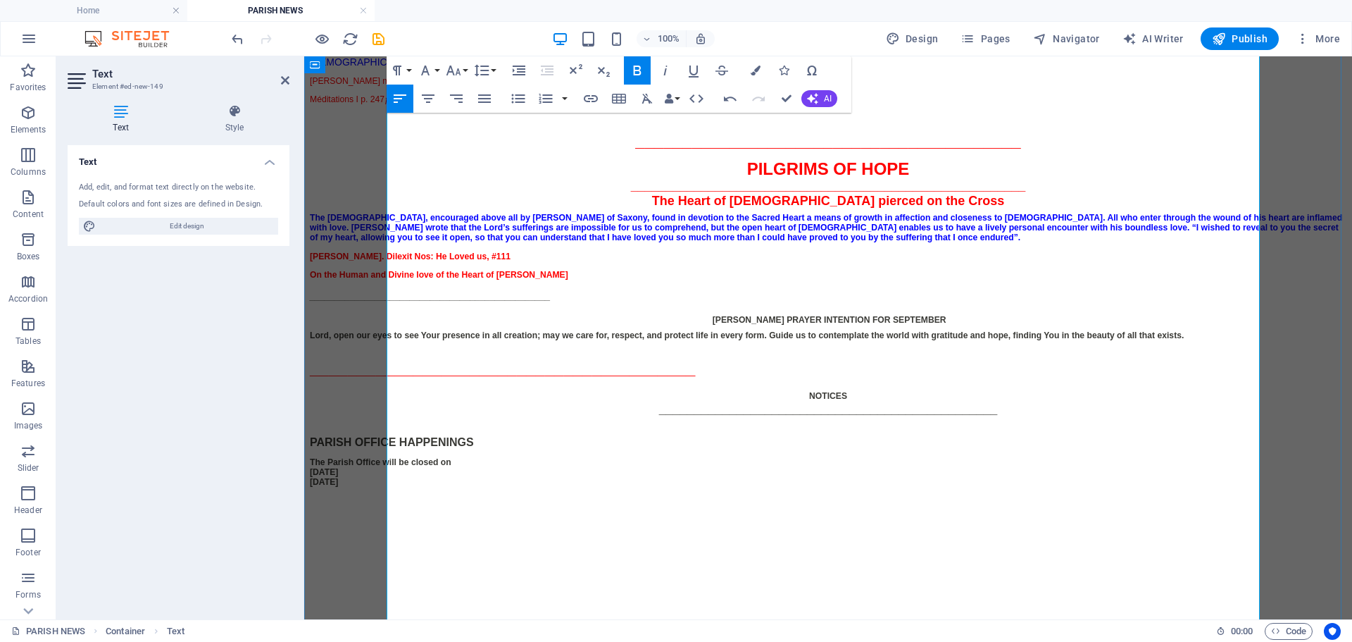
click at [833, 208] on strong "The Heart of [DEMOGRAPHIC_DATA] pierced on the Cross" at bounding box center [828, 201] width 352 height 14
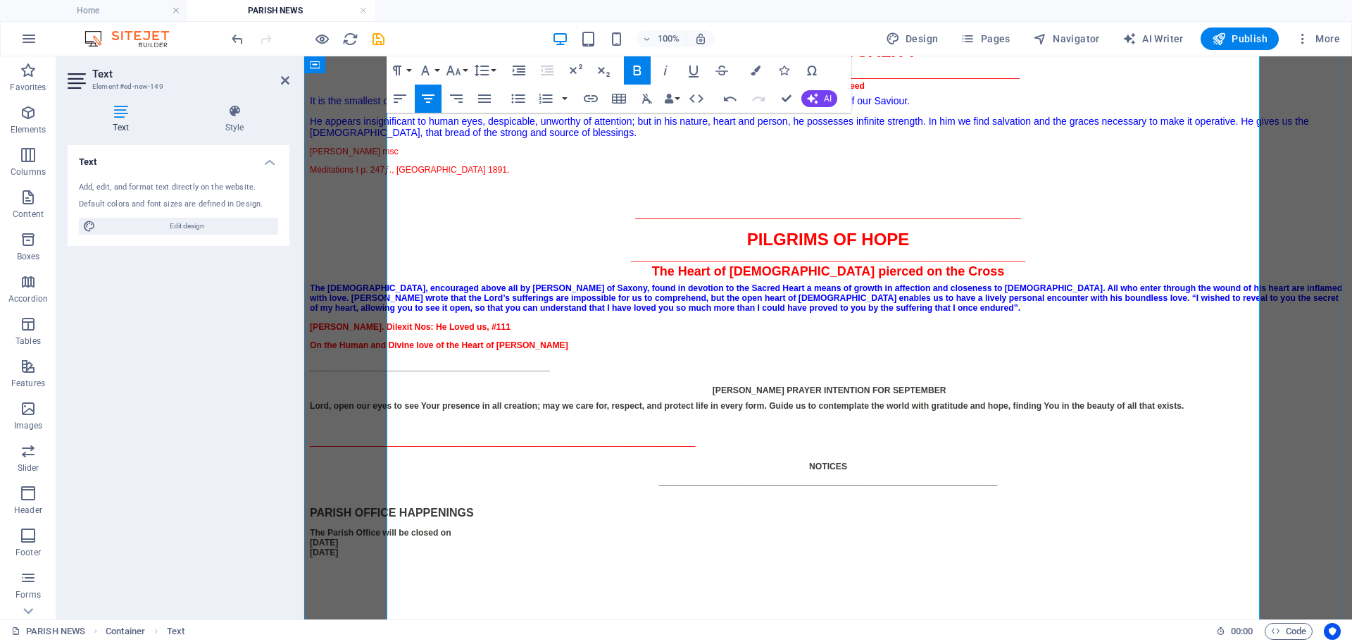
scroll to position [986, 0]
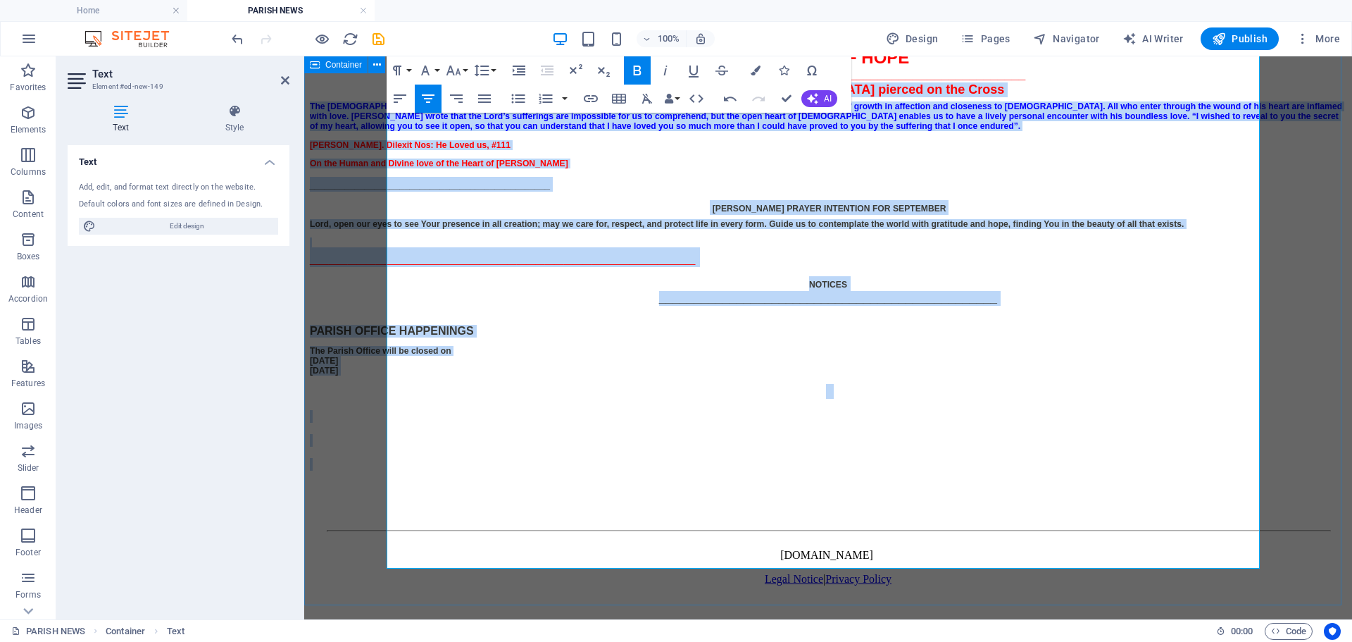
drag, startPoint x: 696, startPoint y: 148, endPoint x: 1083, endPoint y: 562, distance: 567.1
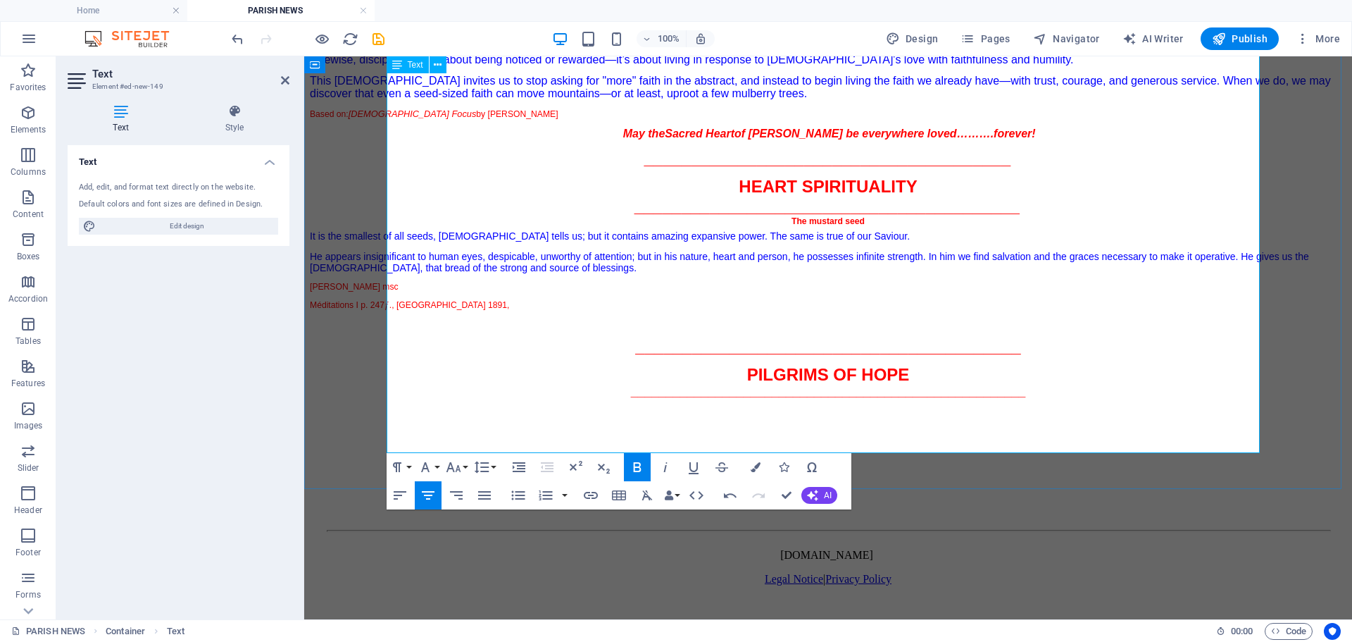
scroll to position [739, 0]
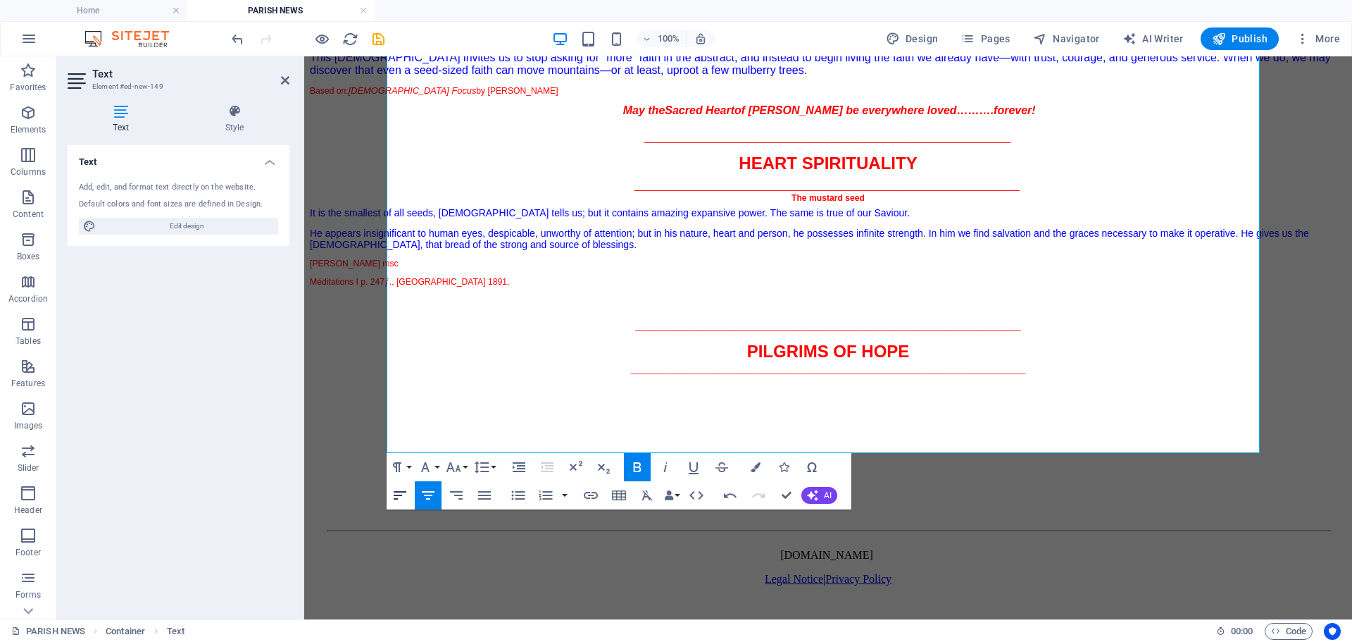
click at [395, 497] on icon "button" at bounding box center [400, 495] width 17 height 17
click at [630, 465] on button "Bold" at bounding box center [637, 467] width 27 height 28
click at [653, 432] on p "​" at bounding box center [828, 439] width 1037 height 15
drag, startPoint x: 843, startPoint y: 395, endPoint x: 842, endPoint y: 435, distance: 40.2
click at [844, 447] on div "Parish News 27th [DATE] in Ordinary Time Year C [DATE] #45.25 _________________…" at bounding box center [828, 95] width 1037 height 752
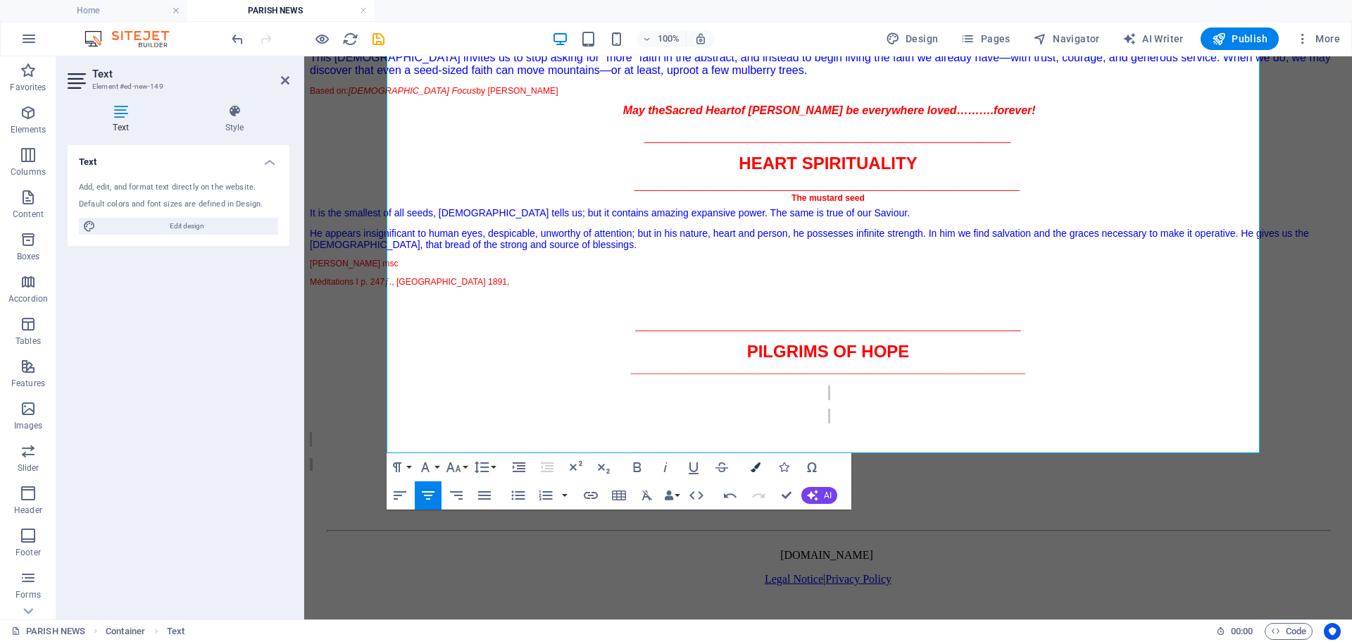
click at [756, 463] on icon "button" at bounding box center [756, 467] width 10 height 10
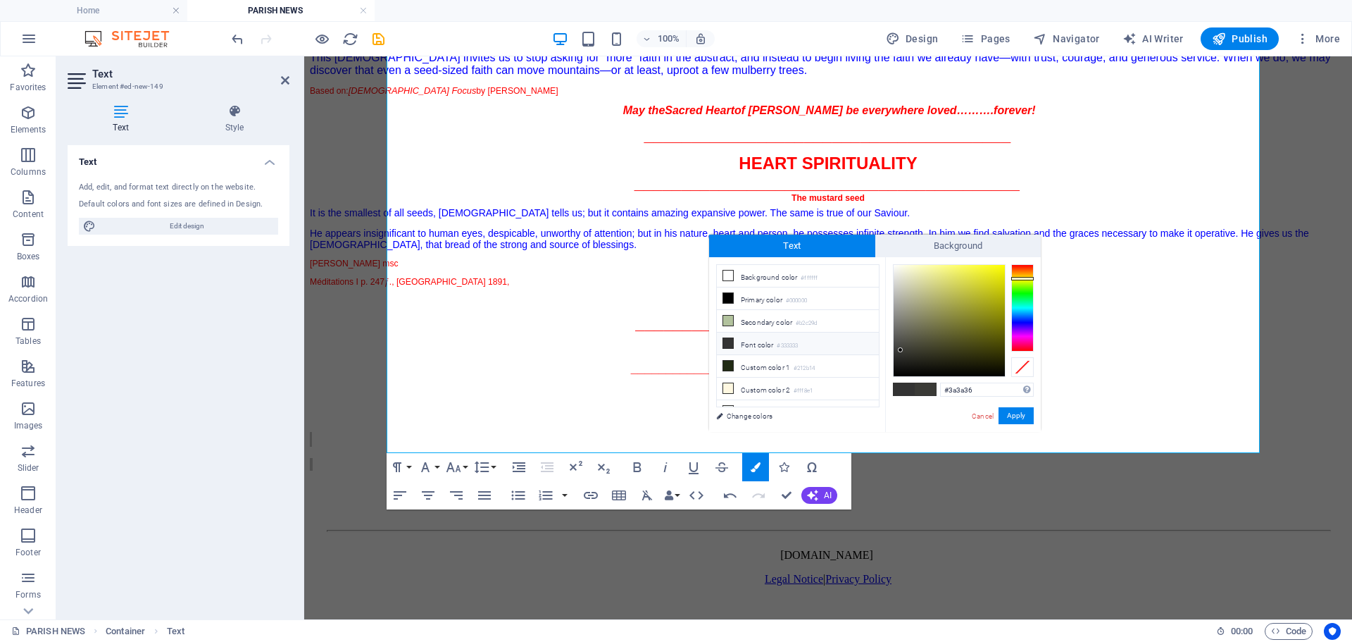
drag, startPoint x: 991, startPoint y: 391, endPoint x: 878, endPoint y: 398, distance: 112.9
click at [878, 398] on div "less Background color #ffffff Primary color #000000 Secondary color #b2c29d Fon…" at bounding box center [875, 344] width 332 height 175
type input "#0000ff"
click at [1021, 420] on button "Apply" at bounding box center [1016, 415] width 35 height 17
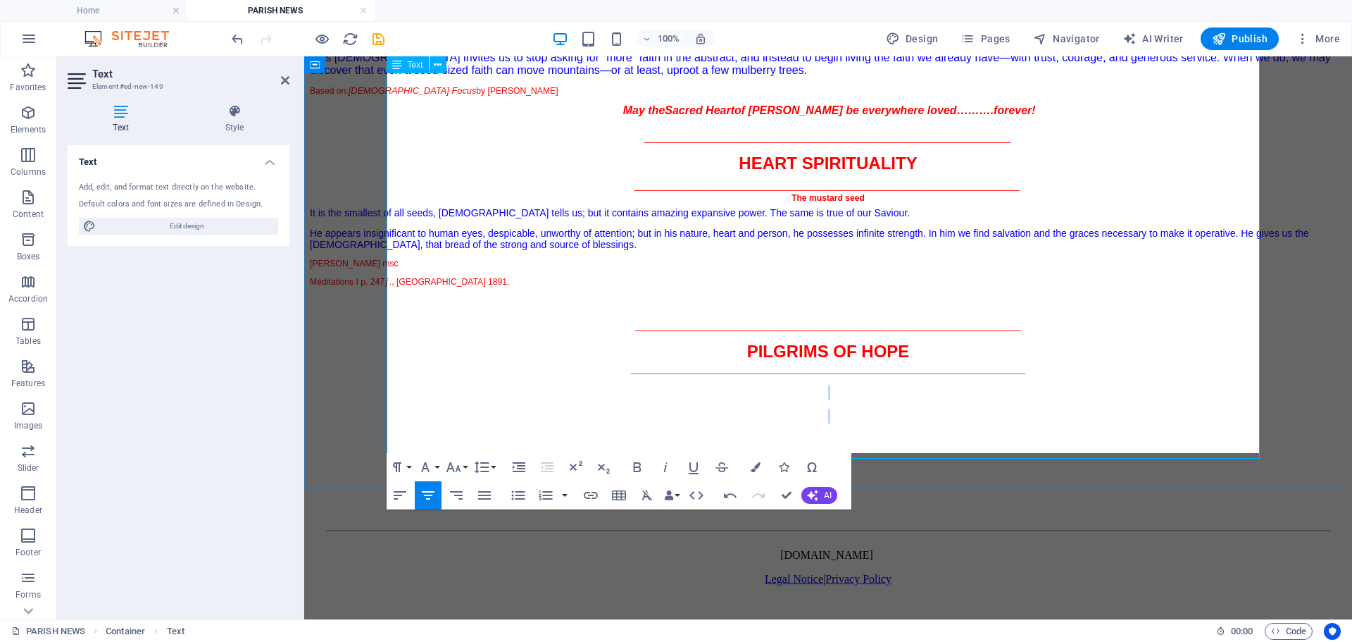
scroll to position [733, 0]
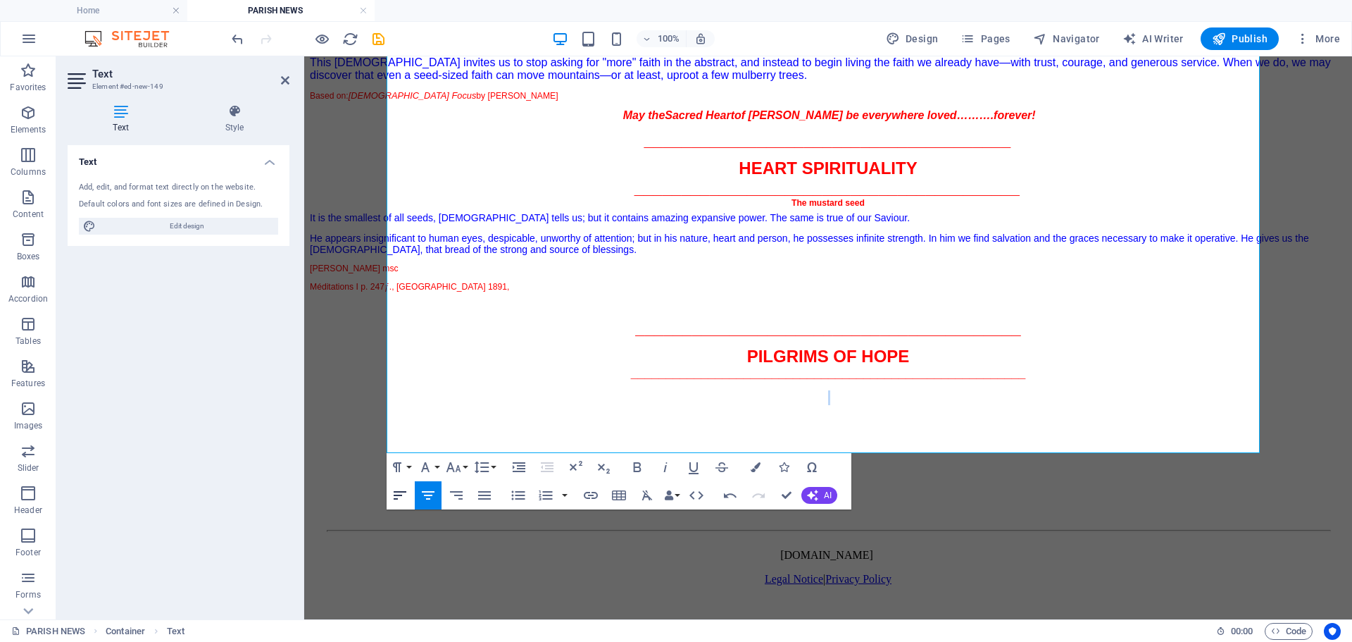
click at [396, 494] on icon "button" at bounding box center [400, 495] width 17 height 17
click at [413, 458] on p "tex" at bounding box center [828, 464] width 1037 height 13
click at [698, 212] on span "It is the smallest of all seeds, [DEMOGRAPHIC_DATA] tells us; but it contains a…" at bounding box center [610, 217] width 600 height 11
click at [379, 40] on icon "save" at bounding box center [379, 39] width 16 height 16
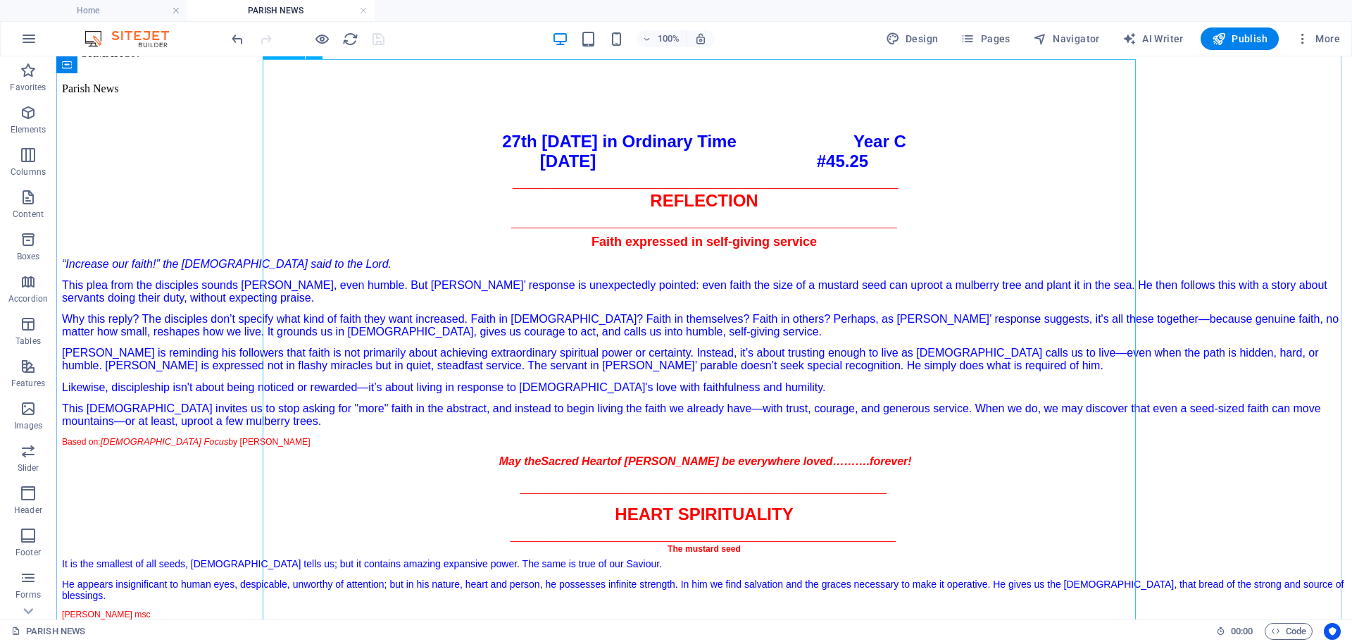
scroll to position [0, 0]
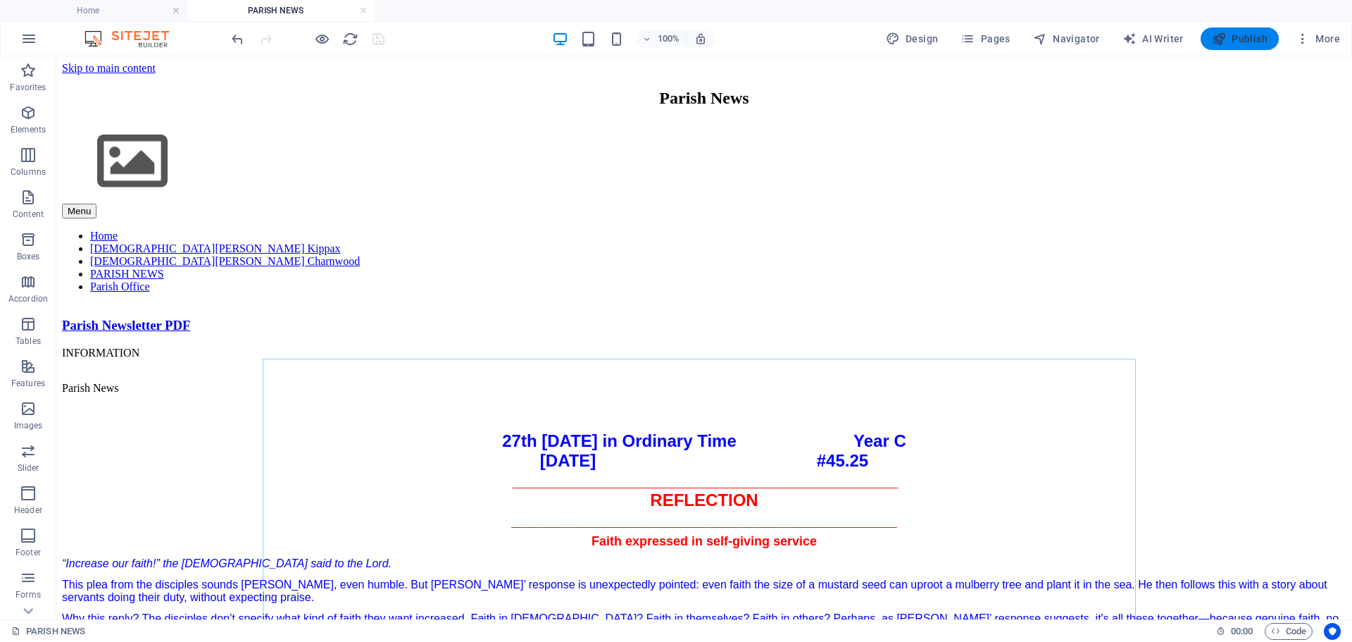
click at [1247, 43] on span "Publish" at bounding box center [1240, 39] width 56 height 14
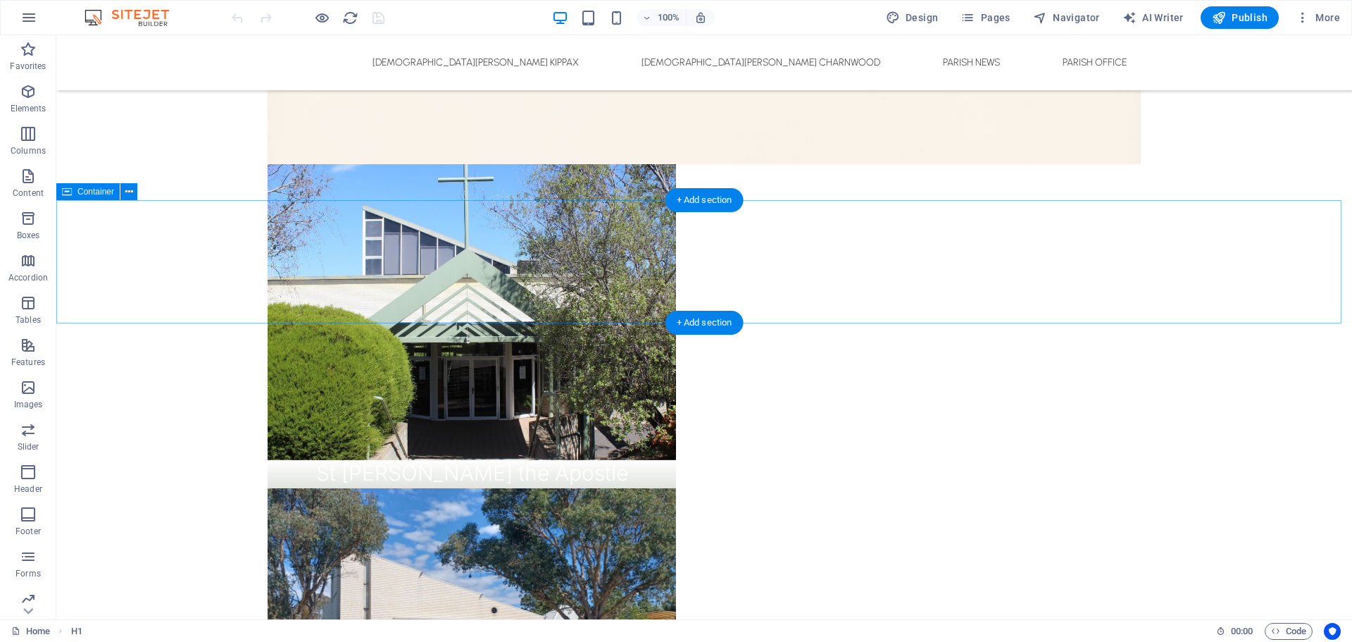
scroll to position [845, 0]
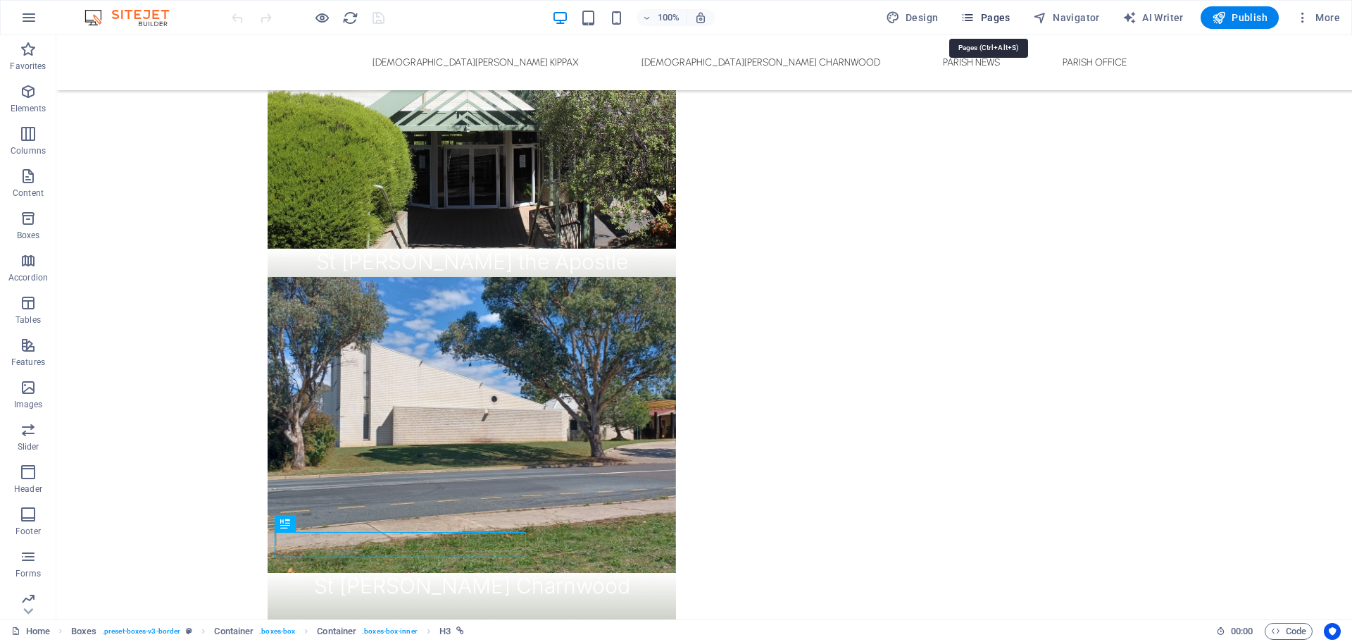
click at [990, 20] on span "Pages" at bounding box center [985, 18] width 49 height 14
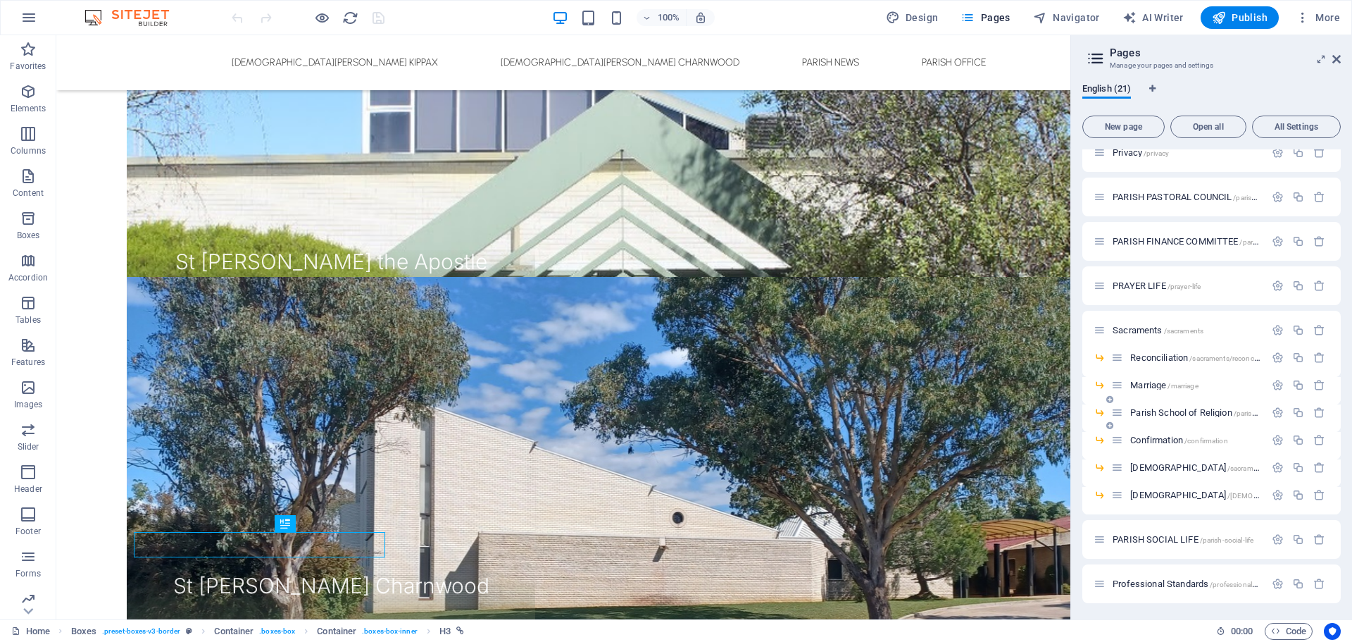
scroll to position [355, 0]
click at [1151, 439] on span "Confirmation /confirmation" at bounding box center [1179, 439] width 97 height 11
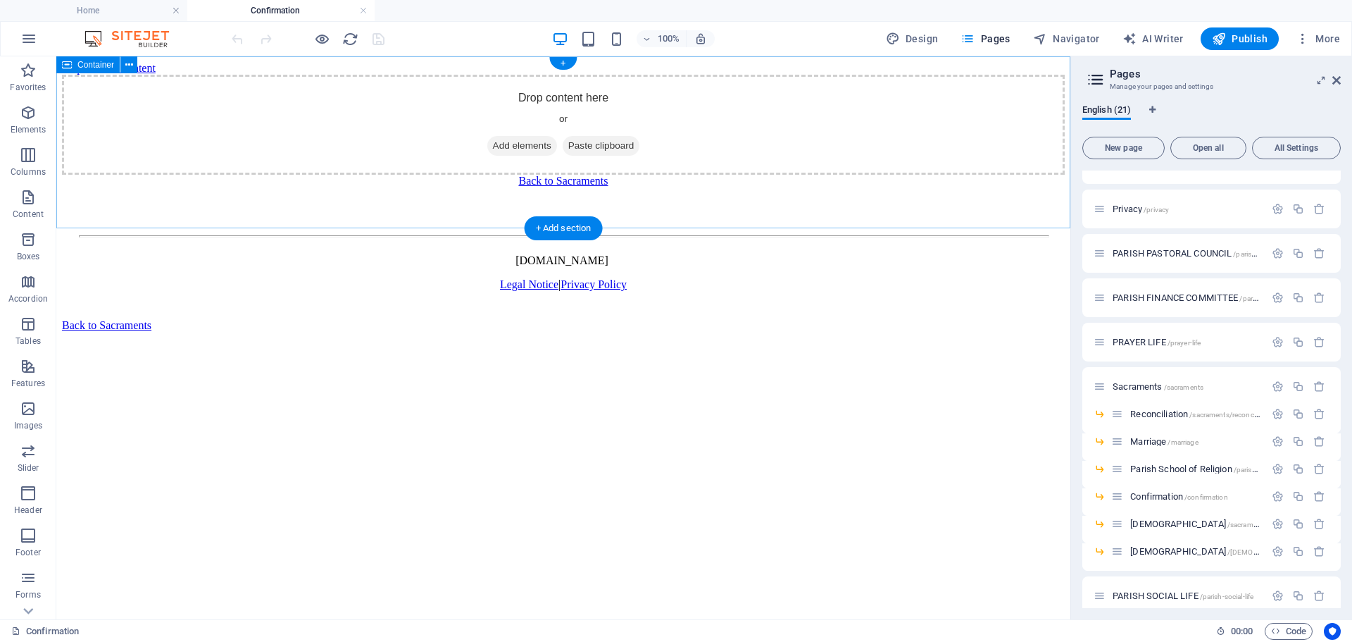
scroll to position [0, 0]
click at [242, 147] on div "Drop content here or Add elements Paste clipboard" at bounding box center [563, 125] width 1003 height 100
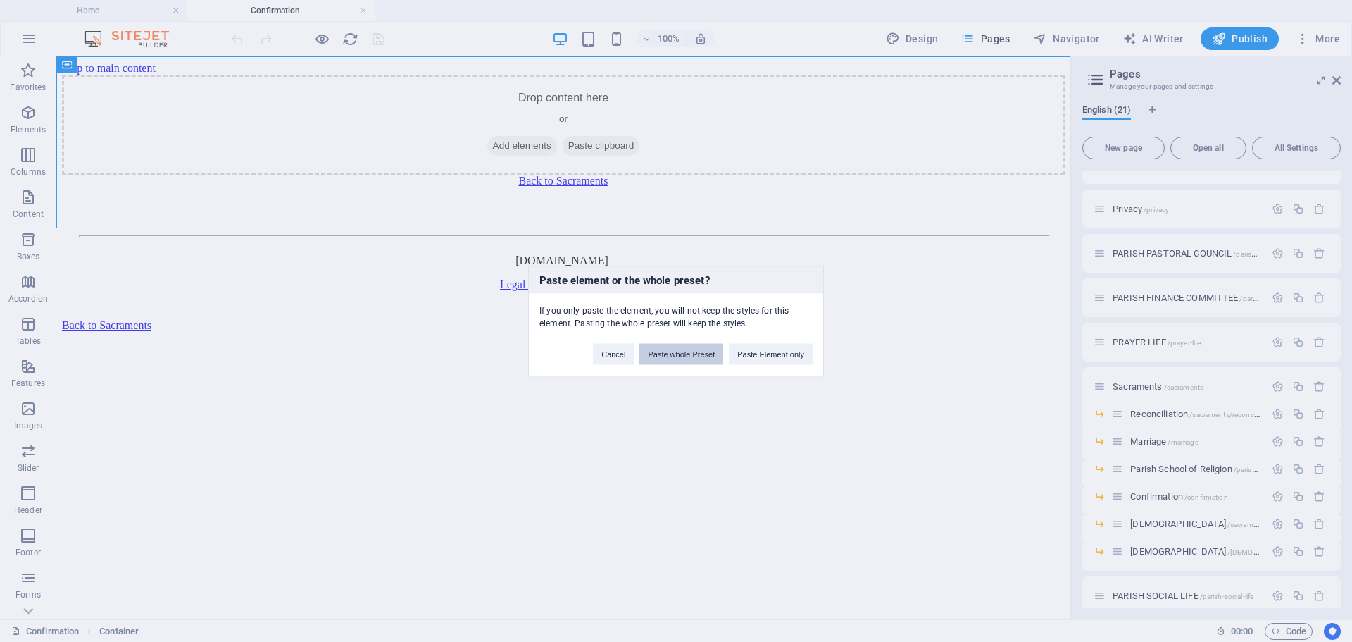
click at [690, 356] on button "Paste whole Preset" at bounding box center [682, 353] width 84 height 21
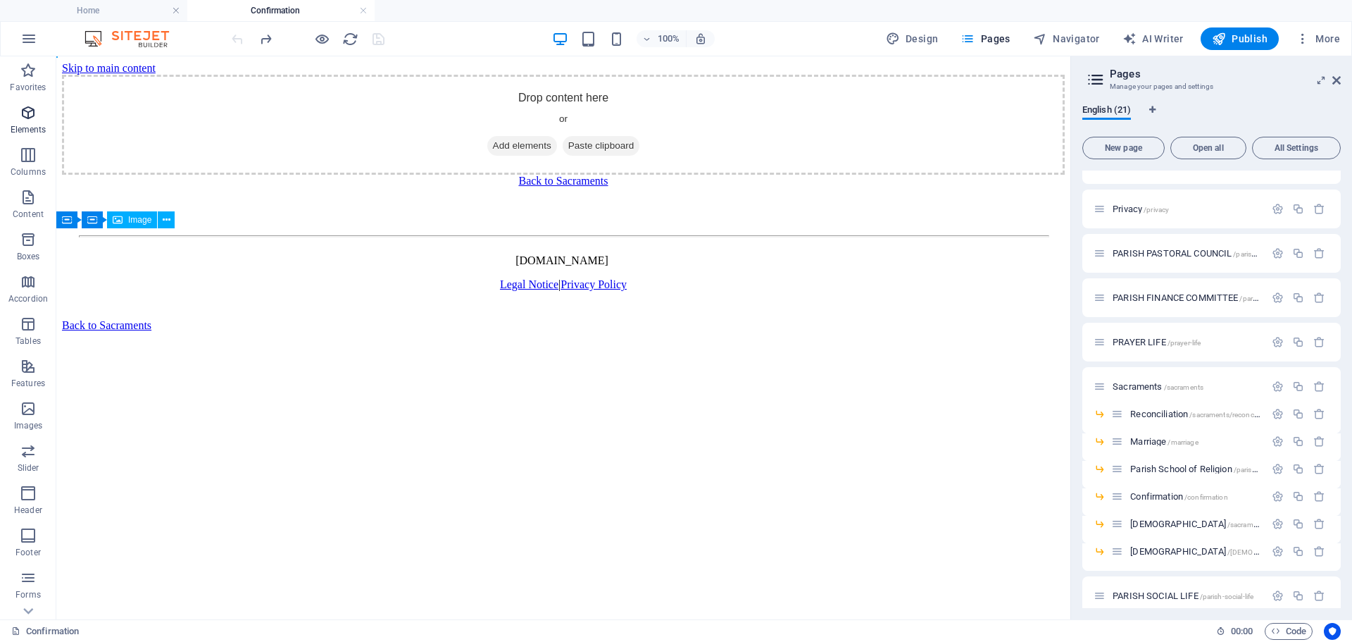
click at [25, 119] on icon "button" at bounding box center [28, 112] width 17 height 17
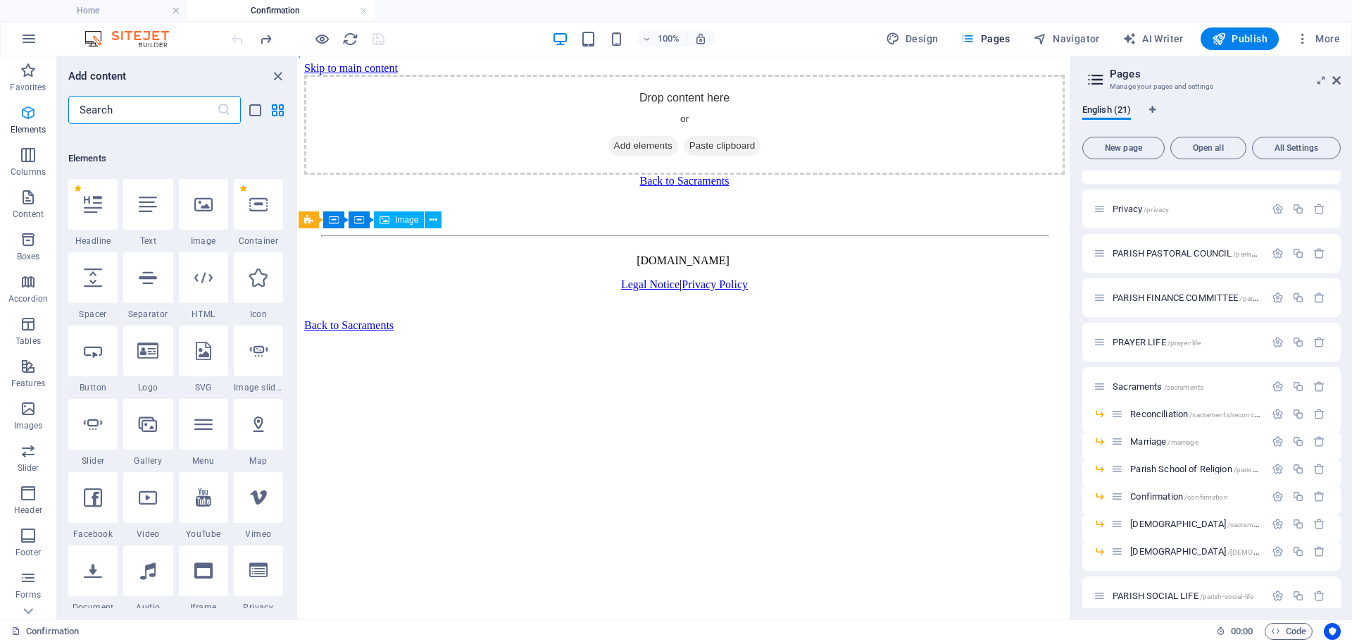
scroll to position [150, 0]
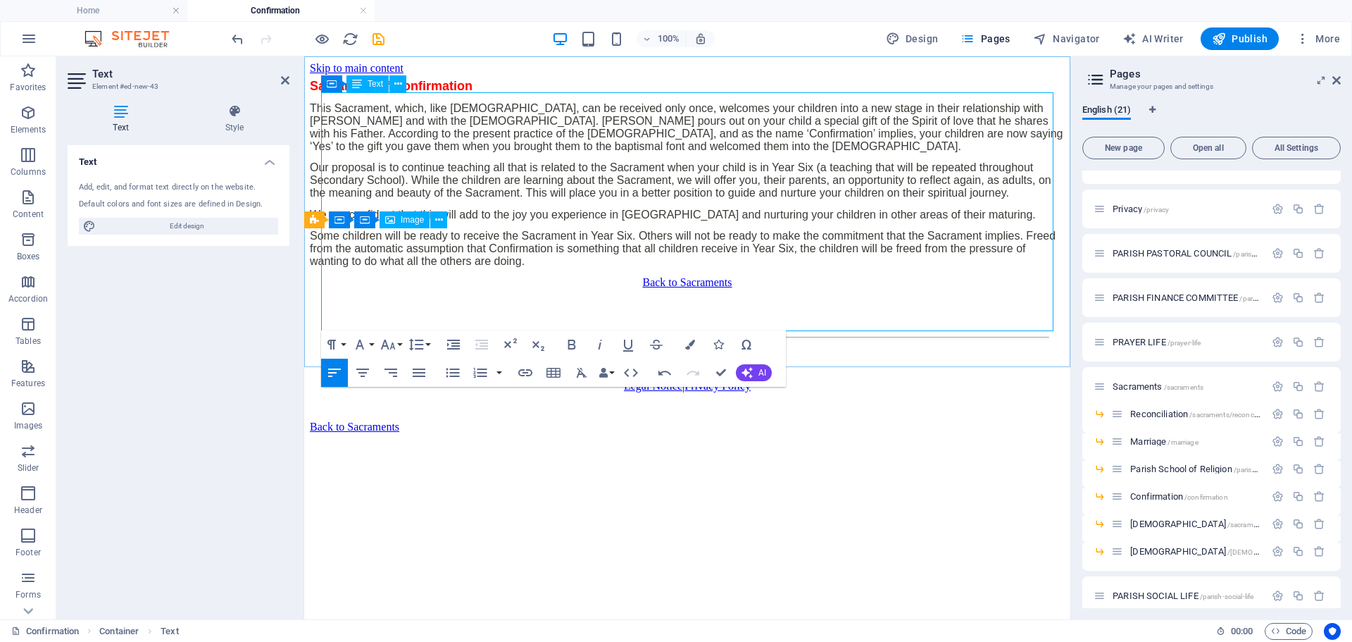
click at [660, 152] on span "This Sacrament, which, like Baptism, can be received only once, welcomes your c…" at bounding box center [687, 127] width 754 height 50
click at [378, 39] on icon "save" at bounding box center [379, 39] width 16 height 16
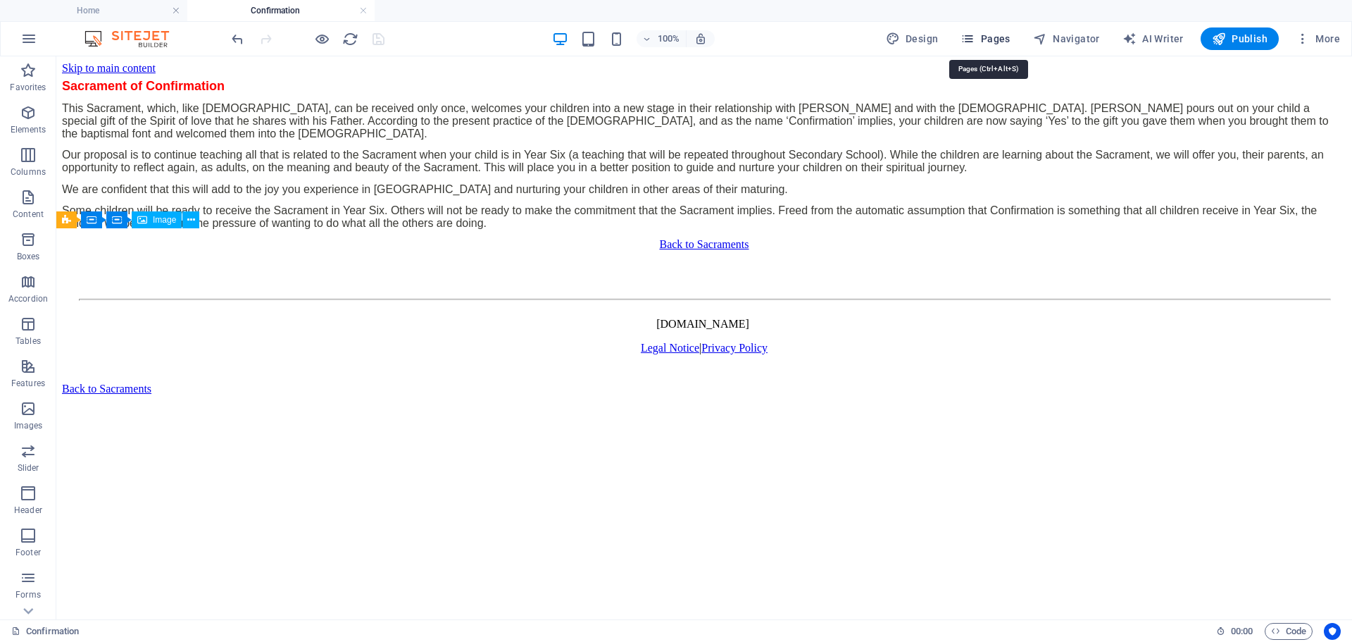
click at [991, 37] on span "Pages" at bounding box center [985, 39] width 49 height 14
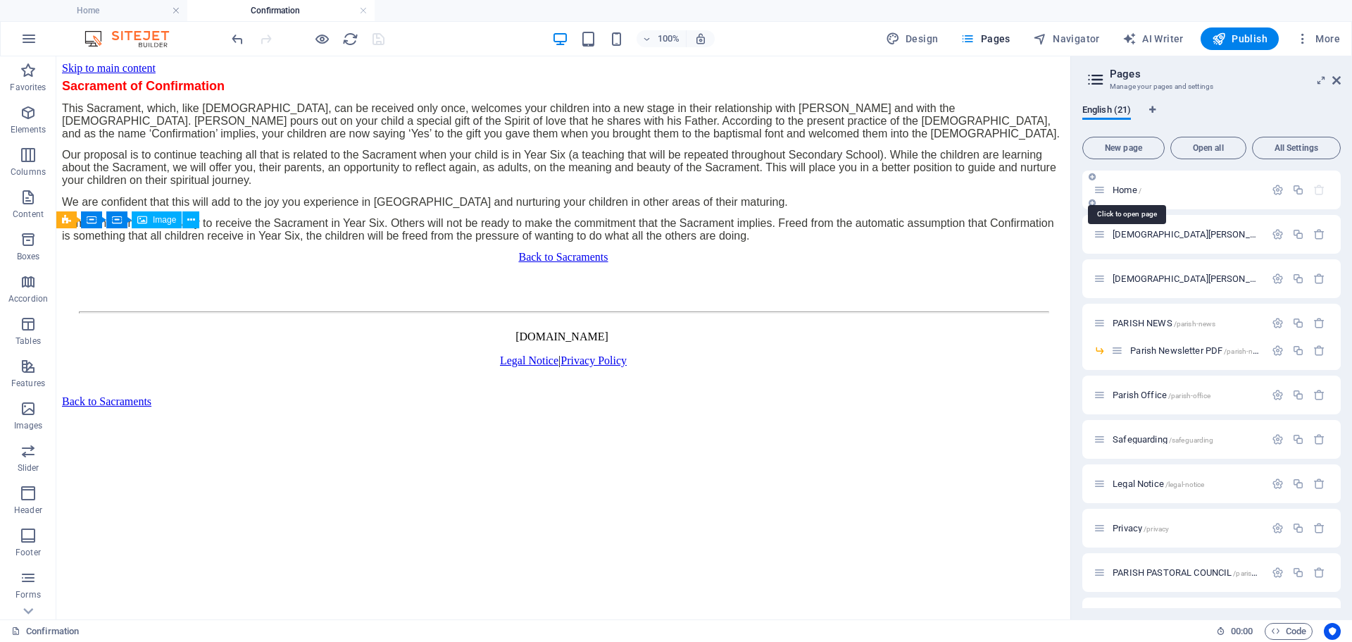
click at [1131, 187] on span "Home /" at bounding box center [1127, 190] width 29 height 11
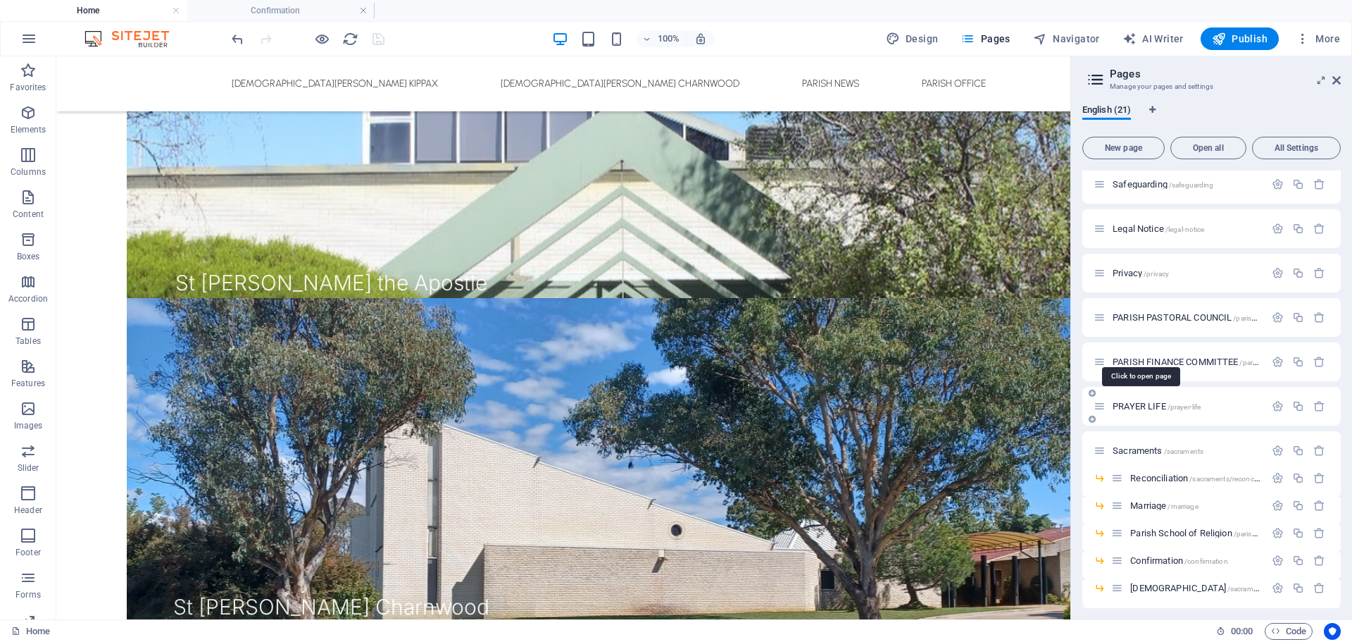
scroll to position [282, 0]
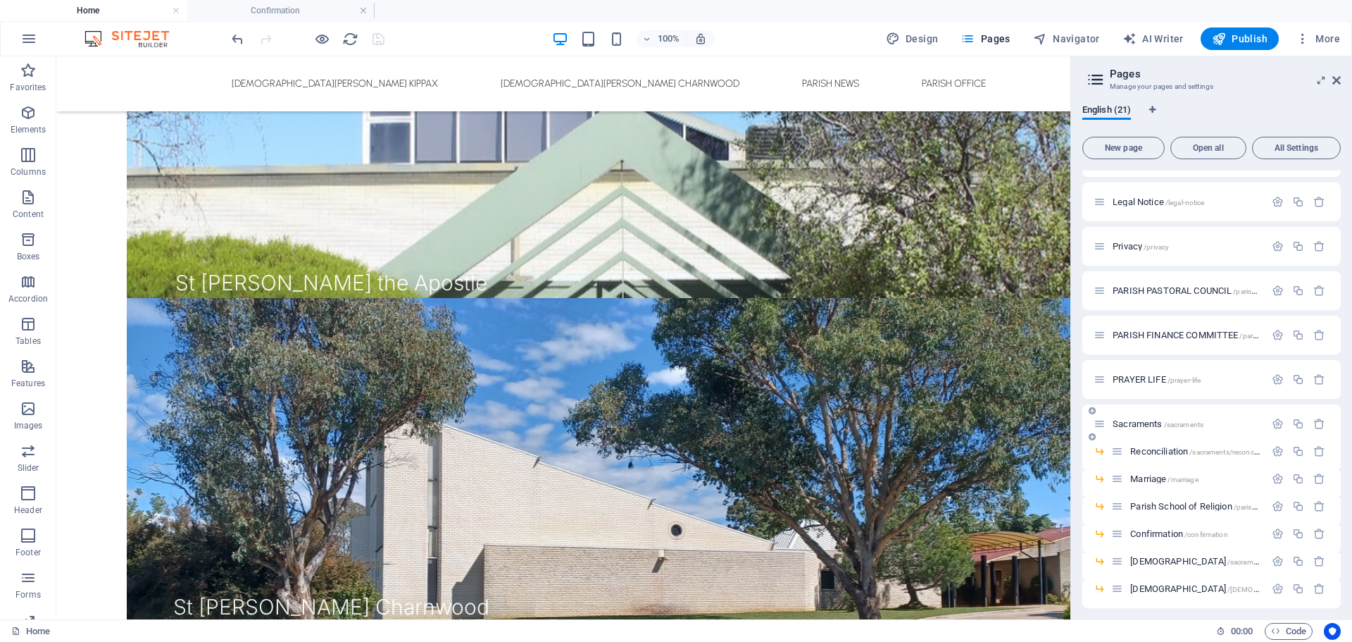
click at [1145, 420] on span "Sacraments /sacraments" at bounding box center [1158, 423] width 91 height 11
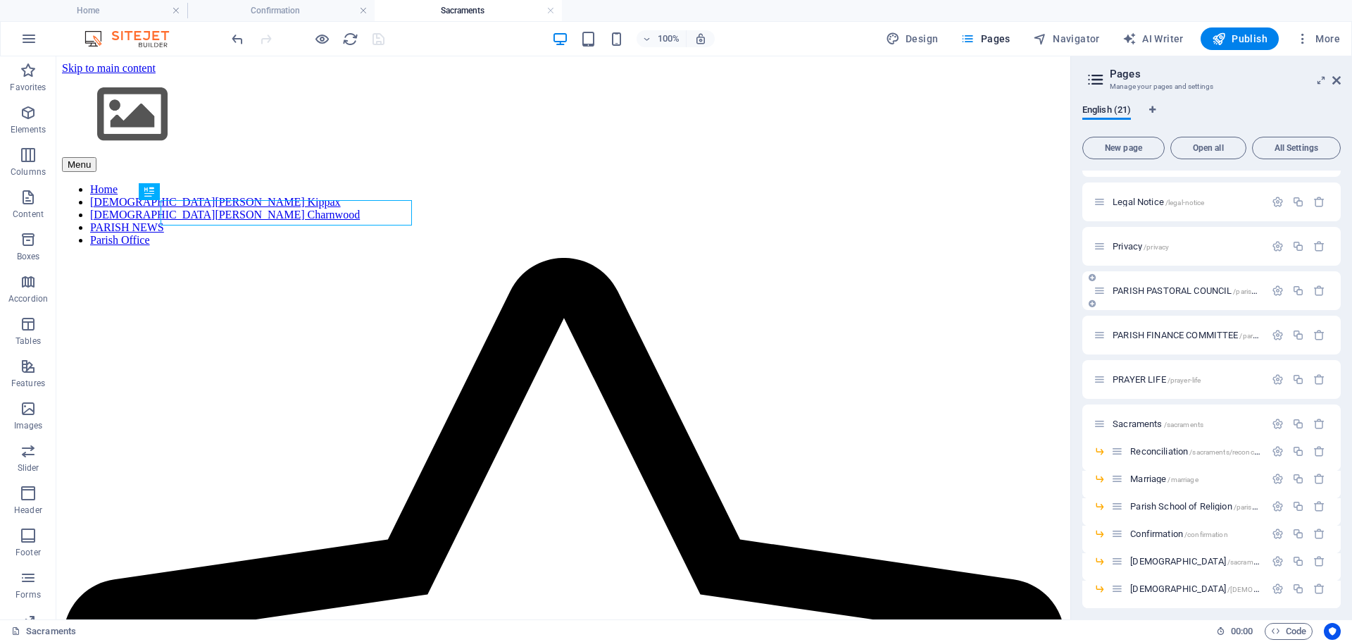
scroll to position [0, 0]
click at [297, 135] on button at bounding box center [290, 139] width 17 height 17
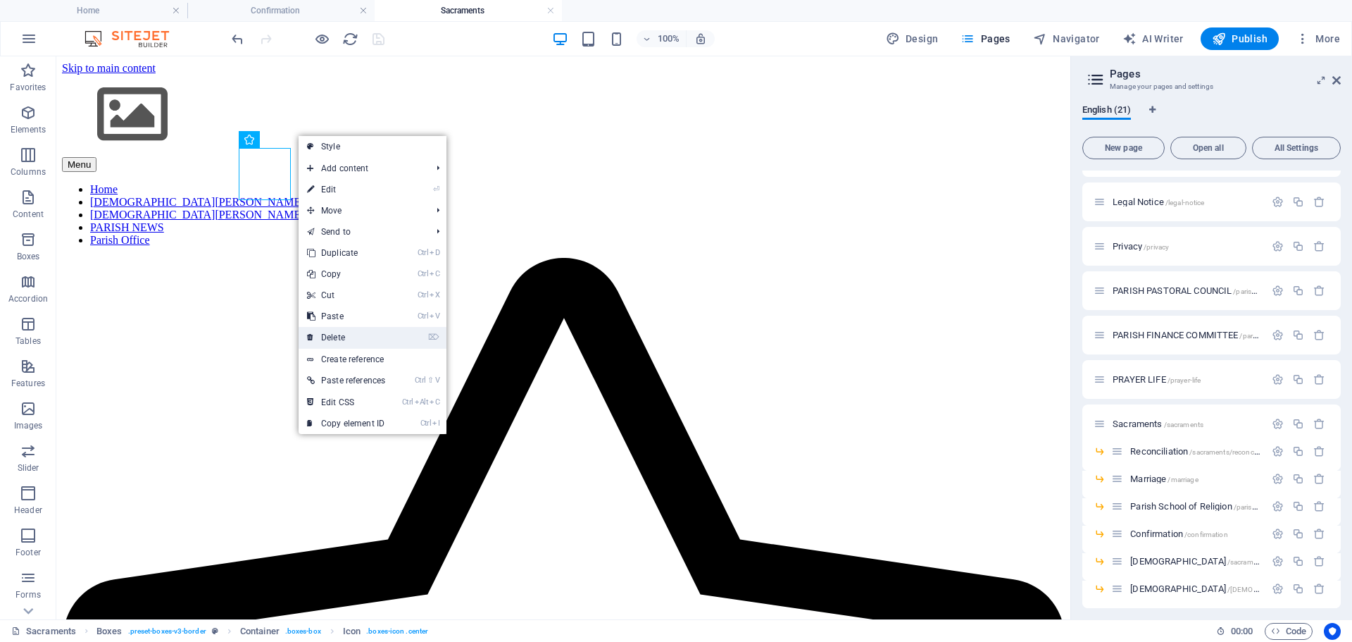
drag, startPoint x: 297, startPoint y: 263, endPoint x: 335, endPoint y: 335, distance: 81.6
click at [335, 335] on link "⌦ Delete" at bounding box center [346, 337] width 95 height 21
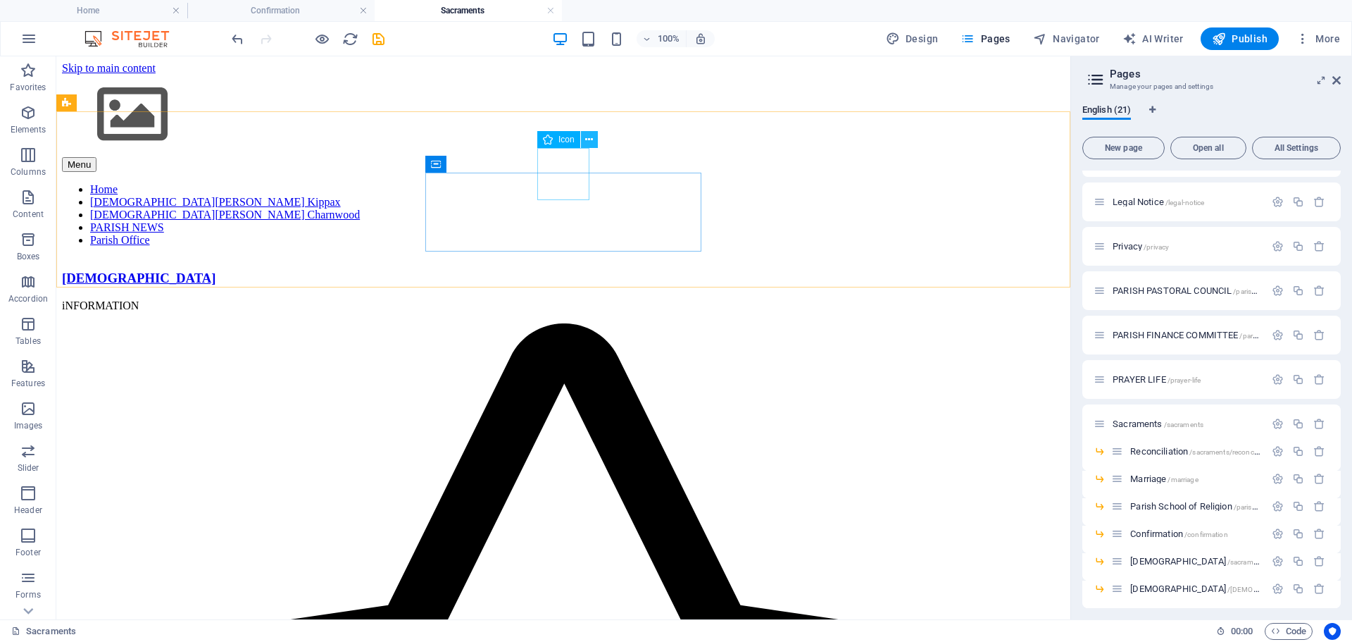
click at [591, 140] on icon at bounding box center [589, 139] width 8 height 15
click at [589, 140] on icon at bounding box center [589, 139] width 8 height 15
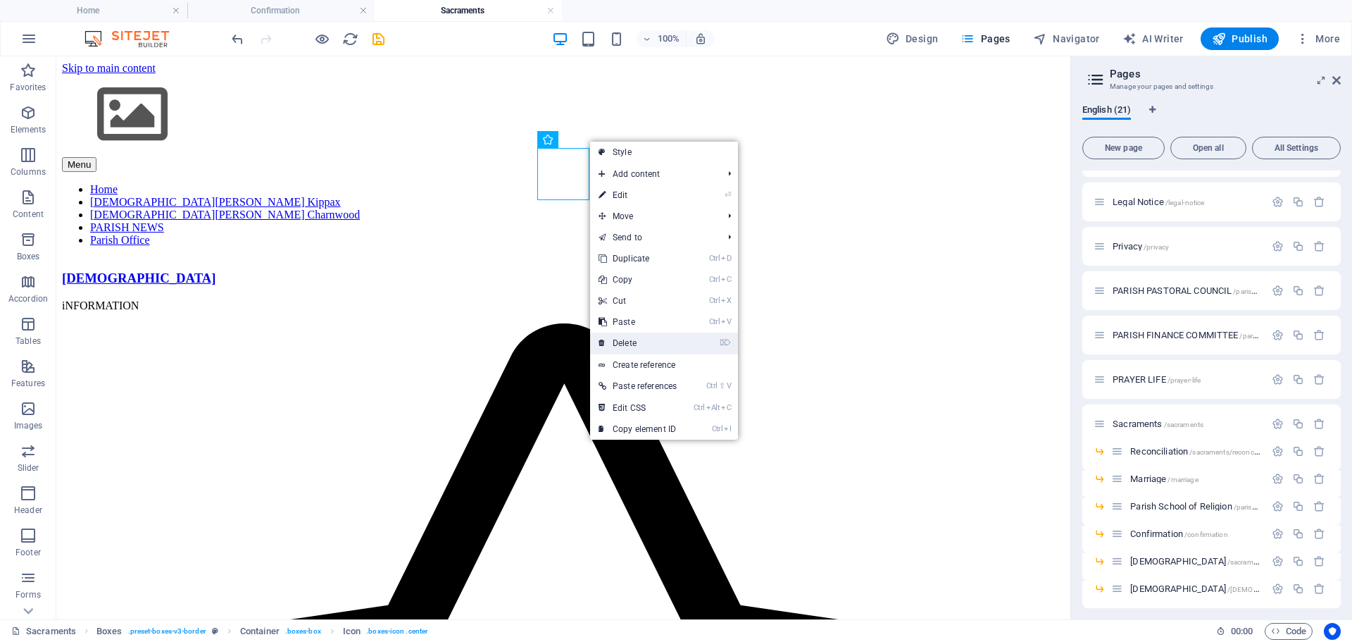
drag, startPoint x: 593, startPoint y: 270, endPoint x: 631, endPoint y: 338, distance: 78.2
click at [631, 338] on link "⌦ Delete" at bounding box center [637, 342] width 95 height 21
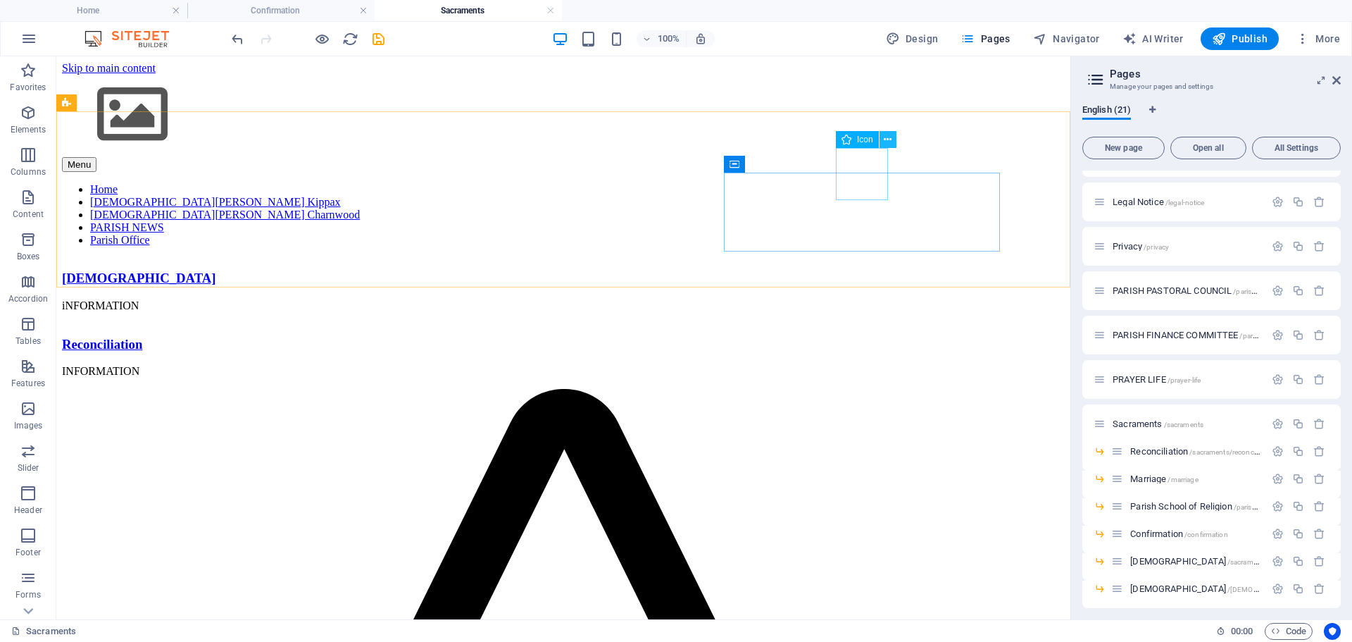
click at [891, 139] on icon at bounding box center [888, 139] width 8 height 15
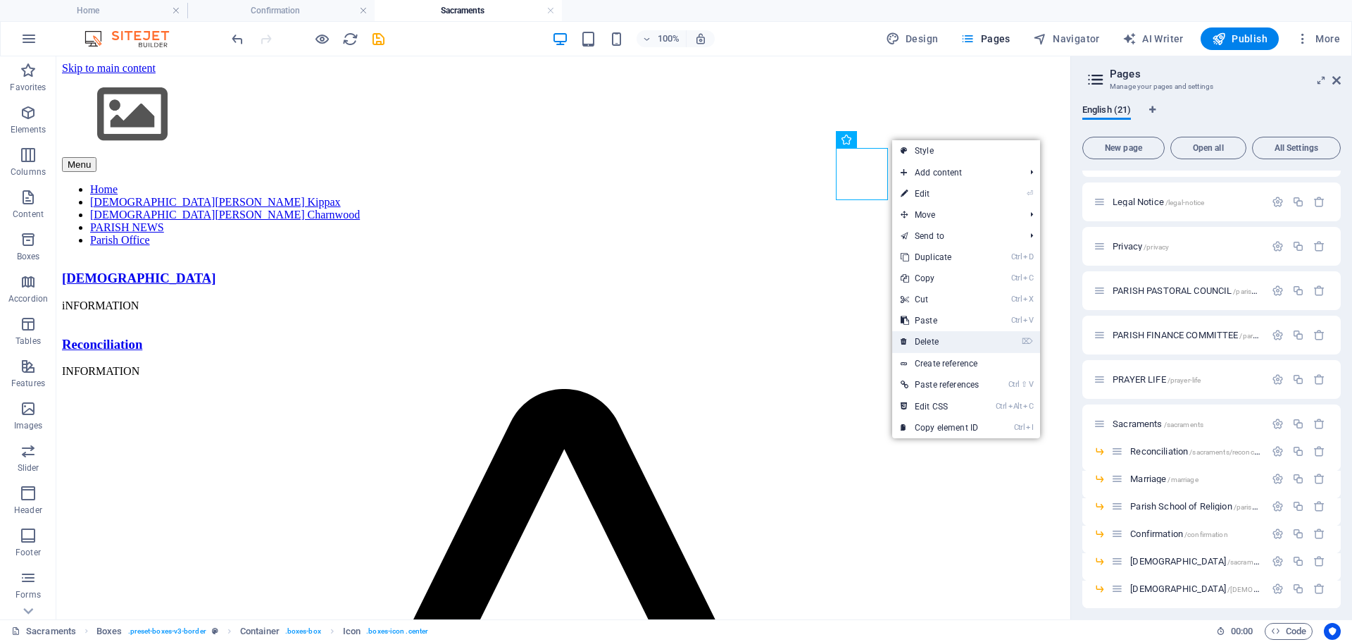
drag, startPoint x: 923, startPoint y: 337, endPoint x: 275, endPoint y: 257, distance: 653.7
click at [923, 337] on link "⌦ Delete" at bounding box center [939, 341] width 95 height 21
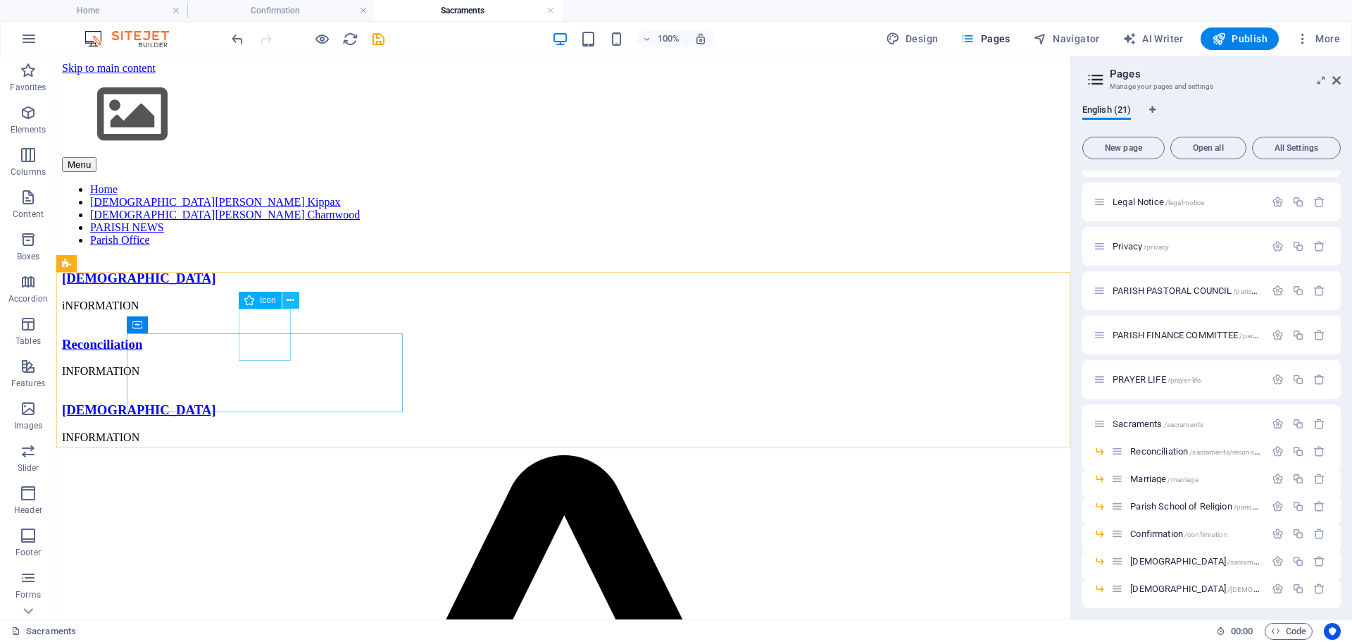
click at [297, 299] on button at bounding box center [290, 300] width 17 height 17
click at [290, 298] on icon at bounding box center [291, 300] width 8 height 15
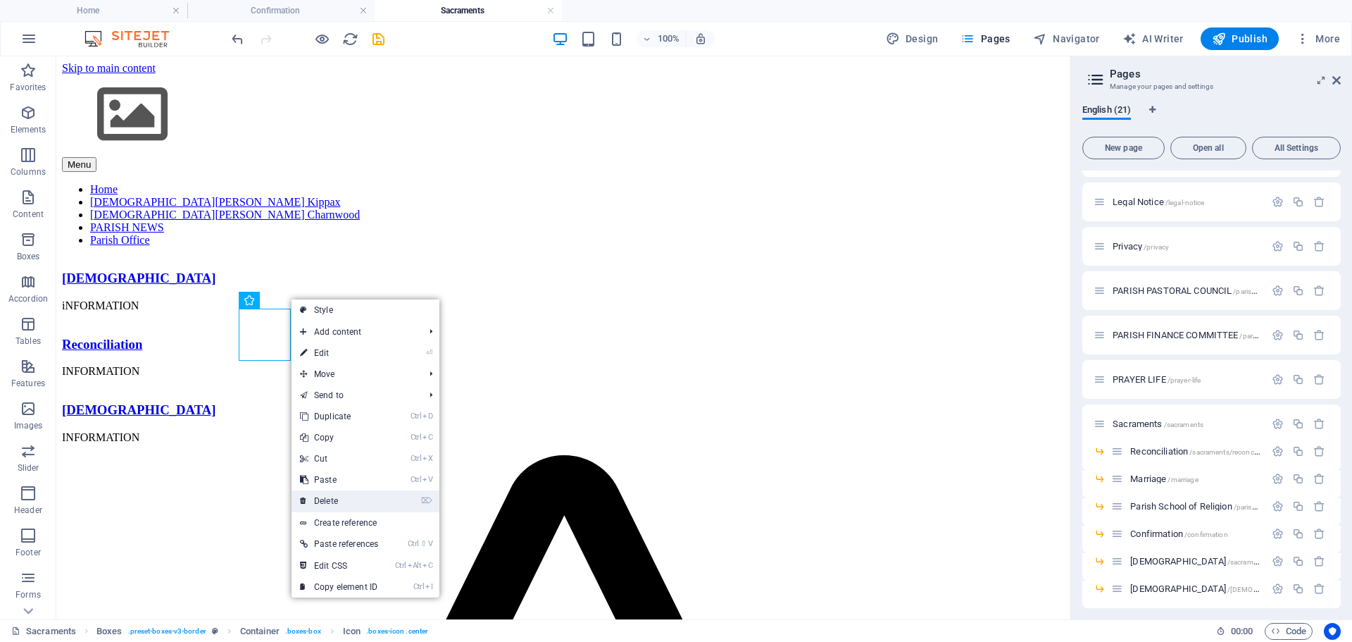
click at [334, 497] on link "⌦ Delete" at bounding box center [339, 500] width 95 height 21
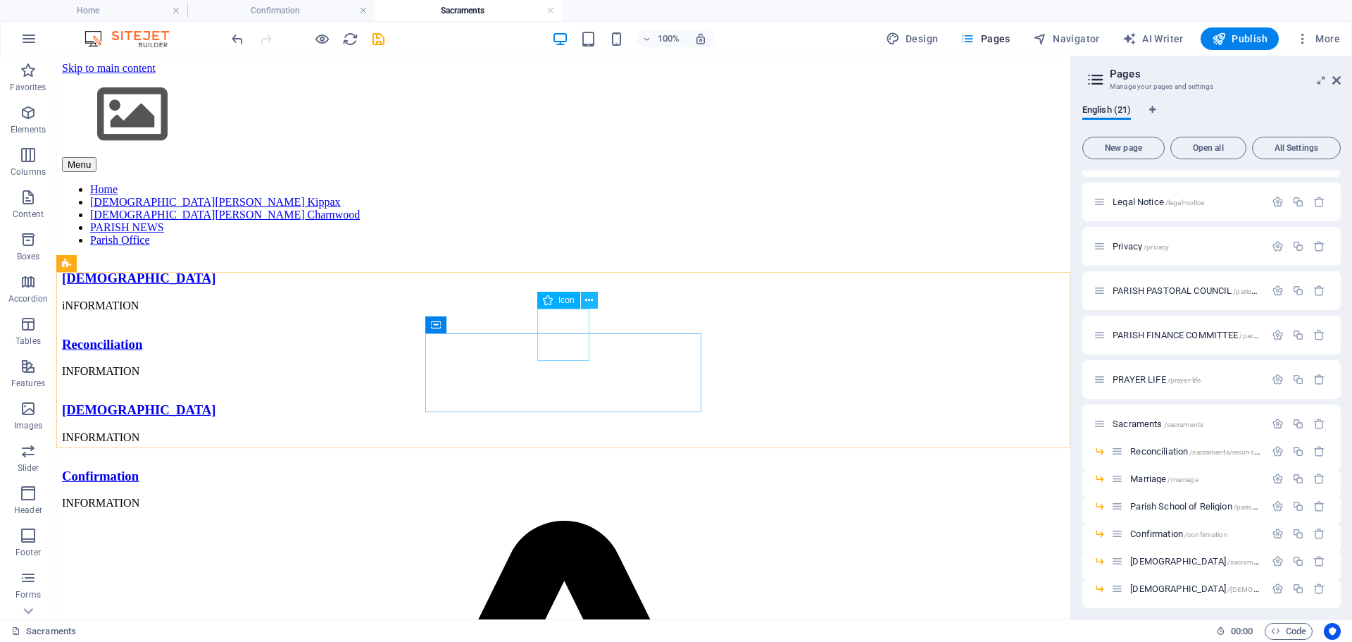
click at [590, 299] on icon at bounding box center [589, 300] width 8 height 15
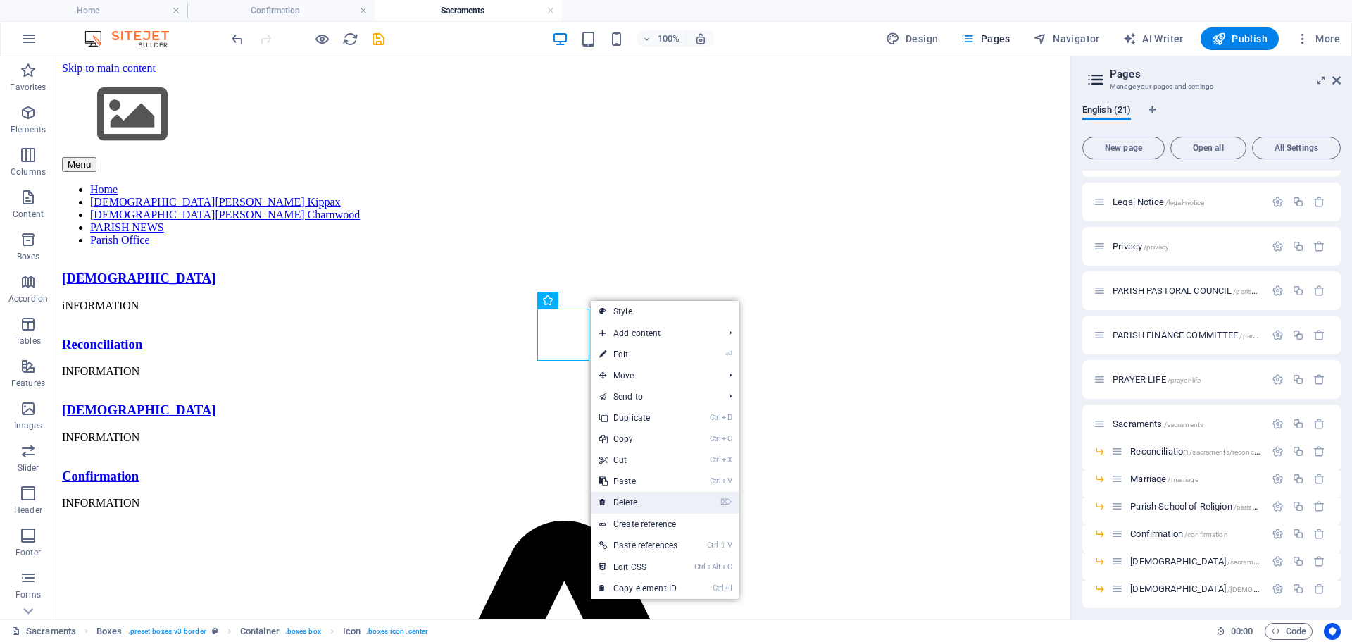
drag, startPoint x: 637, startPoint y: 499, endPoint x: 594, endPoint y: 423, distance: 88.0
click at [637, 499] on link "⌦ Delete" at bounding box center [638, 502] width 95 height 21
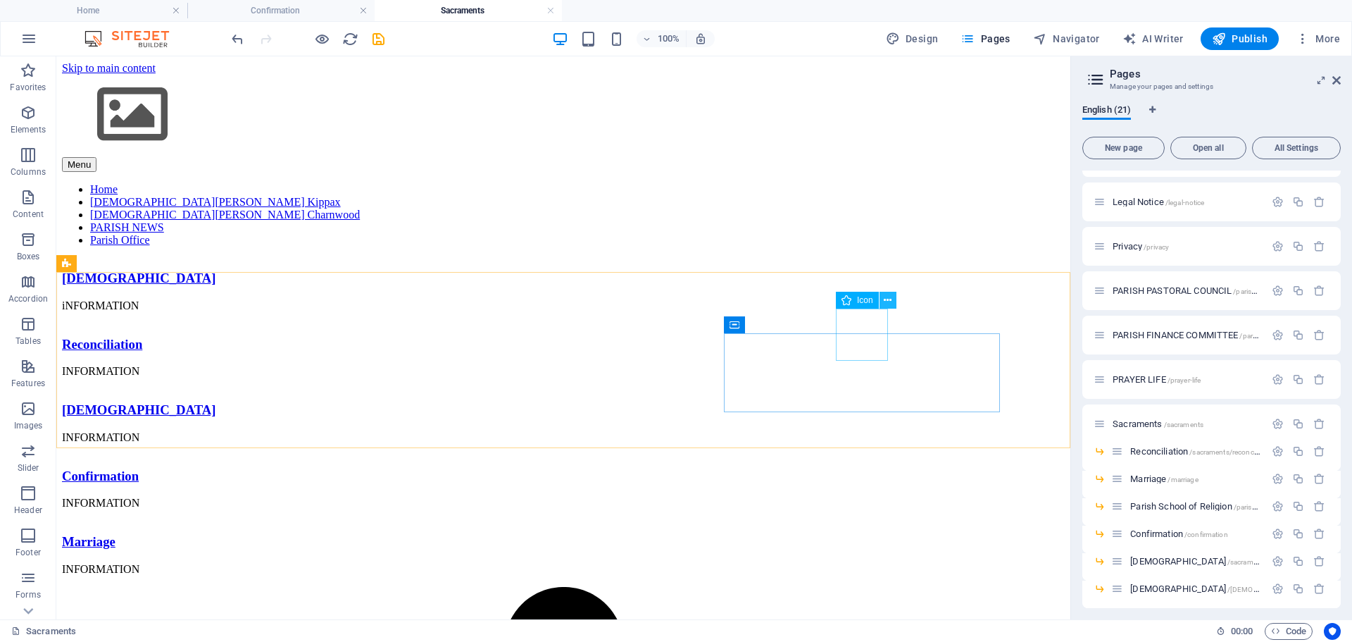
click at [895, 299] on button at bounding box center [888, 300] width 17 height 17
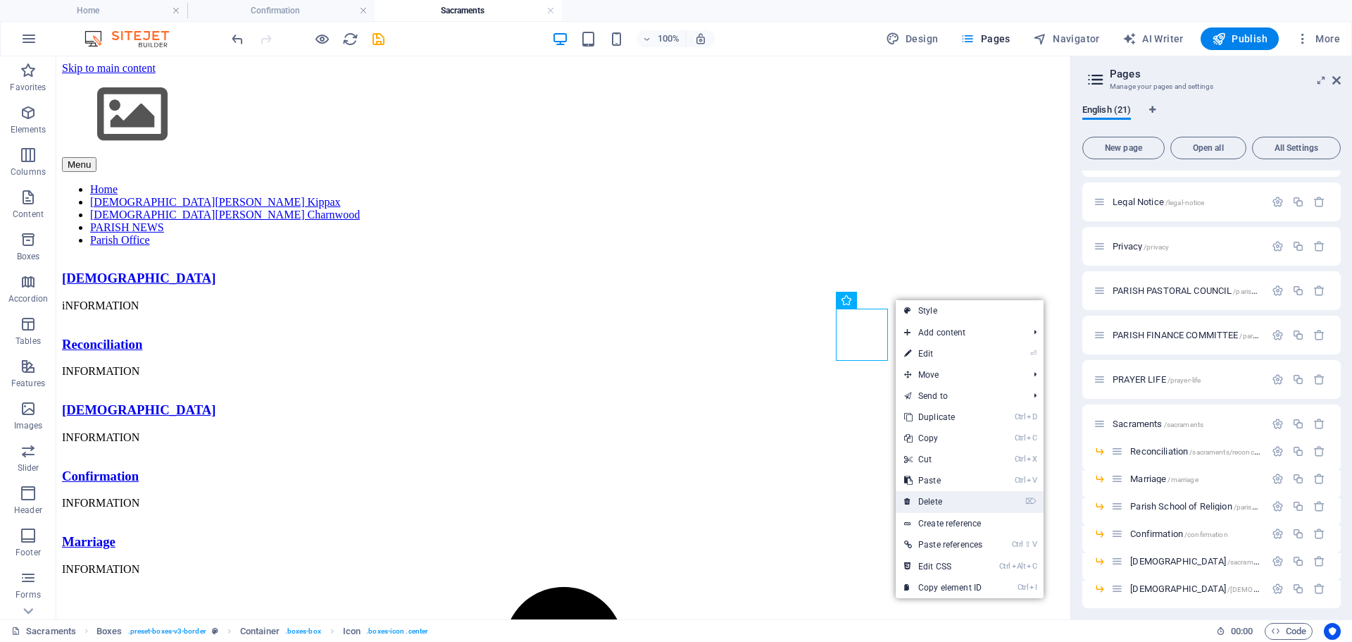
click at [942, 501] on link "⌦ Delete" at bounding box center [943, 501] width 95 height 21
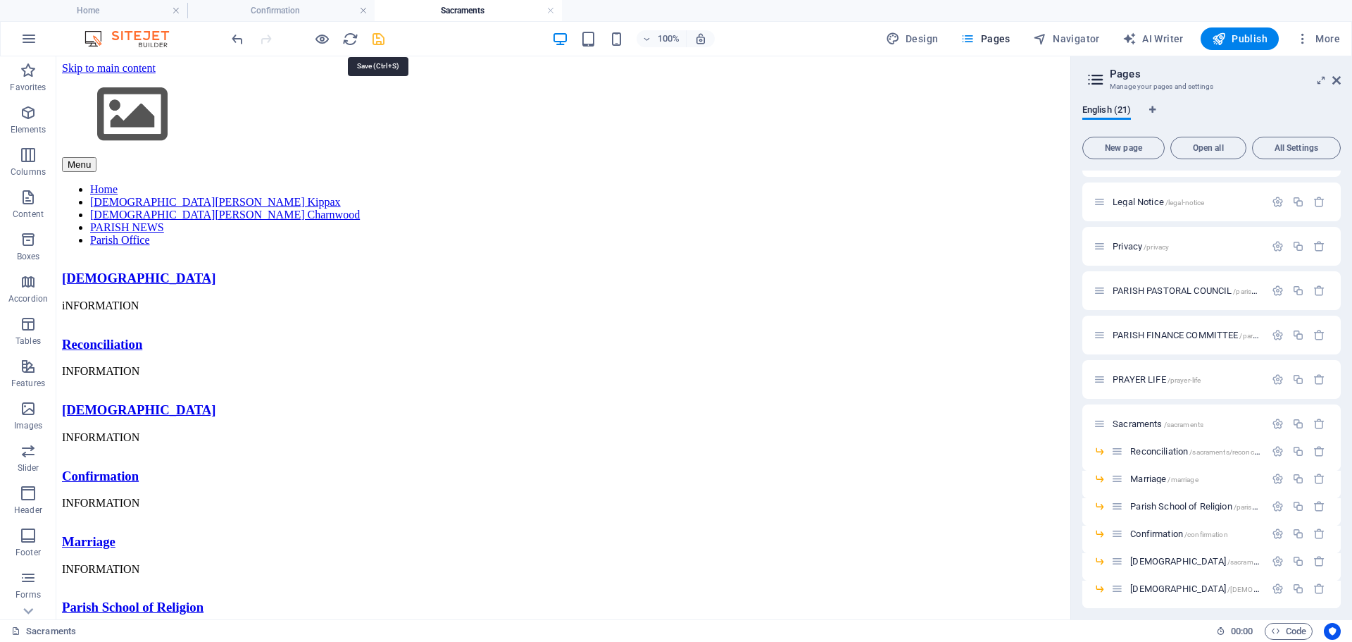
click at [375, 40] on icon "save" at bounding box center [379, 39] width 16 height 16
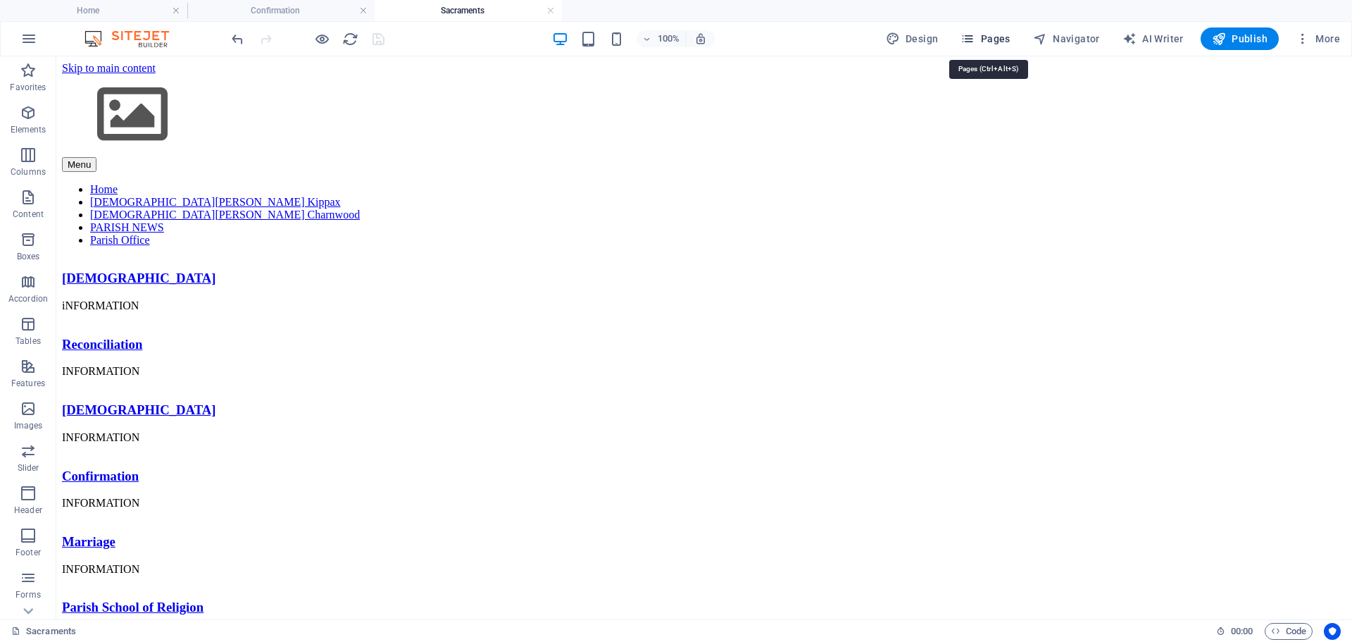
click at [990, 46] on button "Pages" at bounding box center [985, 38] width 61 height 23
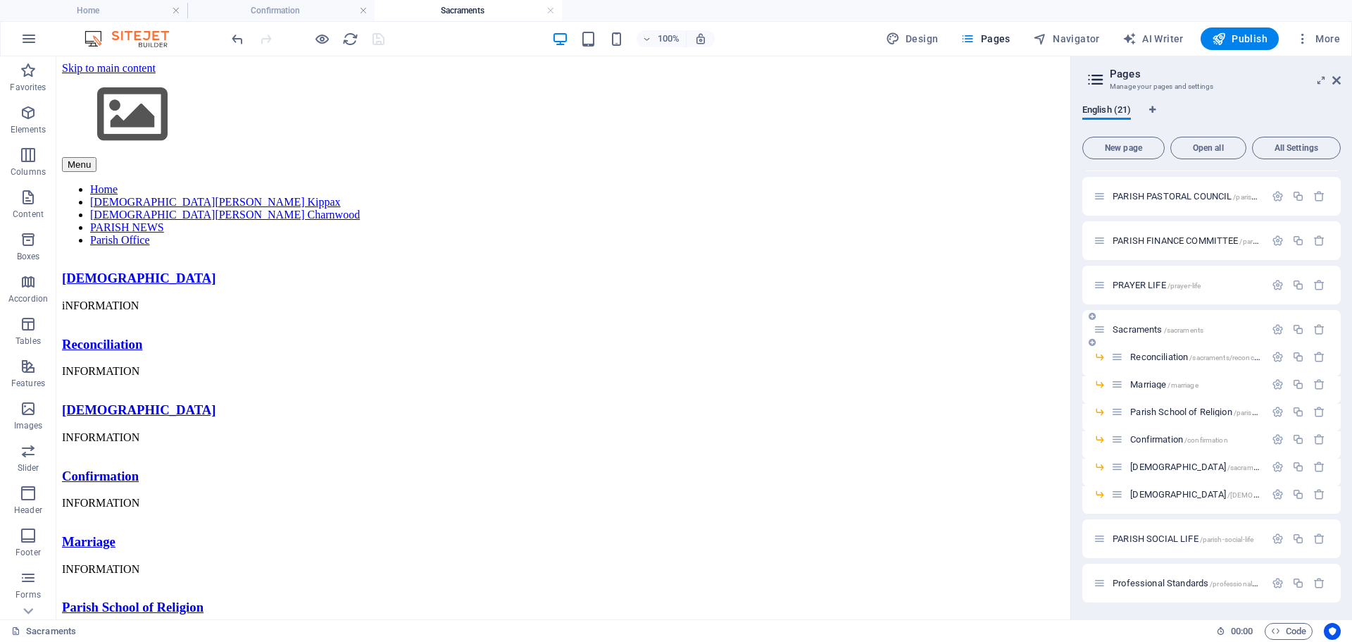
scroll to position [94, 0]
